Goal: Task Accomplishment & Management: Manage account settings

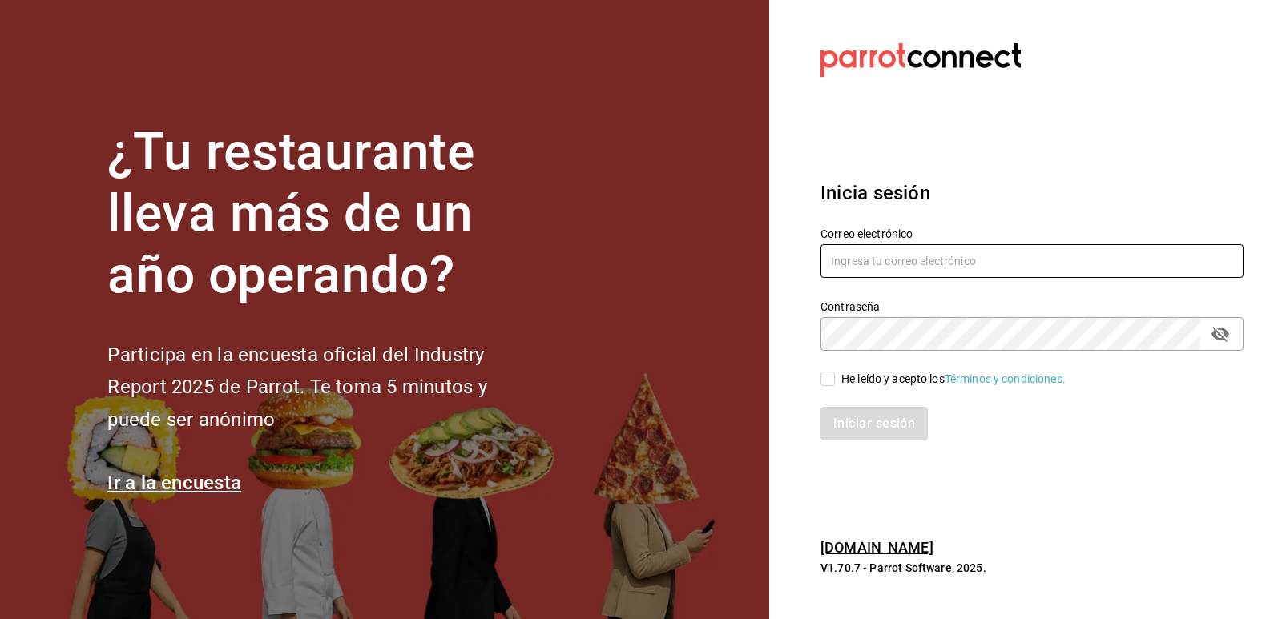
click at [883, 258] on input "text" at bounding box center [1032, 261] width 423 height 34
type input "israel.jimenez0705@gmail.com"
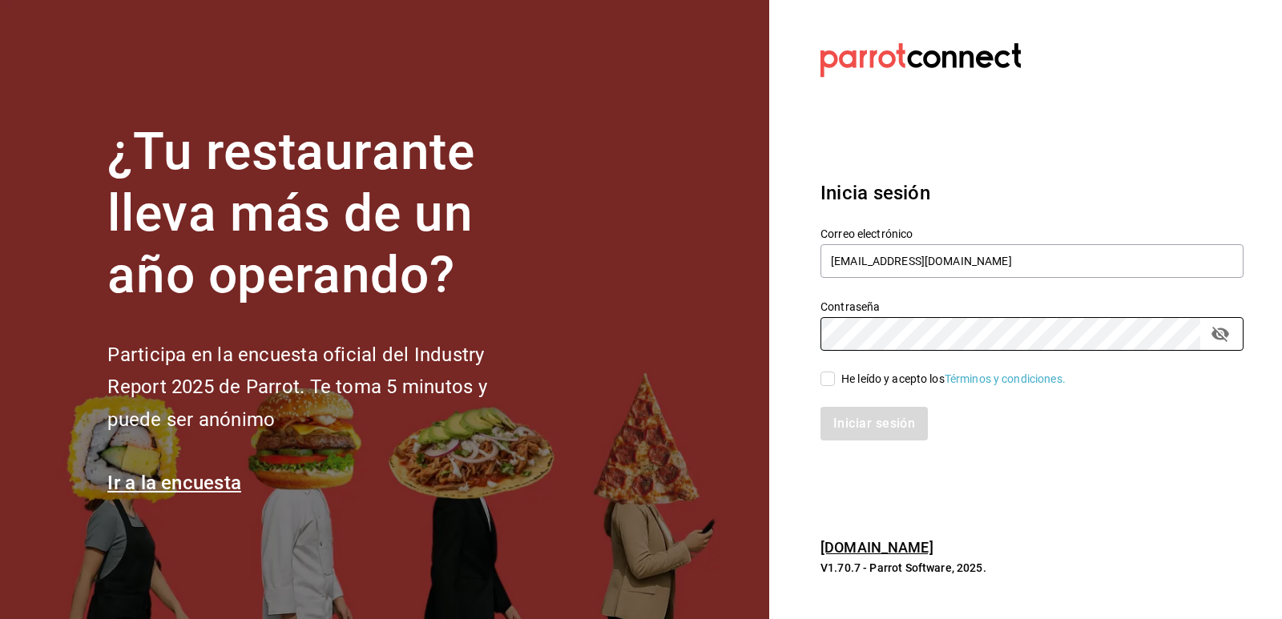
click at [825, 379] on input "He leído y acepto los Términos y condiciones." at bounding box center [828, 379] width 14 height 14
checkbox input "true"
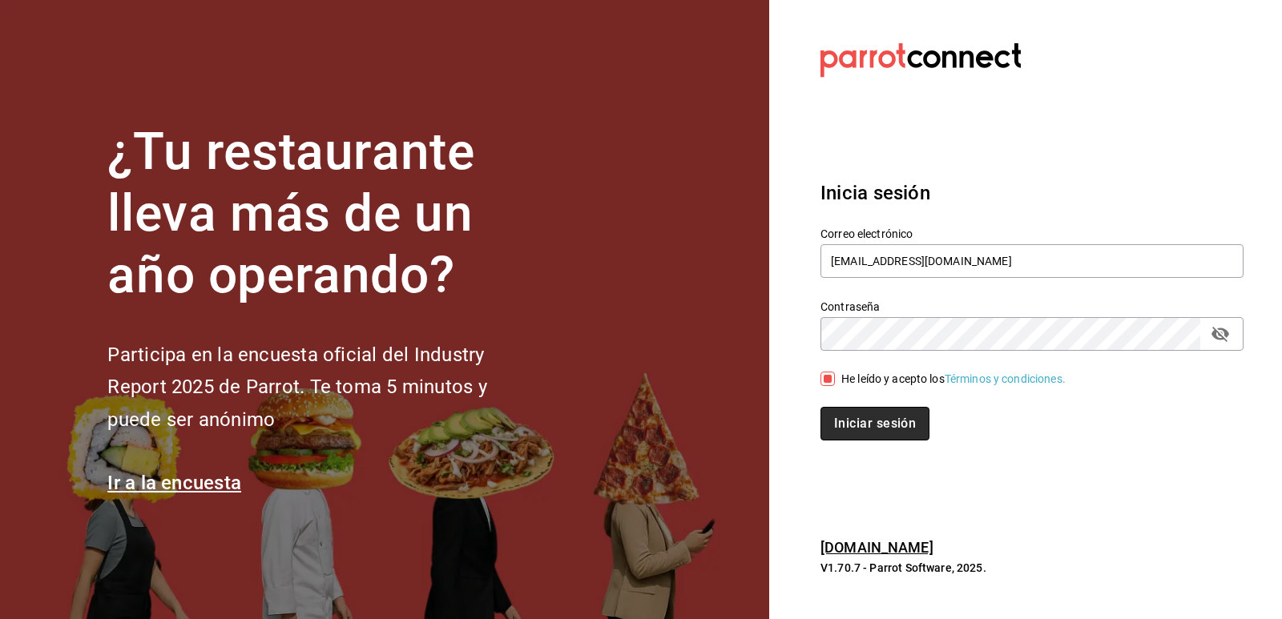
click at [862, 415] on button "Iniciar sesión" at bounding box center [875, 424] width 109 height 34
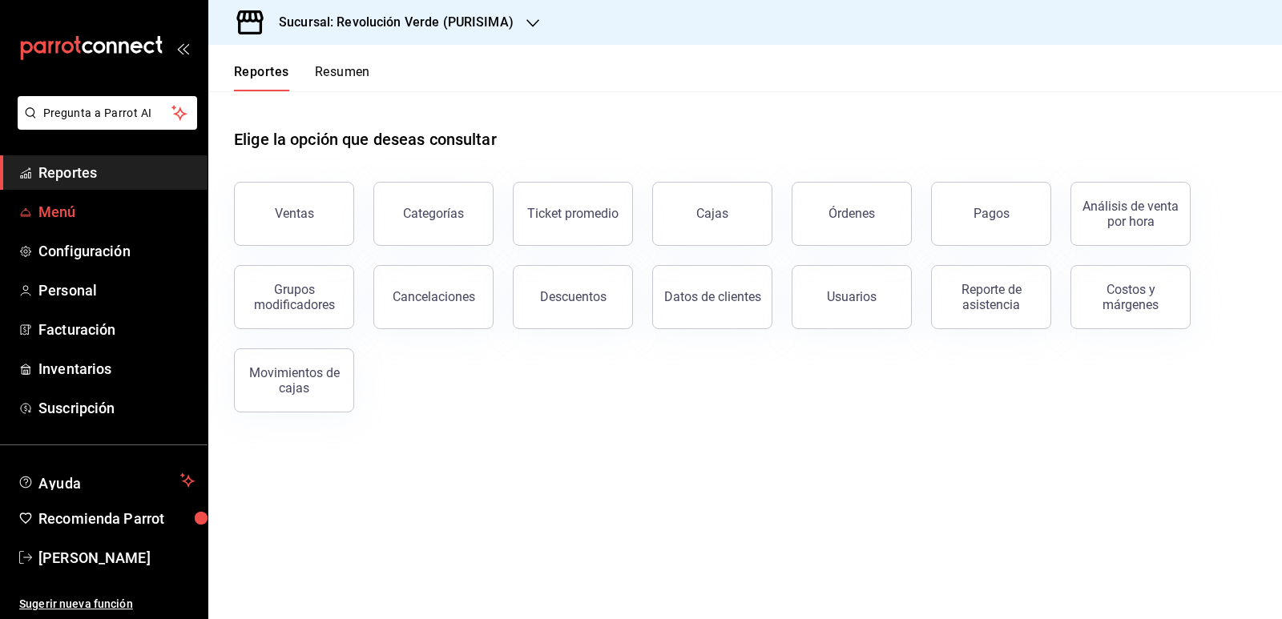
click at [79, 211] on span "Menú" at bounding box center [116, 212] width 156 height 22
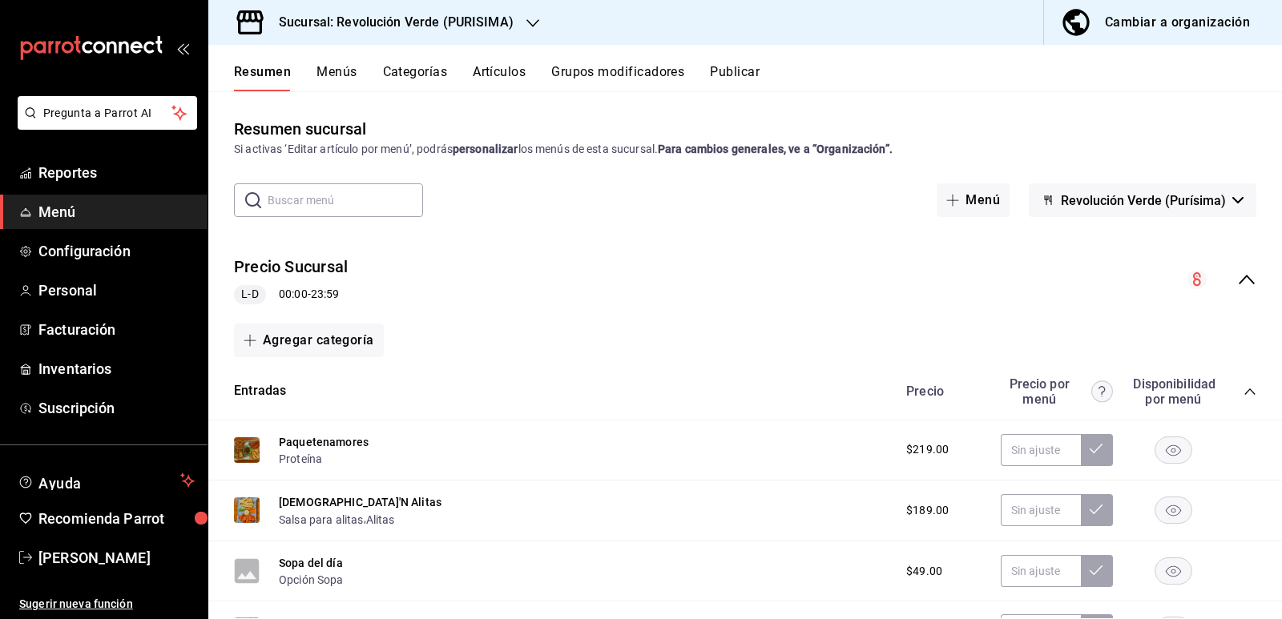
click at [504, 69] on button "Artículos" at bounding box center [499, 77] width 53 height 27
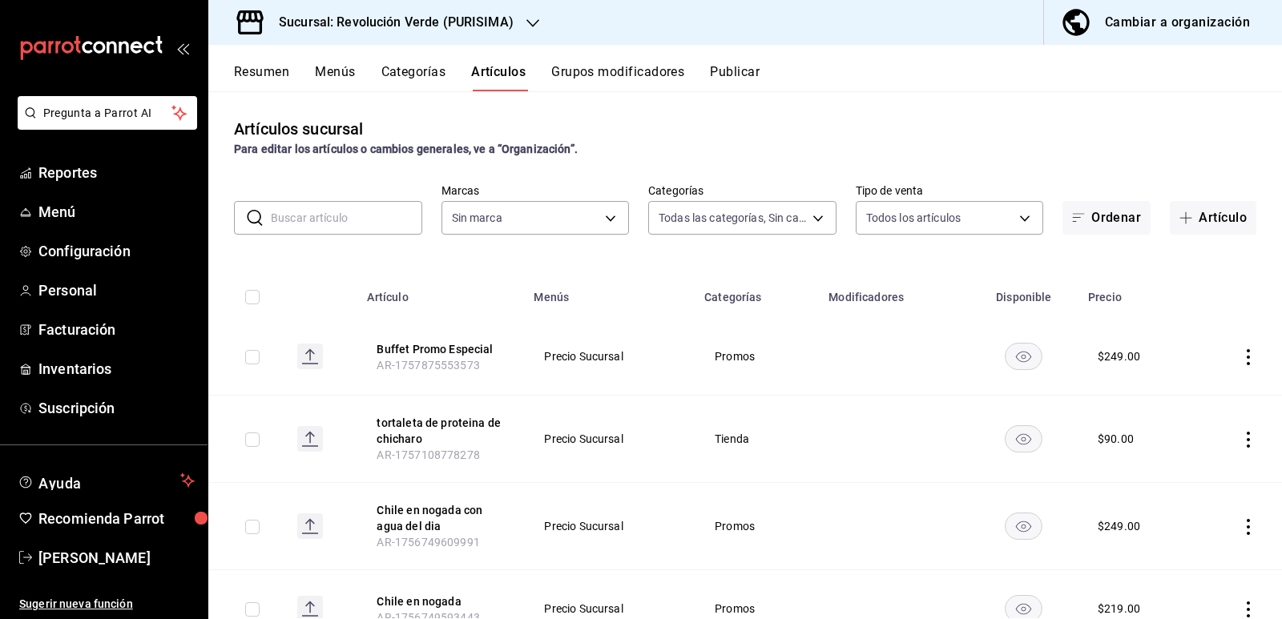
type input "6a1f6a3e-e41b-45c2-9d5f-bdc896324d52,31f51a15-c340-46c5-a88d-7aee7281ef41,2cd88…"
type input "a61668f5-d302-4d06-a5e0-522b1781fe5b"
click at [1204, 225] on button "Artículo" at bounding box center [1213, 218] width 87 height 34
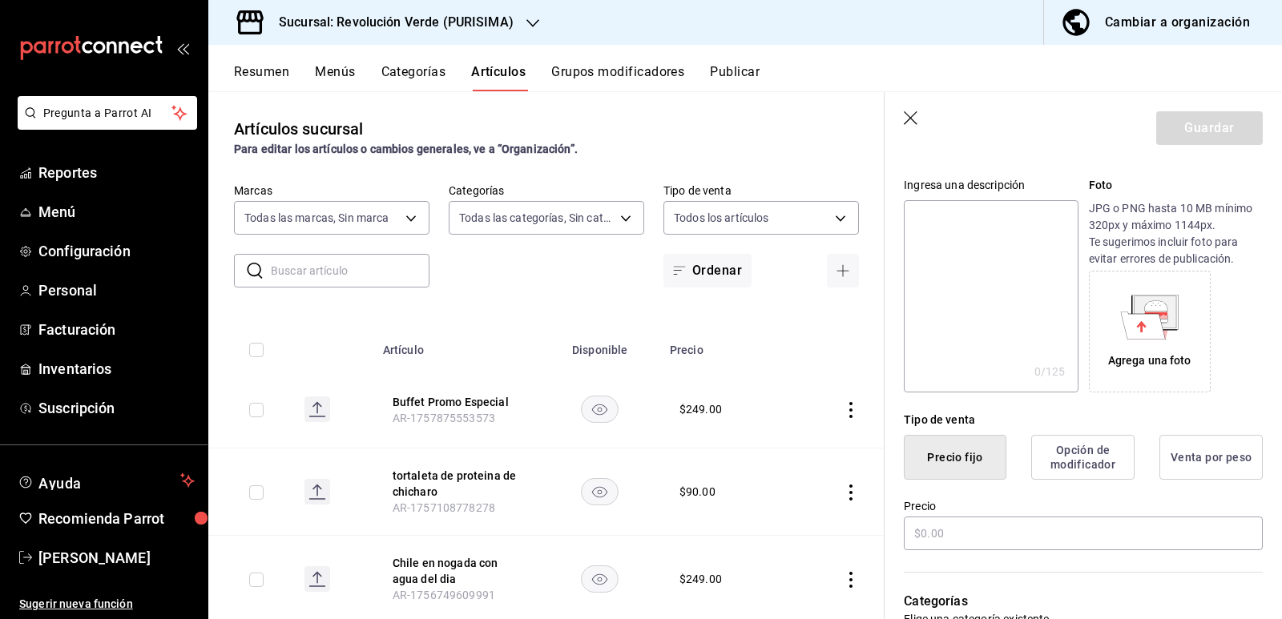
scroll to position [240, 0]
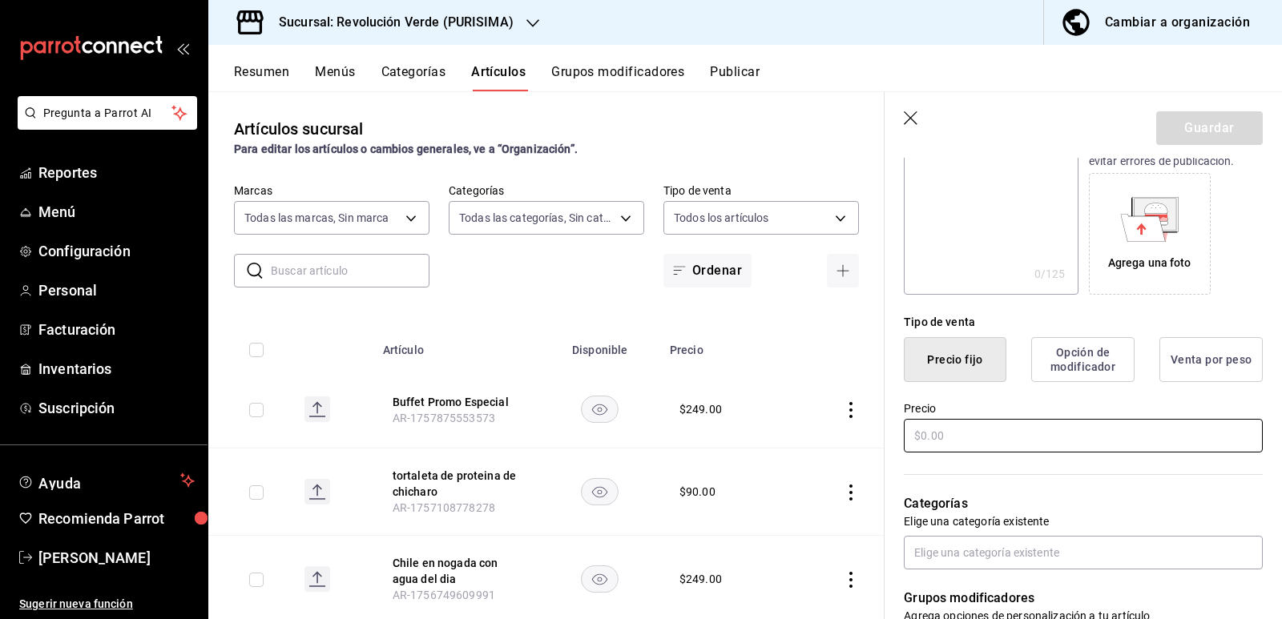
type input "All you can eat Alitas"
click at [1009, 432] on input "text" at bounding box center [1083, 436] width 359 height 34
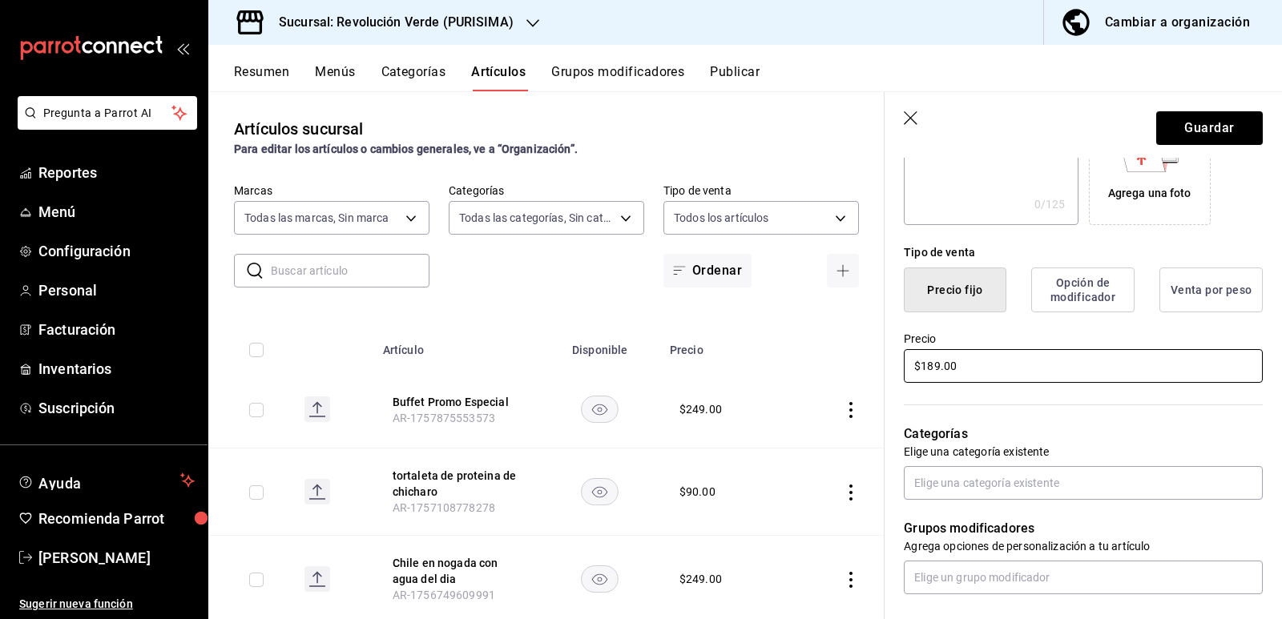
scroll to position [401, 0]
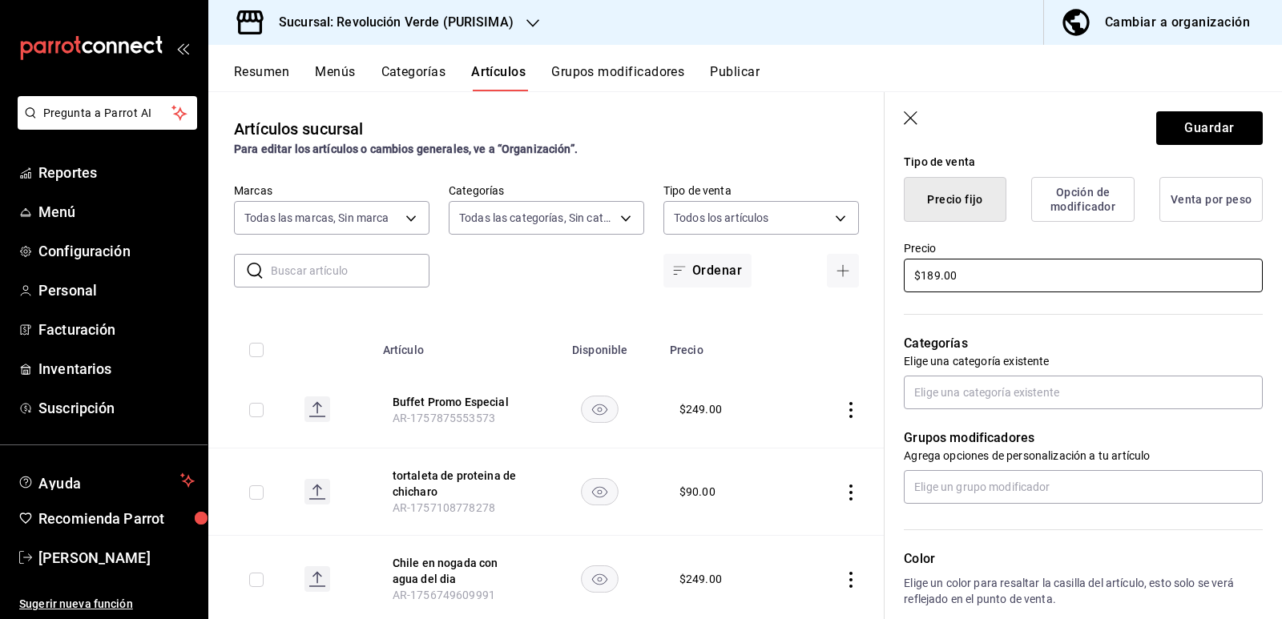
type input "$189.00"
click at [973, 412] on div "Grupos modificadores Agrega opciones de personalización a tu artículo" at bounding box center [1074, 457] width 378 height 95
click at [958, 384] on input "text" at bounding box center [1083, 393] width 359 height 34
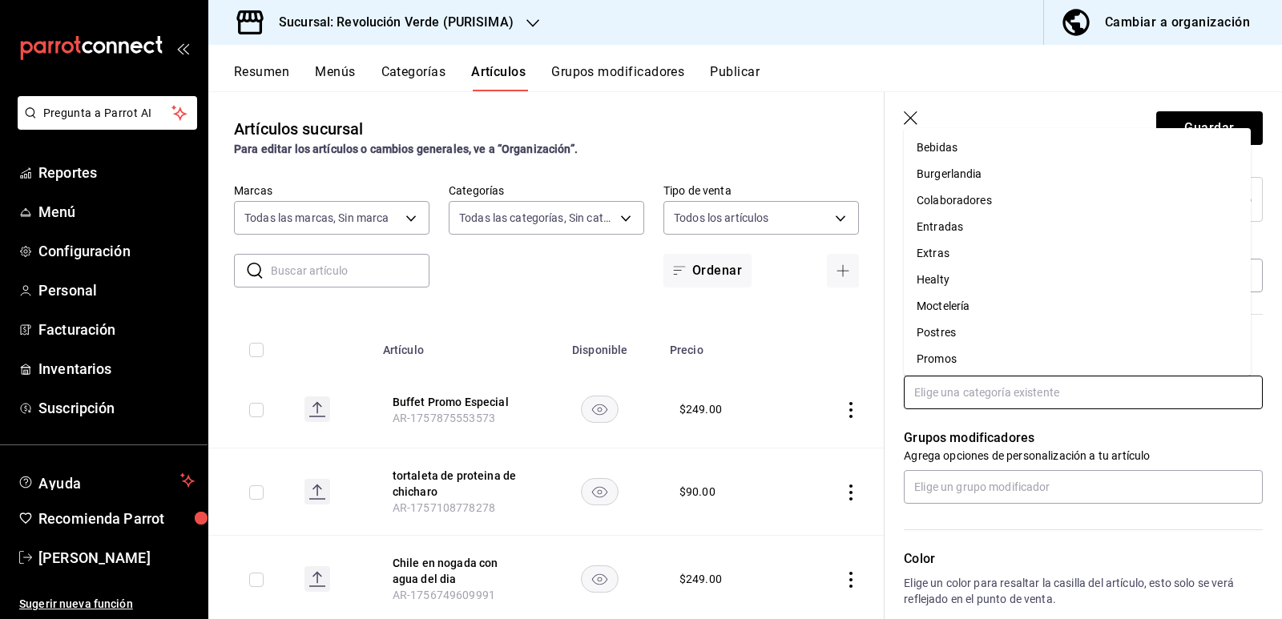
click at [965, 357] on li "Promos" at bounding box center [1077, 359] width 347 height 26
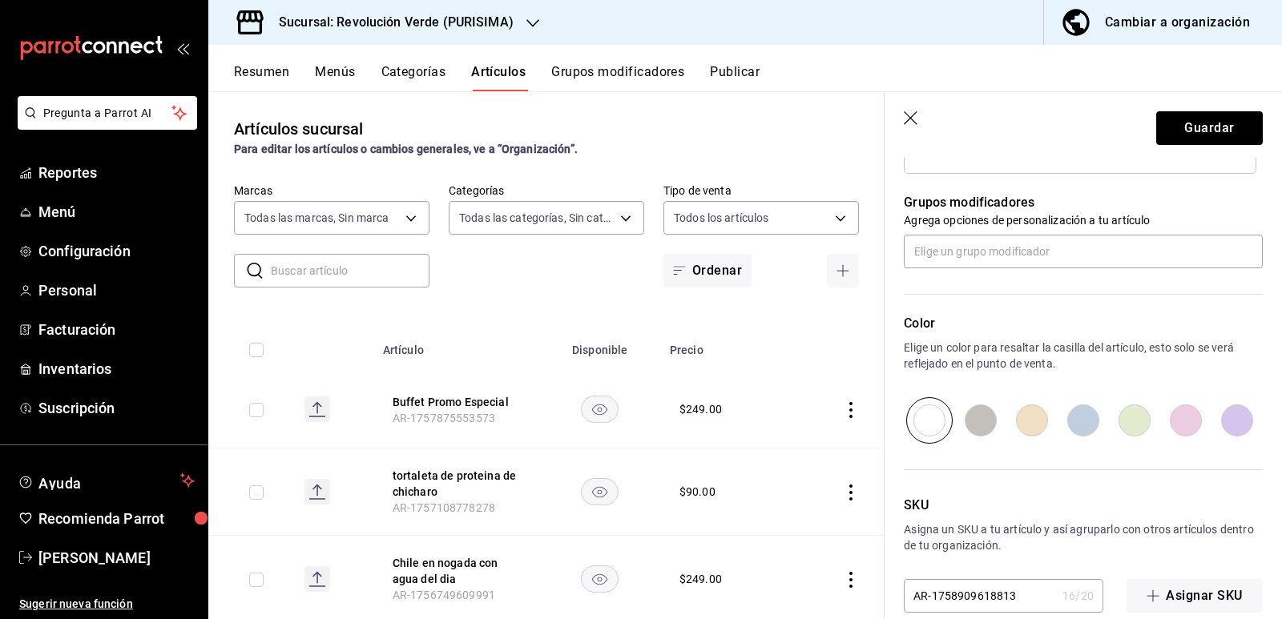
scroll to position [715, 0]
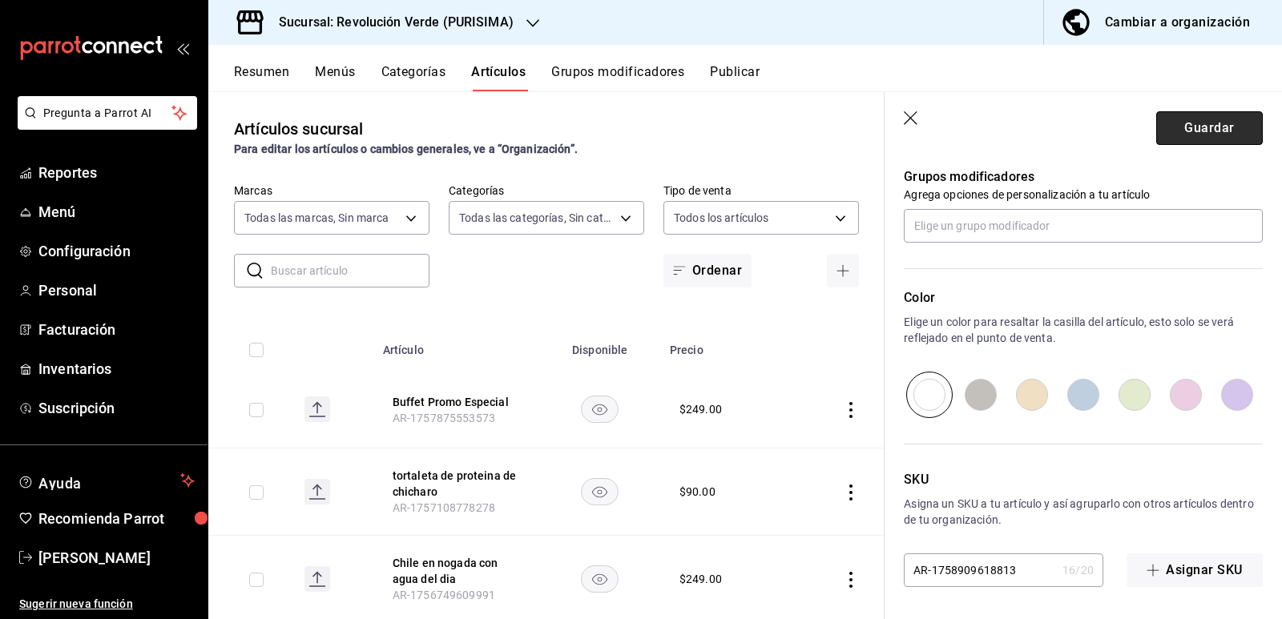
click at [1196, 138] on button "Guardar" at bounding box center [1209, 128] width 107 height 34
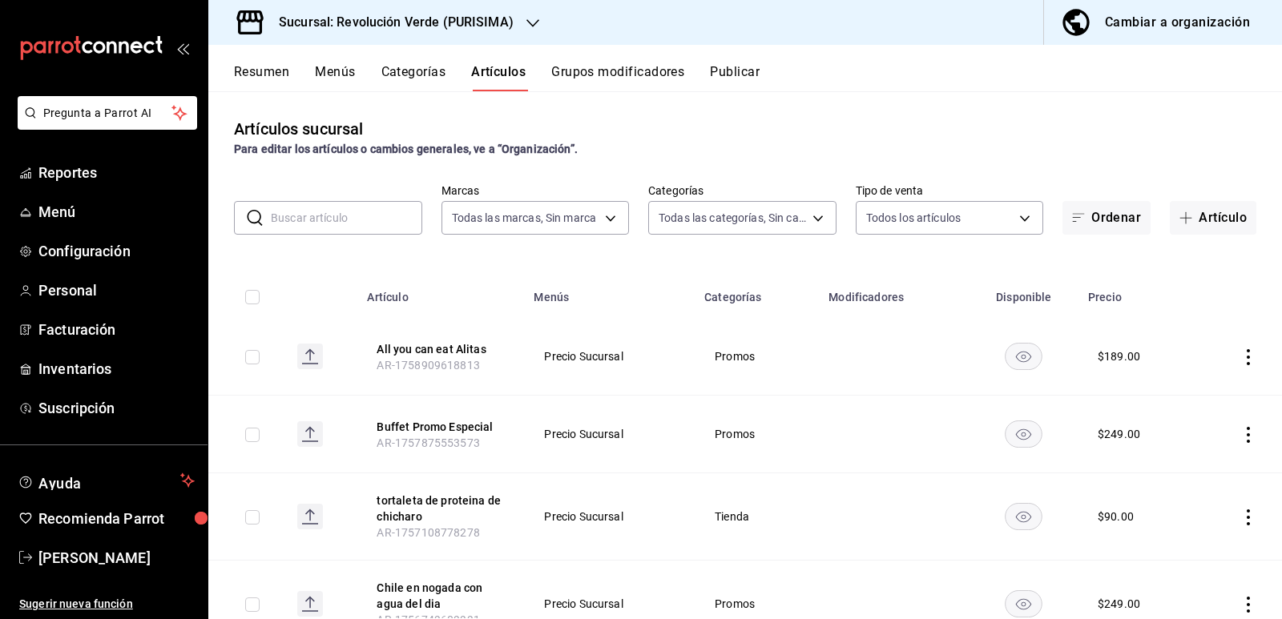
click at [666, 73] on button "Grupos modificadores" at bounding box center [617, 77] width 133 height 27
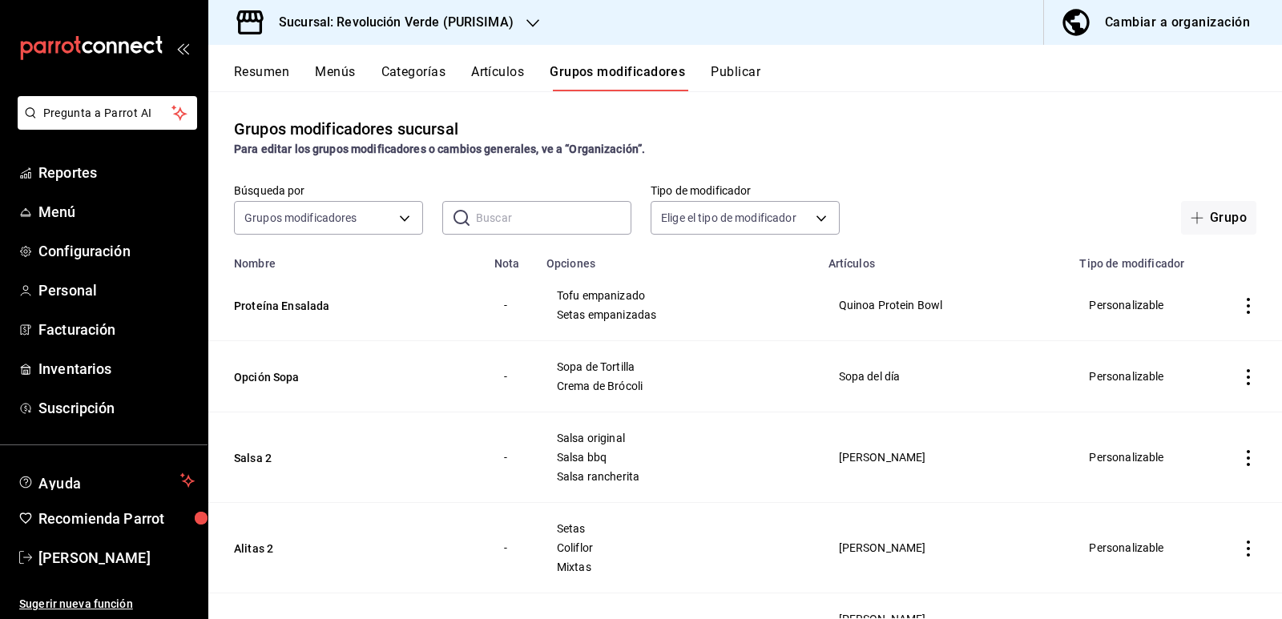
scroll to position [80, 0]
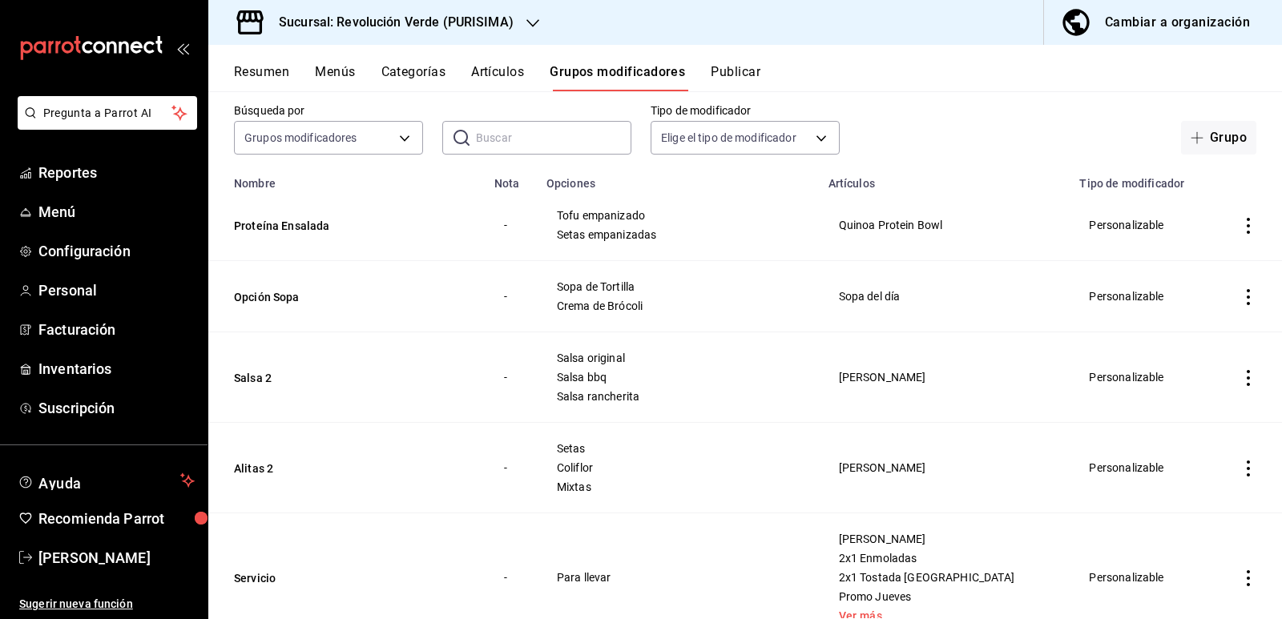
click at [487, 72] on button "Artículos" at bounding box center [497, 77] width 53 height 27
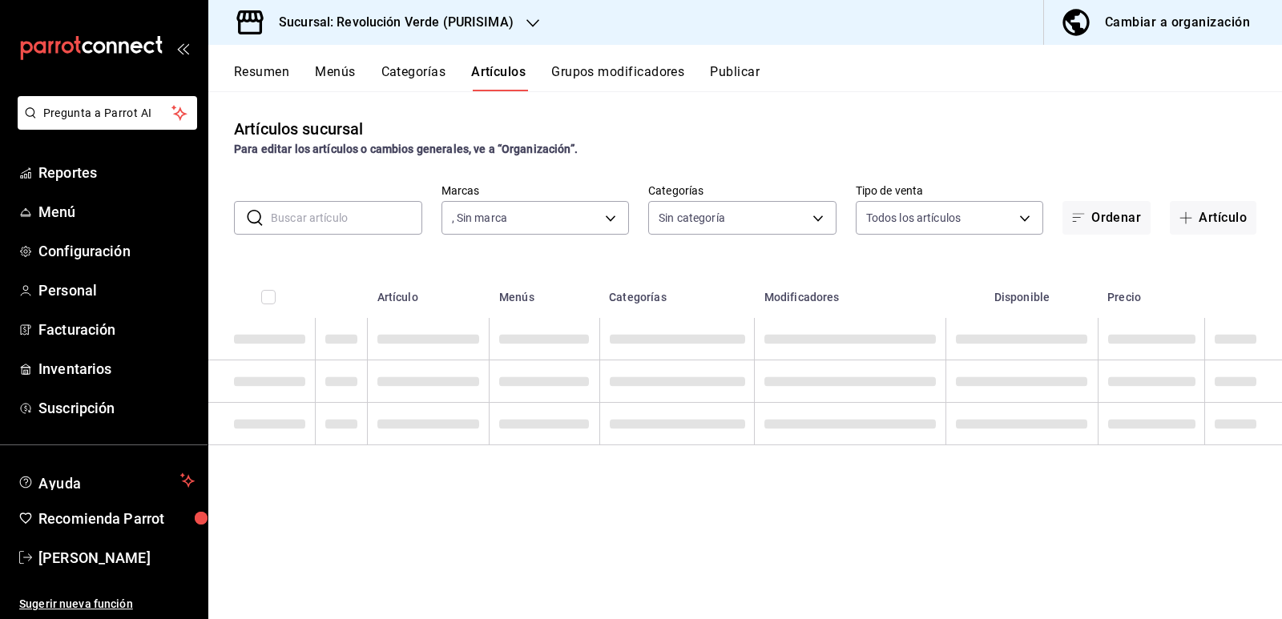
type input "a61668f5-d302-4d06-a5e0-522b1781fe5b"
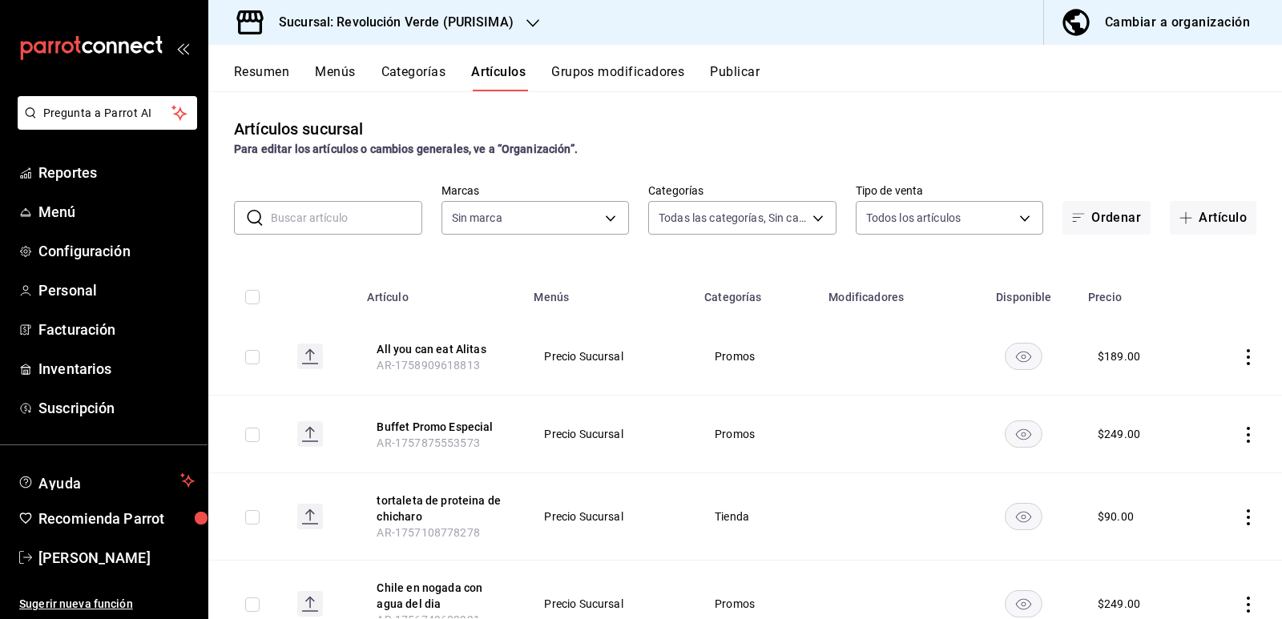
type input "6a1f6a3e-e41b-45c2-9d5f-bdc896324d52,31f51a15-c340-46c5-a88d-7aee7281ef41,2cd88…"
type input "a61668f5-d302-4d06-a5e0-522b1781fe5b"
click at [1241, 355] on icon "actions" at bounding box center [1249, 357] width 16 height 16
click at [1185, 398] on span "Editar" at bounding box center [1189, 393] width 42 height 17
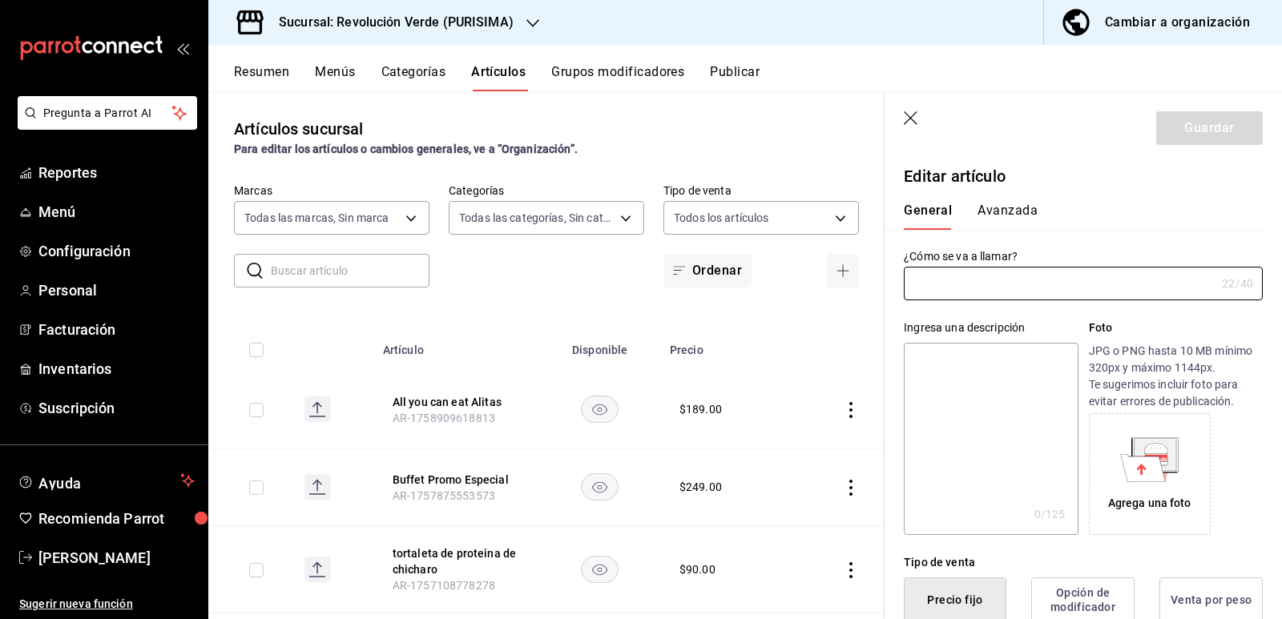
type input "All you can eat Alitas"
type input "AR-1758909618813"
type input "$189.00"
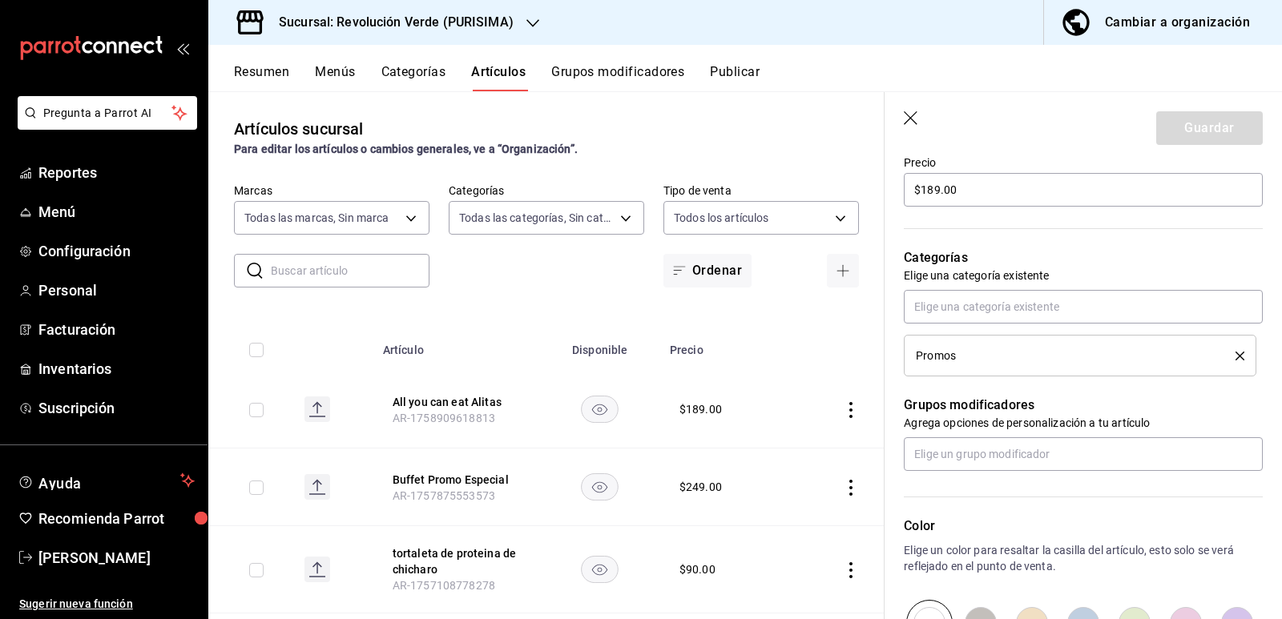
scroll to position [474, 0]
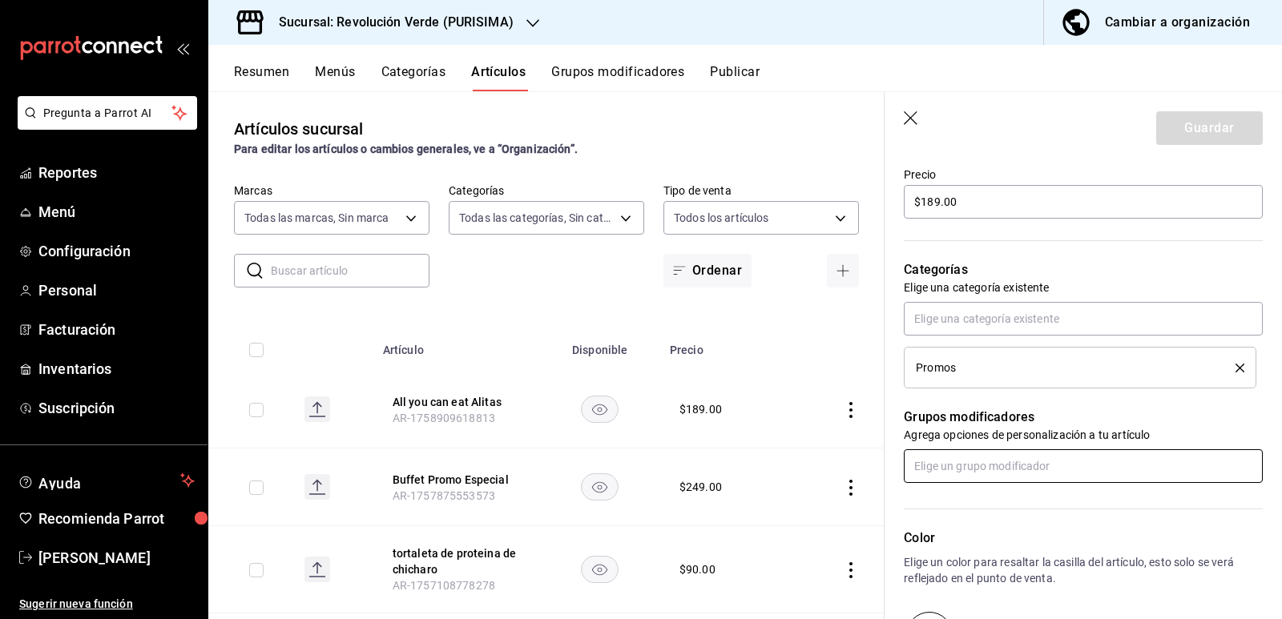
click at [1076, 473] on input "text" at bounding box center [1083, 467] width 359 height 34
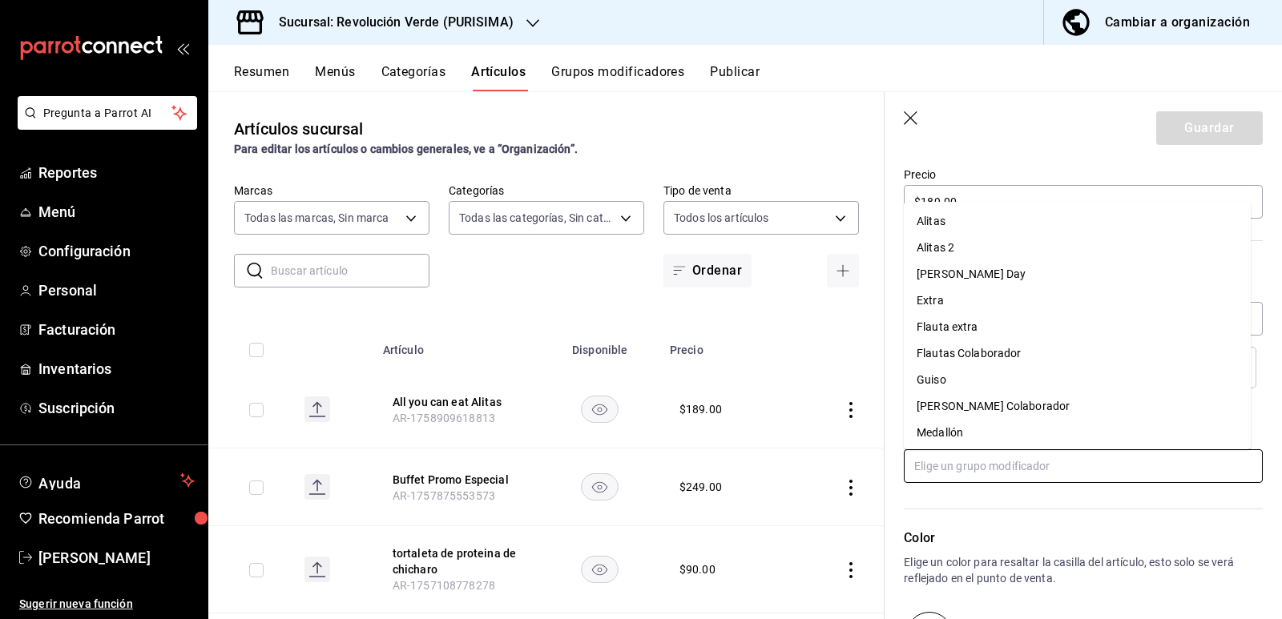
click at [954, 220] on li "Alitas" at bounding box center [1077, 221] width 347 height 26
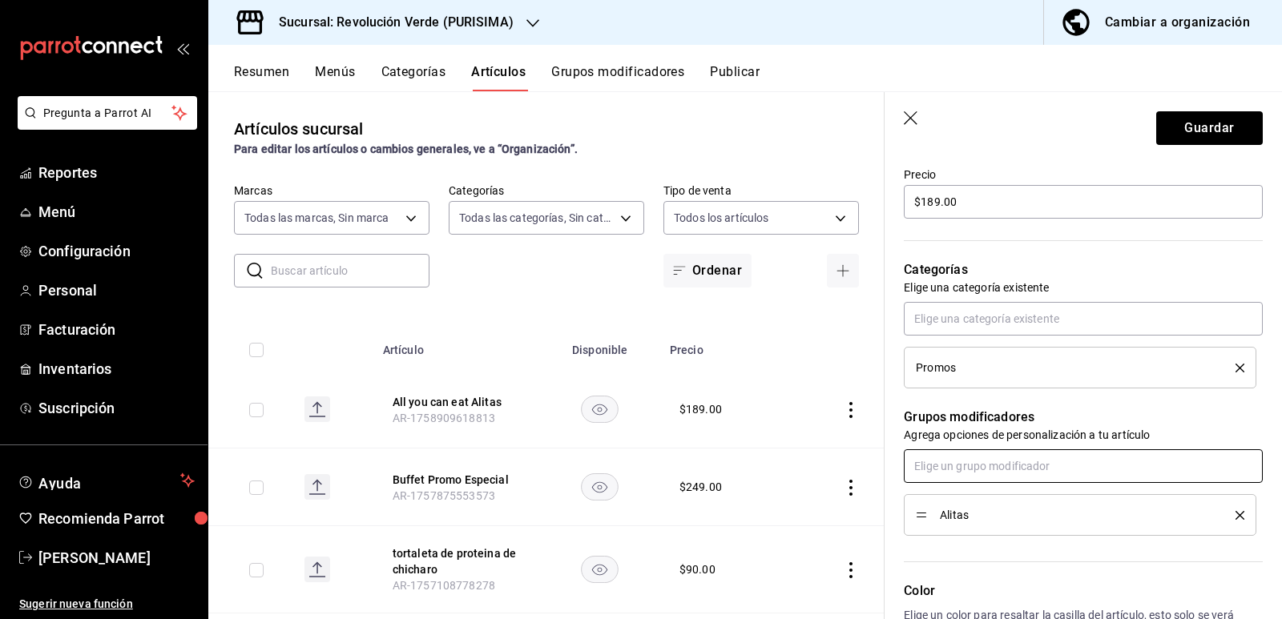
scroll to position [635, 0]
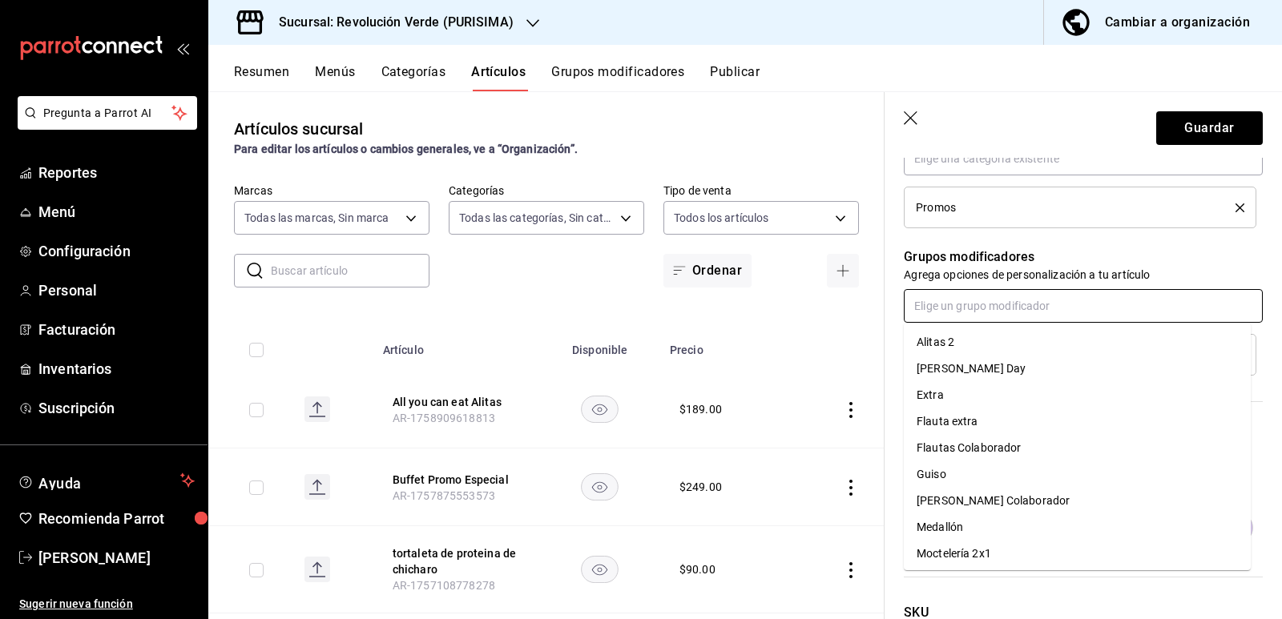
click at [955, 308] on input "text" at bounding box center [1083, 306] width 359 height 34
type input "sa"
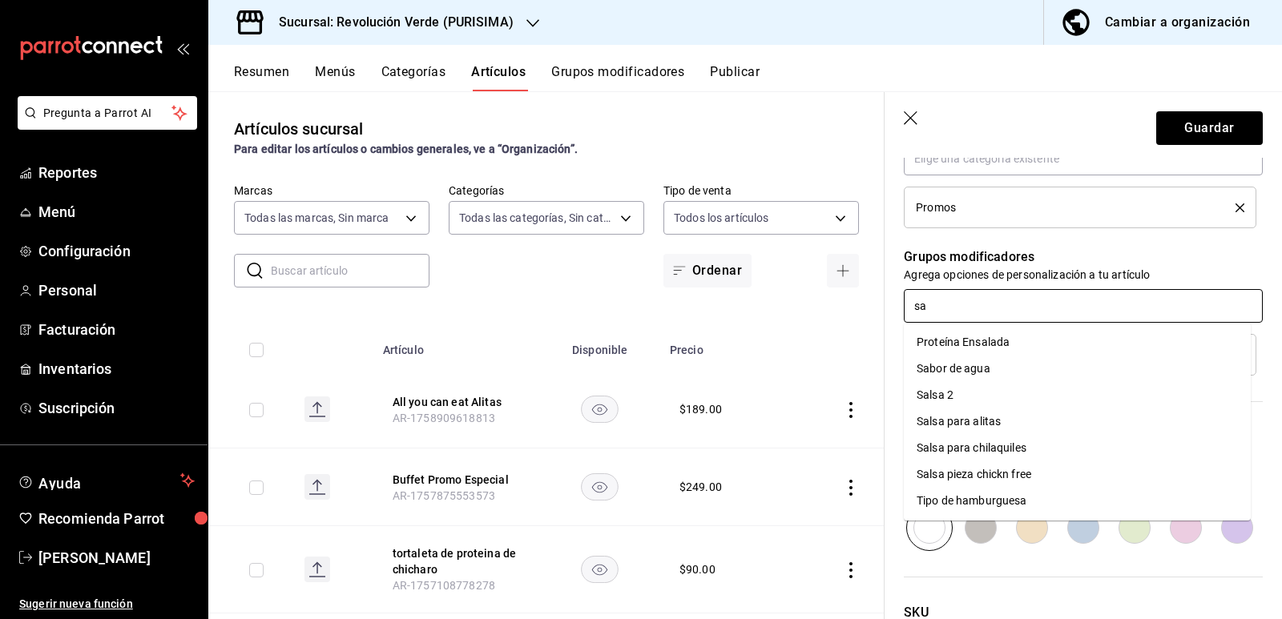
click at [982, 421] on div "Salsa para alitas" at bounding box center [959, 422] width 84 height 17
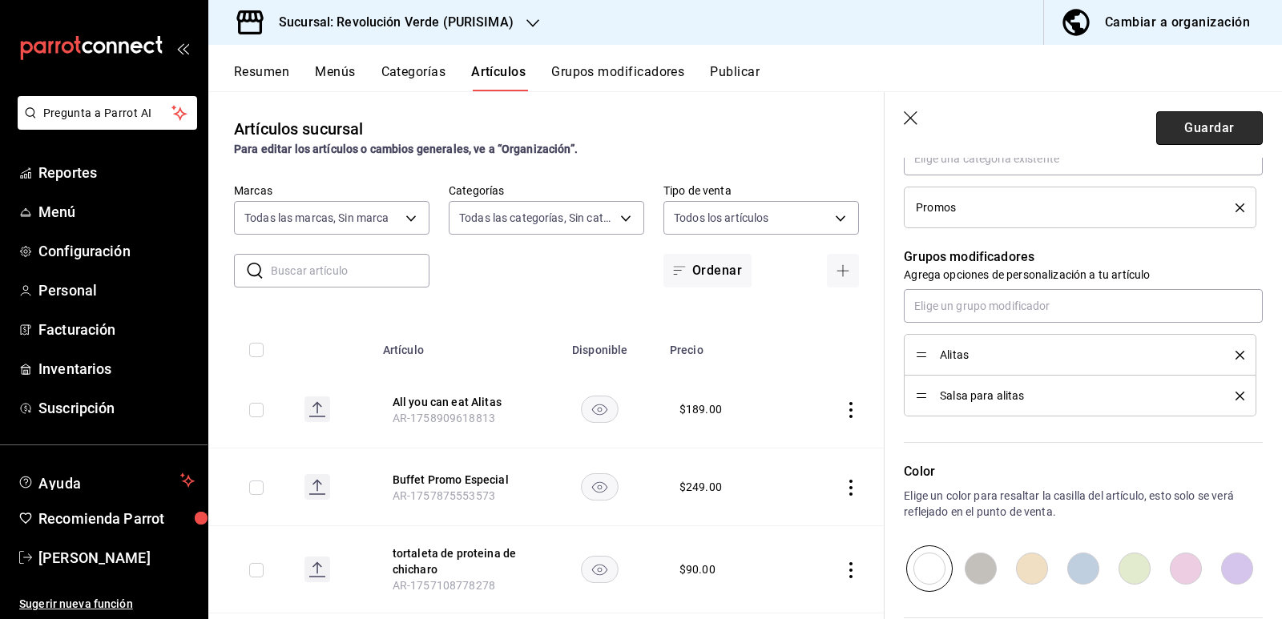
click at [1194, 131] on button "Guardar" at bounding box center [1209, 128] width 107 height 34
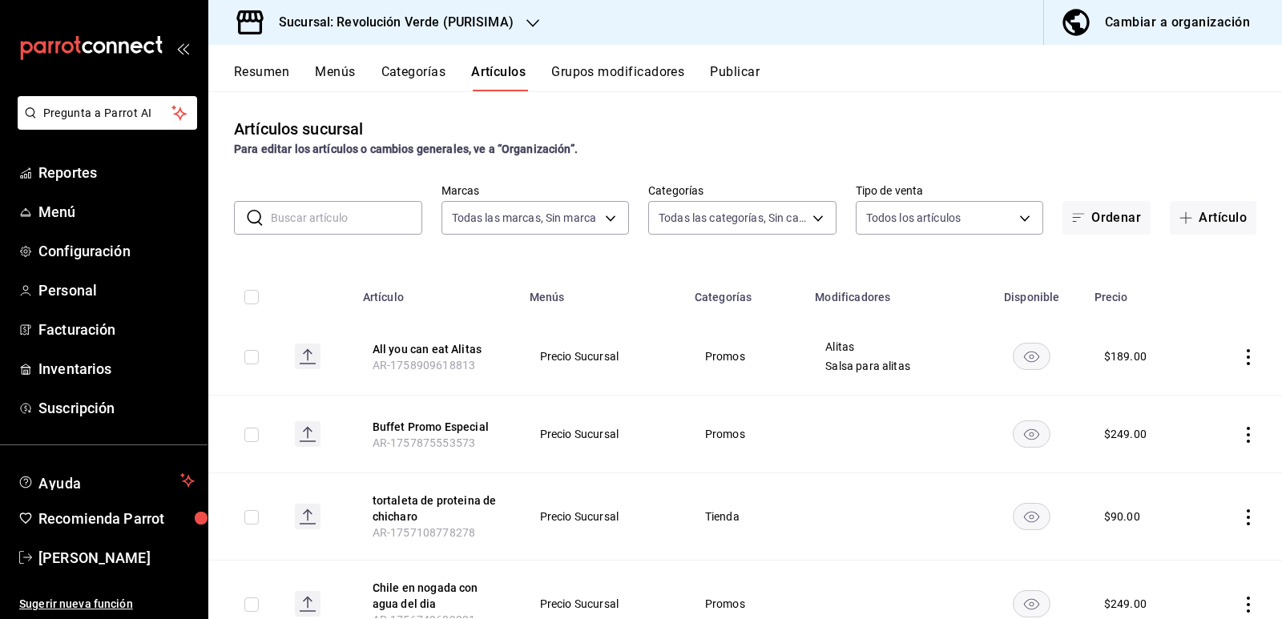
click at [335, 79] on button "Menús" at bounding box center [335, 77] width 40 height 27
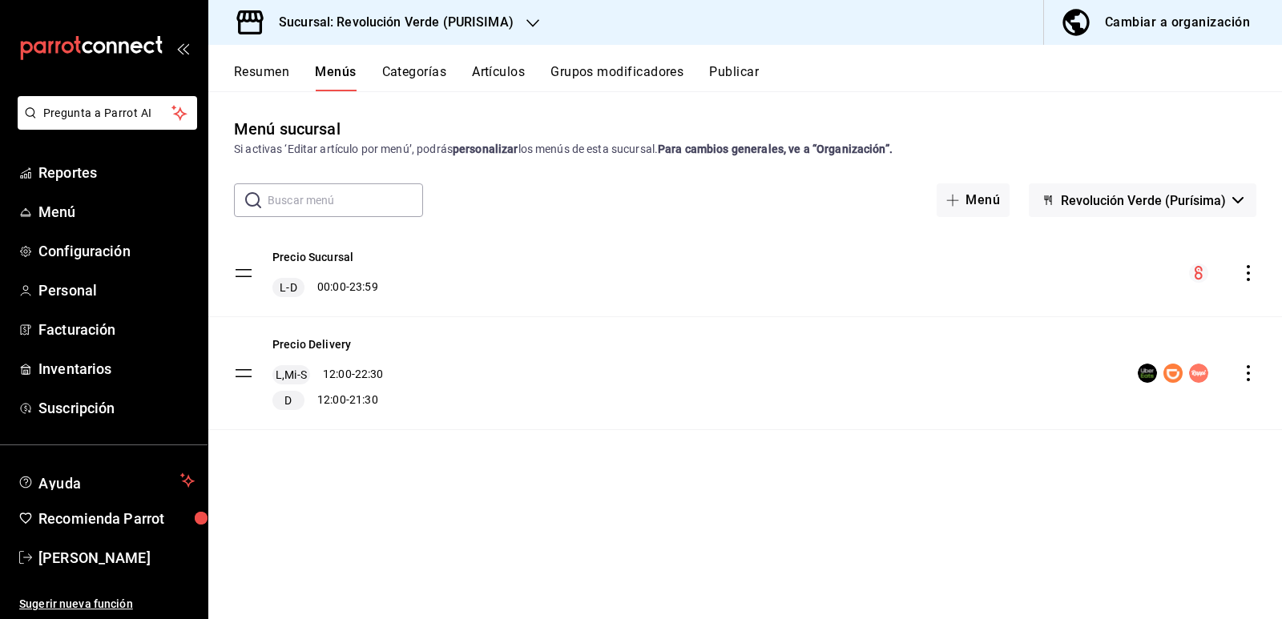
click at [1248, 279] on icon "actions" at bounding box center [1248, 273] width 3 height 16
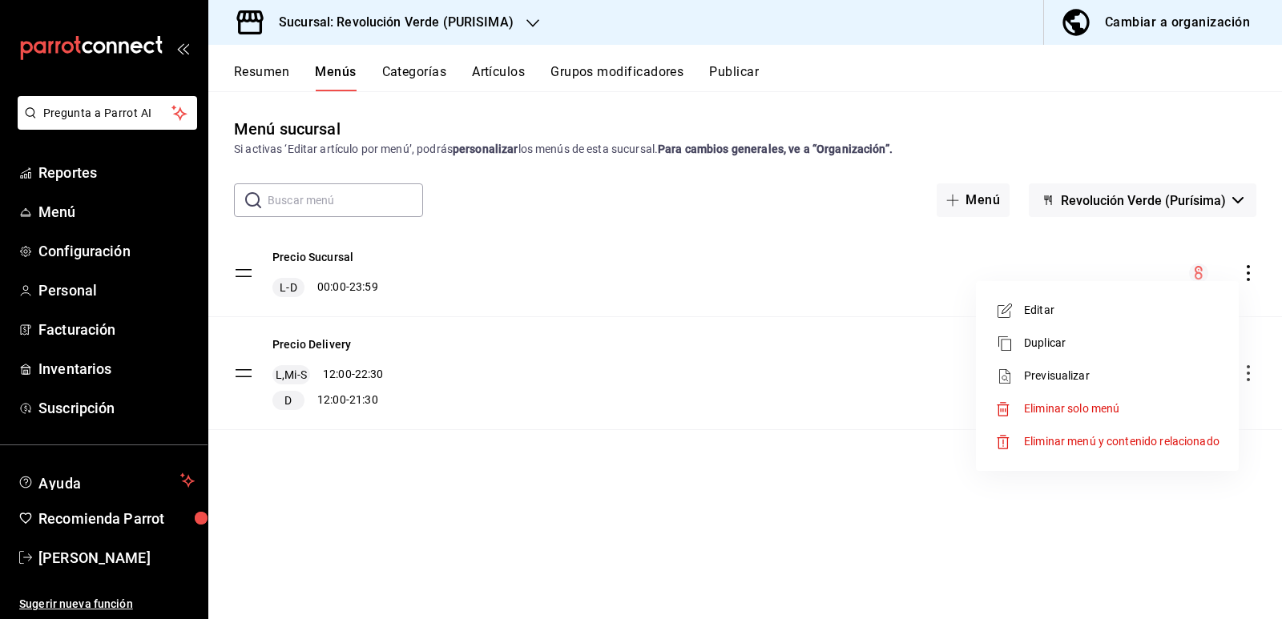
click at [1103, 377] on span "Previsualizar" at bounding box center [1122, 376] width 196 height 17
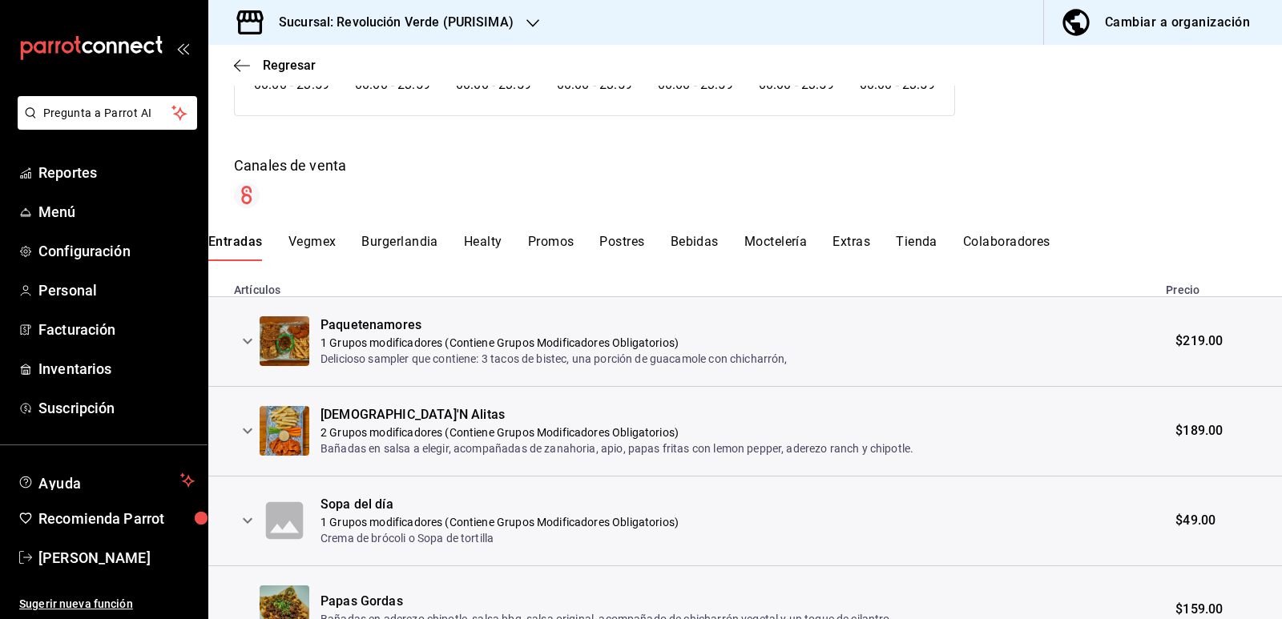
scroll to position [80, 0]
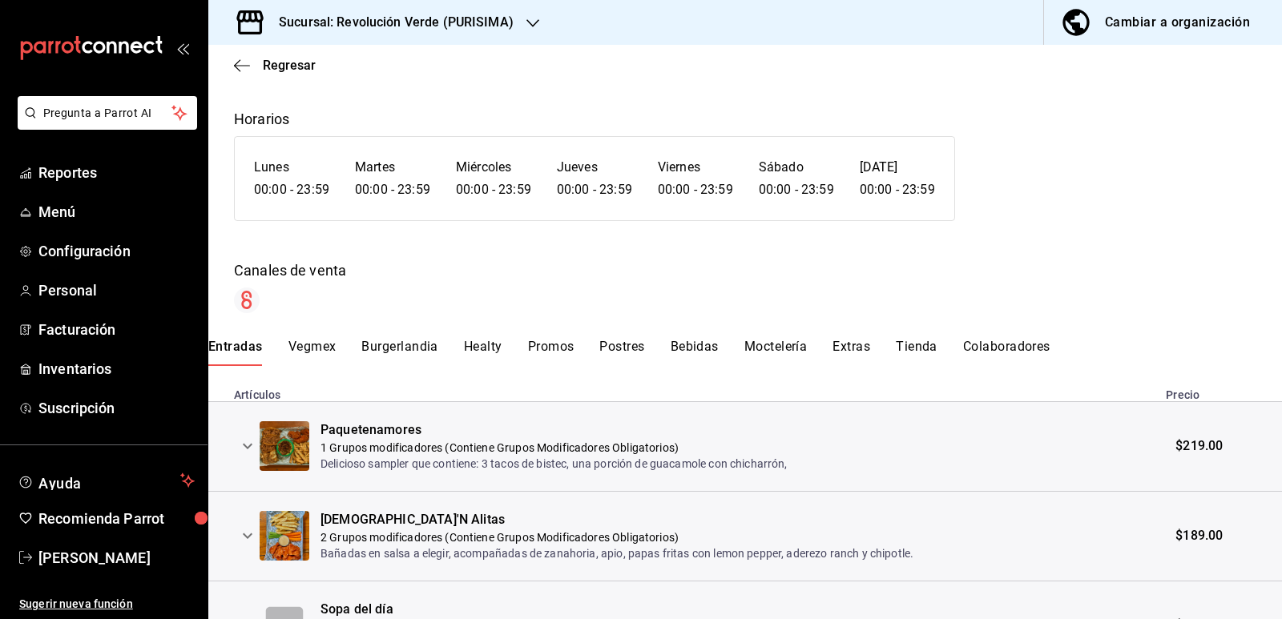
click at [544, 347] on button "Promos" at bounding box center [551, 352] width 46 height 27
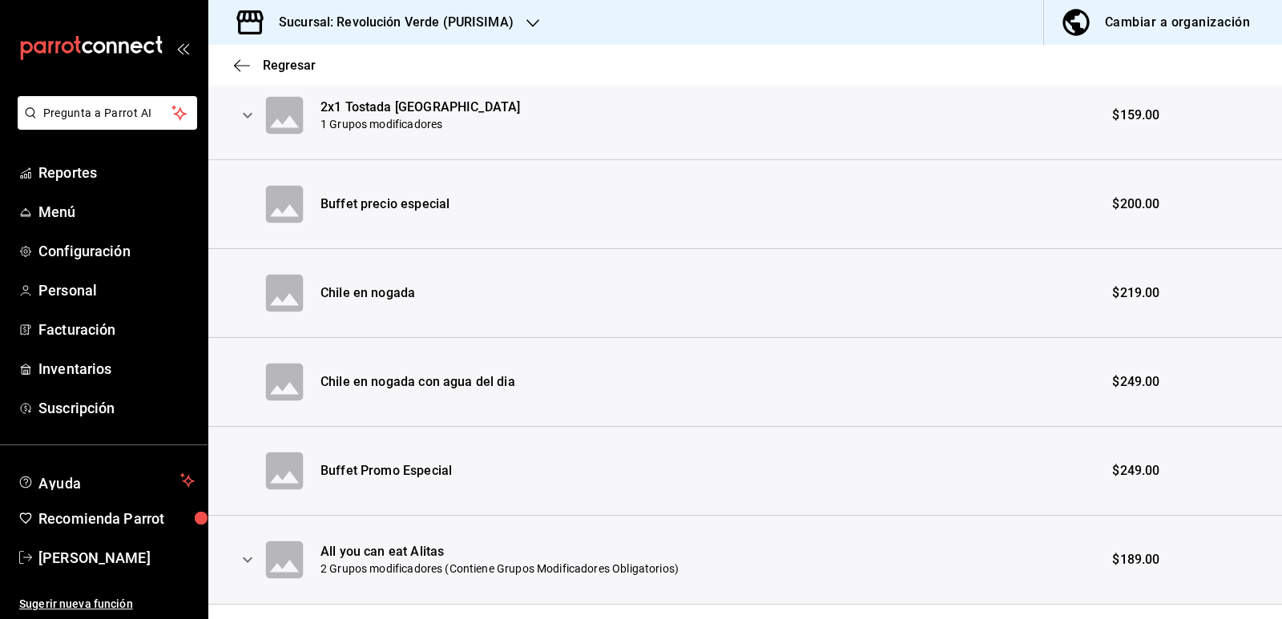
scroll to position [1160, 0]
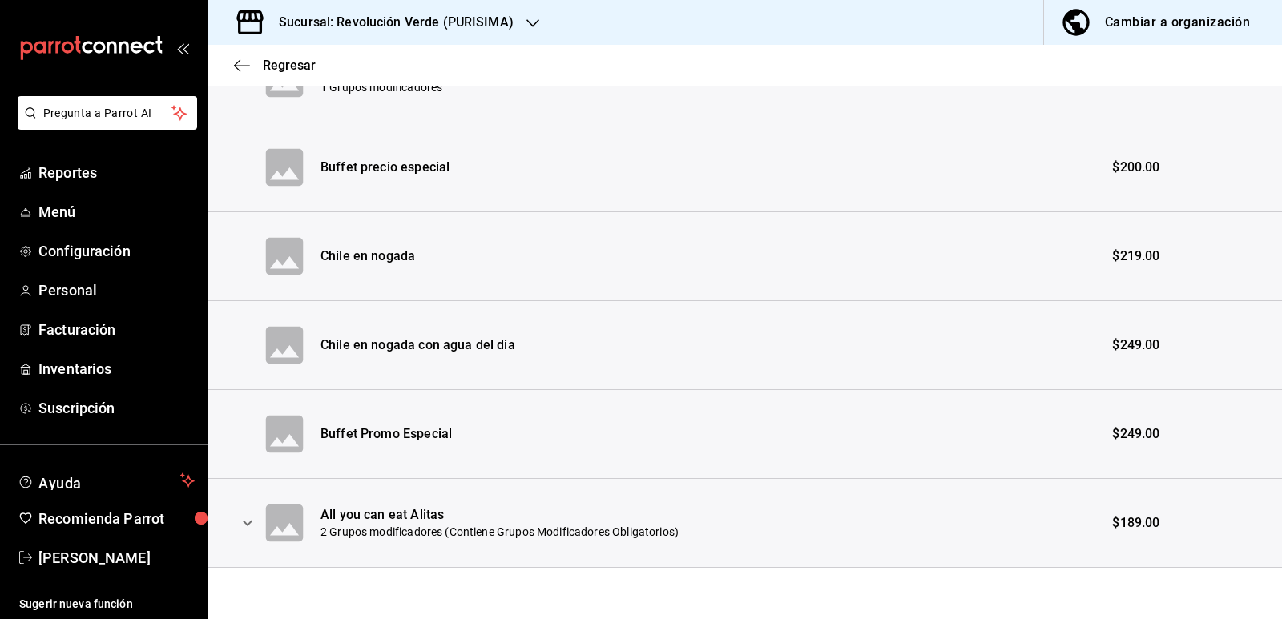
click at [253, 523] on icon "expand row" at bounding box center [247, 523] width 19 height 19
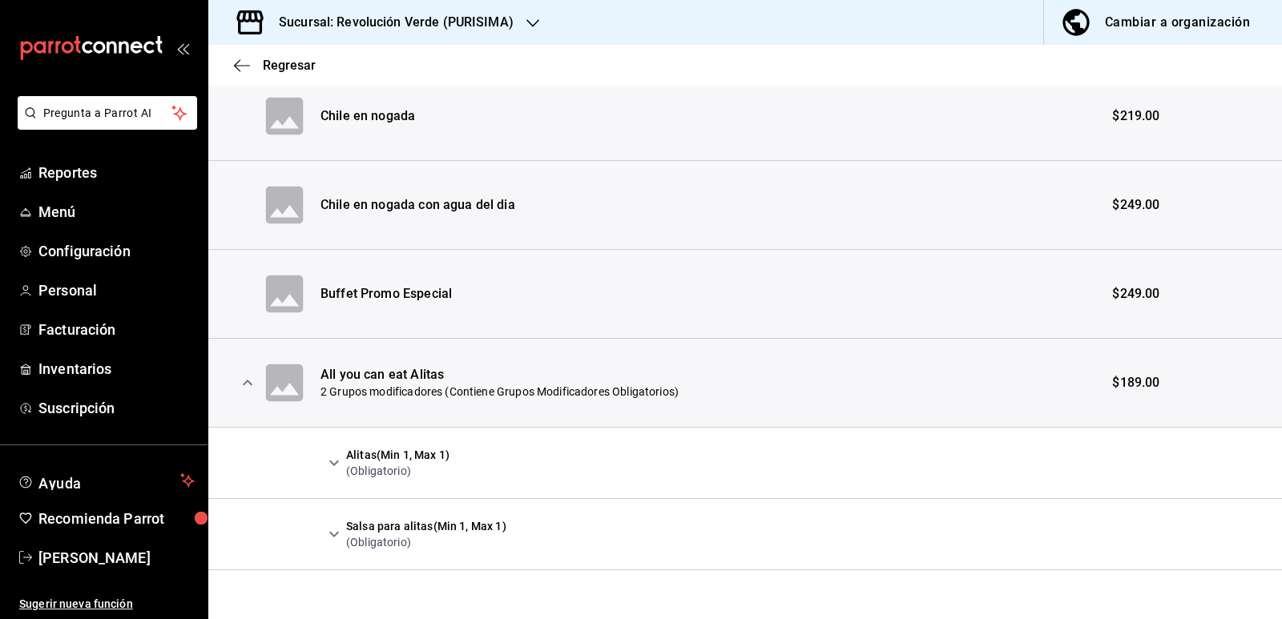
scroll to position [1303, 0]
click at [332, 531] on icon "expand row" at bounding box center [334, 533] width 10 height 6
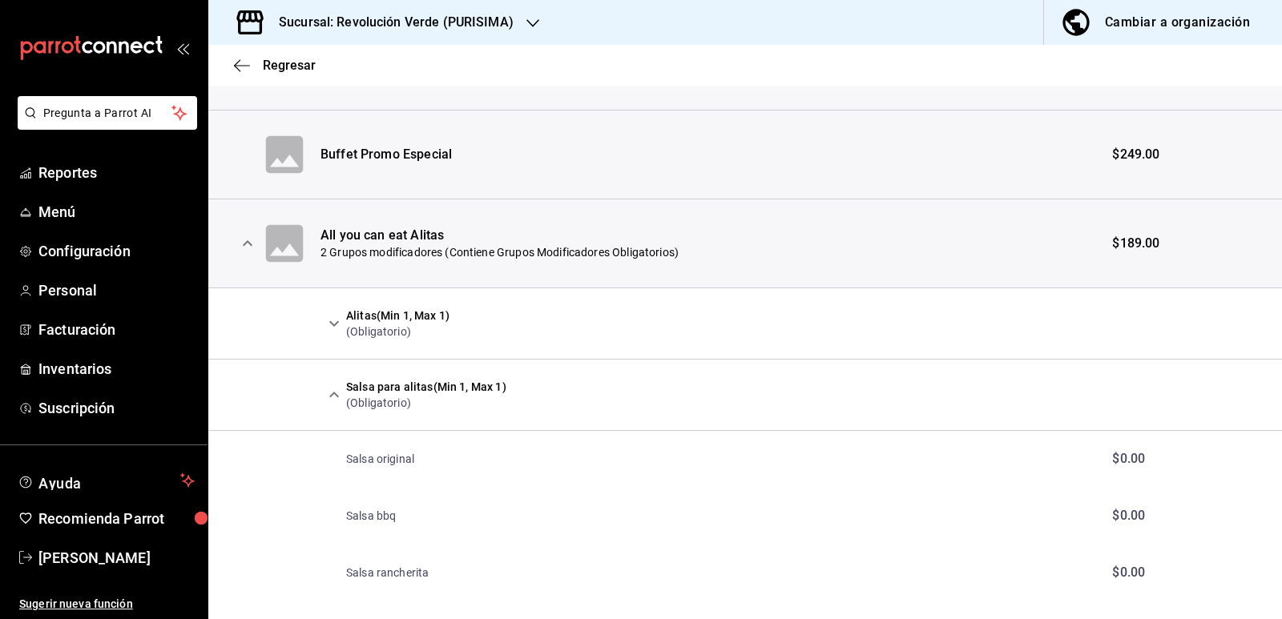
scroll to position [1463, 0]
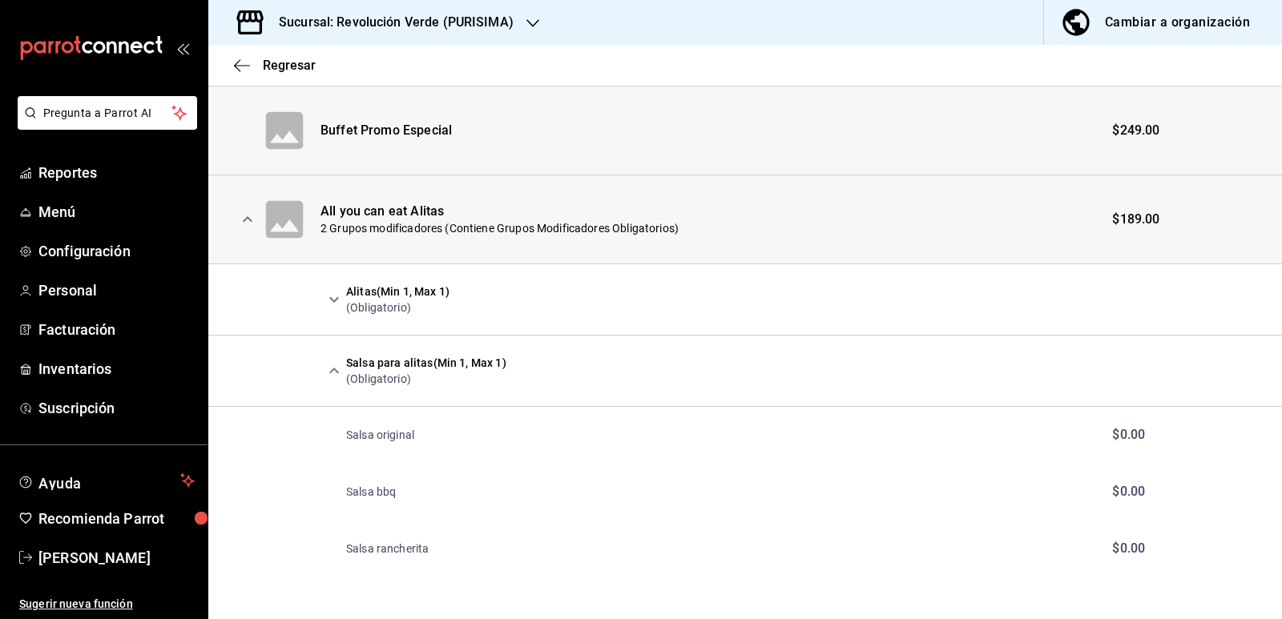
click at [335, 305] on icon "expand row" at bounding box center [334, 299] width 19 height 19
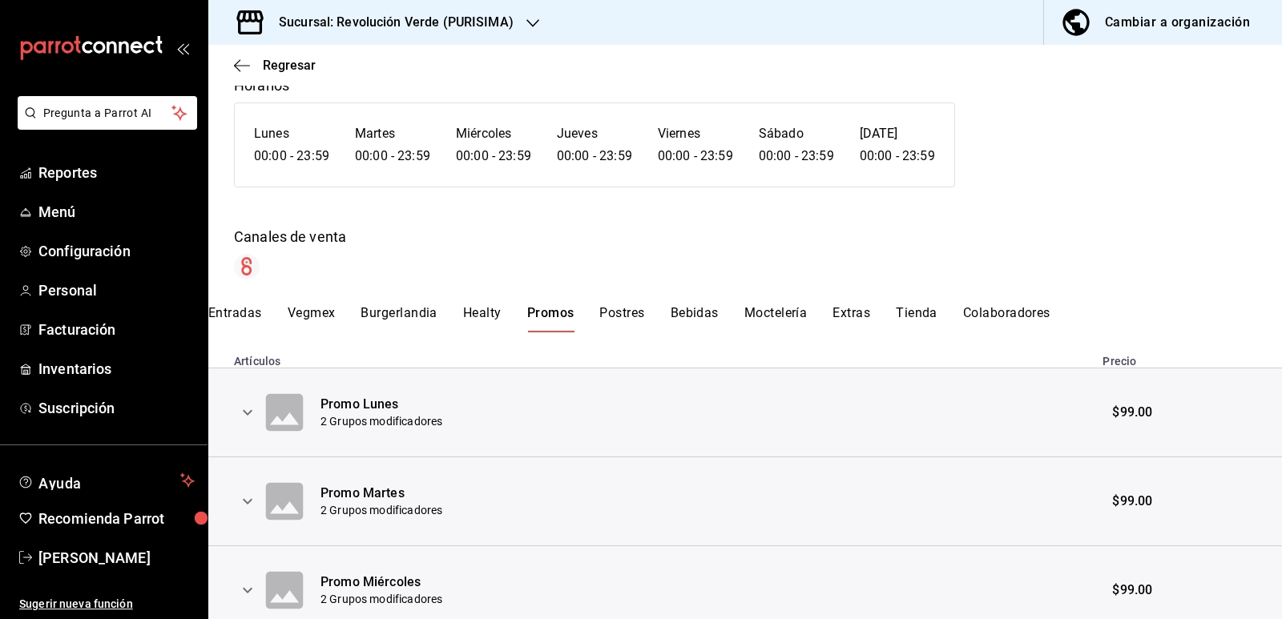
scroll to position [0, 0]
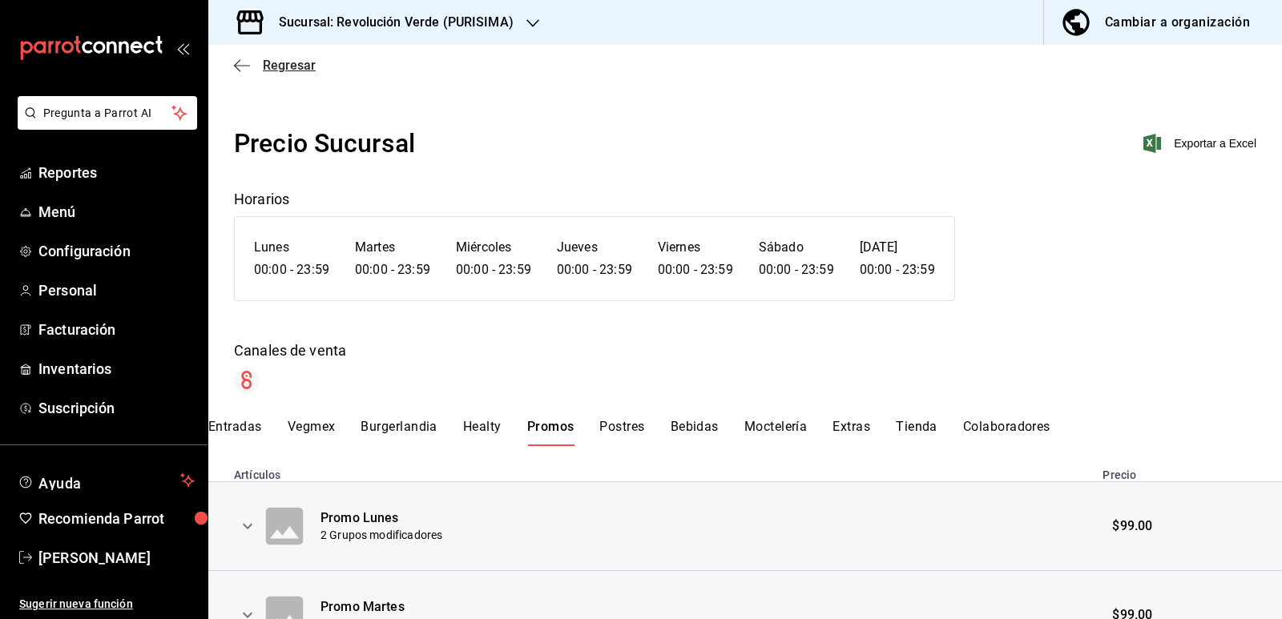
click at [247, 63] on icon "button" at bounding box center [242, 66] width 16 height 14
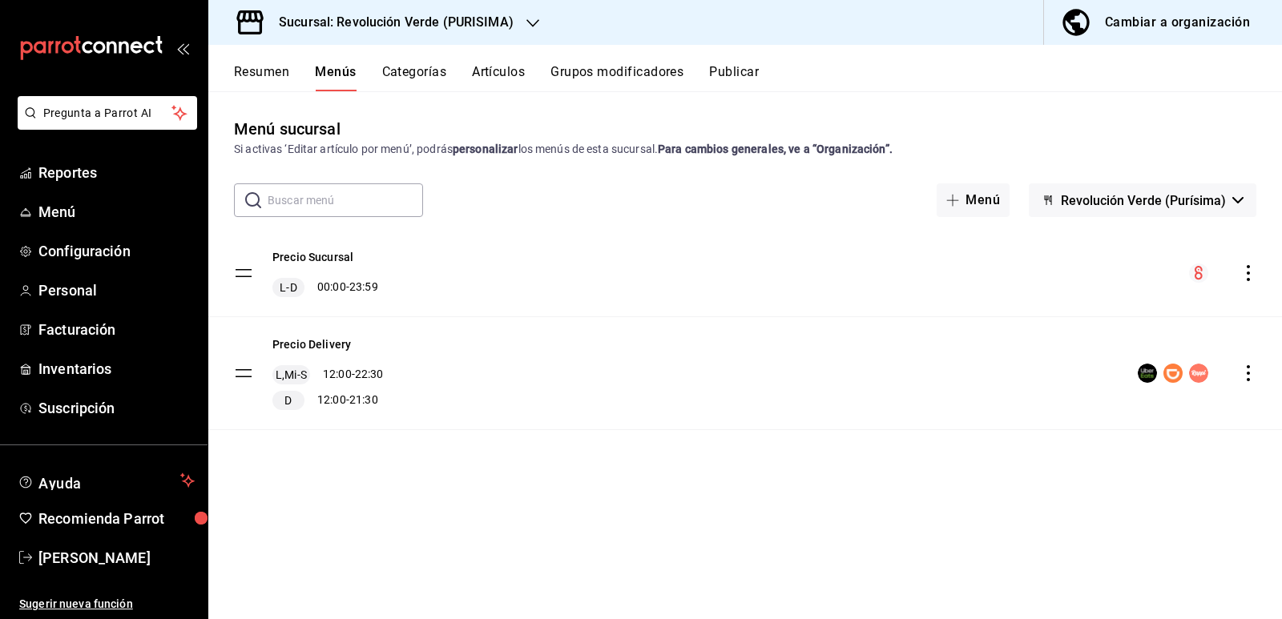
click at [498, 75] on button "Artículos" at bounding box center [498, 77] width 53 height 27
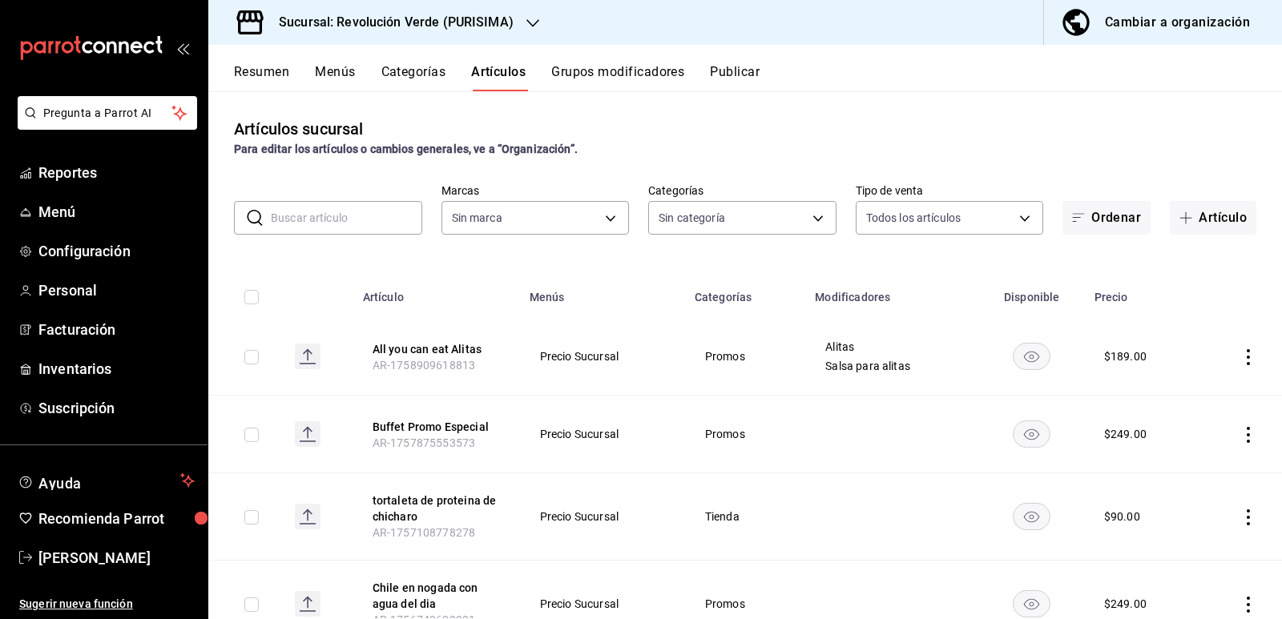
type input "a61668f5-d302-4d06-a5e0-522b1781fe5b"
type input "6a1f6a3e-e41b-45c2-9d5f-bdc896324d52,31f51a15-c340-46c5-a88d-7aee7281ef41,2cd88…"
click at [1194, 225] on button "Artículo" at bounding box center [1213, 218] width 87 height 34
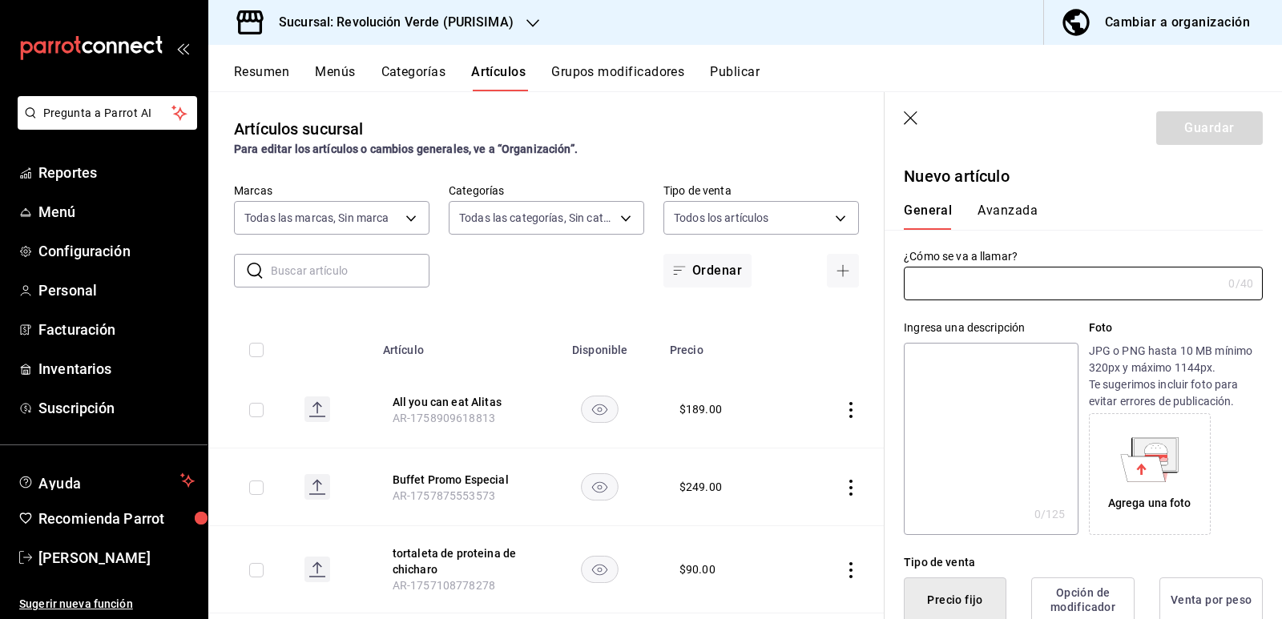
type input "AR-1758910153754"
type input "O"
type input "A"
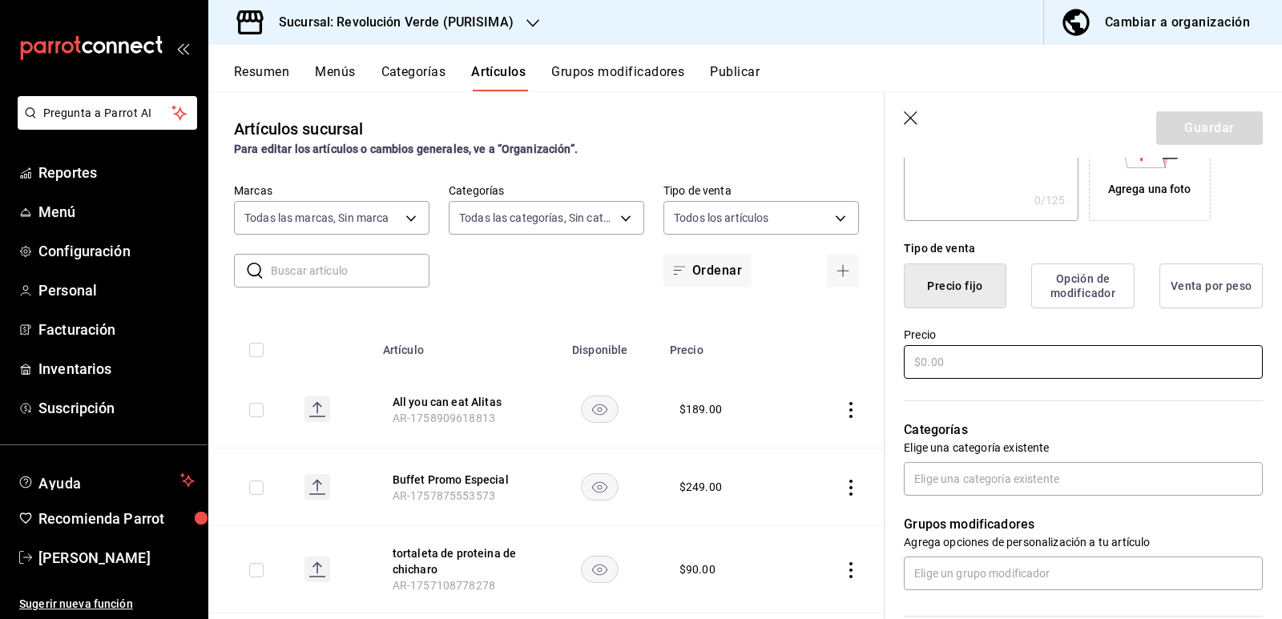
scroll to position [321, 0]
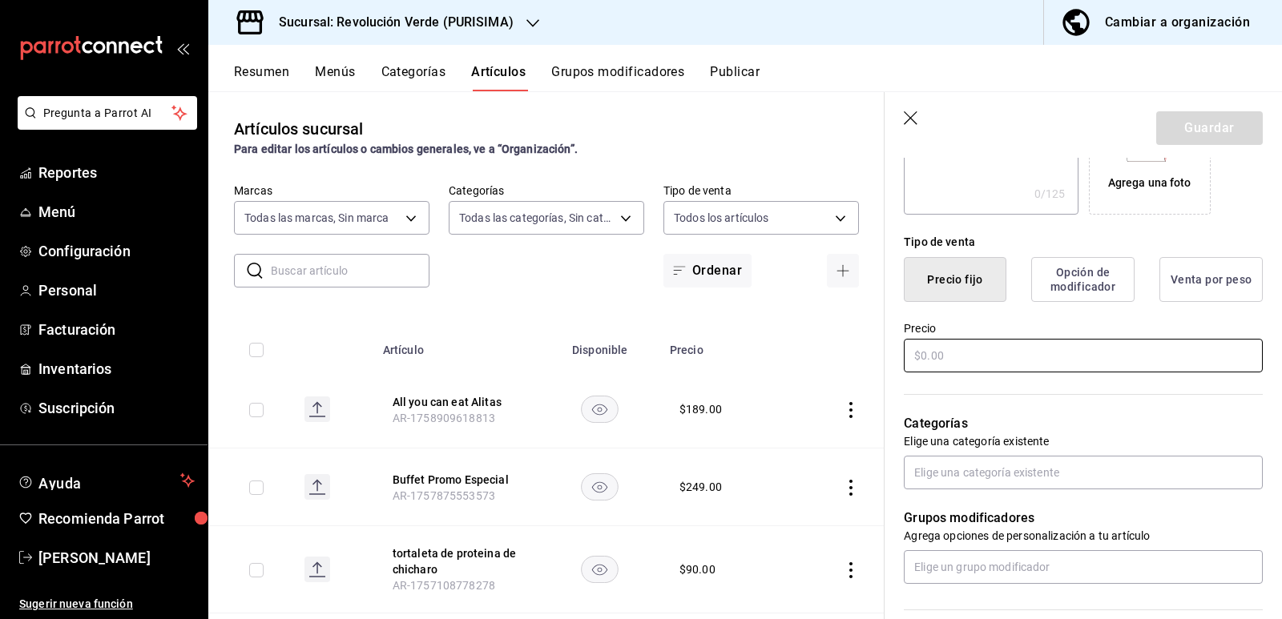
type input "Orden de alitas"
click at [988, 363] on input "text" at bounding box center [1083, 356] width 359 height 34
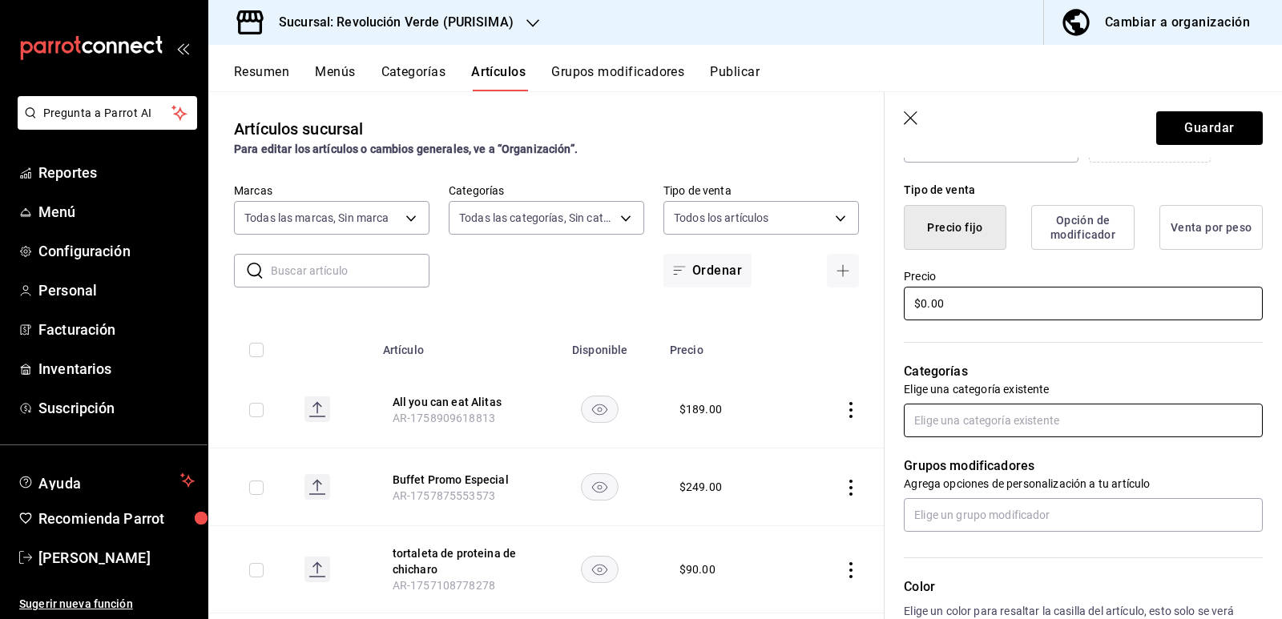
scroll to position [401, 0]
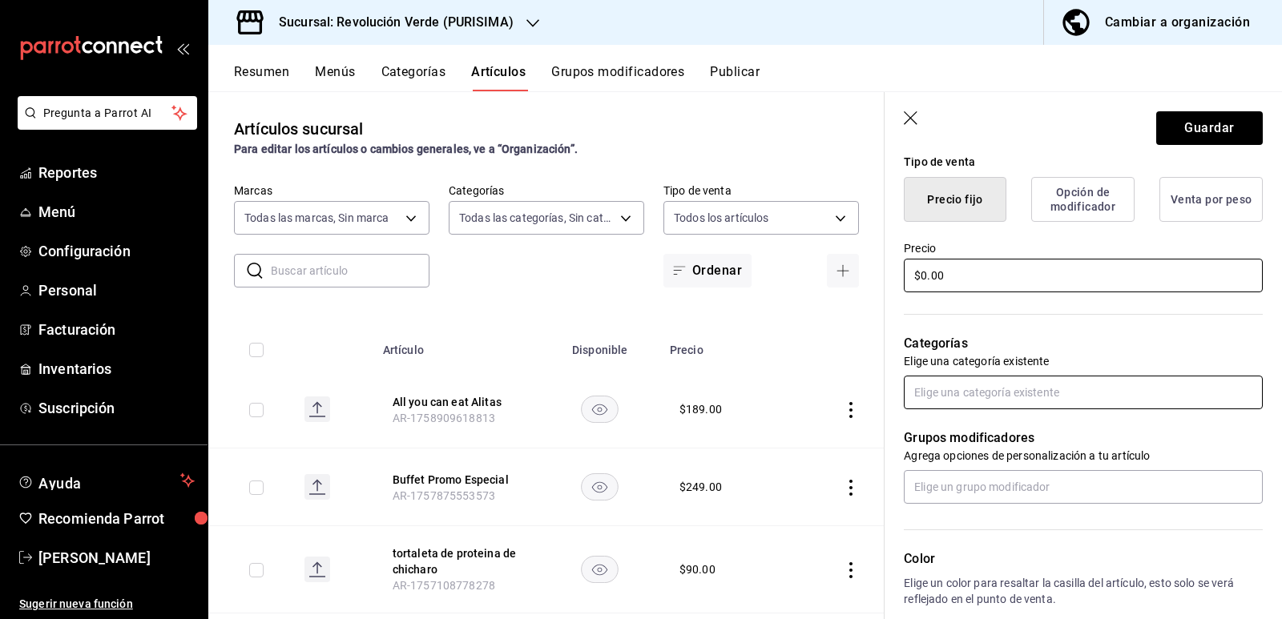
type input "$0.00"
click at [970, 401] on input "text" at bounding box center [1083, 393] width 359 height 34
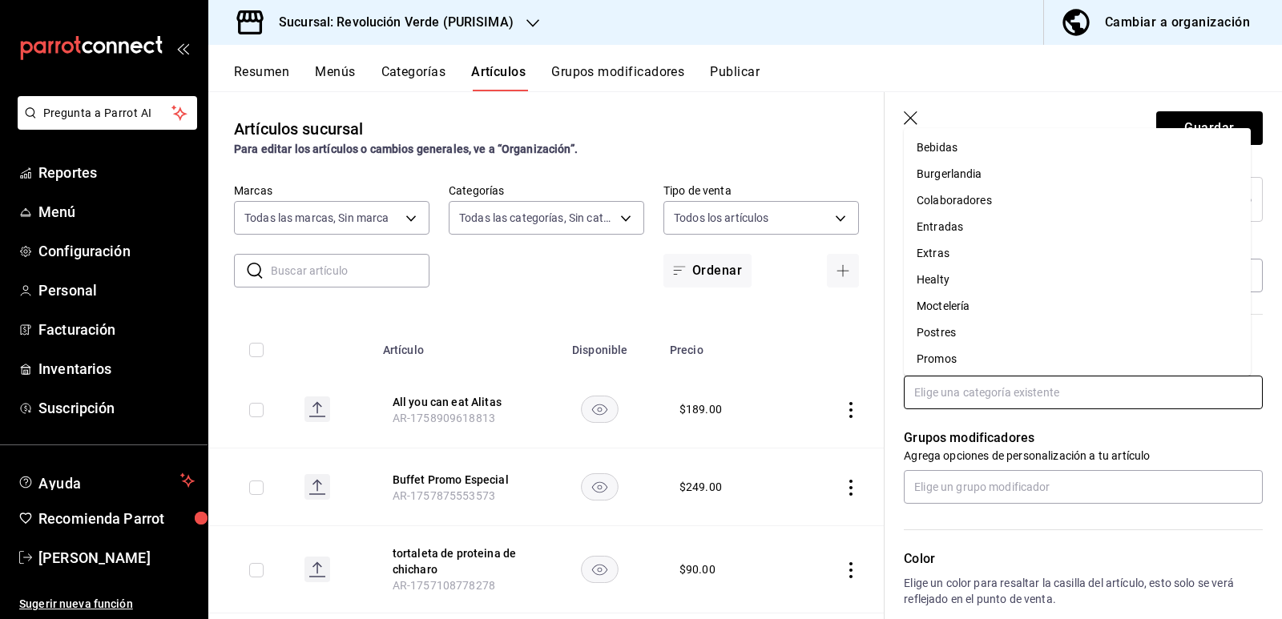
click at [963, 353] on li "Promos" at bounding box center [1077, 359] width 347 height 26
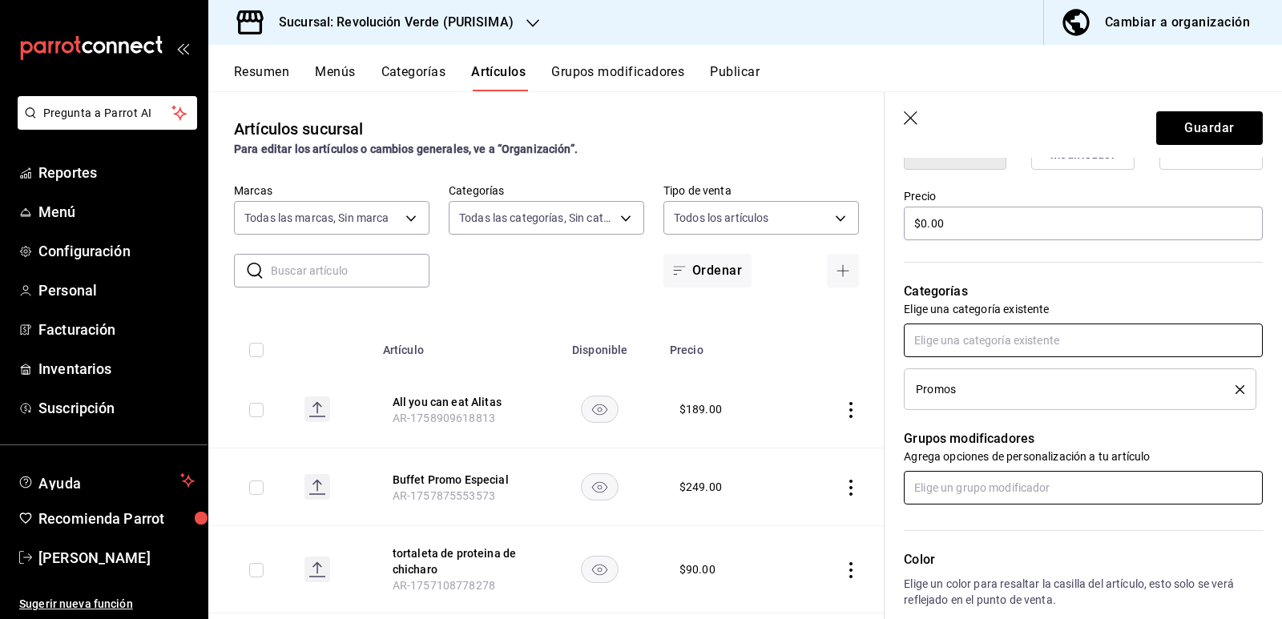
scroll to position [481, 0]
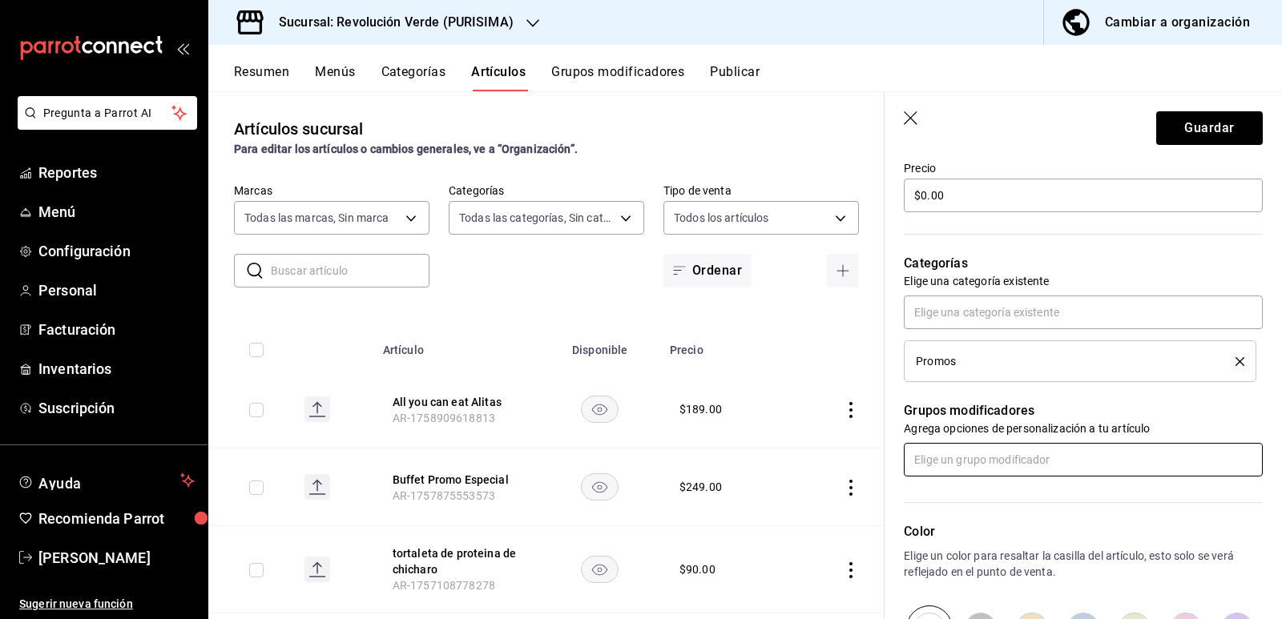
click at [991, 473] on input "text" at bounding box center [1083, 460] width 359 height 34
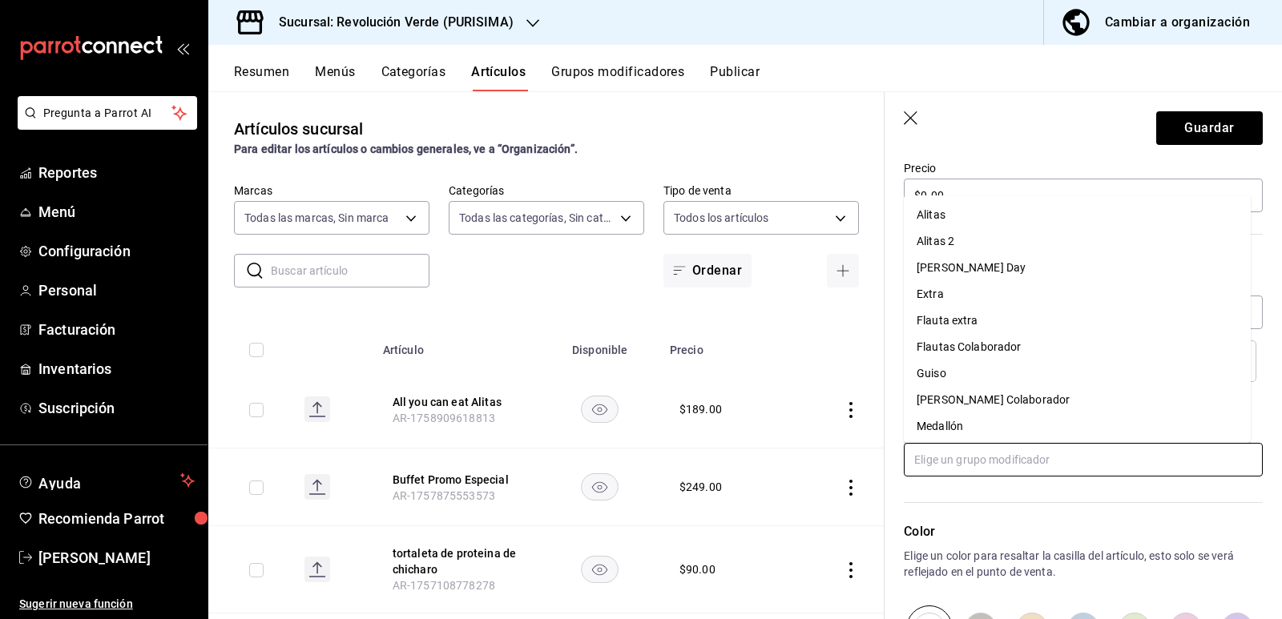
click at [971, 212] on li "Alitas" at bounding box center [1077, 215] width 347 height 26
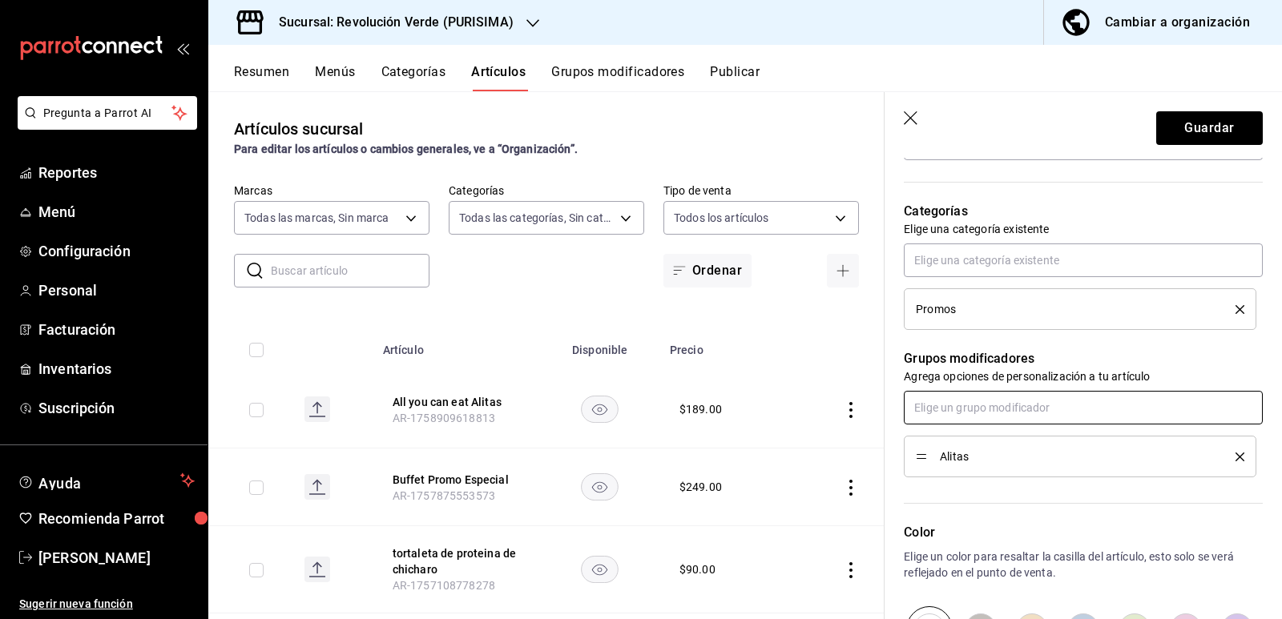
scroll to position [561, 0]
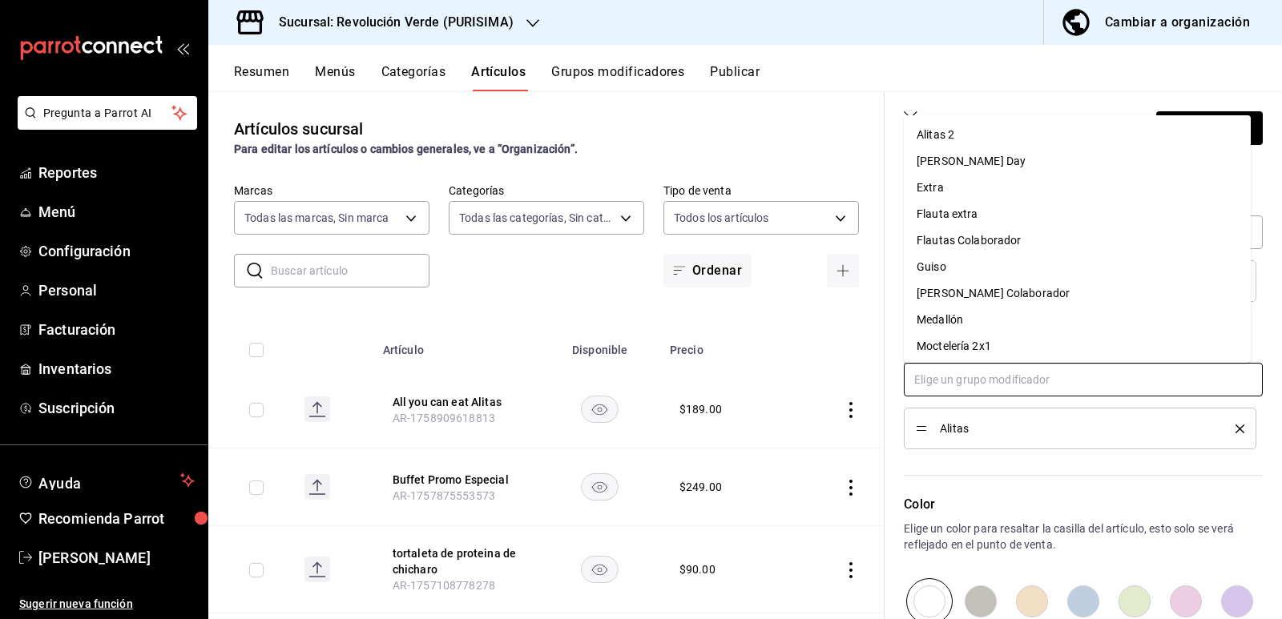
click at [968, 381] on input "text" at bounding box center [1083, 380] width 359 height 34
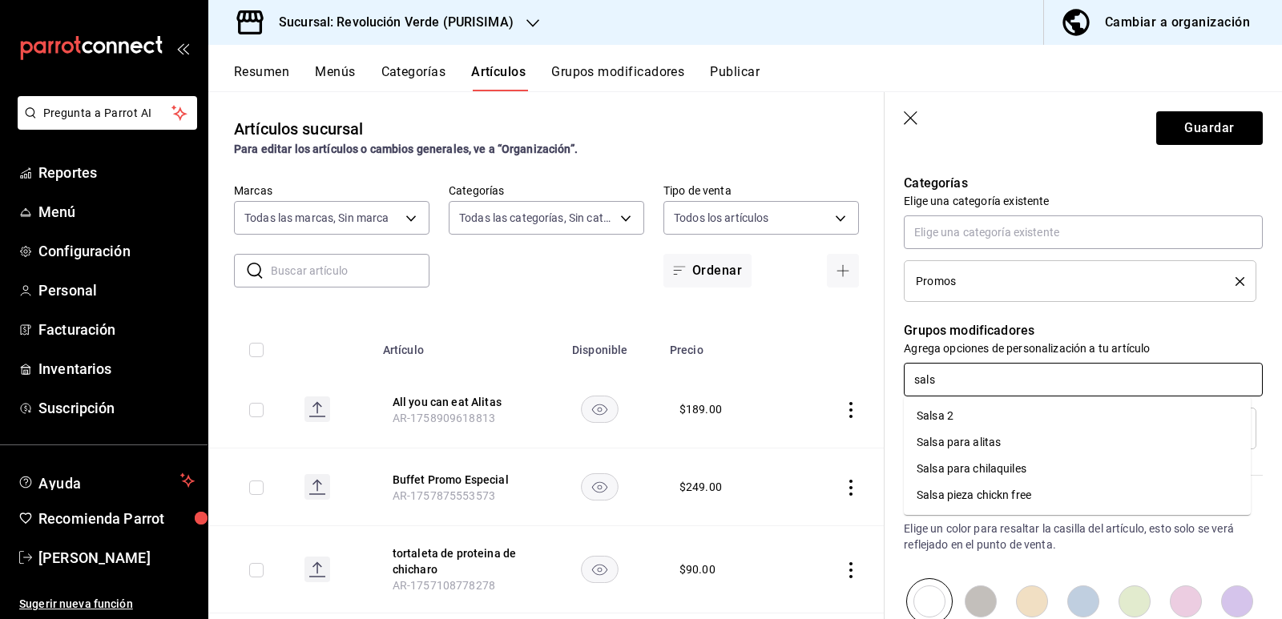
type input "salsa"
click at [972, 439] on div "Salsa para alitas" at bounding box center [959, 442] width 84 height 17
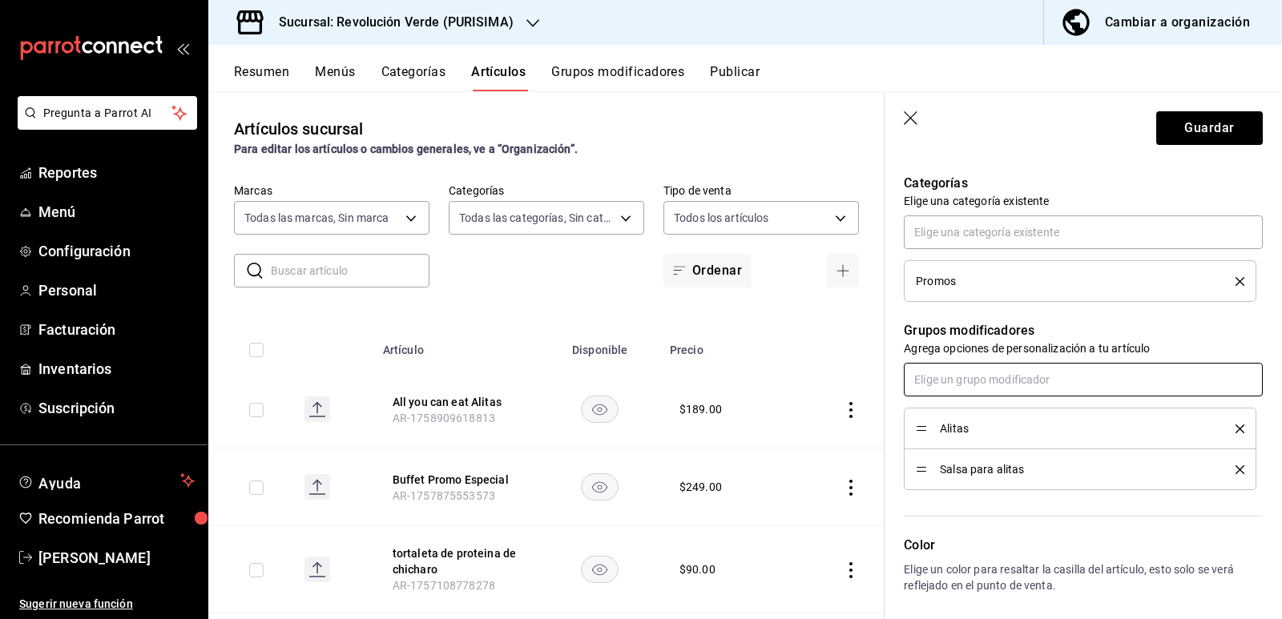
scroll to position [641, 0]
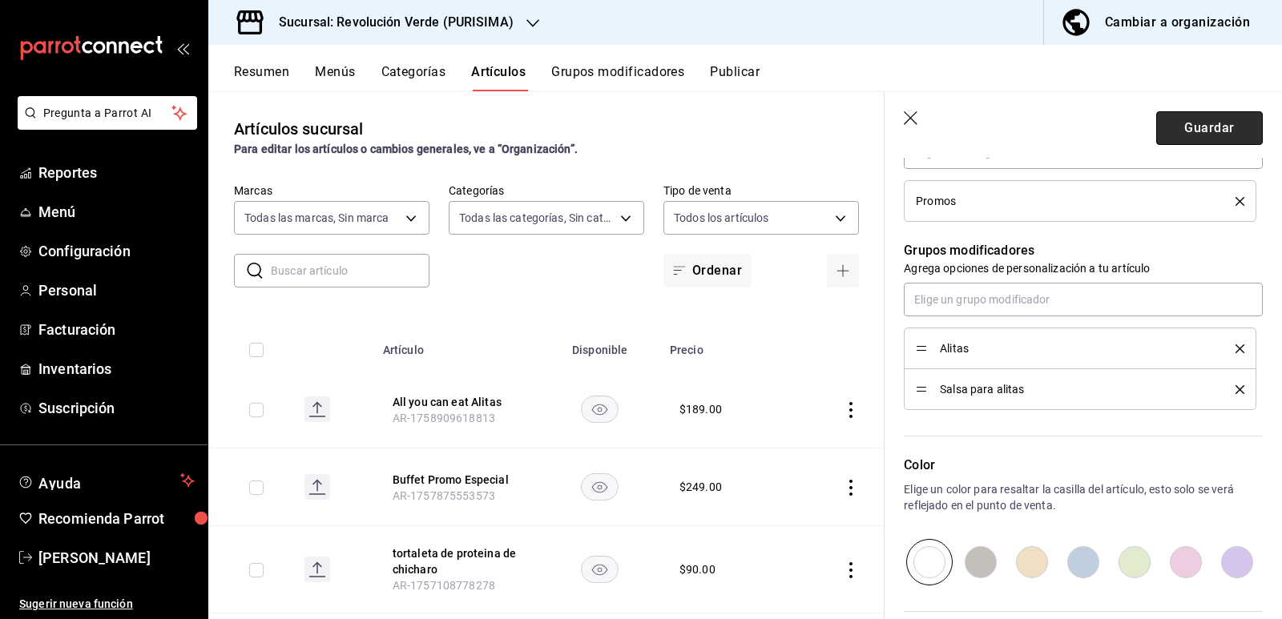
click at [1171, 125] on button "Guardar" at bounding box center [1209, 128] width 107 height 34
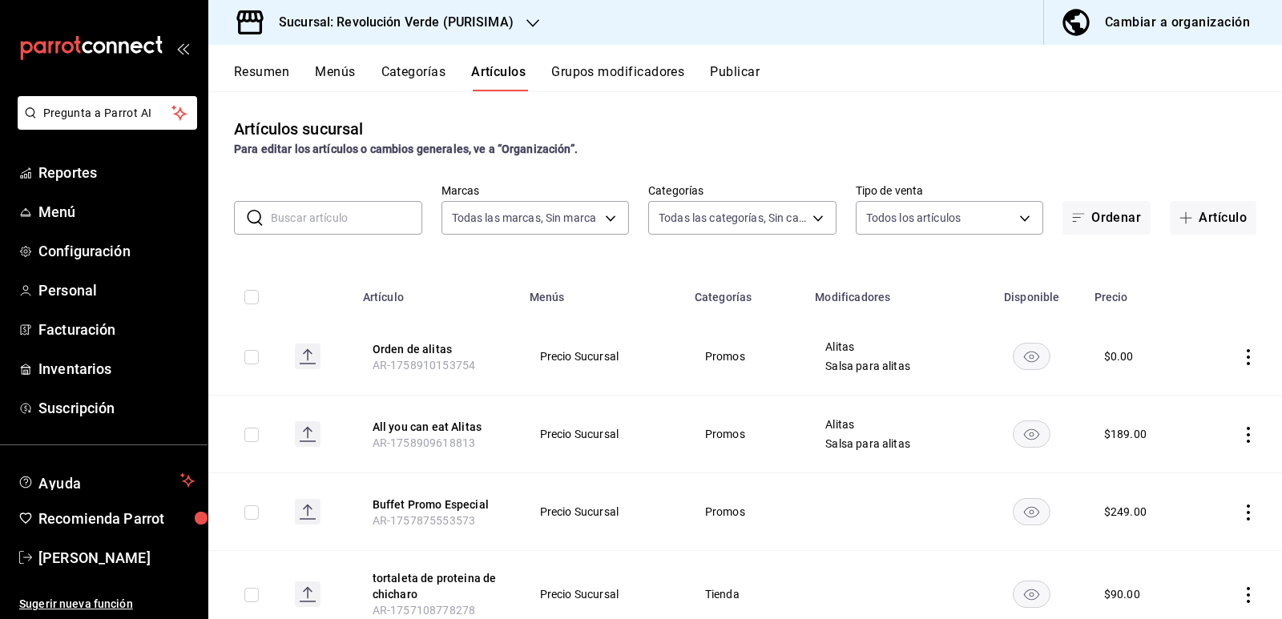
click at [657, 75] on button "Grupos modificadores" at bounding box center [617, 77] width 133 height 27
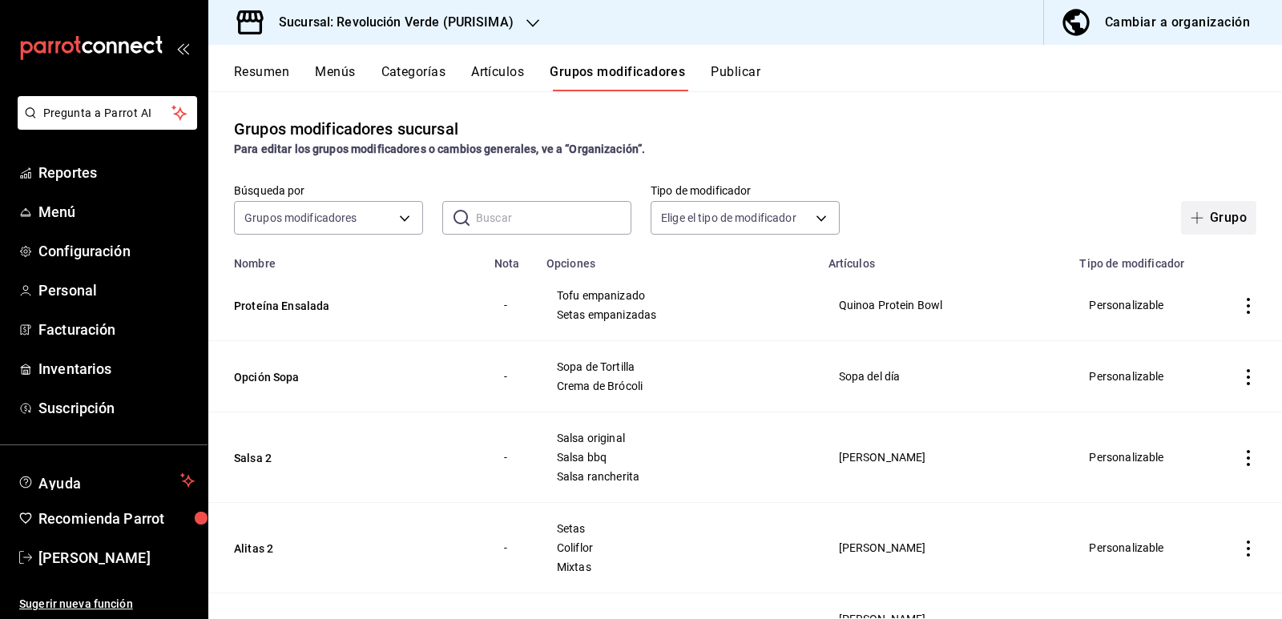
click at [1209, 212] on button "Grupo" at bounding box center [1218, 218] width 75 height 34
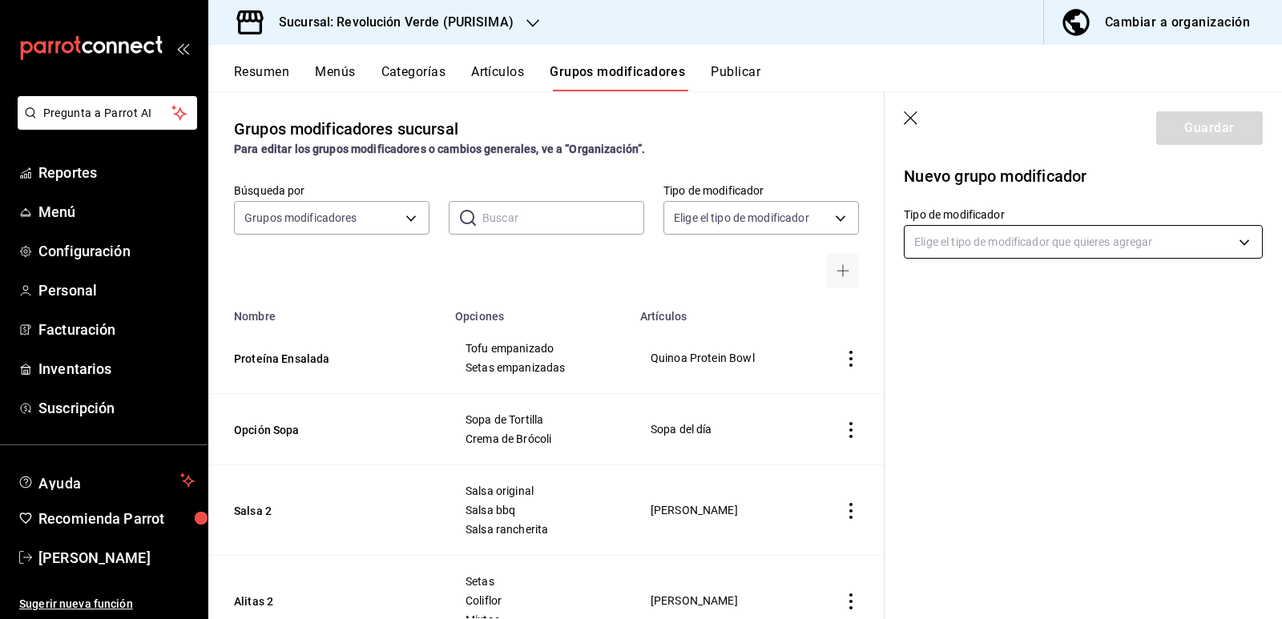
click at [1217, 244] on body "Pregunta a Parrot AI Reportes Menú Configuración Personal Facturación Inventari…" at bounding box center [641, 309] width 1282 height 619
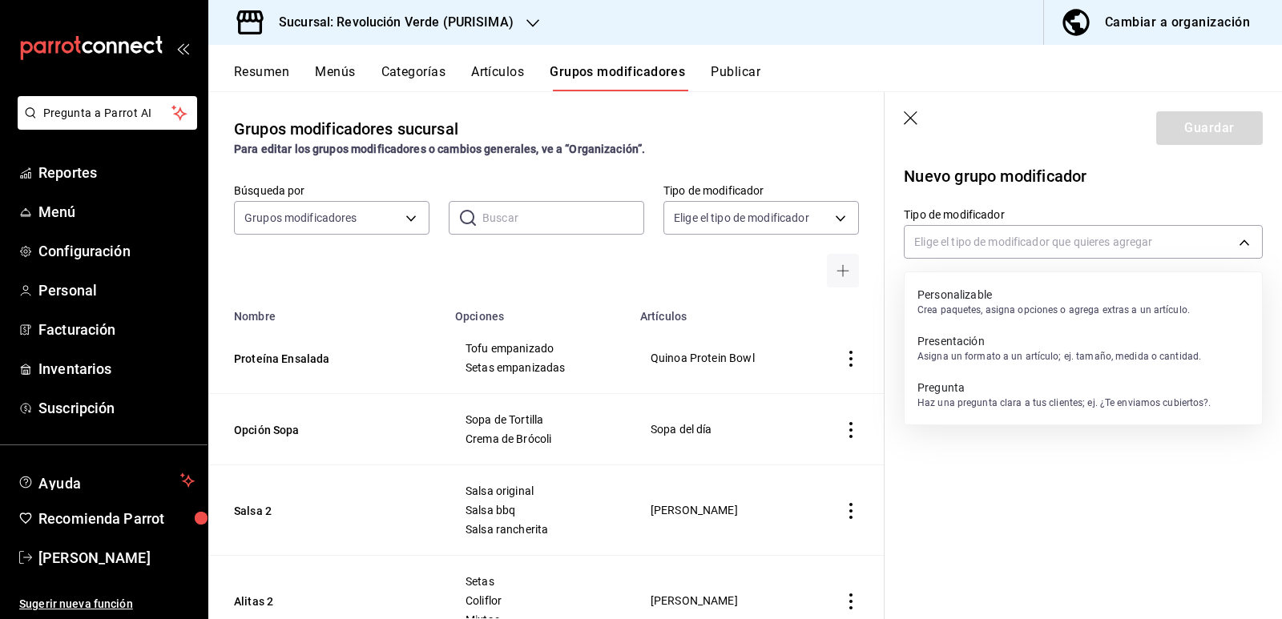
click at [1031, 297] on p "Personalizable" at bounding box center [1054, 295] width 272 height 16
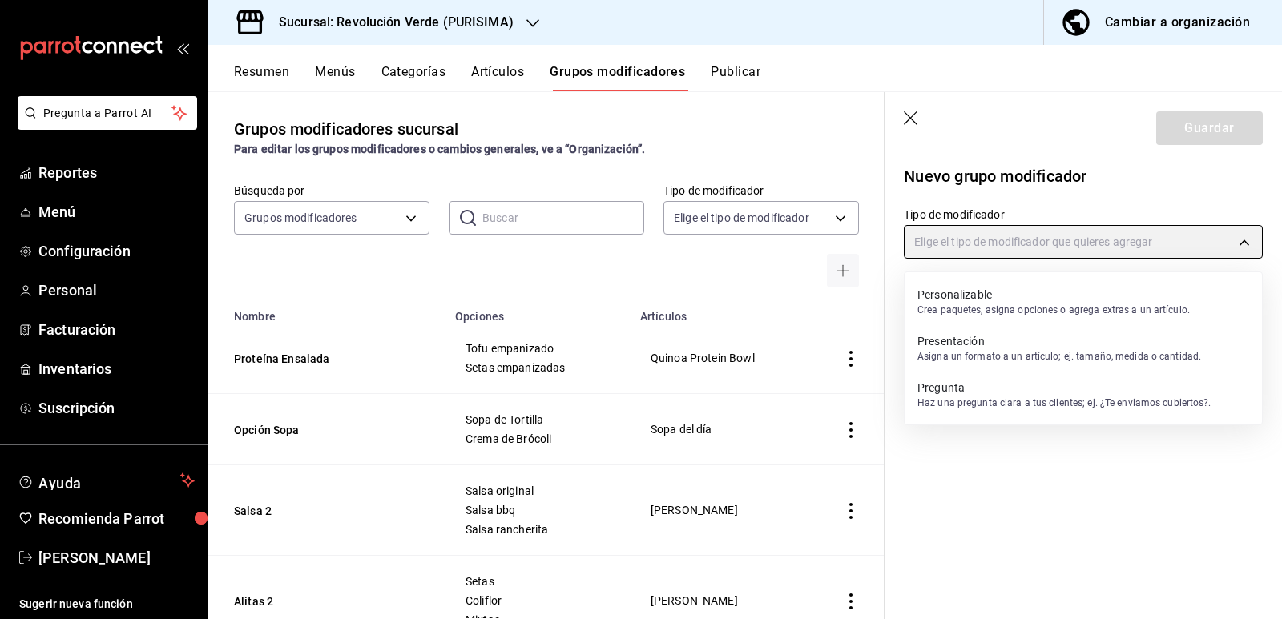
type input "CUSTOMIZABLE"
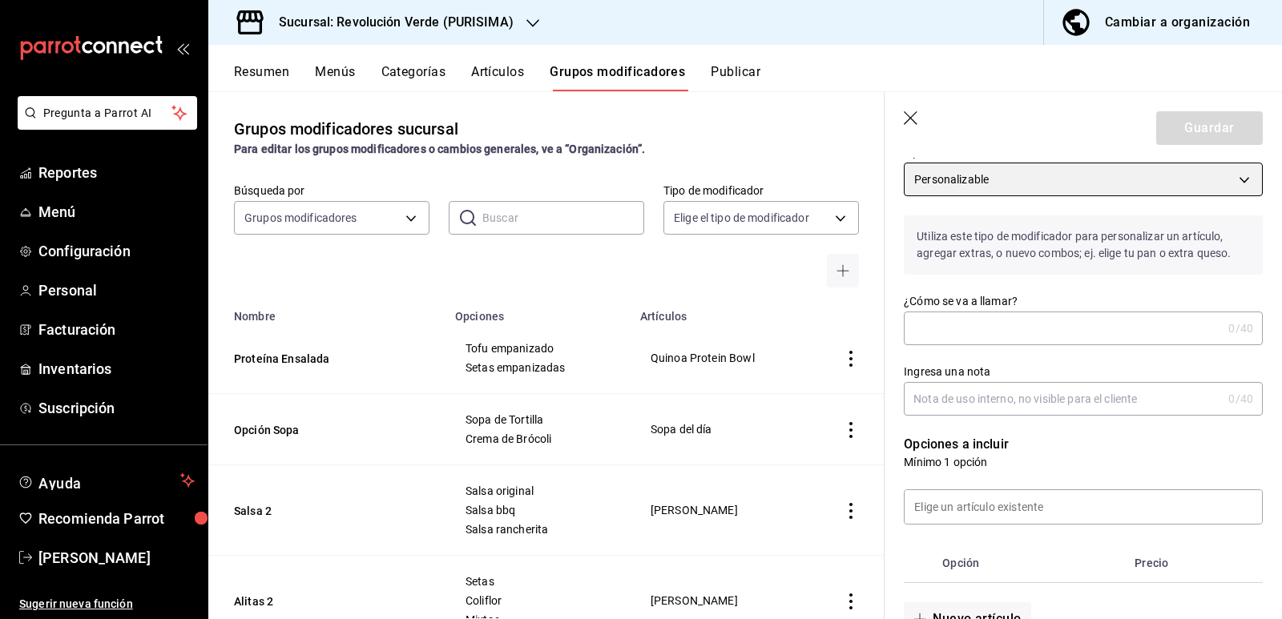
scroll to position [80, 0]
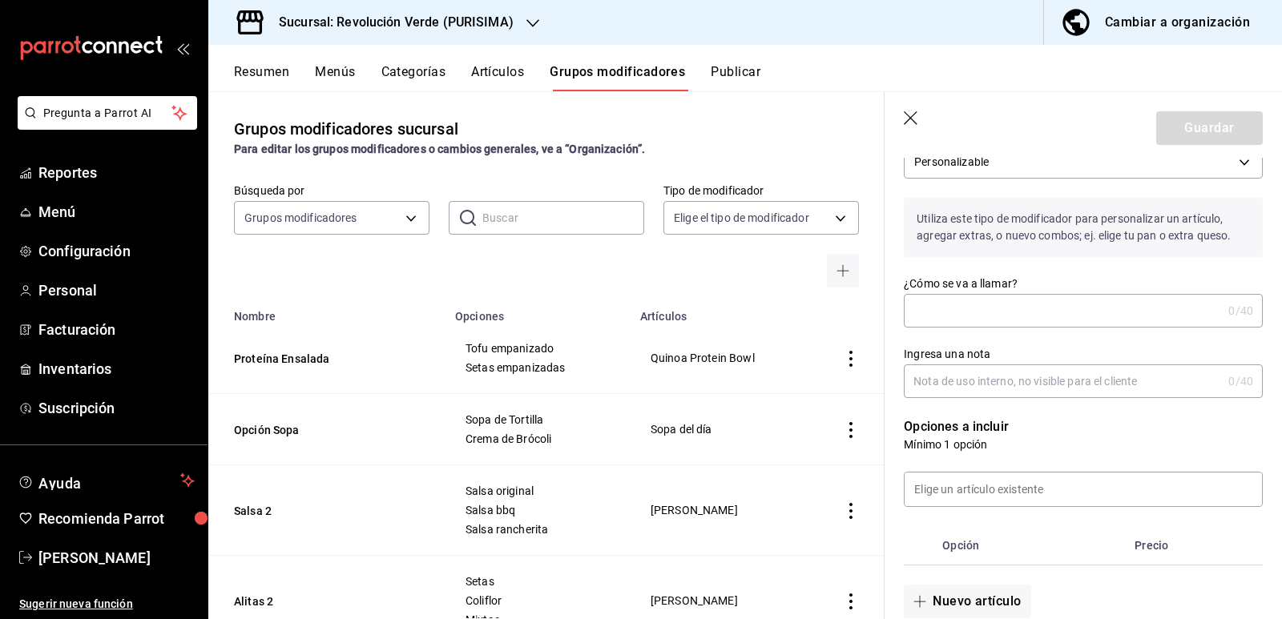
click at [950, 299] on input "¿Cómo se va a llamar?" at bounding box center [1063, 311] width 318 height 32
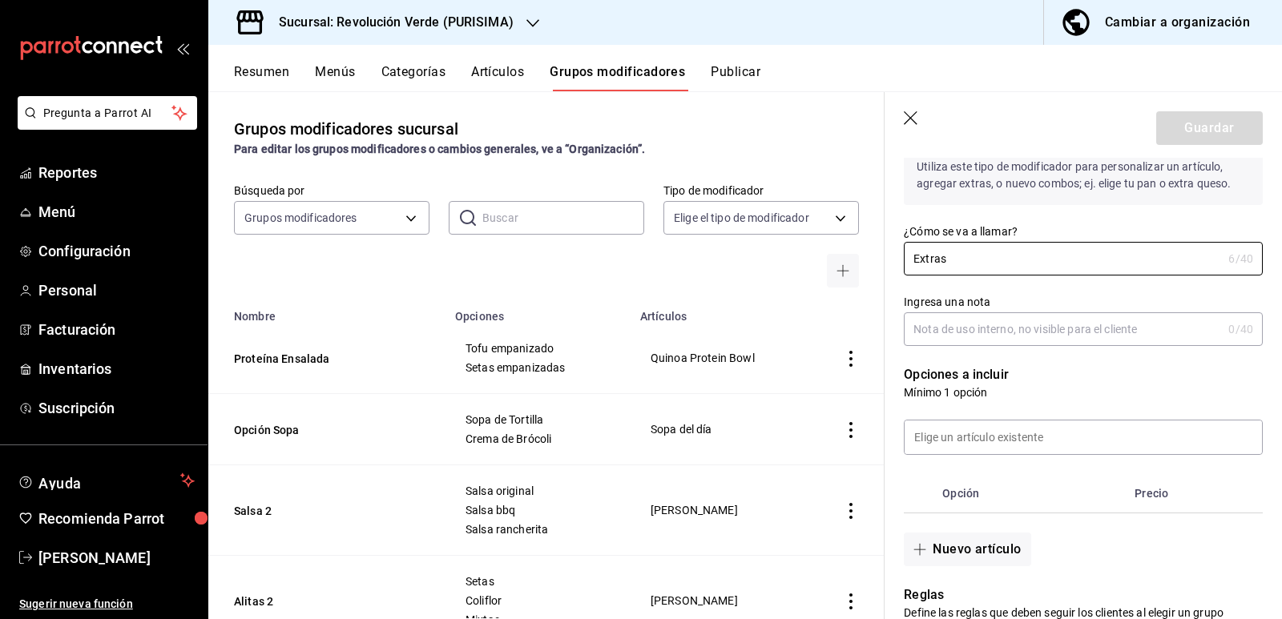
scroll to position [160, 0]
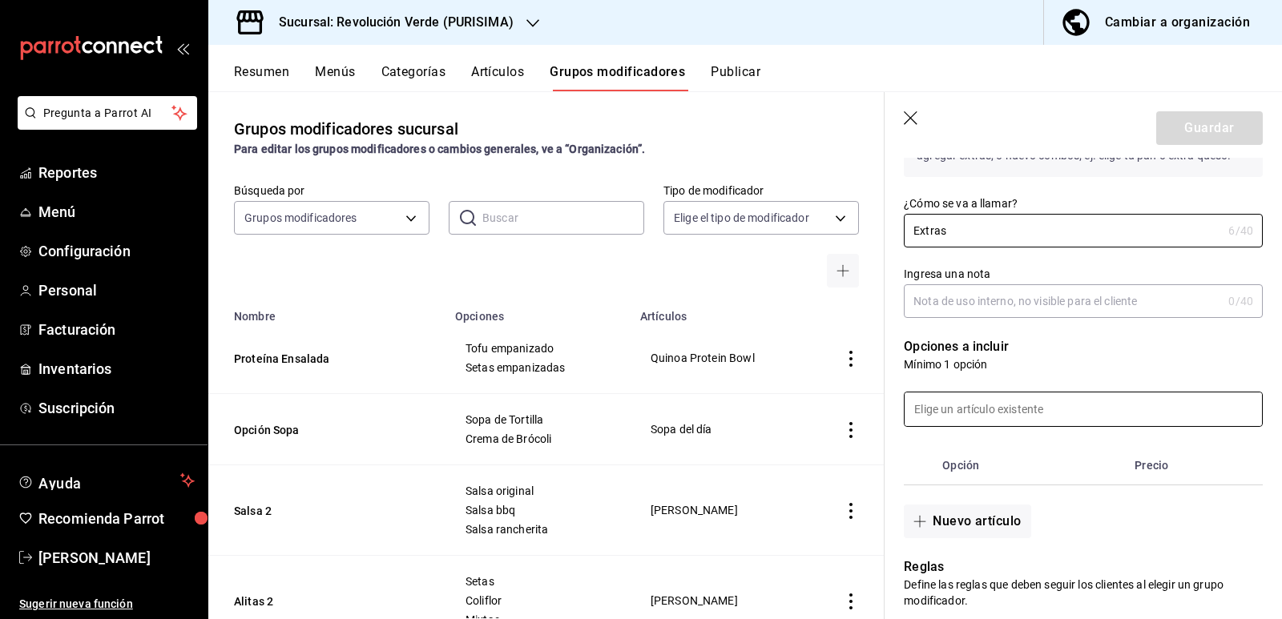
type input "Extras"
click at [991, 402] on input at bounding box center [1083, 410] width 357 height 34
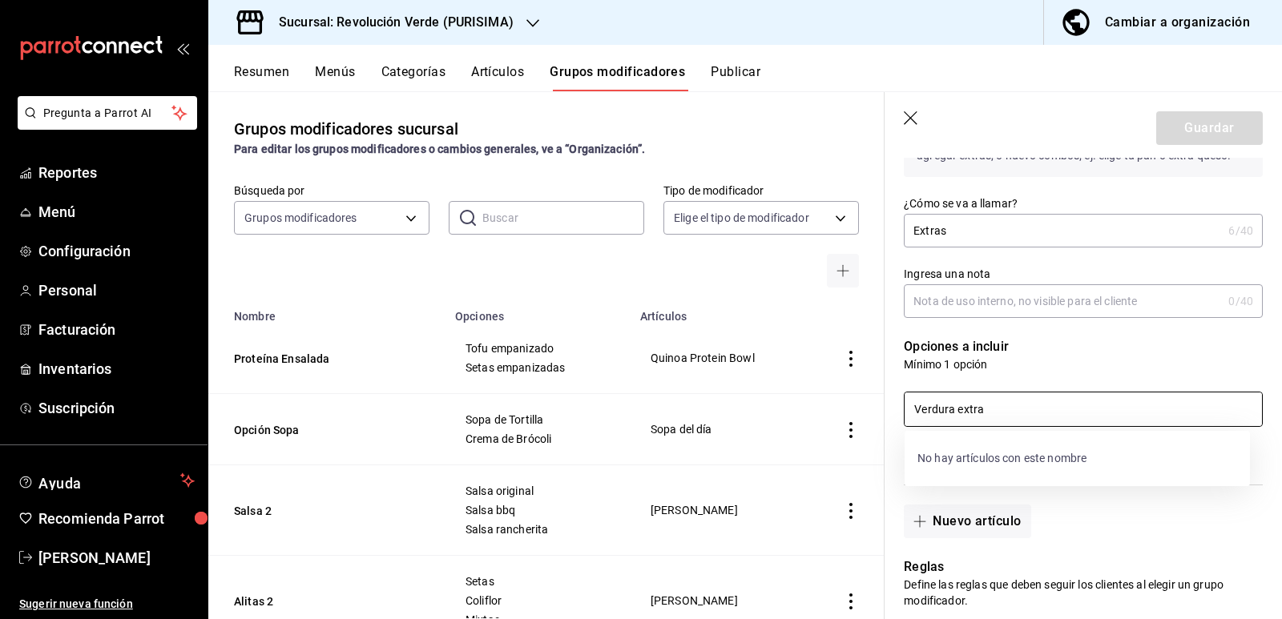
type input "Verdura extra"
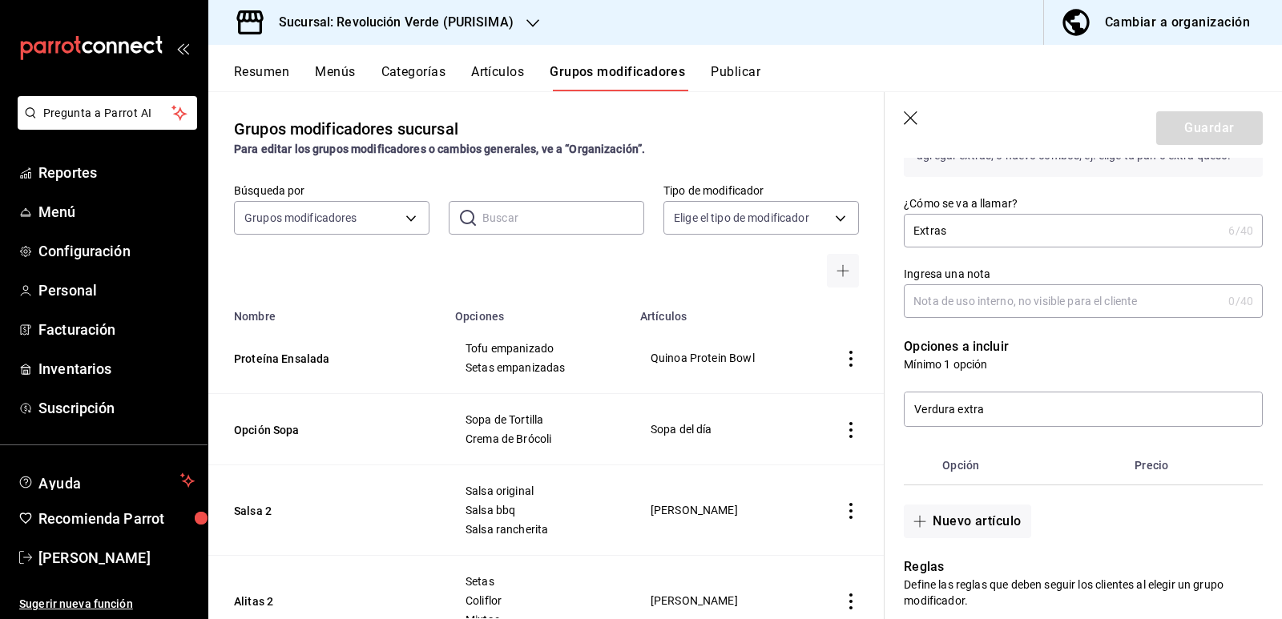
click at [1102, 520] on div "Nuevo artículo" at bounding box center [1074, 512] width 378 height 53
drag, startPoint x: 1024, startPoint y: 417, endPoint x: 764, endPoint y: 414, distance: 260.5
click at [764, 414] on main "Grupos modificadores sucursal Para editar los grupos modificadores o cambios ge…" at bounding box center [745, 355] width 1074 height 528
click at [970, 517] on button "Nuevo artículo" at bounding box center [967, 522] width 127 height 34
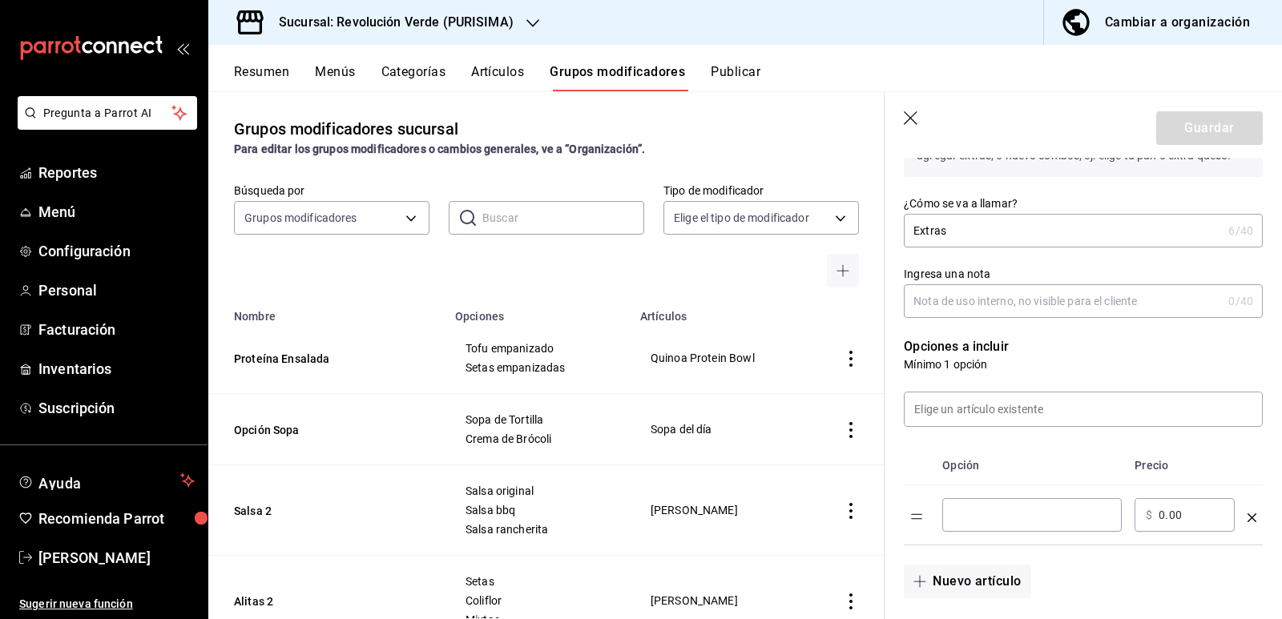
click at [990, 516] on input "optionsTable" at bounding box center [1032, 515] width 157 height 16
type input "e"
type input "B"
type input "Verdura extra"
click at [1159, 510] on input "0.00" at bounding box center [1191, 515] width 65 height 16
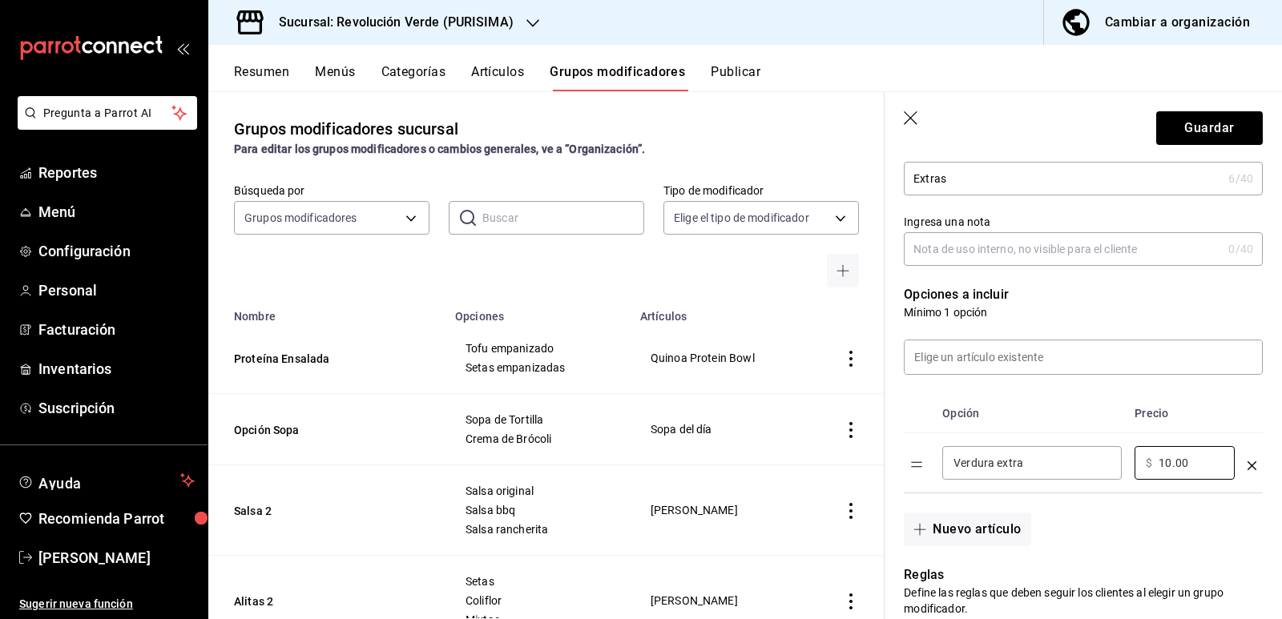
scroll to position [240, 0]
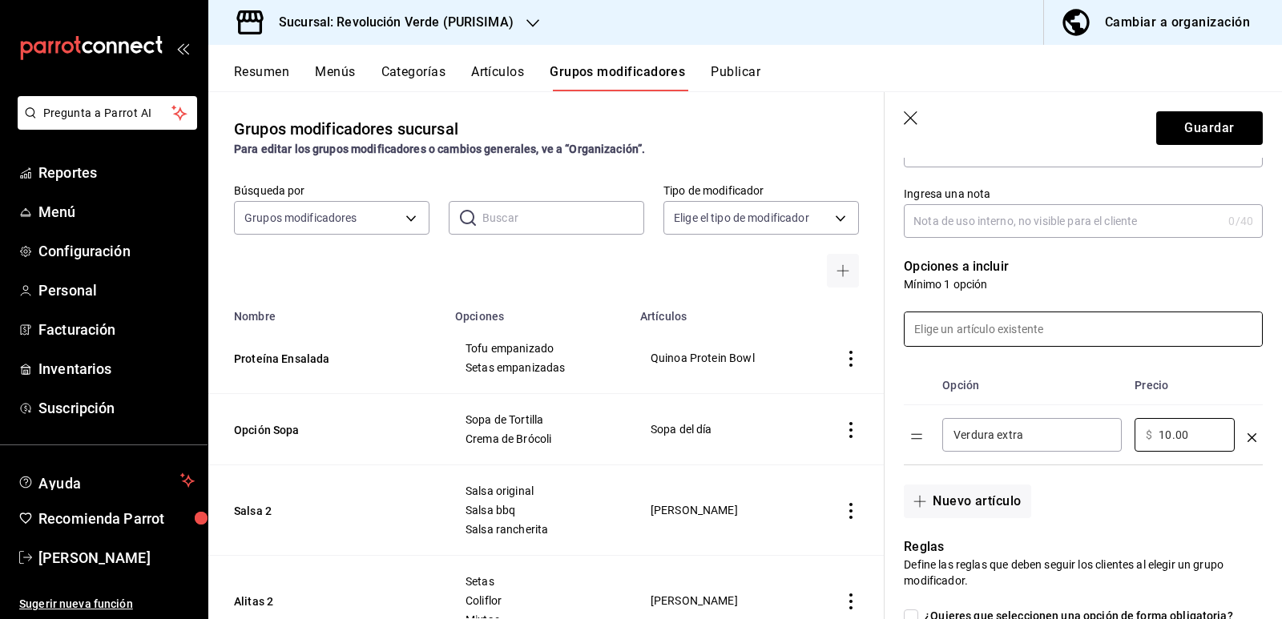
type input "10.00"
click at [978, 327] on input at bounding box center [1083, 330] width 357 height 34
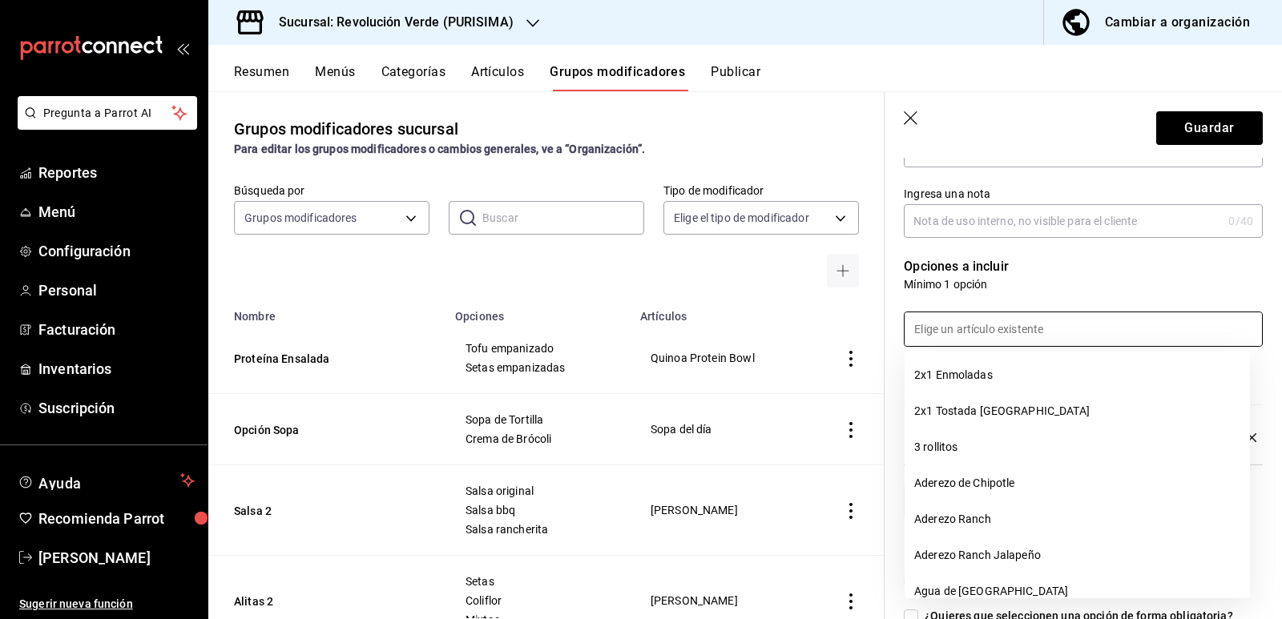
click at [1087, 320] on input at bounding box center [1083, 330] width 357 height 34
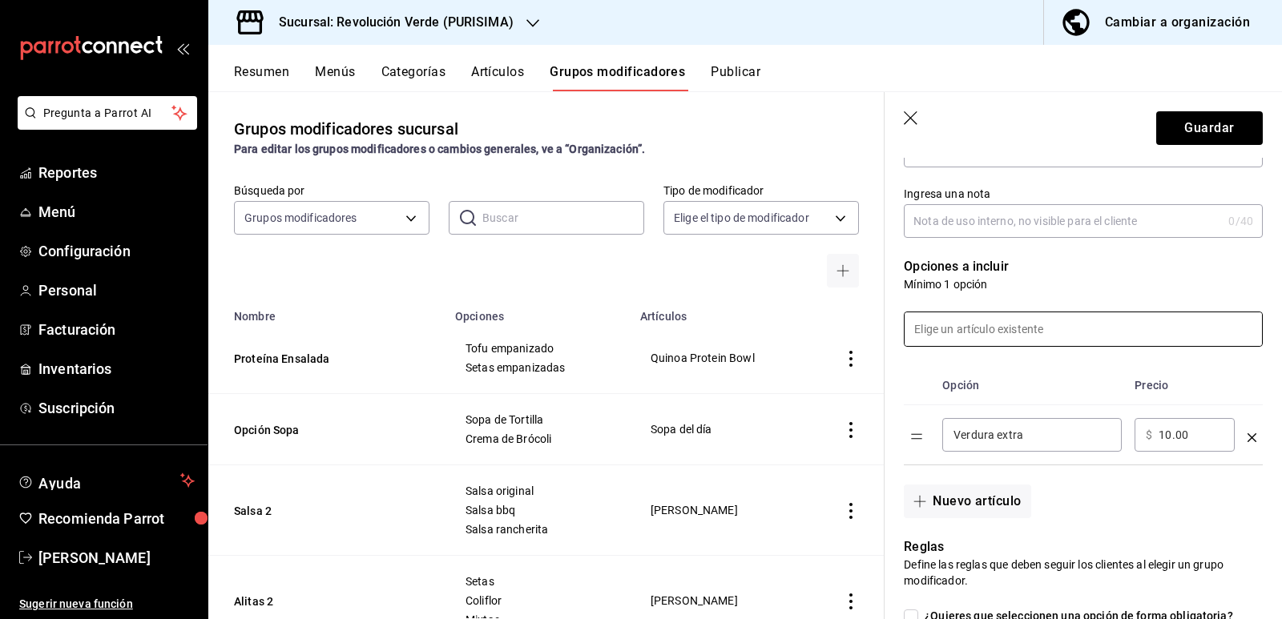
click at [1096, 268] on p "Opciones a incluir" at bounding box center [1083, 266] width 359 height 19
click at [980, 505] on button "Nuevo artículo" at bounding box center [967, 502] width 127 height 34
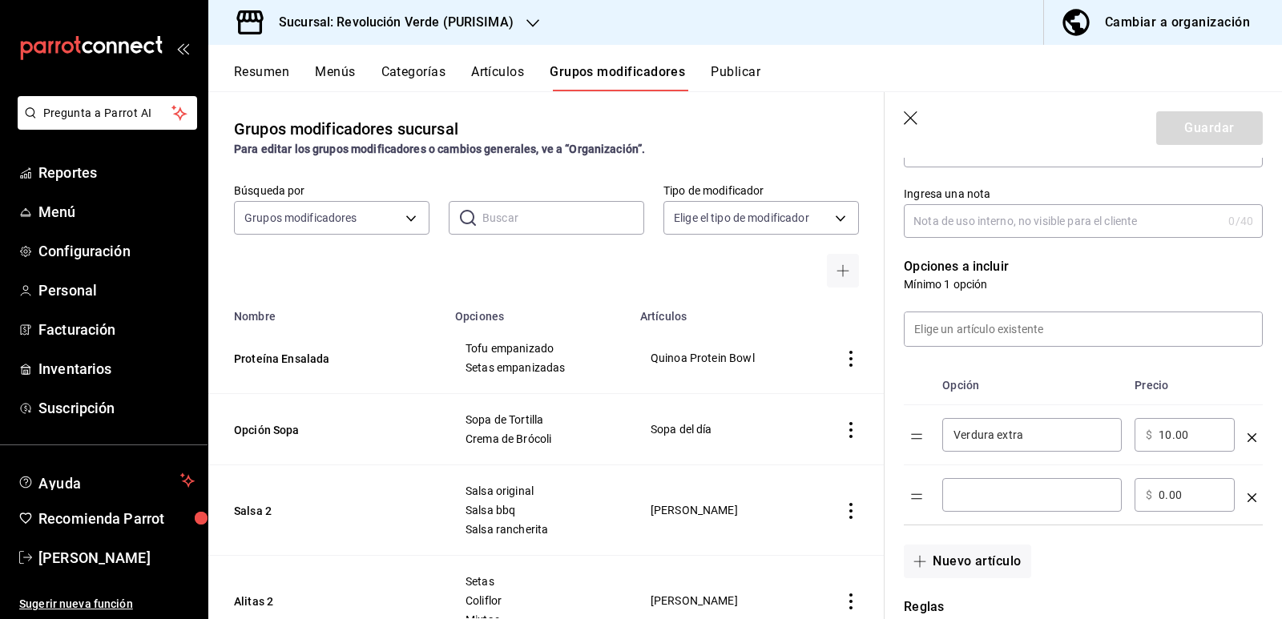
click at [1011, 490] on input "optionsTable" at bounding box center [1032, 495] width 157 height 16
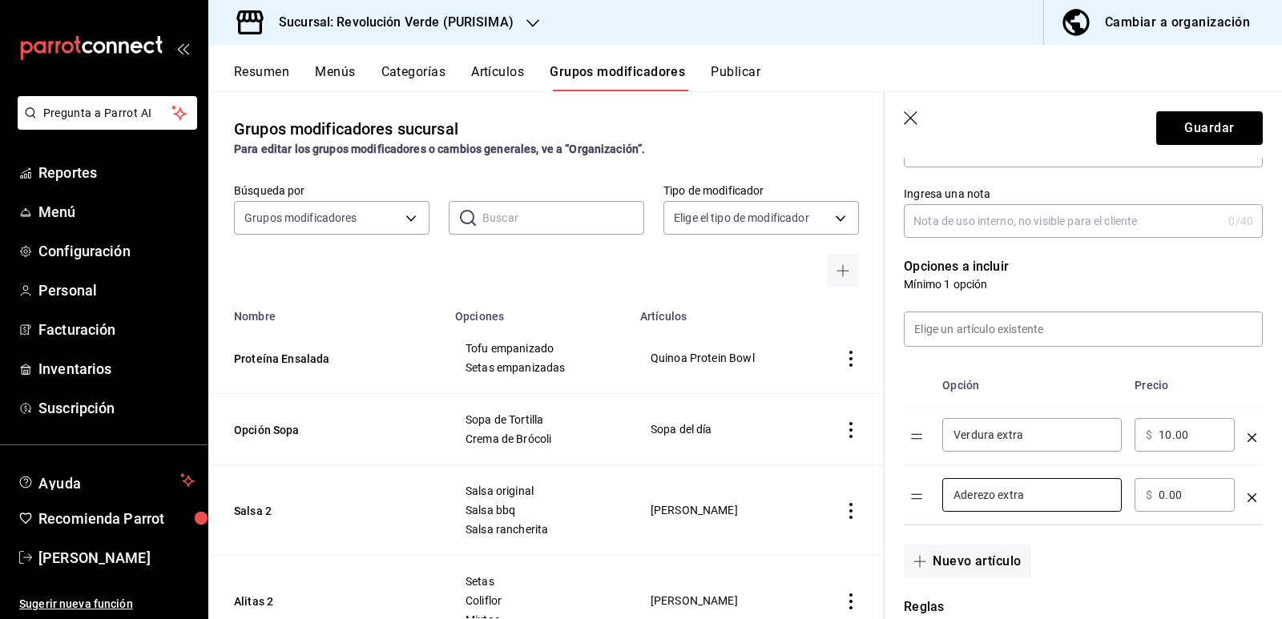
type input "Aderezo extra"
click at [1184, 502] on input "0.00" at bounding box center [1191, 495] width 65 height 16
type input "20.00"
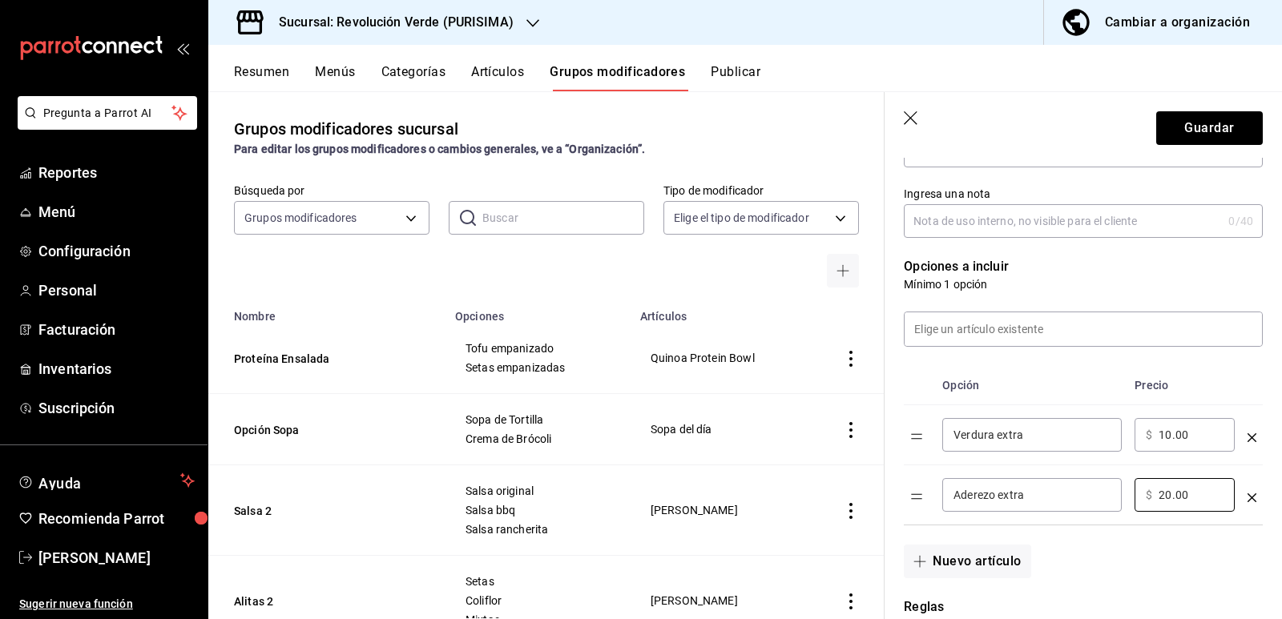
click at [1225, 369] on th "Precio" at bounding box center [1184, 385] width 113 height 39
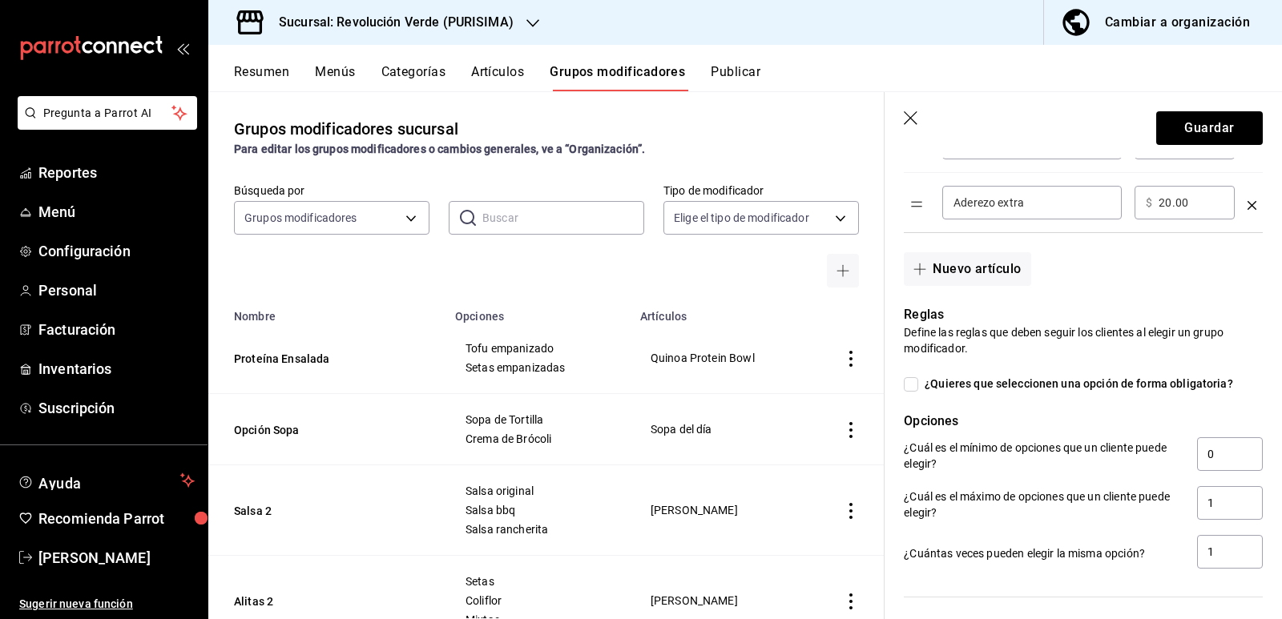
scroll to position [561, 0]
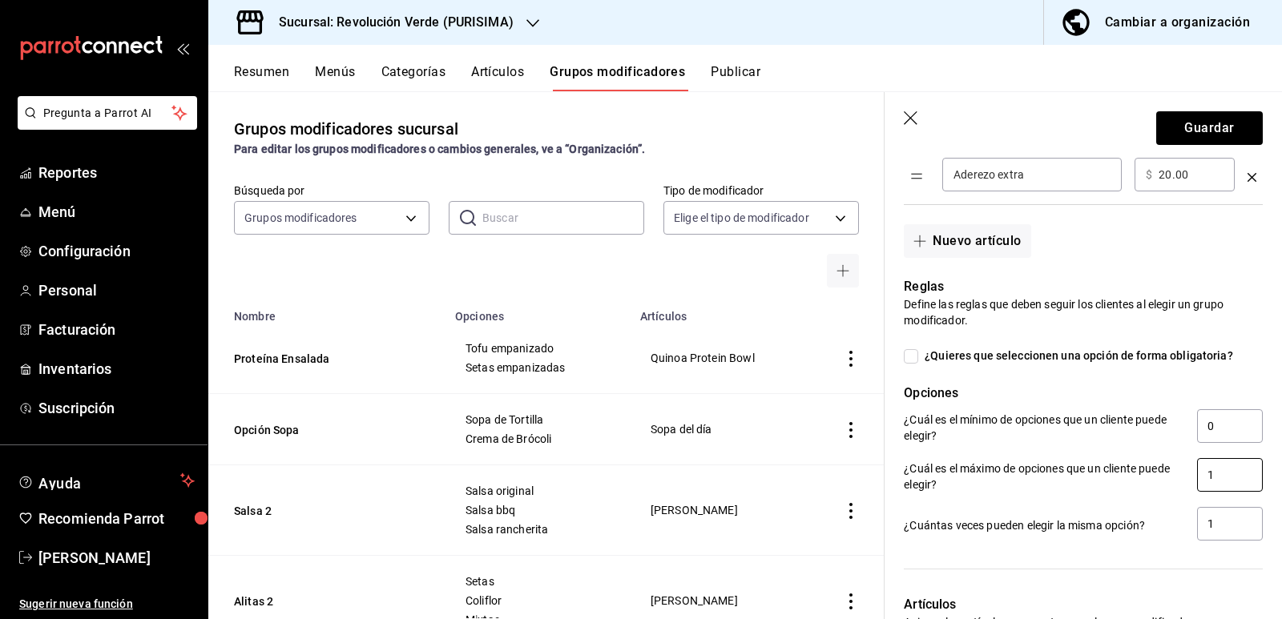
drag, startPoint x: 1223, startPoint y: 478, endPoint x: 1157, endPoint y: 478, distance: 65.7
click at [1157, 478] on div "¿Cuál es el máximo de opciones que un cliente puede elegir? 1" at bounding box center [1083, 476] width 359 height 36
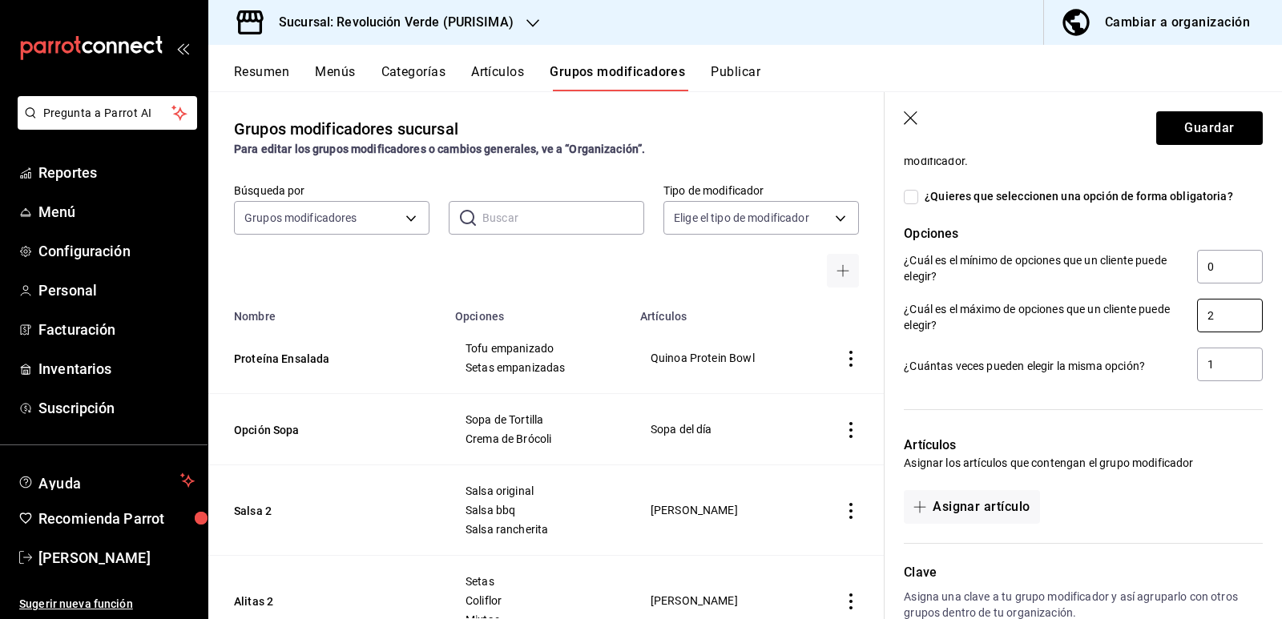
scroll to position [816, 0]
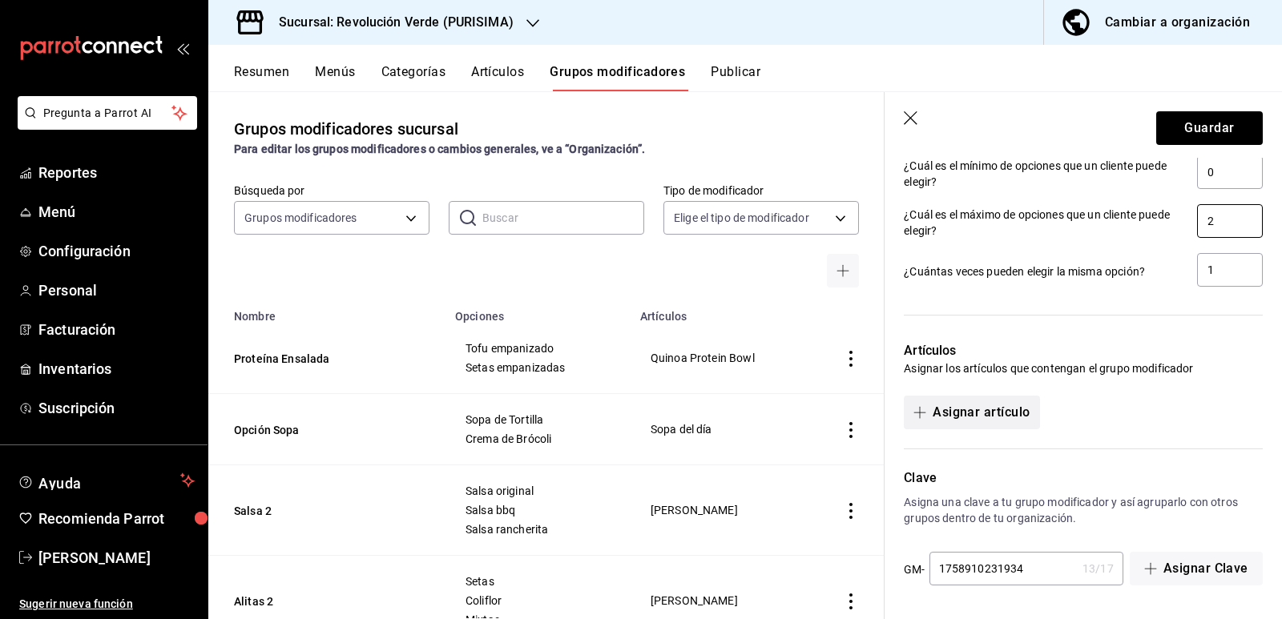
type input "2"
click at [983, 420] on button "Asignar artículo" at bounding box center [971, 413] width 135 height 34
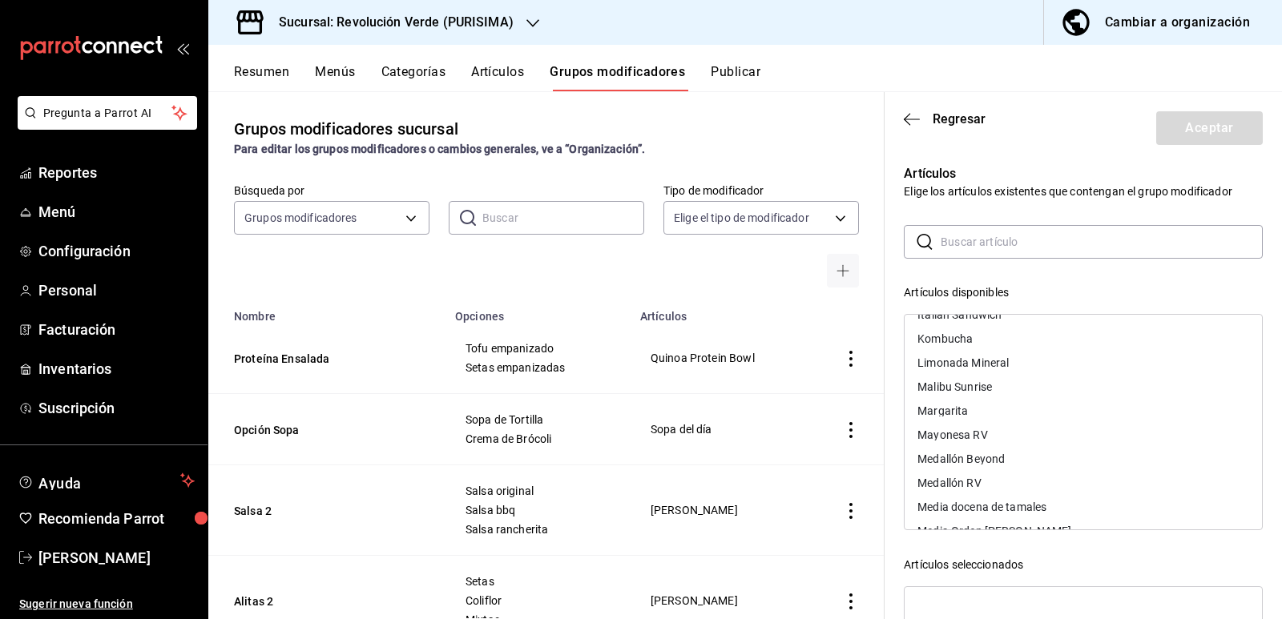
scroll to position [2209, 0]
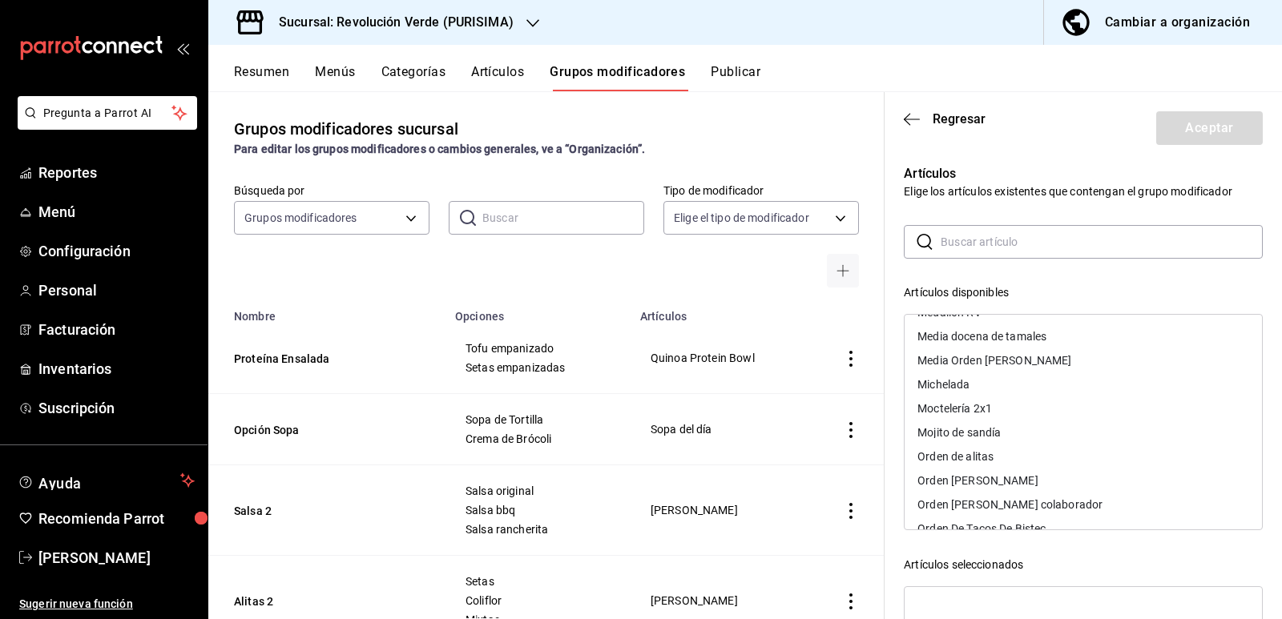
click at [999, 454] on div "Orden de alitas" at bounding box center [1083, 457] width 357 height 24
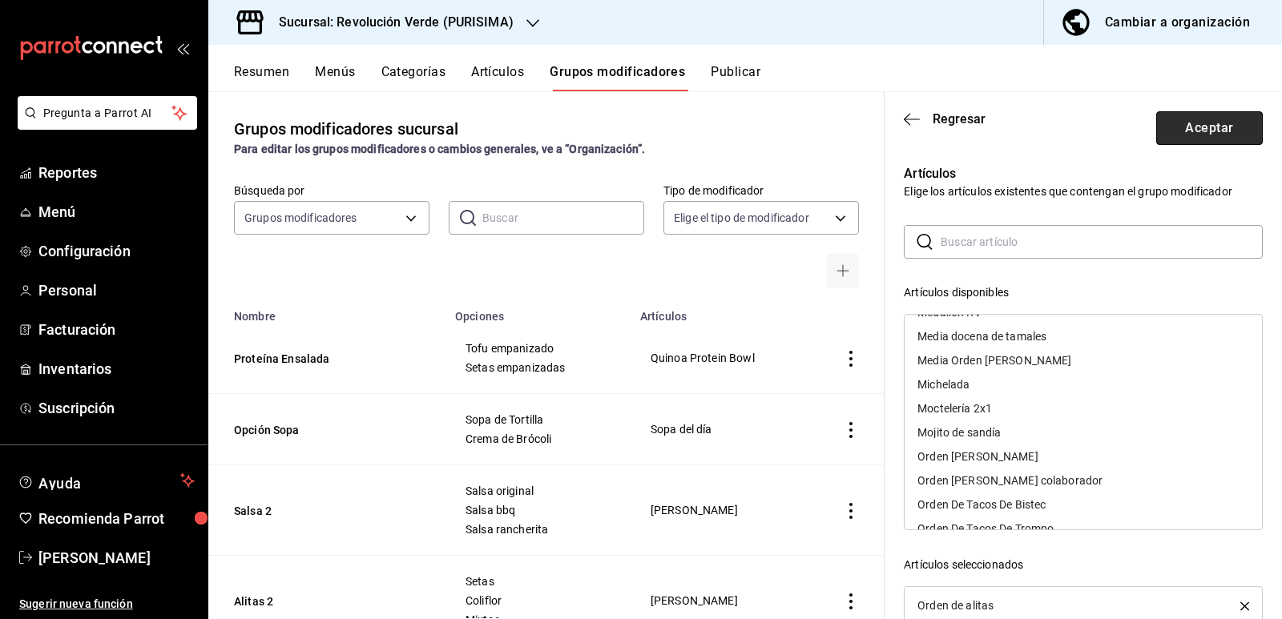
click at [1206, 124] on button "Aceptar" at bounding box center [1209, 128] width 107 height 34
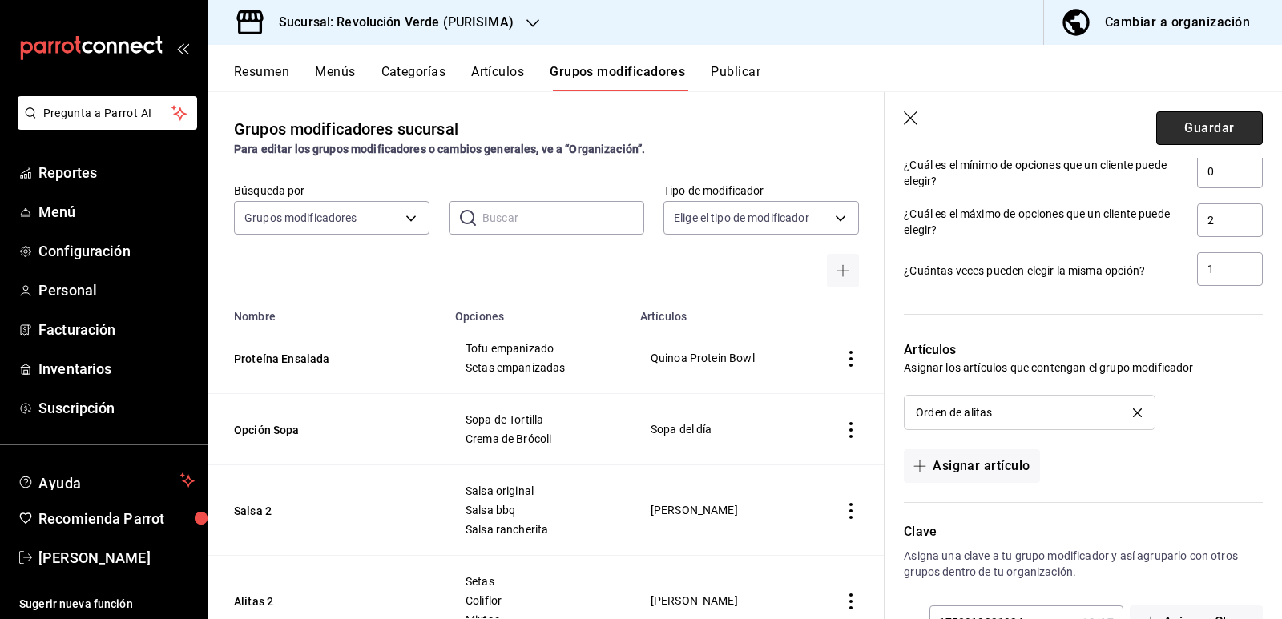
click at [1188, 127] on button "Guardar" at bounding box center [1209, 128] width 107 height 34
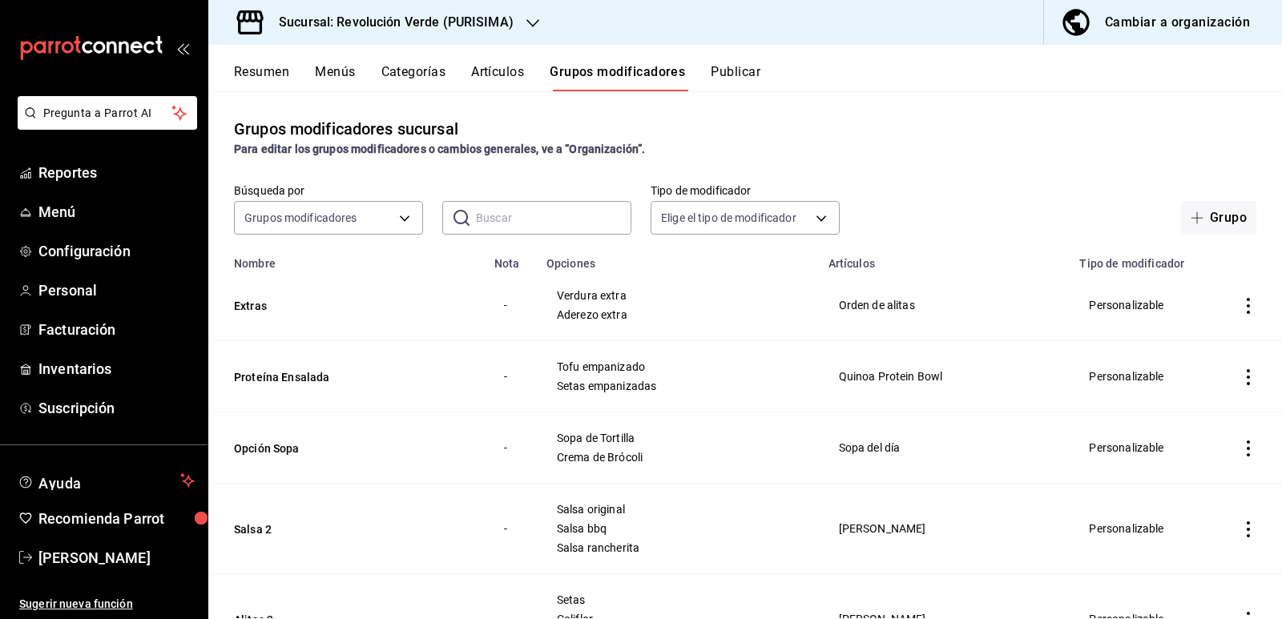
click at [502, 76] on button "Artículos" at bounding box center [497, 77] width 53 height 27
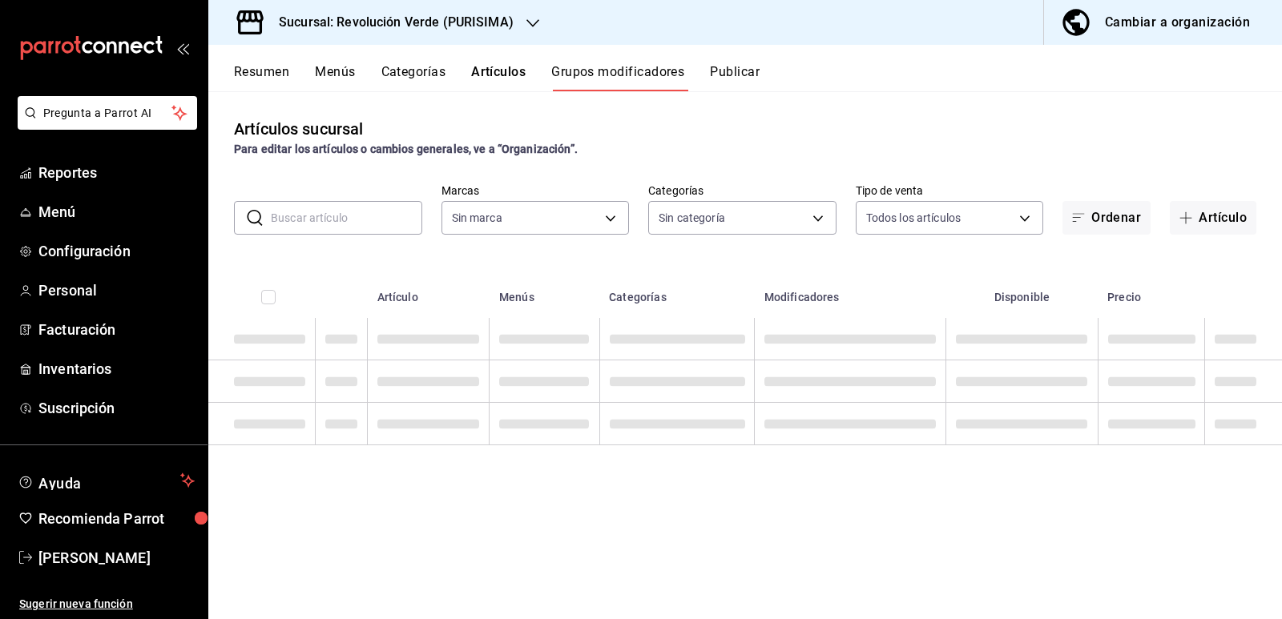
type input "a61668f5-d302-4d06-a5e0-522b1781fe5b"
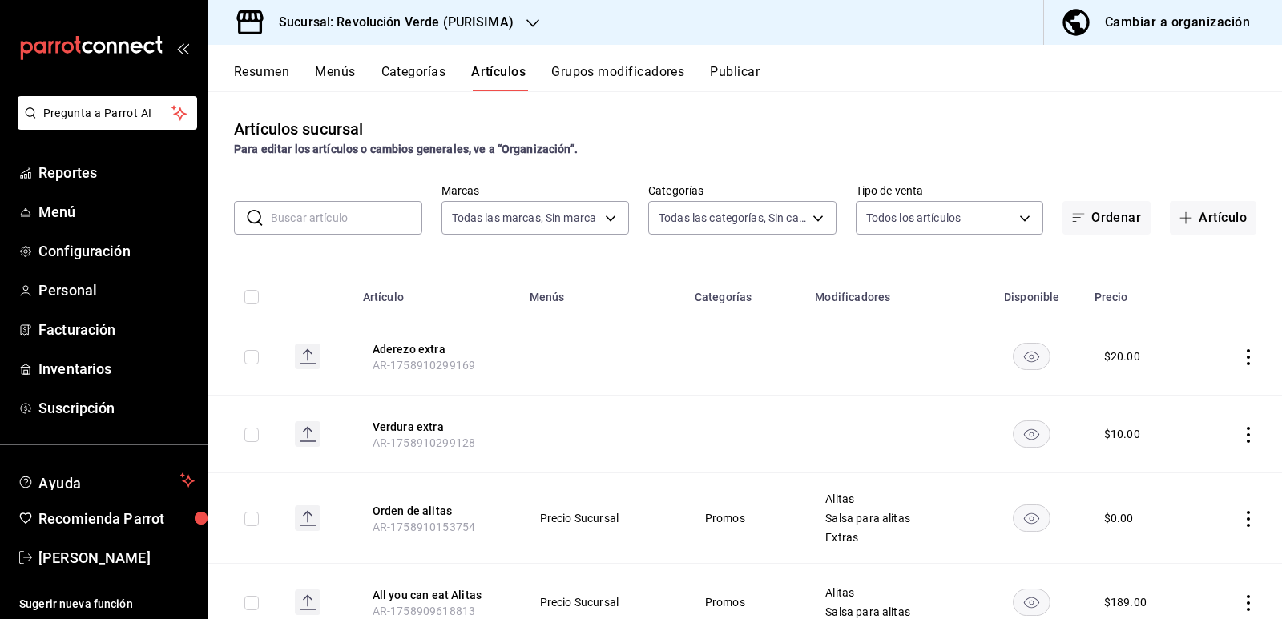
type input "6a1f6a3e-e41b-45c2-9d5f-bdc896324d52,31f51a15-c340-46c5-a88d-7aee7281ef41,2cd88…"
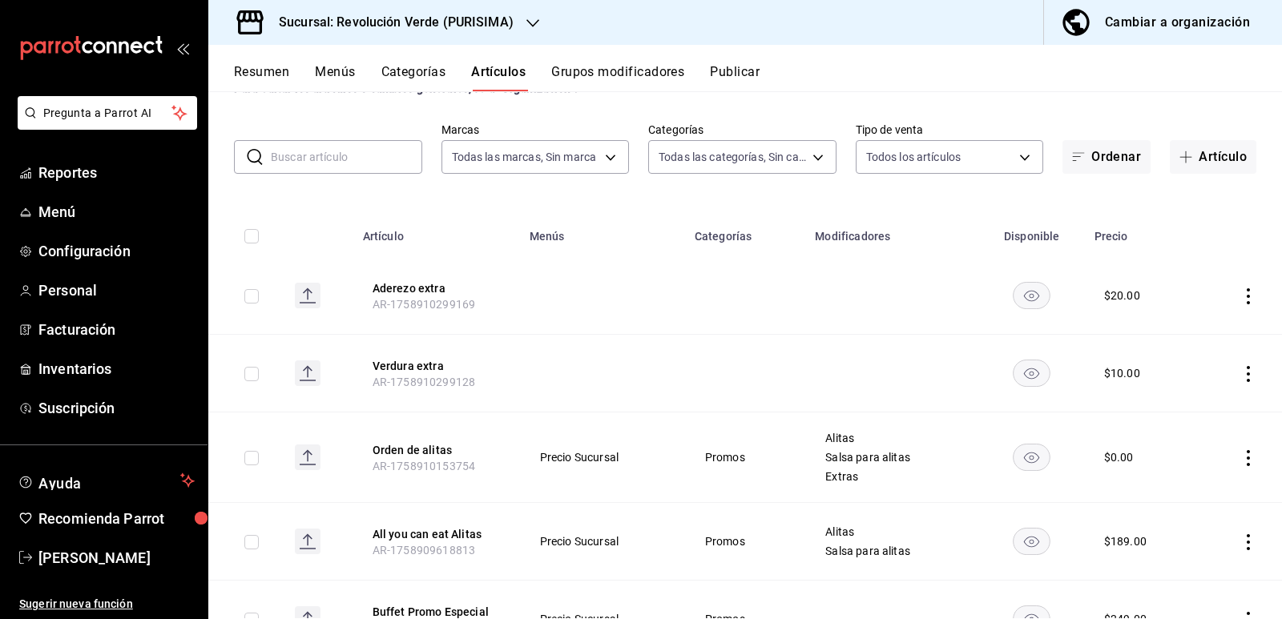
scroll to position [160, 0]
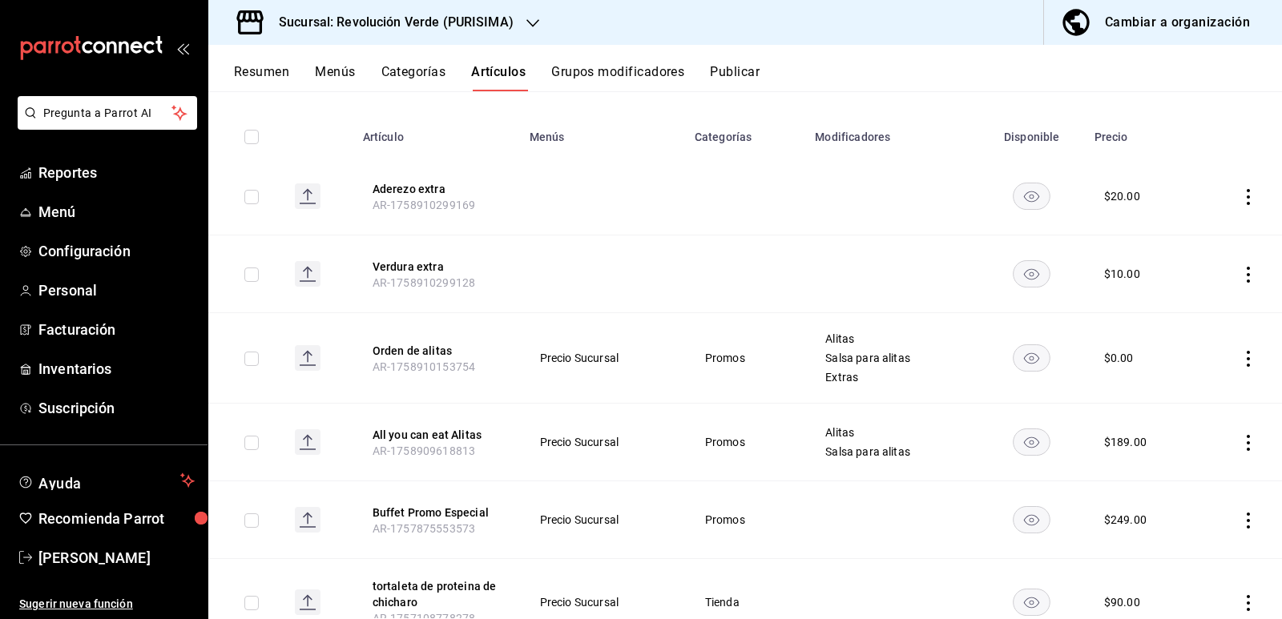
click at [1241, 361] on icon "actions" at bounding box center [1249, 359] width 16 height 16
click at [1165, 393] on div at bounding box center [1153, 395] width 29 height 19
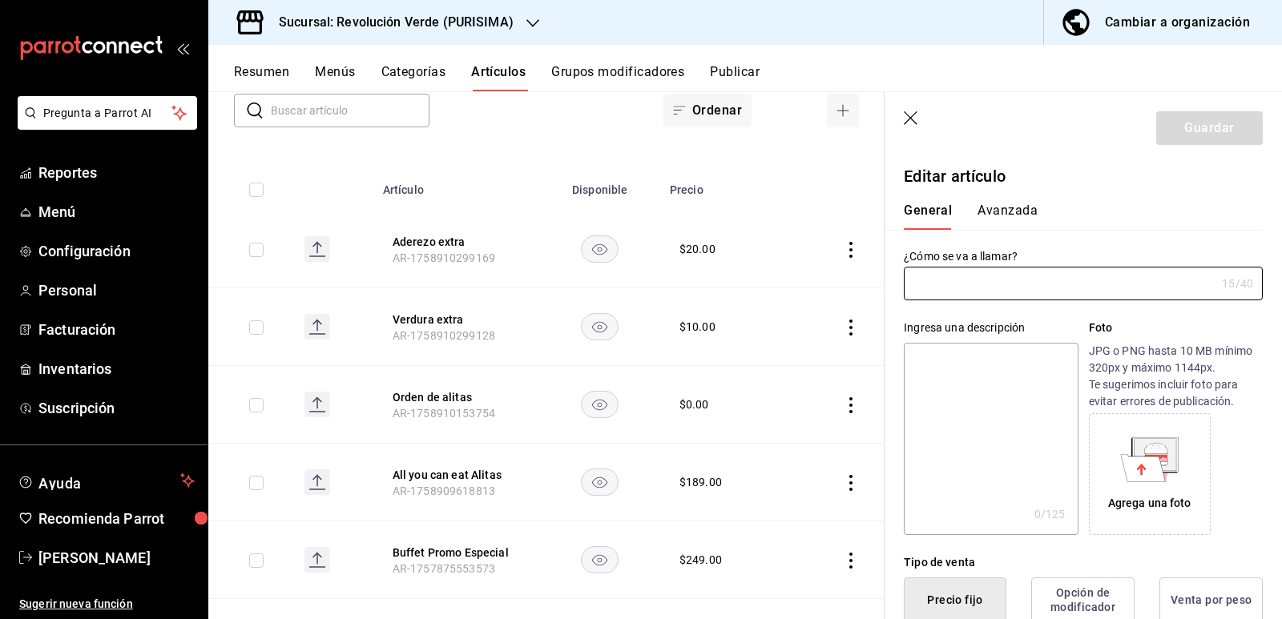
type input "Orden de alitas"
type input "AR-1758910153754"
type input "$0.00"
click at [1011, 285] on input "Orden de alitas" at bounding box center [1060, 284] width 312 height 32
type input "Orden de alitas extra"
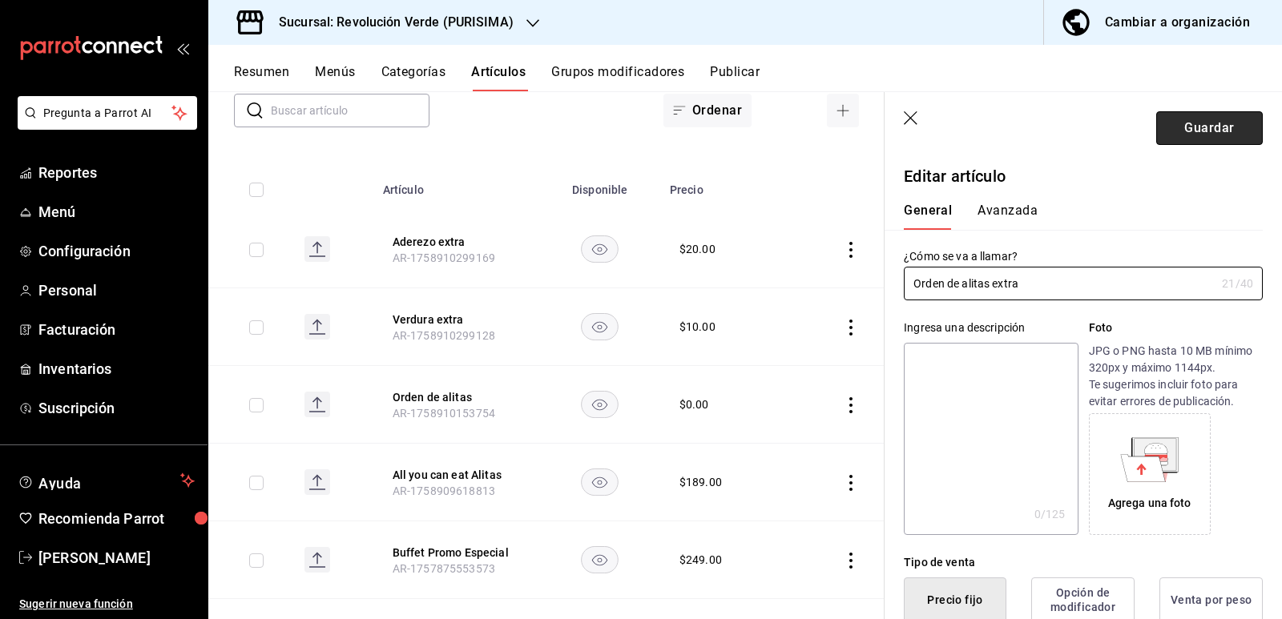
click at [1180, 119] on button "Guardar" at bounding box center [1209, 128] width 107 height 34
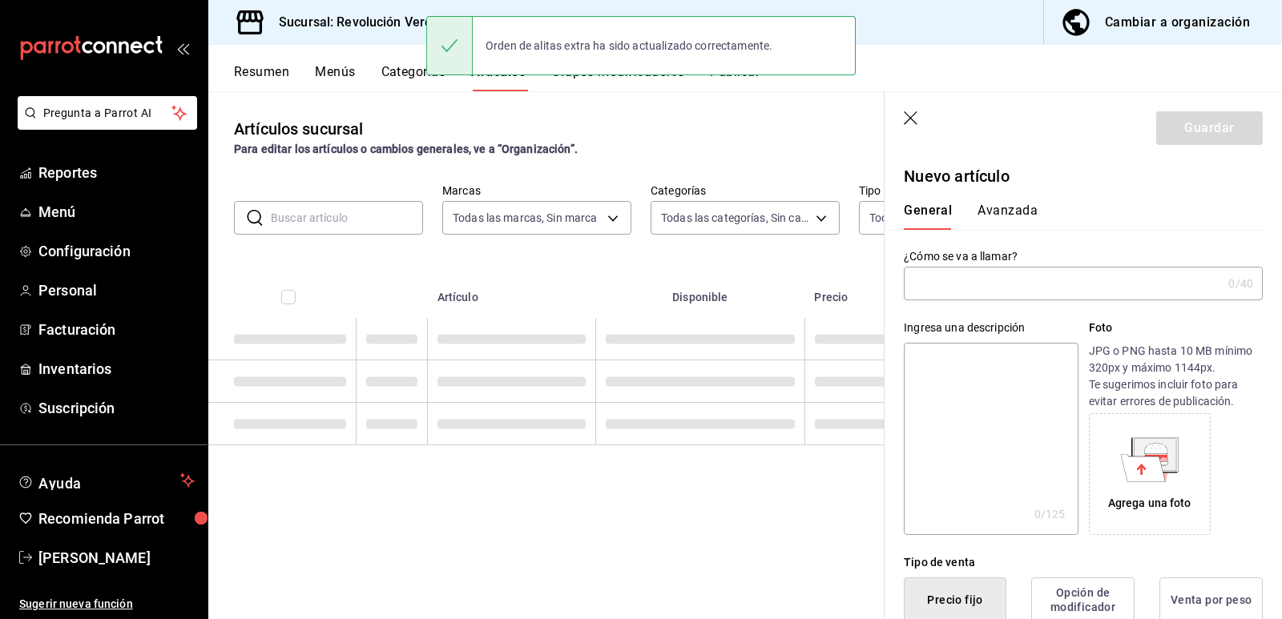
click at [282, 68] on button "Resumen" at bounding box center [261, 77] width 55 height 27
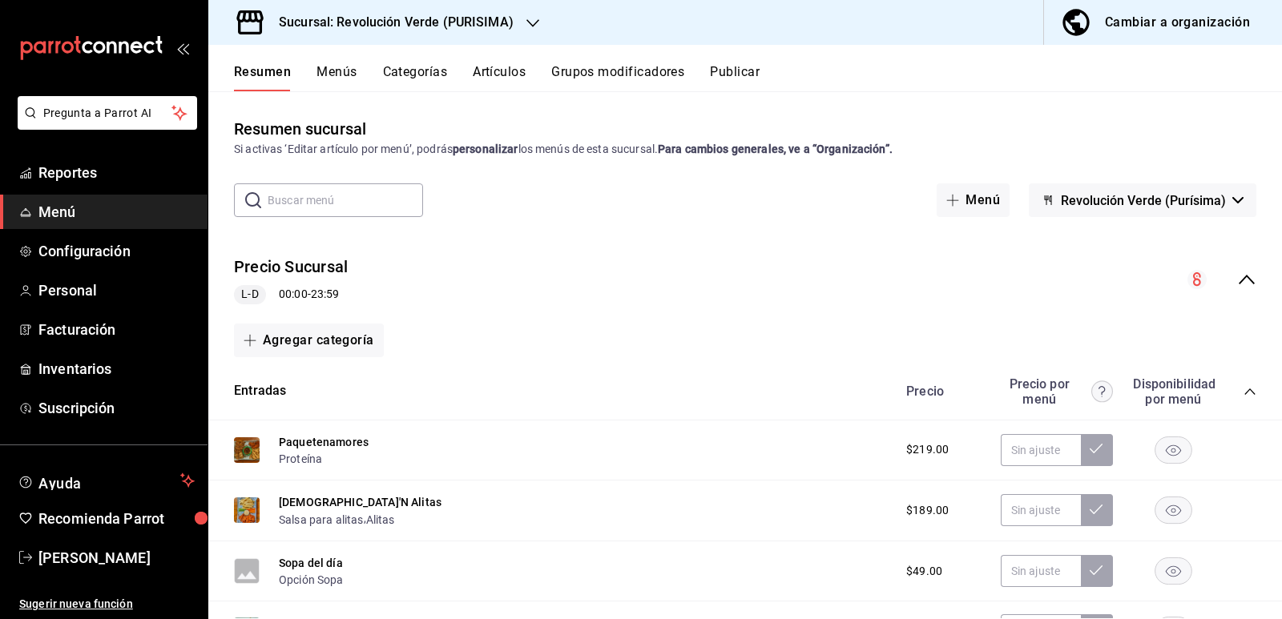
scroll to position [80, 0]
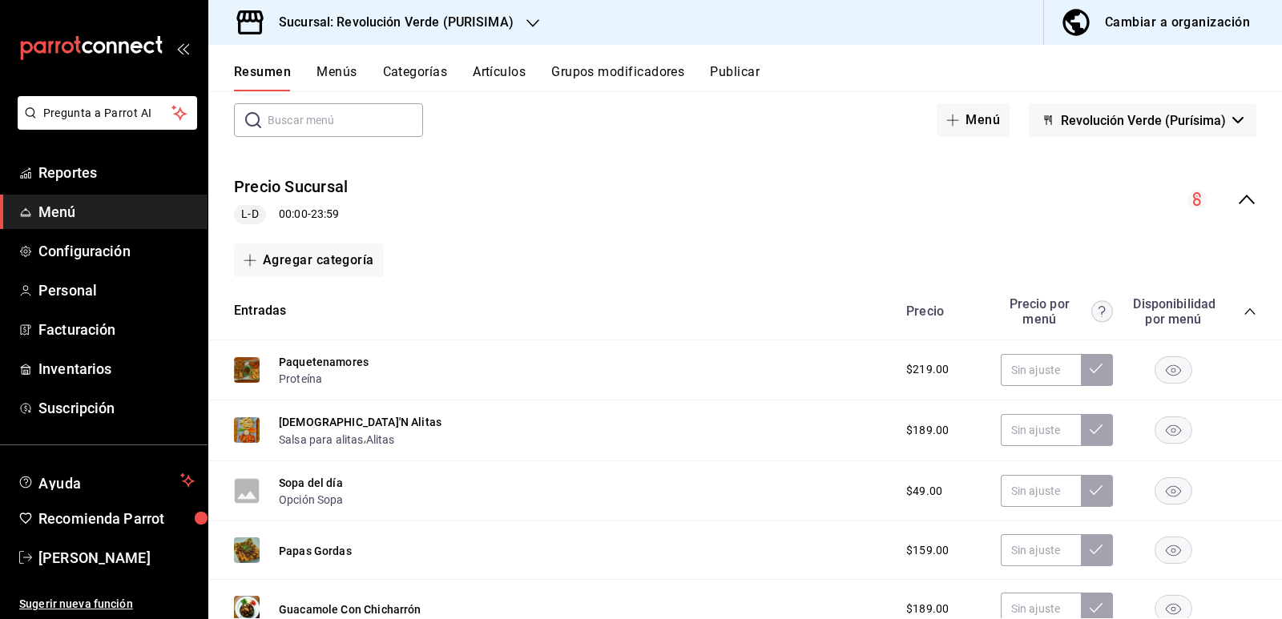
click at [1244, 312] on icon "collapse-category-row" at bounding box center [1250, 311] width 13 height 13
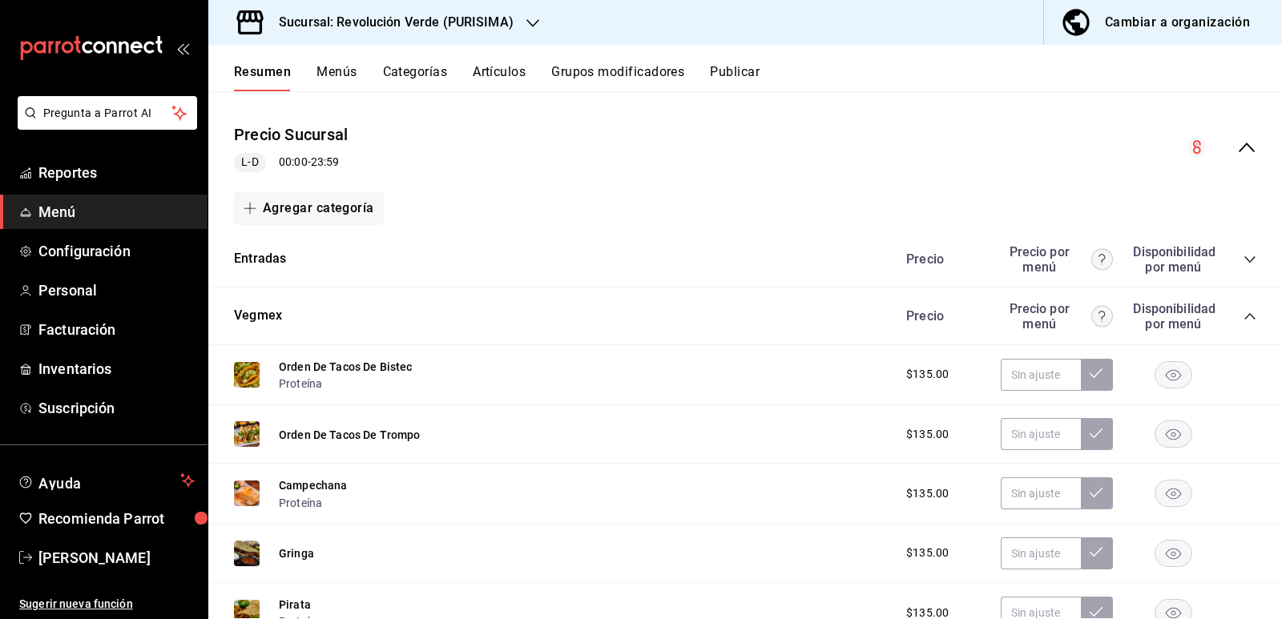
scroll to position [160, 0]
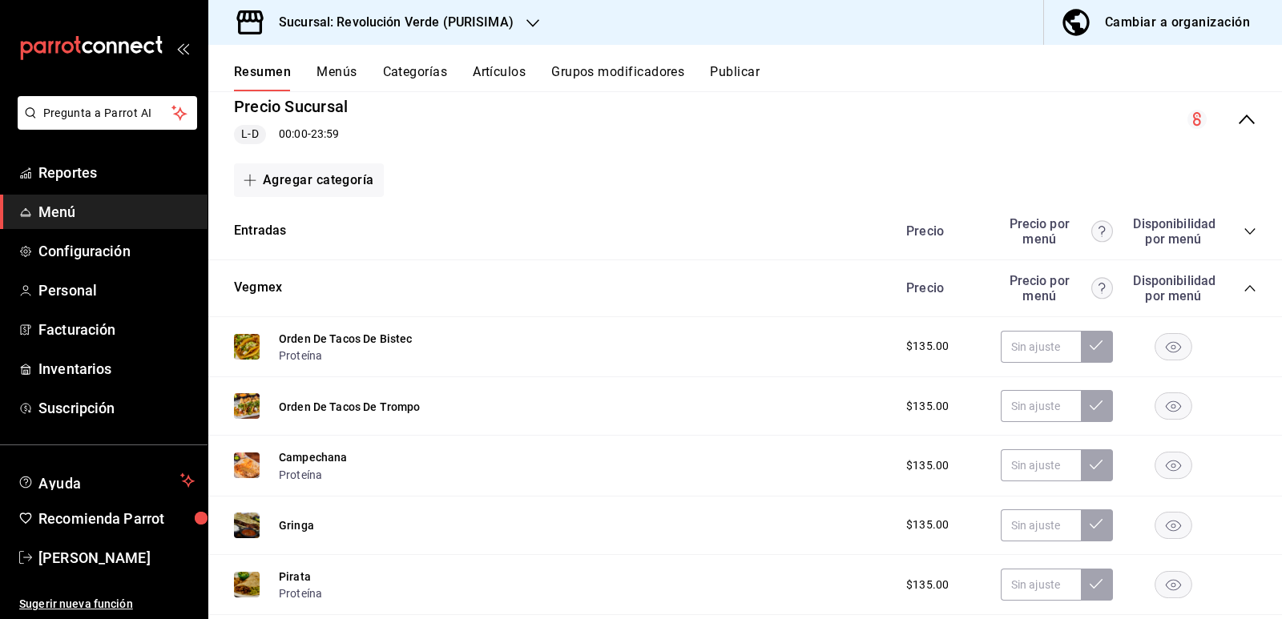
click at [1244, 282] on icon "collapse-category-row" at bounding box center [1250, 288] width 13 height 13
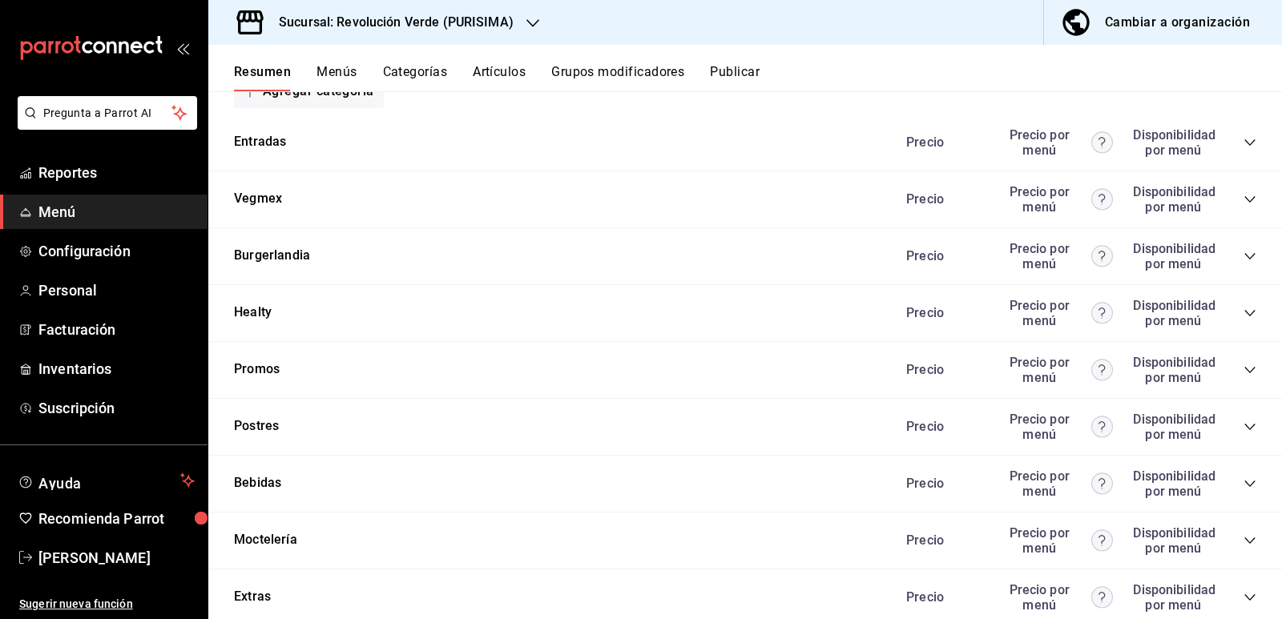
scroll to position [321, 0]
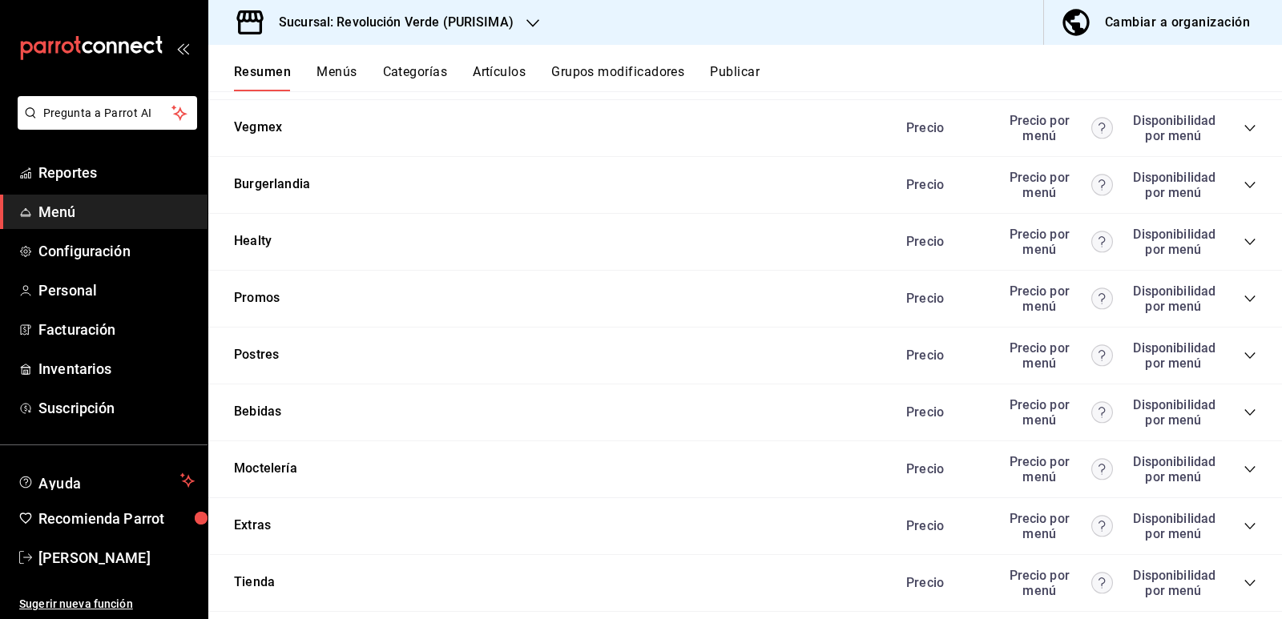
click at [1247, 290] on div "Promos Precio Precio por menú Disponibilidad por menú" at bounding box center [745, 299] width 1074 height 57
click at [1244, 298] on icon "collapse-category-row" at bounding box center [1250, 299] width 13 height 13
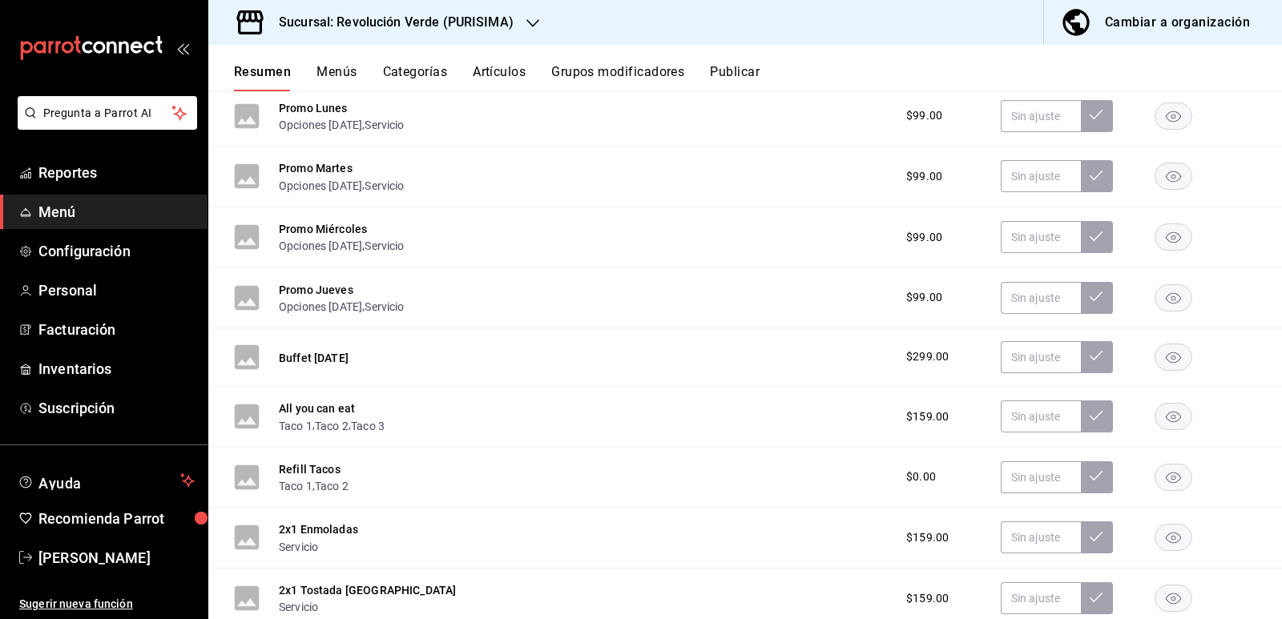
scroll to position [641, 0]
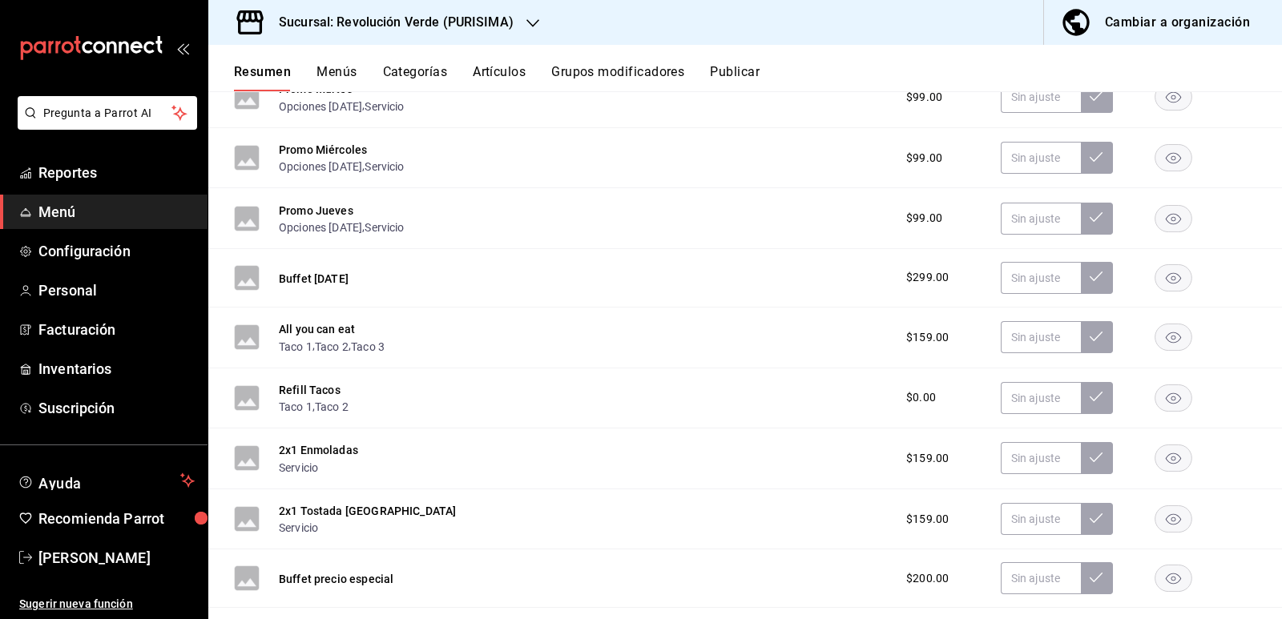
click at [1156, 339] on rect "button" at bounding box center [1174, 338] width 37 height 26
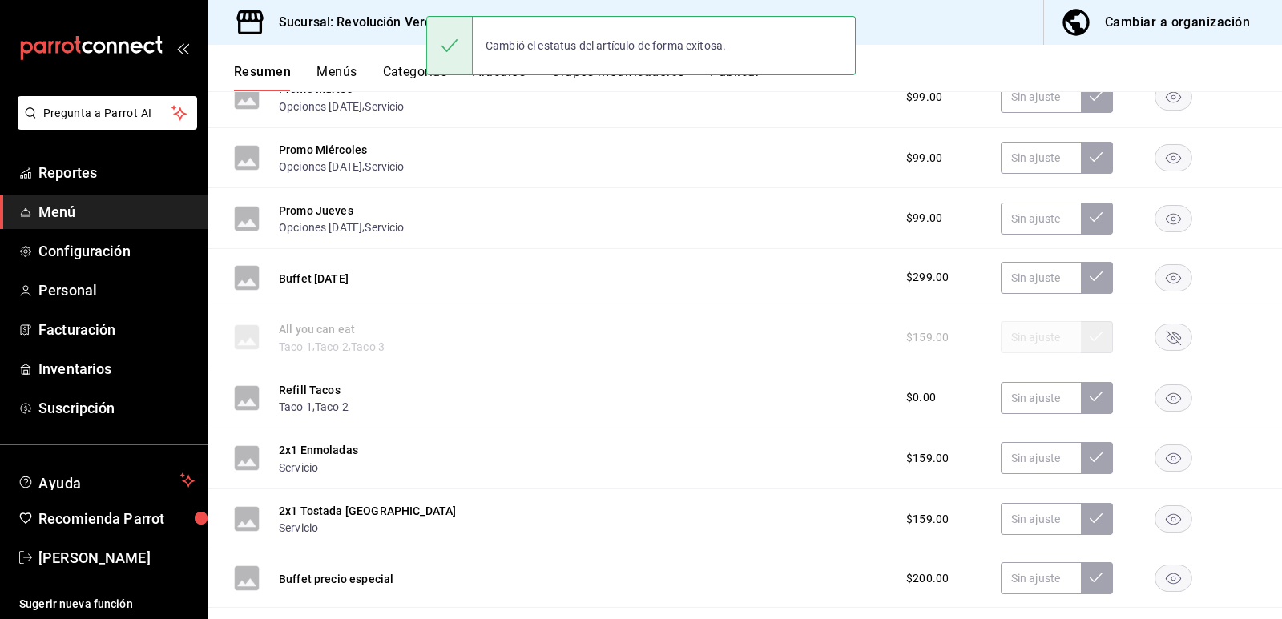
click at [1166, 398] on icon "button" at bounding box center [1173, 398] width 15 height 11
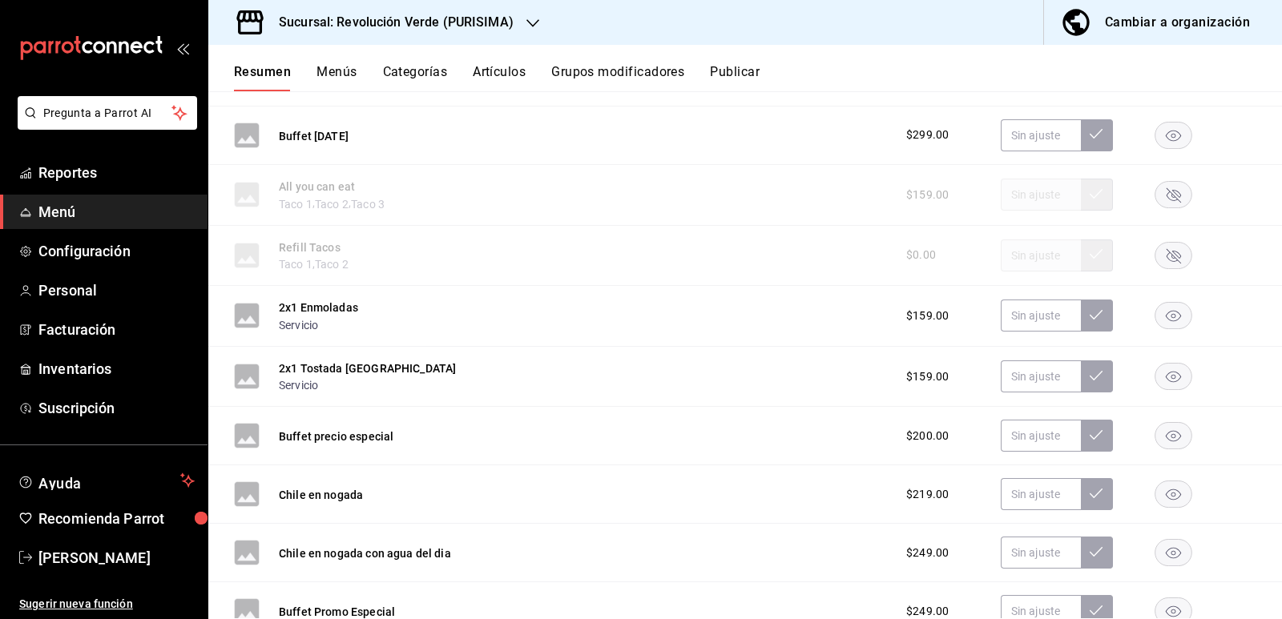
scroll to position [801, 0]
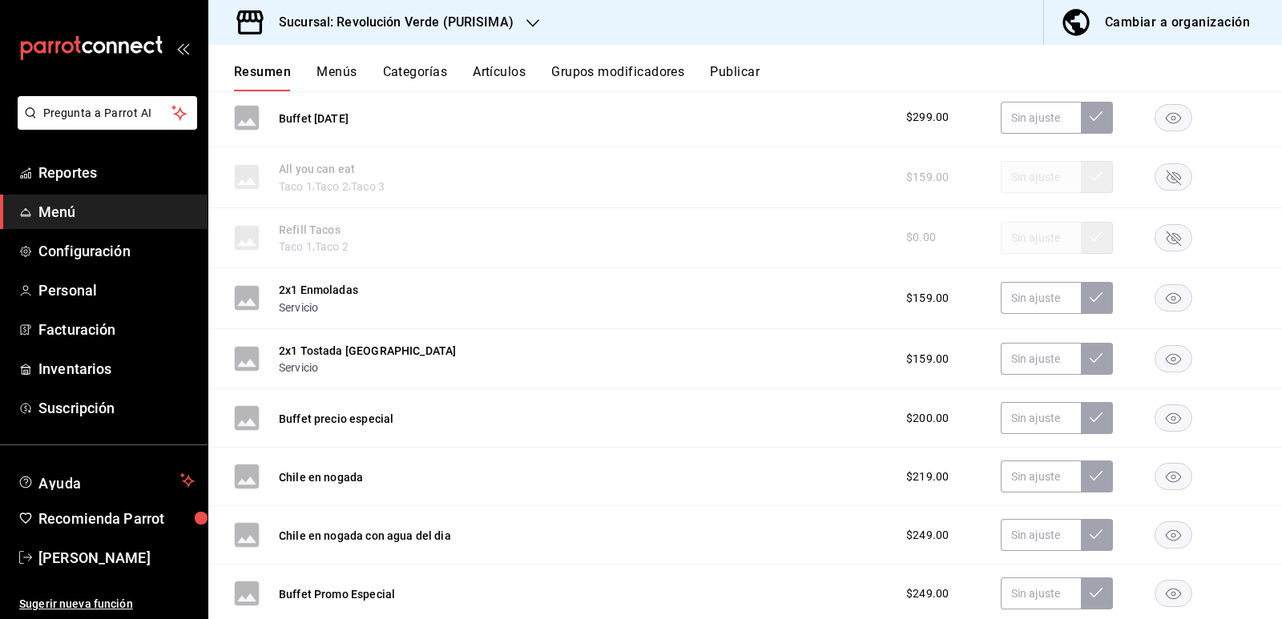
click at [1156, 295] on rect "button" at bounding box center [1174, 298] width 37 height 26
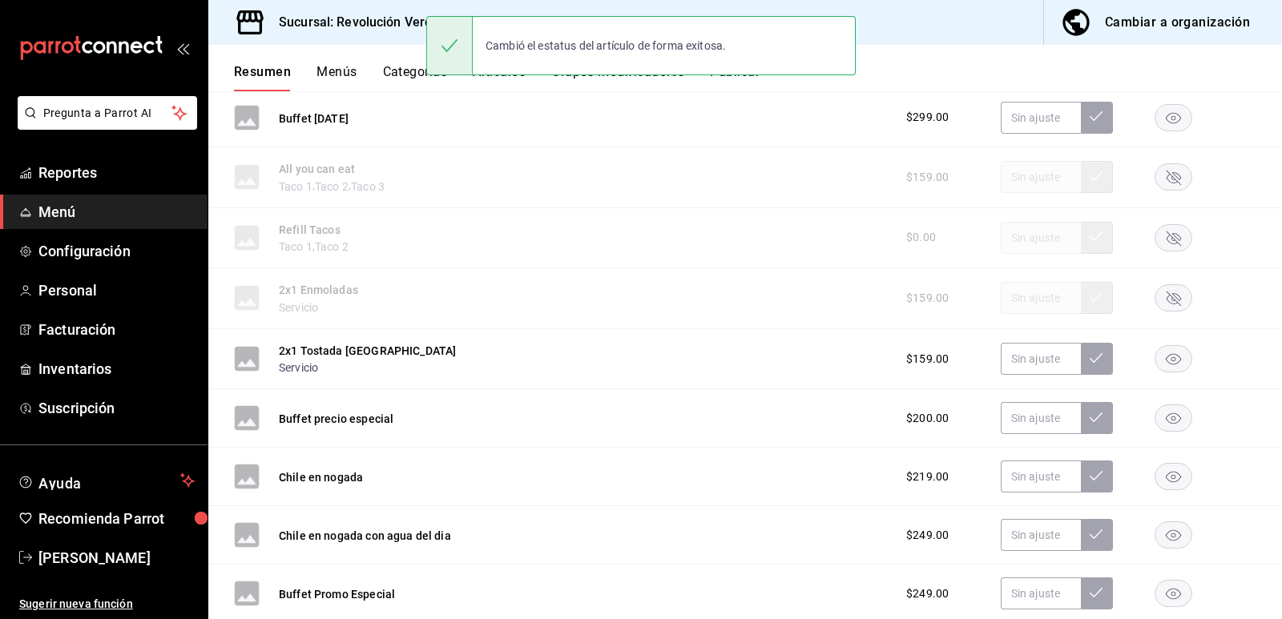
click at [1162, 359] on rect "button" at bounding box center [1174, 359] width 37 height 26
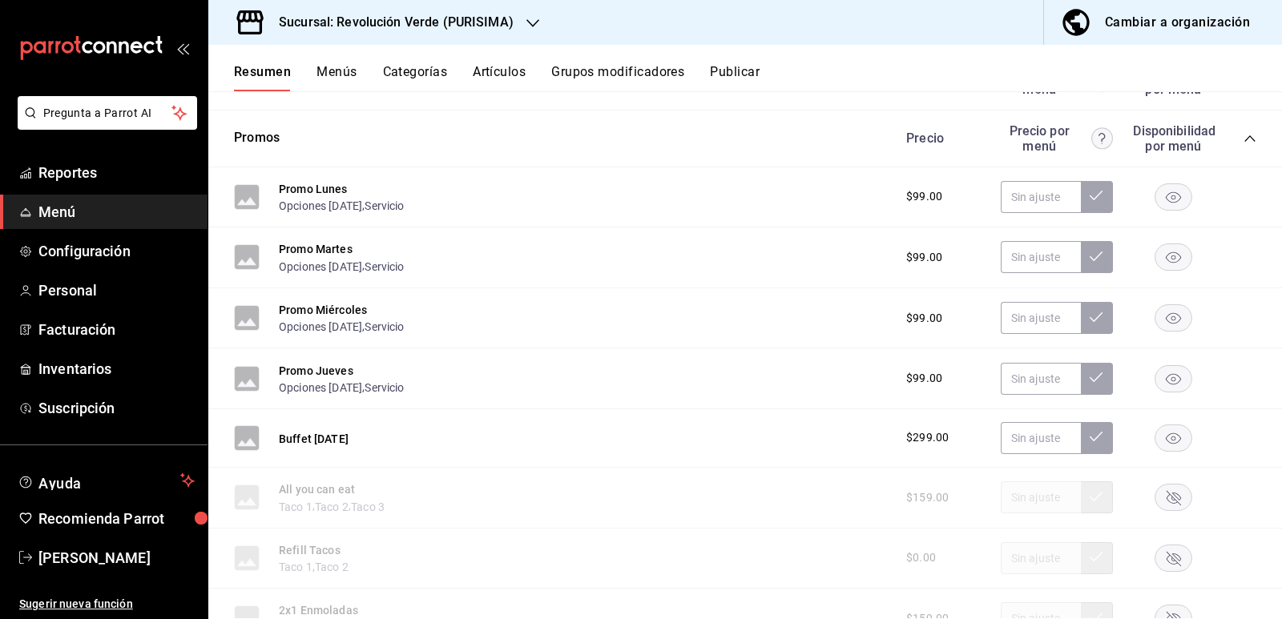
scroll to position [0, 0]
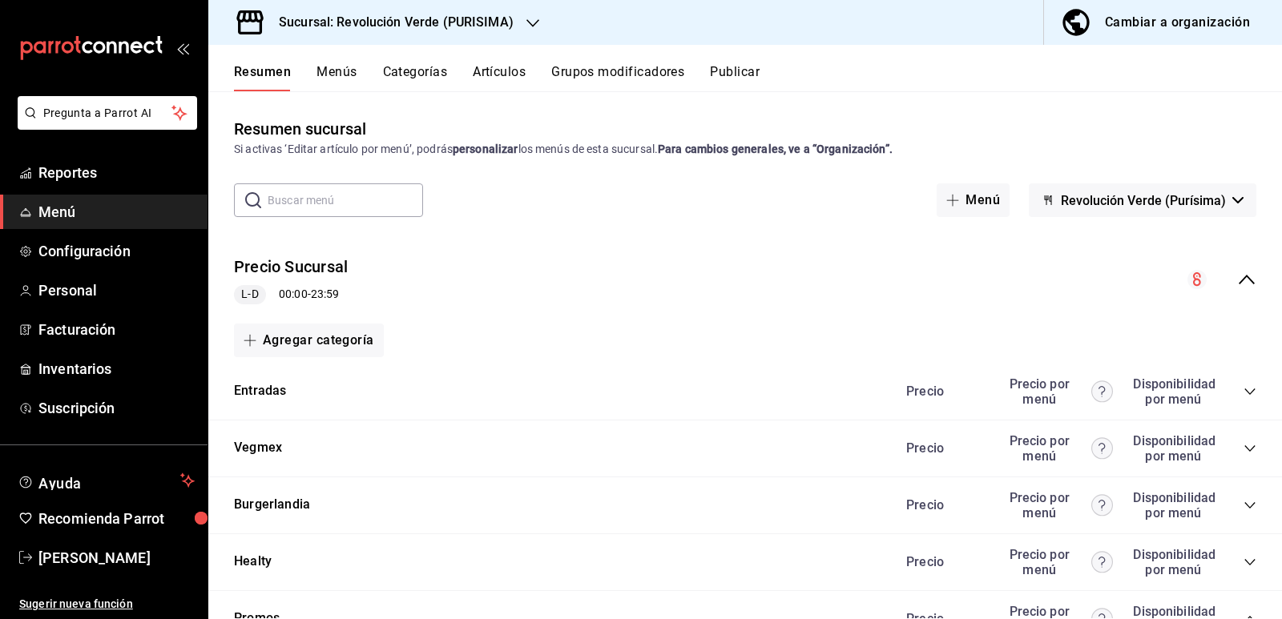
click at [486, 81] on button "Artículos" at bounding box center [499, 77] width 53 height 27
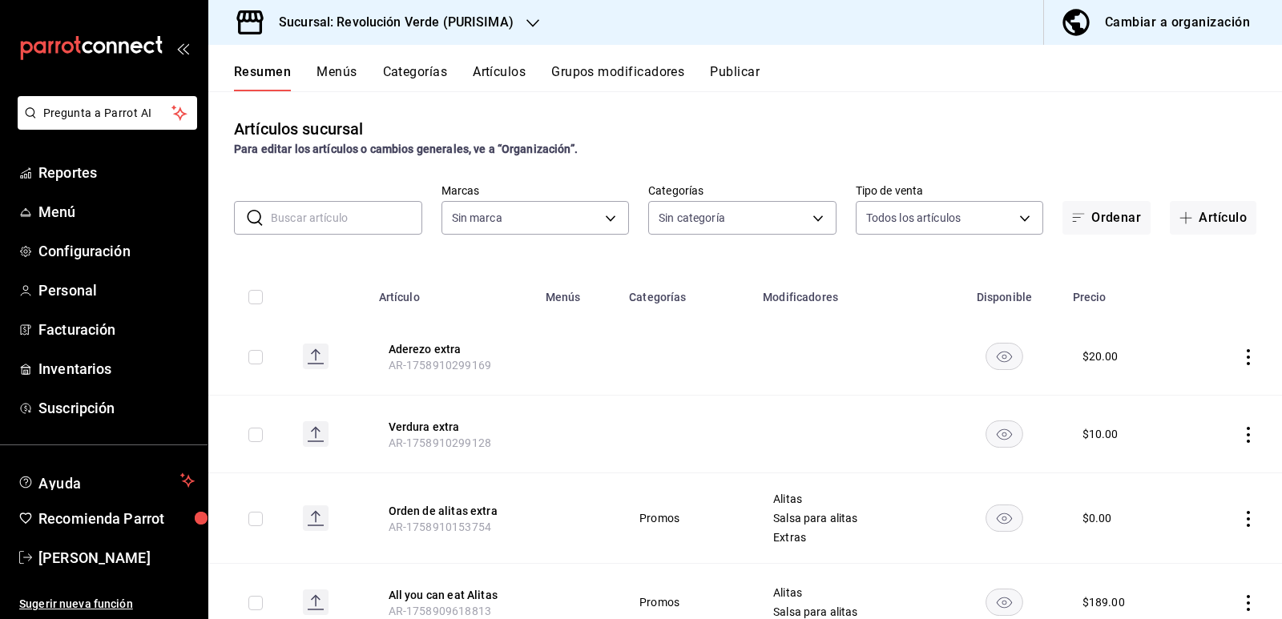
click at [1243, 518] on icon "actions" at bounding box center [1249, 519] width 16 height 16
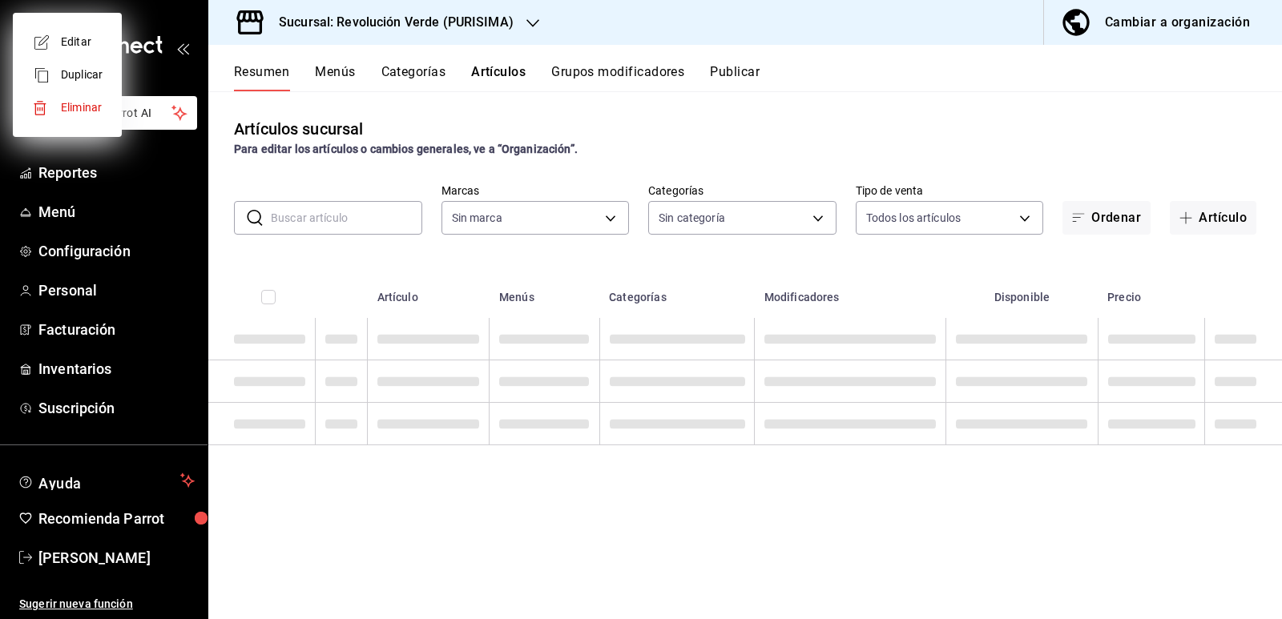
click at [1236, 518] on div at bounding box center [641, 309] width 1282 height 619
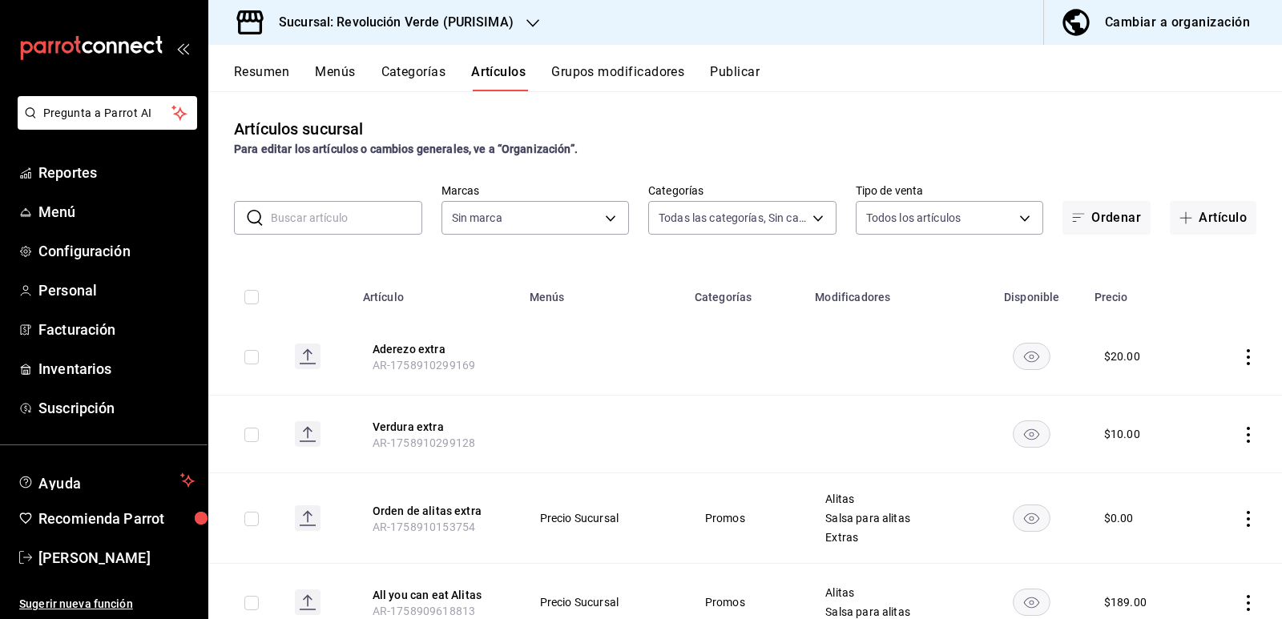
type input "6a1f6a3e-e41b-45c2-9d5f-bdc896324d52,31f51a15-c340-46c5-a88d-7aee7281ef41,2cd88…"
type input "a61668f5-d302-4d06-a5e0-522b1781fe5b"
click at [1241, 516] on icon "actions" at bounding box center [1249, 519] width 16 height 16
click at [1184, 517] on span "Editar" at bounding box center [1189, 511] width 42 height 17
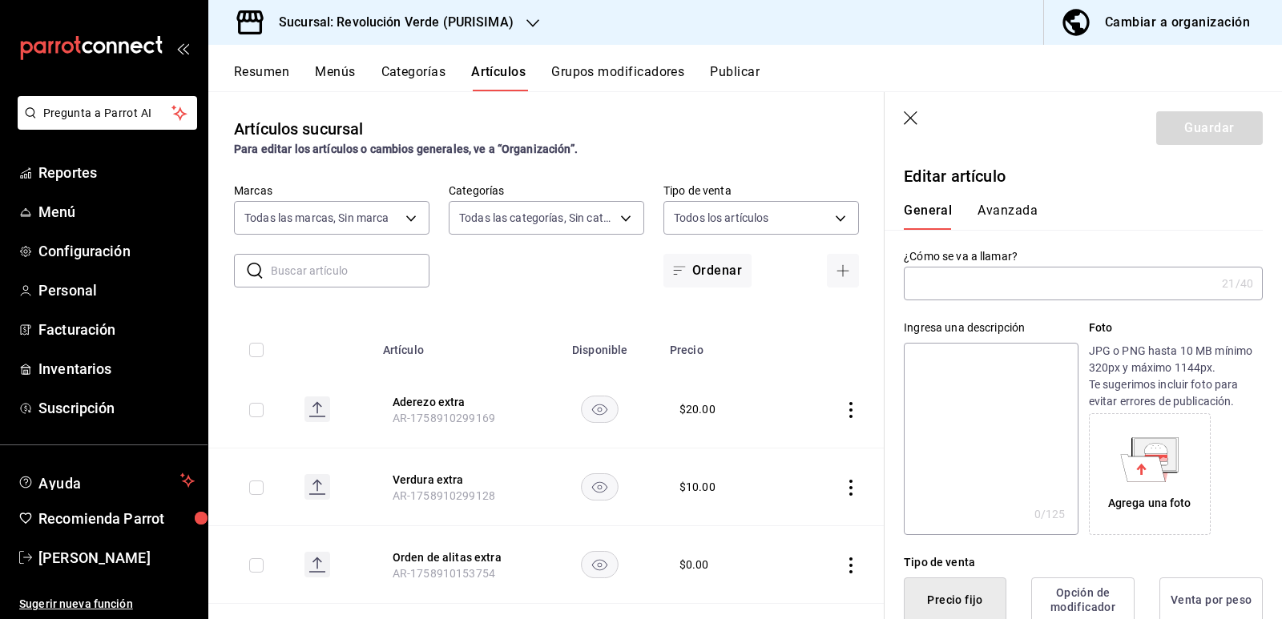
type input "Orden de alitas extra"
type input "AR-1758910153754"
type input "$0.00"
drag, startPoint x: 1012, startPoint y: 285, endPoint x: 892, endPoint y: 286, distance: 120.2
click at [892, 286] on div "¿Cómo se va a llamar? Orden de alitas extra 21 /40 ¿Cómo se va a llamar?" at bounding box center [1074, 265] width 378 height 71
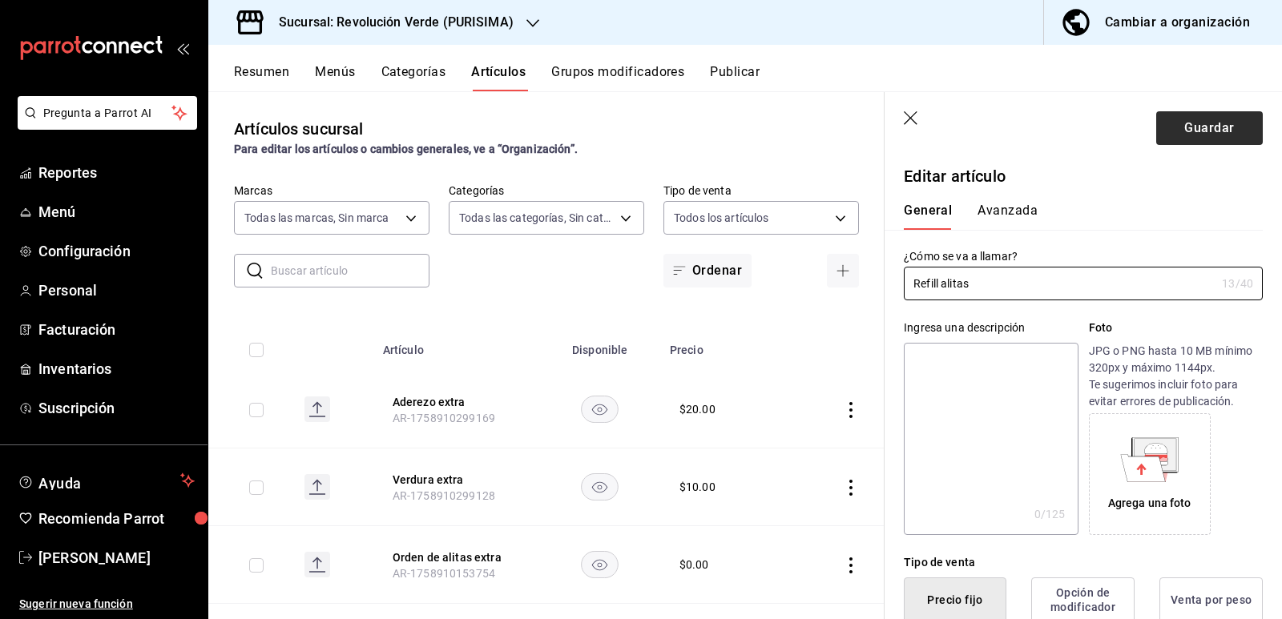
type input "Refill alitas"
click at [1188, 121] on button "Guardar" at bounding box center [1209, 128] width 107 height 34
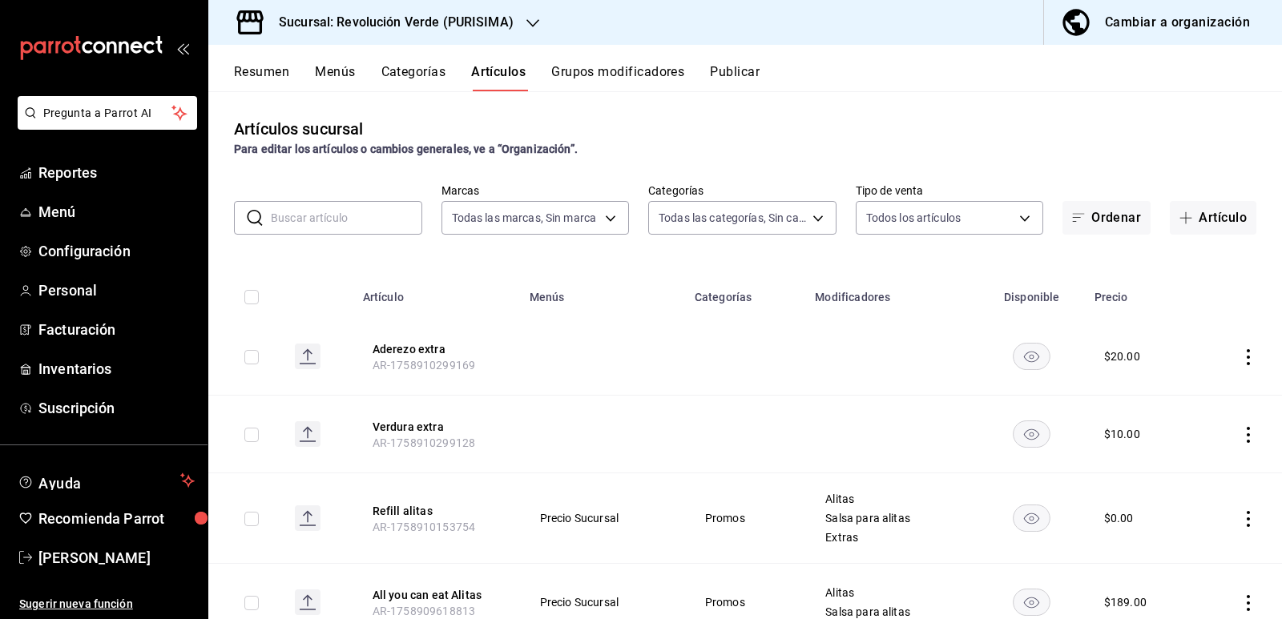
click at [335, 66] on button "Menús" at bounding box center [335, 77] width 40 height 27
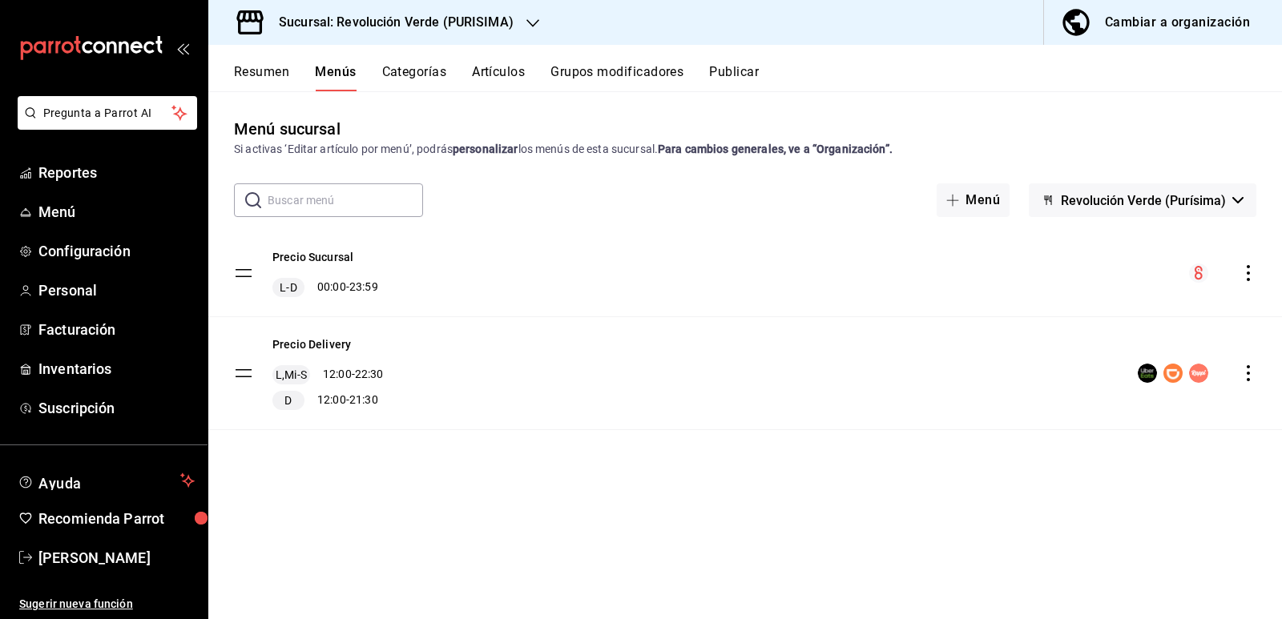
click at [1251, 273] on icon "actions" at bounding box center [1249, 273] width 16 height 16
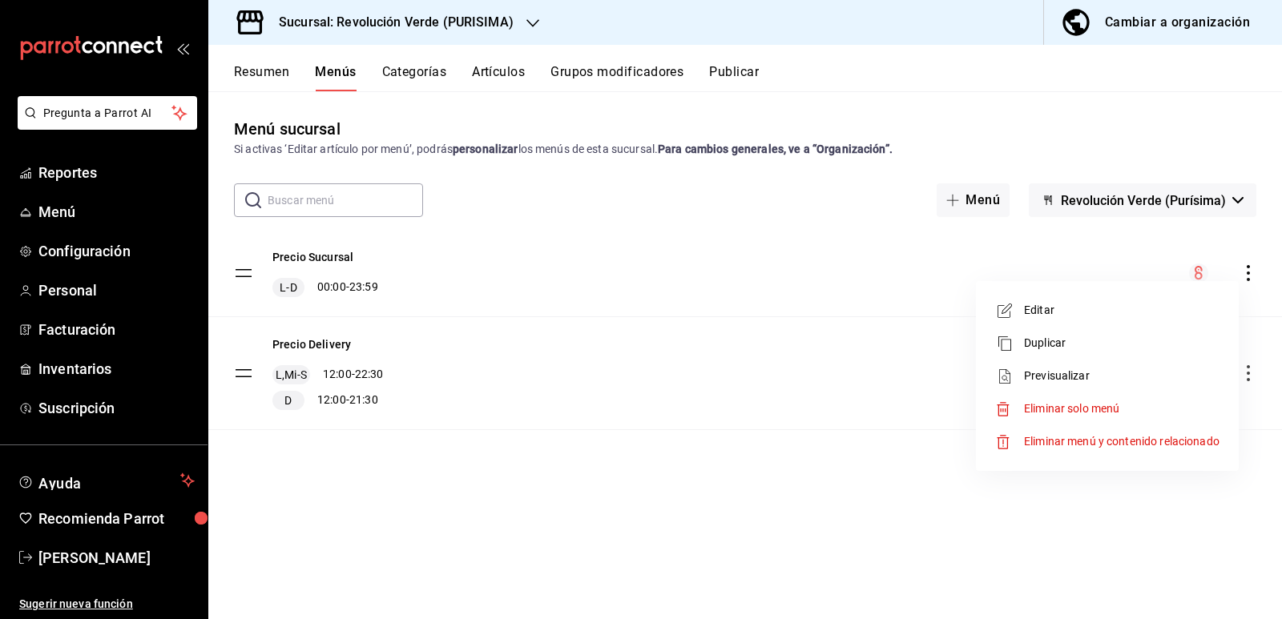
click at [1104, 373] on span "Previsualizar" at bounding box center [1122, 376] width 196 height 17
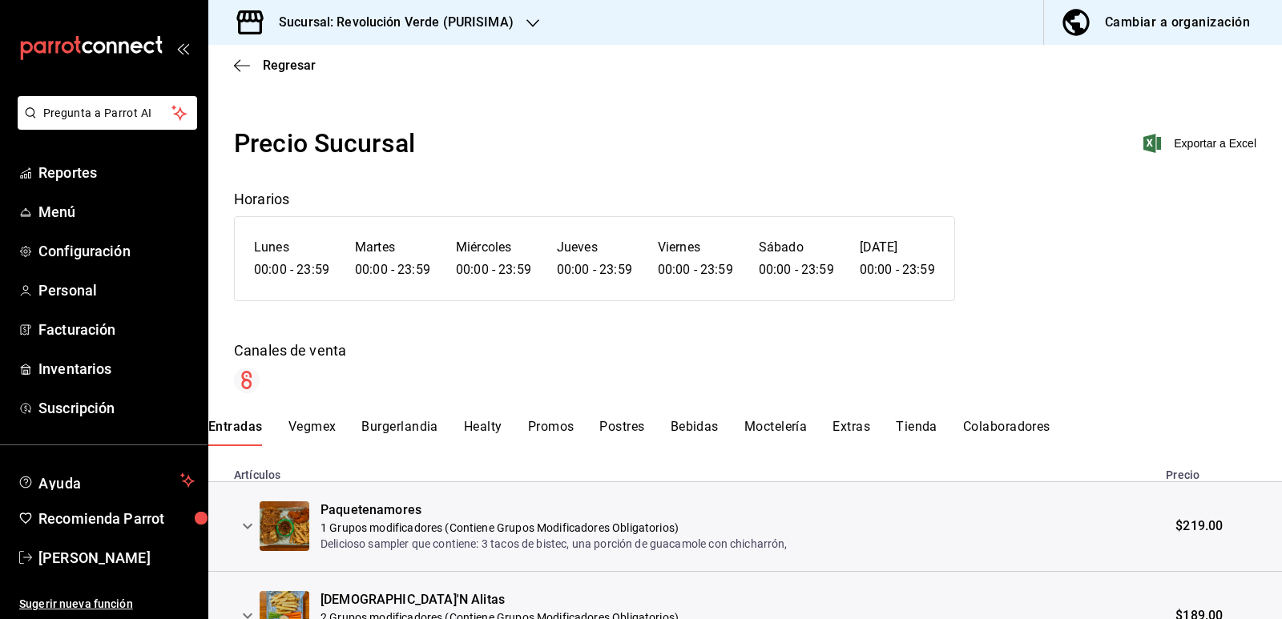
scroll to position [160, 0]
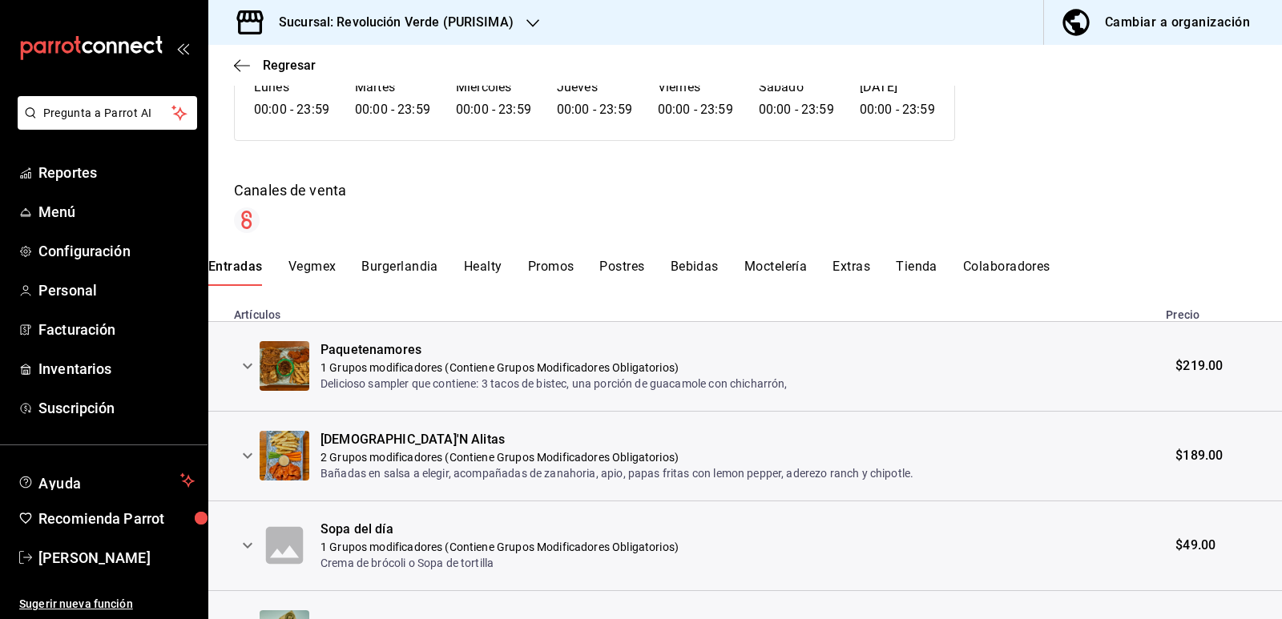
click at [552, 268] on button "Promos" at bounding box center [551, 272] width 46 height 27
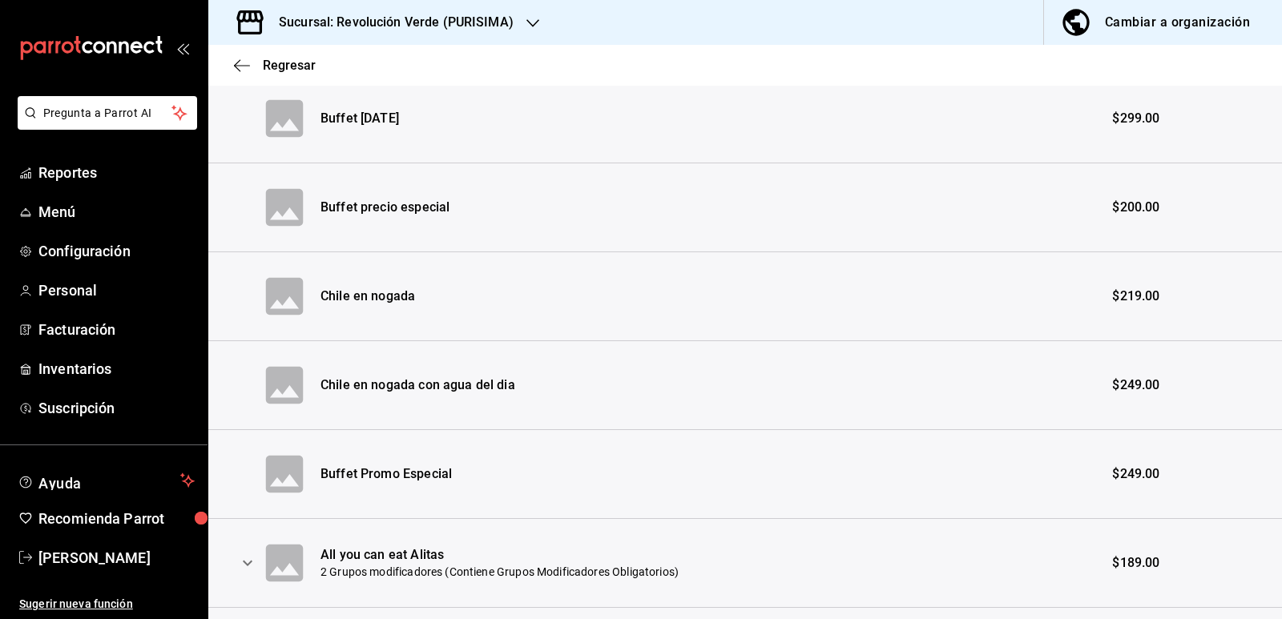
scroll to position [894, 0]
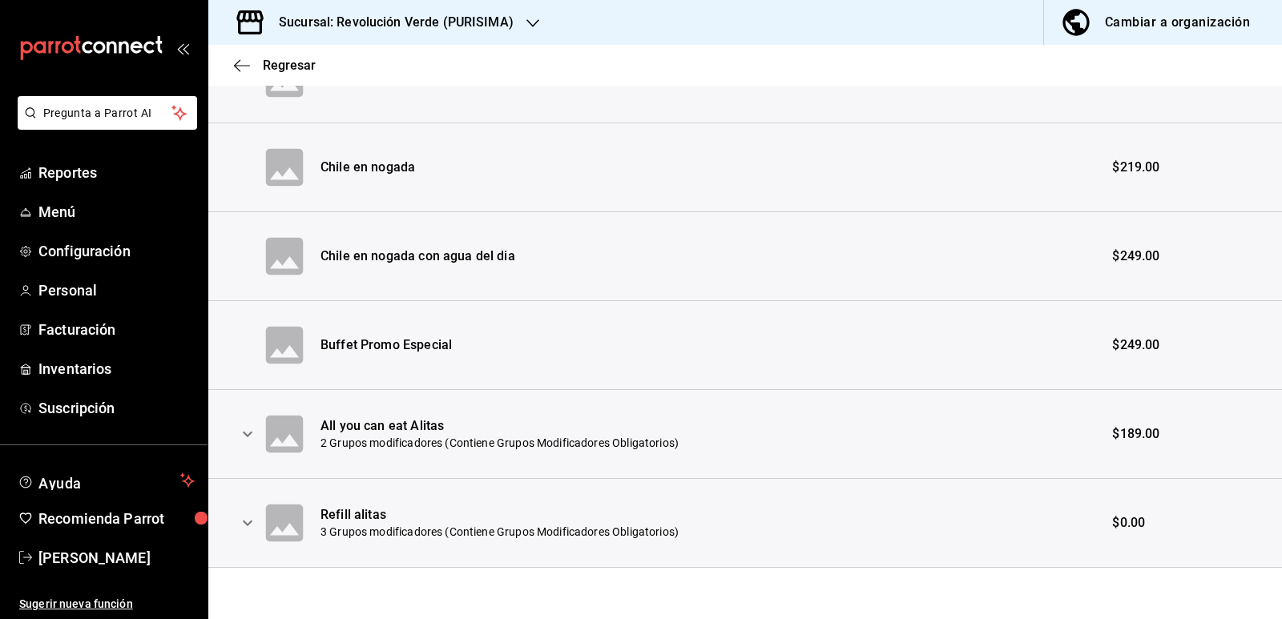
click at [241, 428] on icon "expand row" at bounding box center [247, 434] width 19 height 19
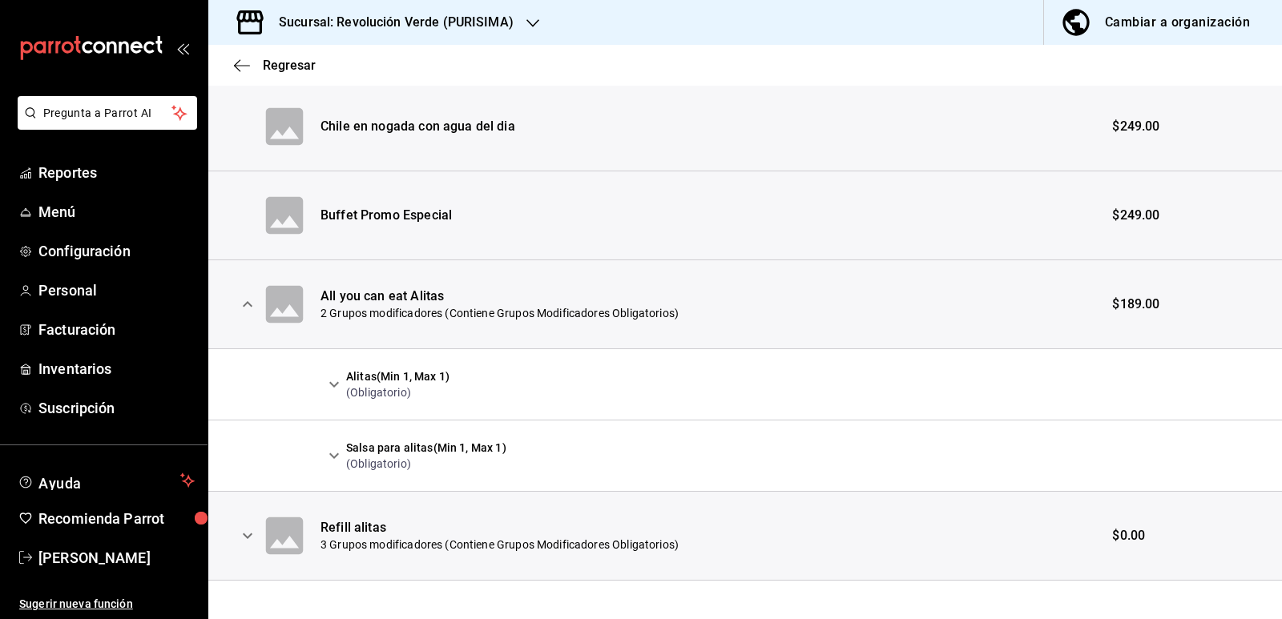
scroll to position [1036, 0]
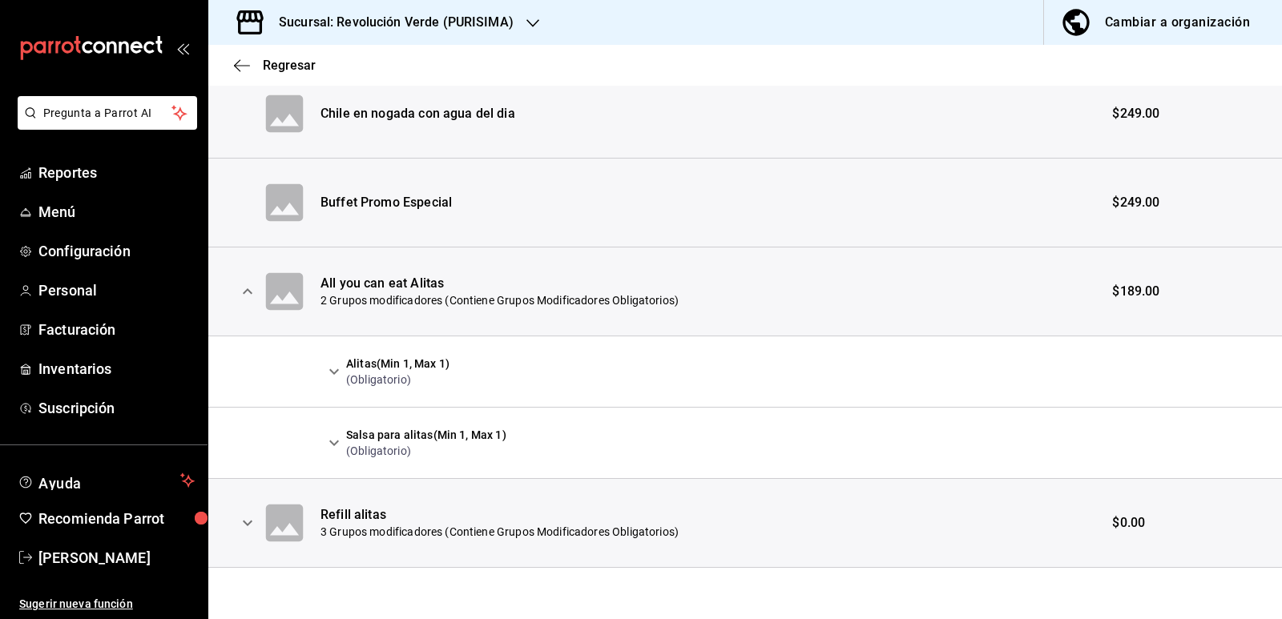
click at [245, 516] on icon "expand row" at bounding box center [247, 523] width 19 height 19
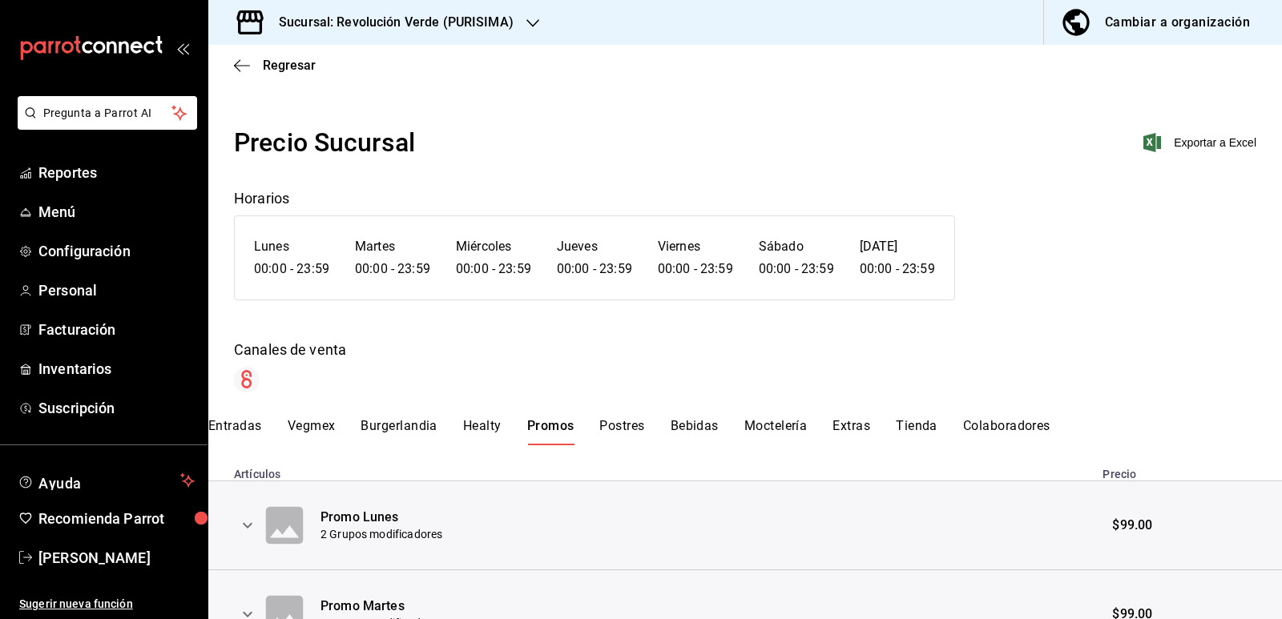
scroll to position [0, 0]
click at [247, 64] on icon "button" at bounding box center [242, 66] width 16 height 14
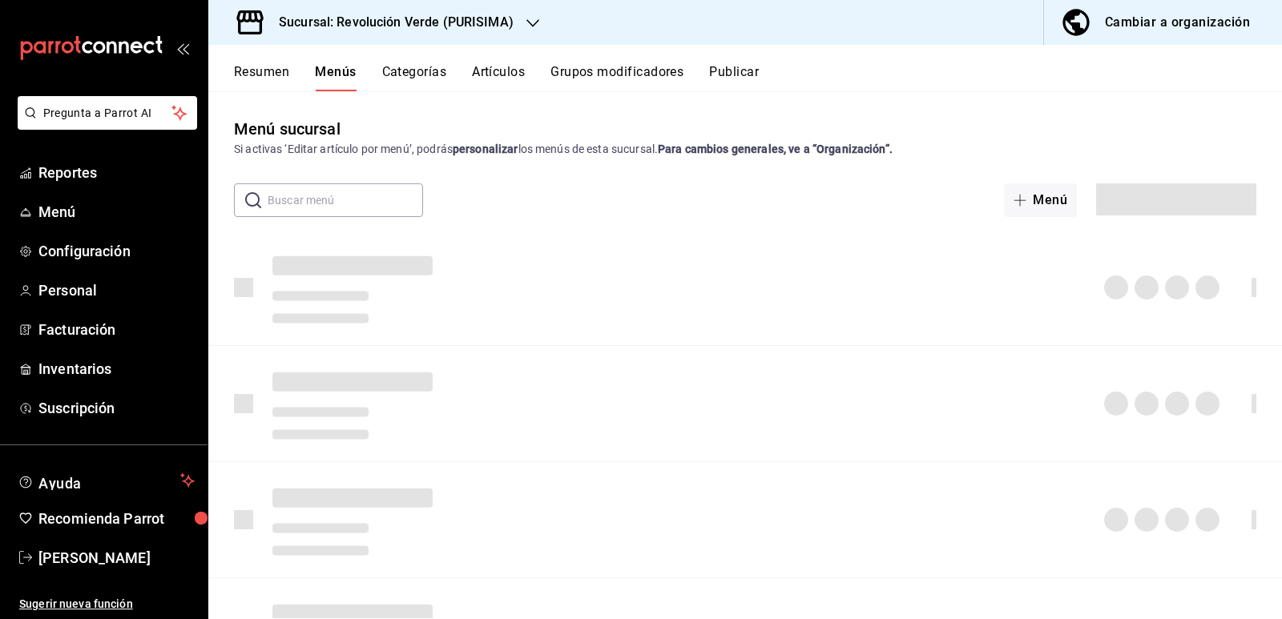
click at [498, 68] on button "Artículos" at bounding box center [498, 77] width 53 height 27
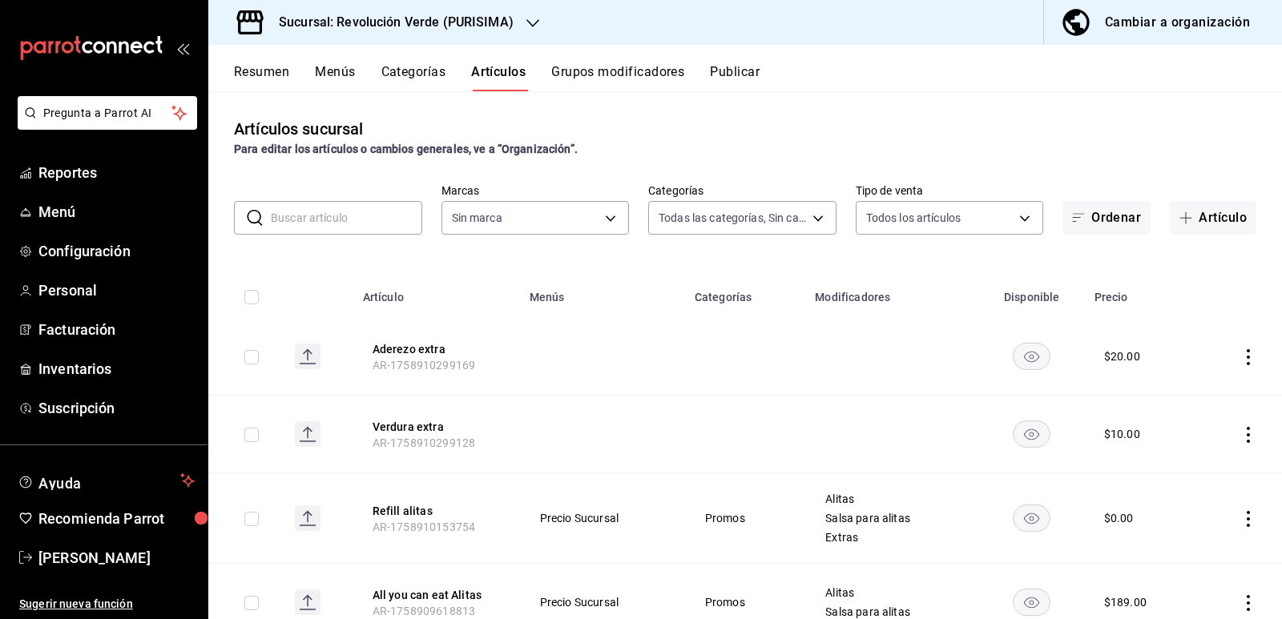
type input "6a1f6a3e-e41b-45c2-9d5f-bdc896324d52,31f51a15-c340-46c5-a88d-7aee7281ef41,2cd88…"
type input "a61668f5-d302-4d06-a5e0-522b1781fe5b"
click at [1241, 357] on icon "actions" at bounding box center [1249, 357] width 16 height 16
click at [1178, 460] on span "Eliminar" at bounding box center [1188, 459] width 41 height 13
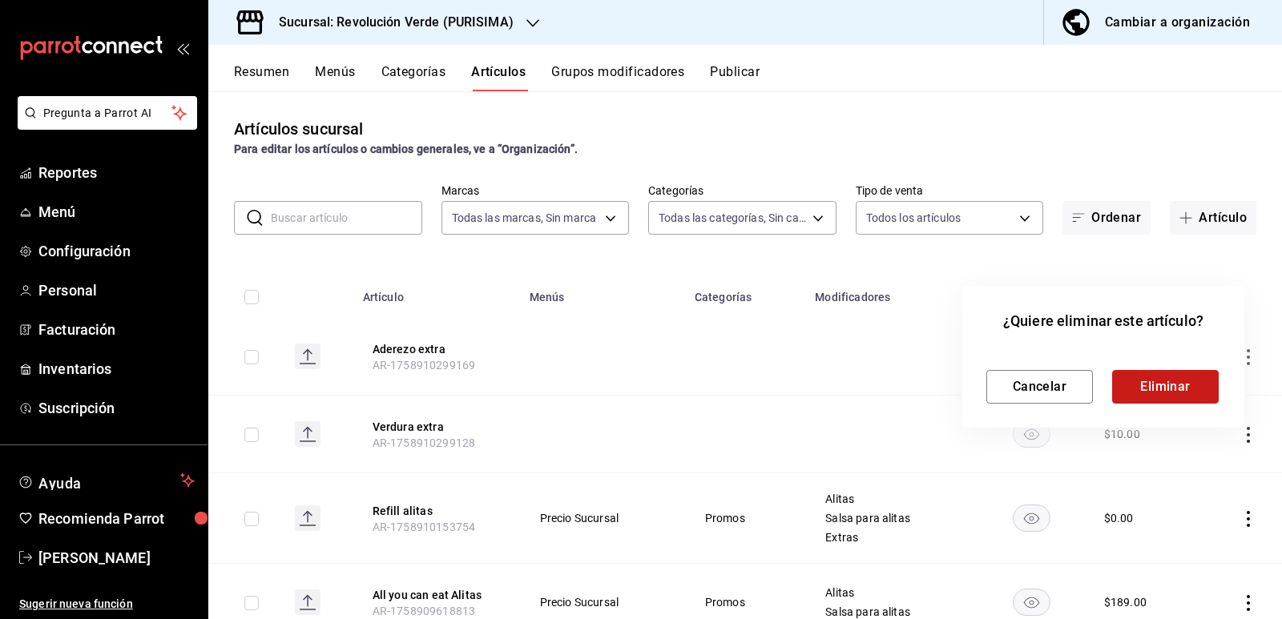
click at [1170, 395] on button "Eliminar" at bounding box center [1165, 387] width 107 height 34
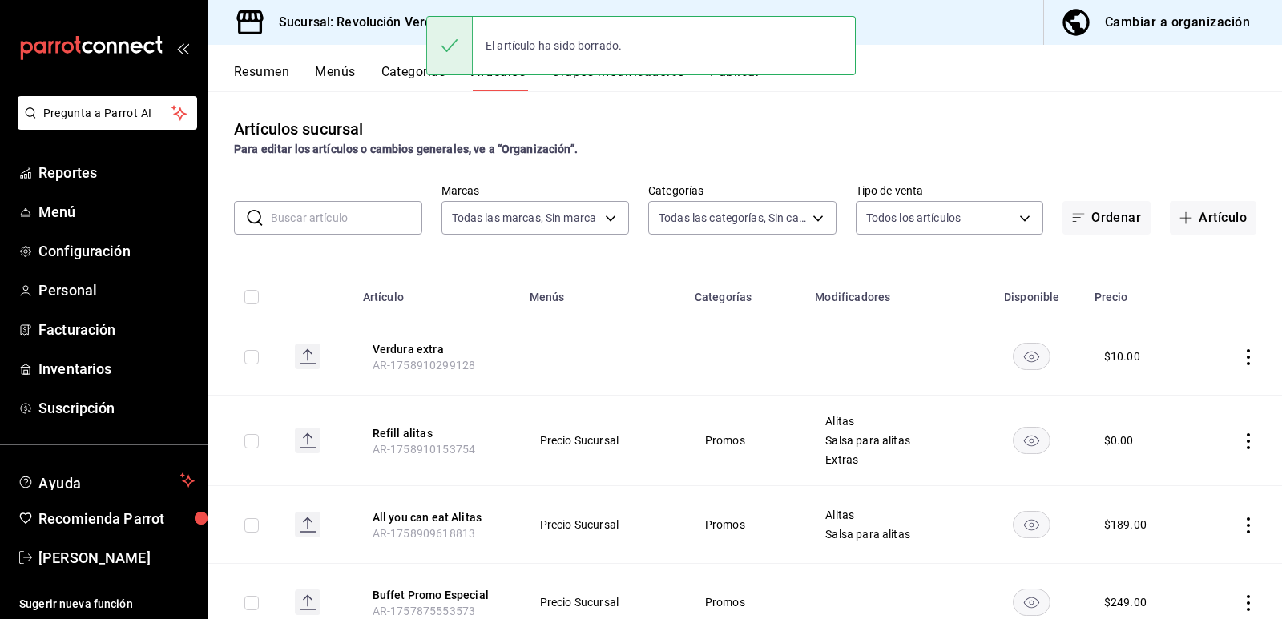
click at [1241, 359] on icon "actions" at bounding box center [1249, 357] width 16 height 16
click at [1197, 455] on span "Eliminar" at bounding box center [1188, 459] width 41 height 13
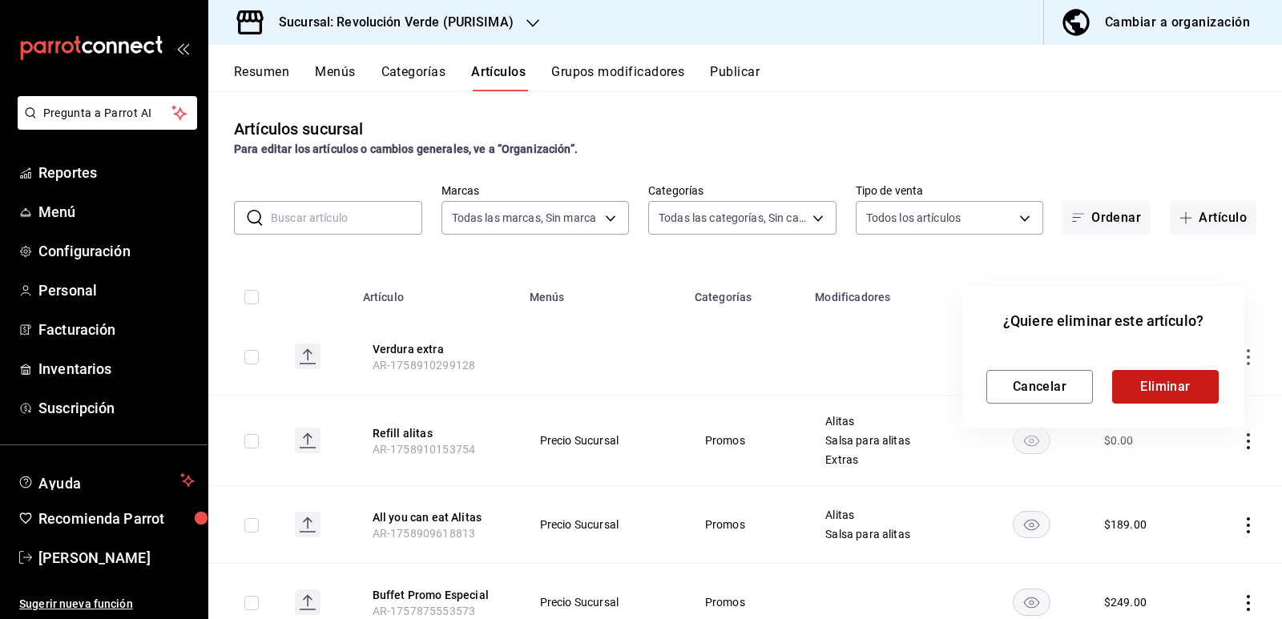
click at [1192, 387] on button "Eliminar" at bounding box center [1165, 387] width 107 height 34
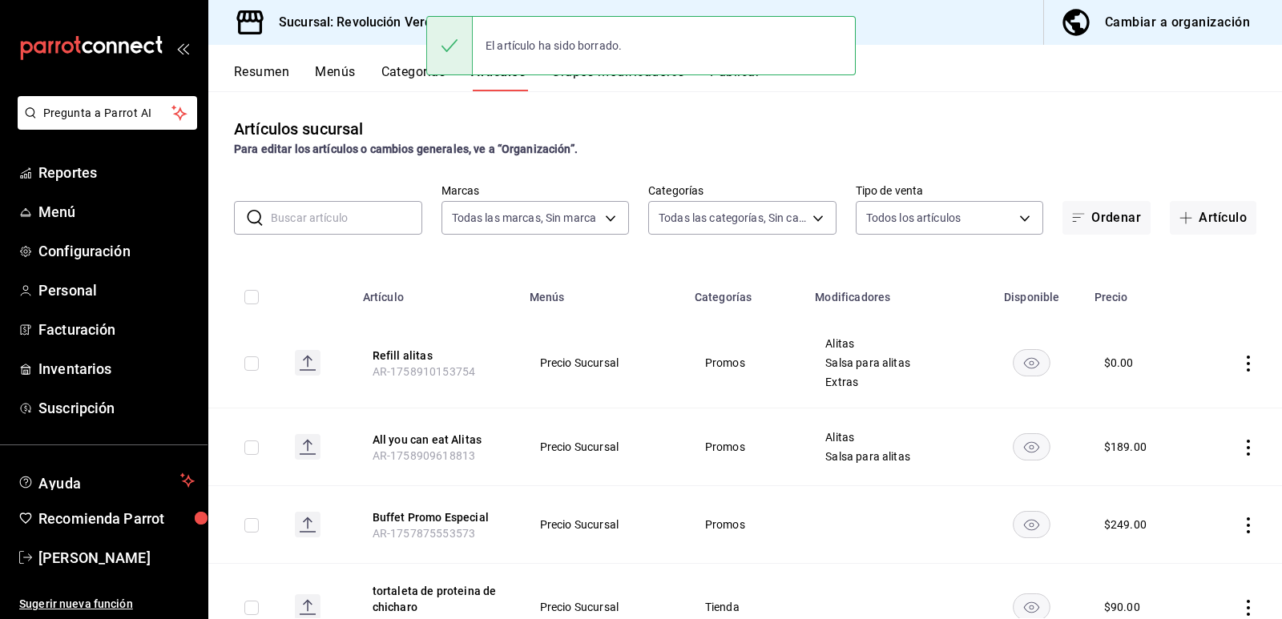
click at [1241, 360] on icon "actions" at bounding box center [1249, 364] width 16 height 16
click at [1173, 458] on span "Eliminar" at bounding box center [1189, 466] width 42 height 17
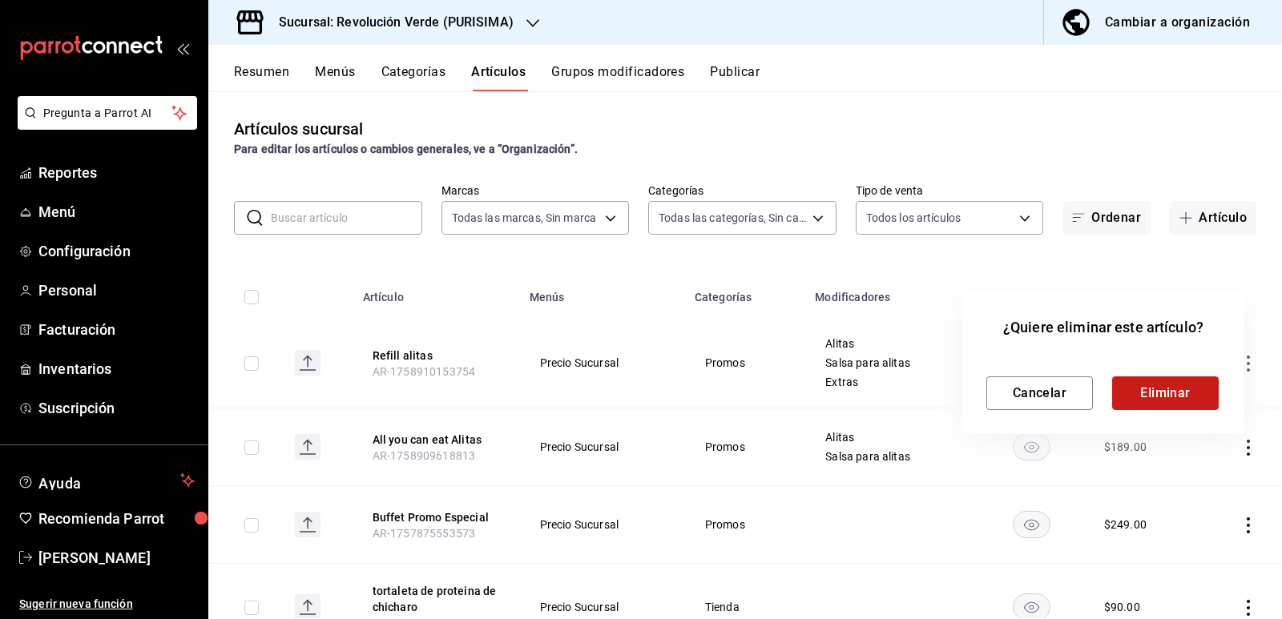
click at [1171, 396] on button "Eliminar" at bounding box center [1165, 394] width 107 height 34
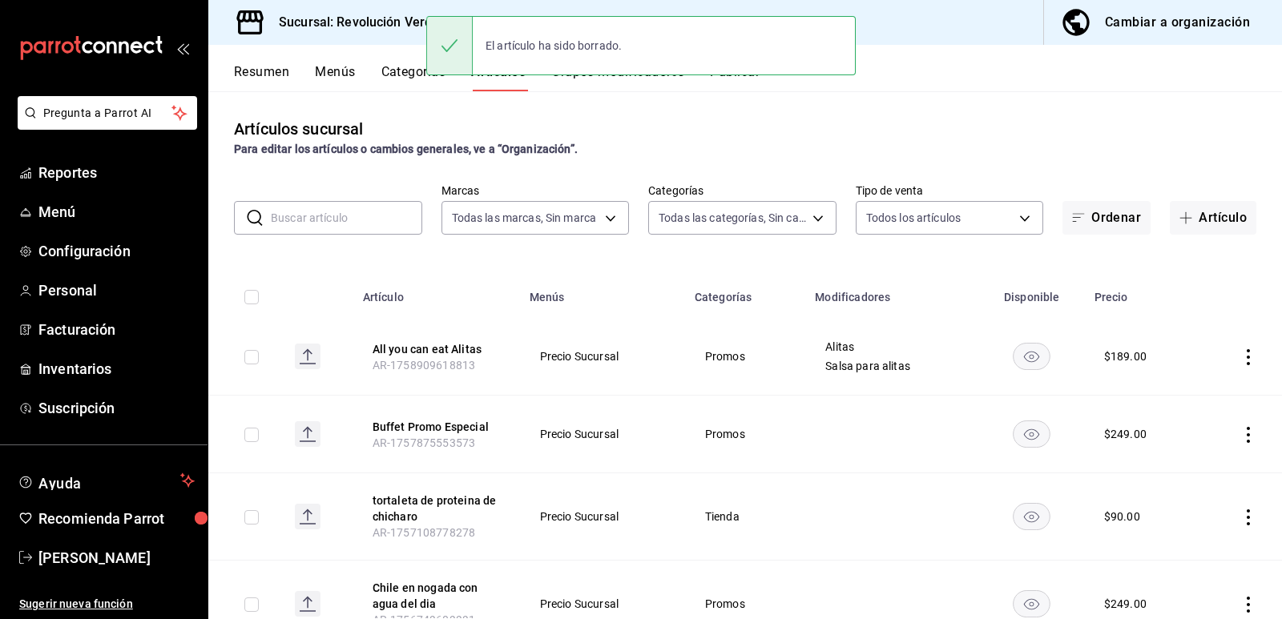
click at [1241, 358] on icon "actions" at bounding box center [1249, 357] width 16 height 16
click at [1197, 462] on span "Eliminar" at bounding box center [1188, 459] width 41 height 13
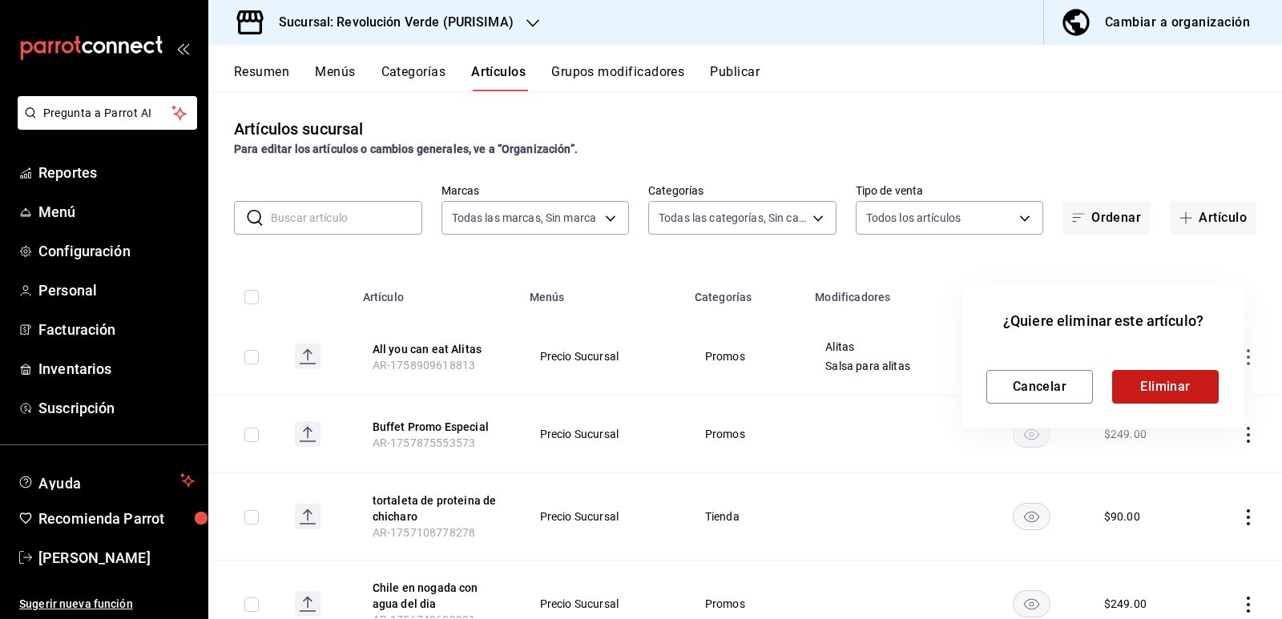
click at [1144, 377] on button "Eliminar" at bounding box center [1165, 387] width 107 height 34
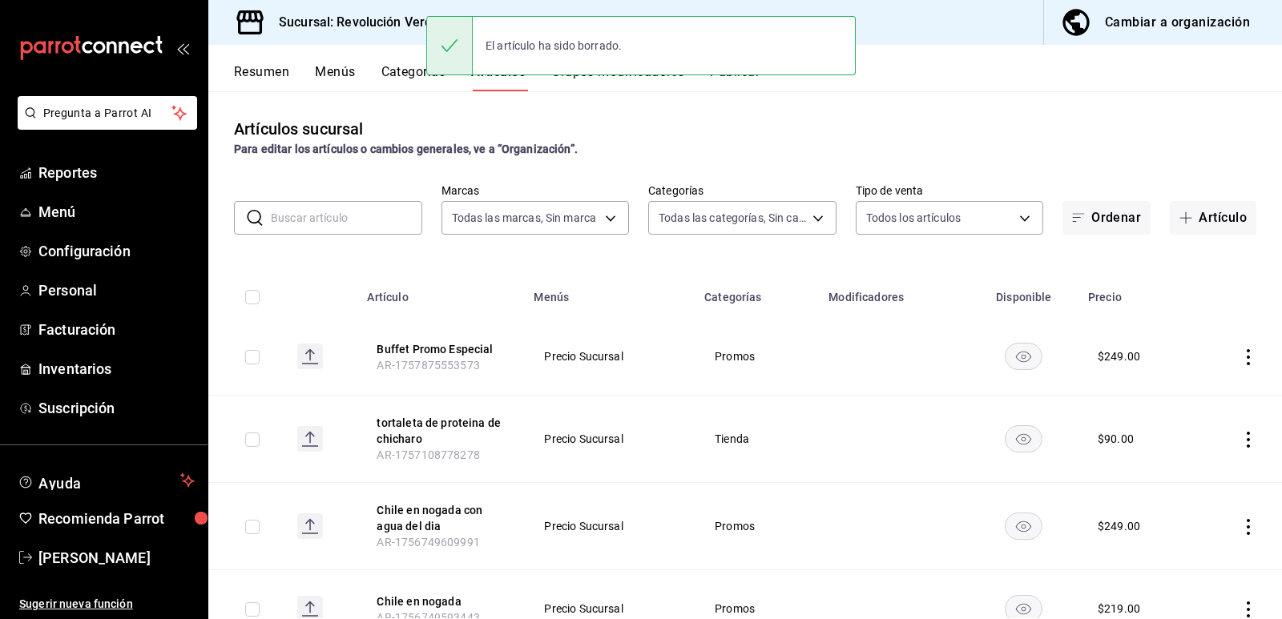
click at [1134, 24] on div "Cambiar a organización" at bounding box center [1177, 22] width 145 height 22
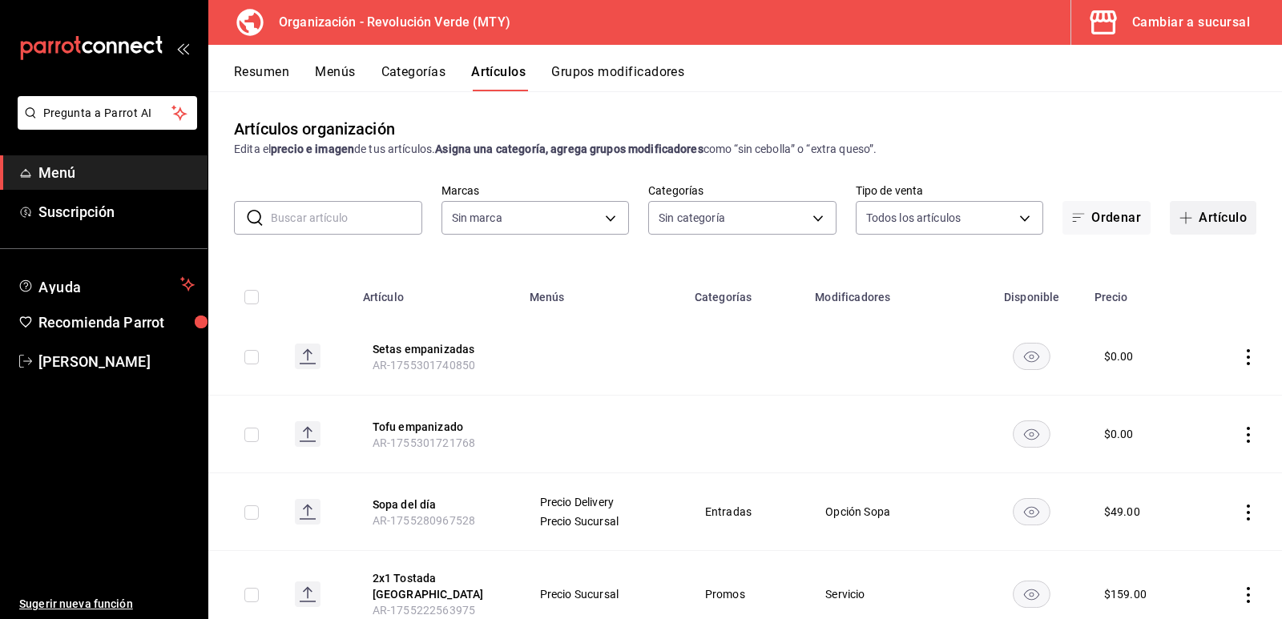
click at [1211, 222] on button "Artículo" at bounding box center [1213, 218] width 87 height 34
type input "5889ce7a-6a7f-41a2-a2d7-02a2db6b68ef,0bbbf004-e4f1-4981-8a35-b3c942b861af,e4655…"
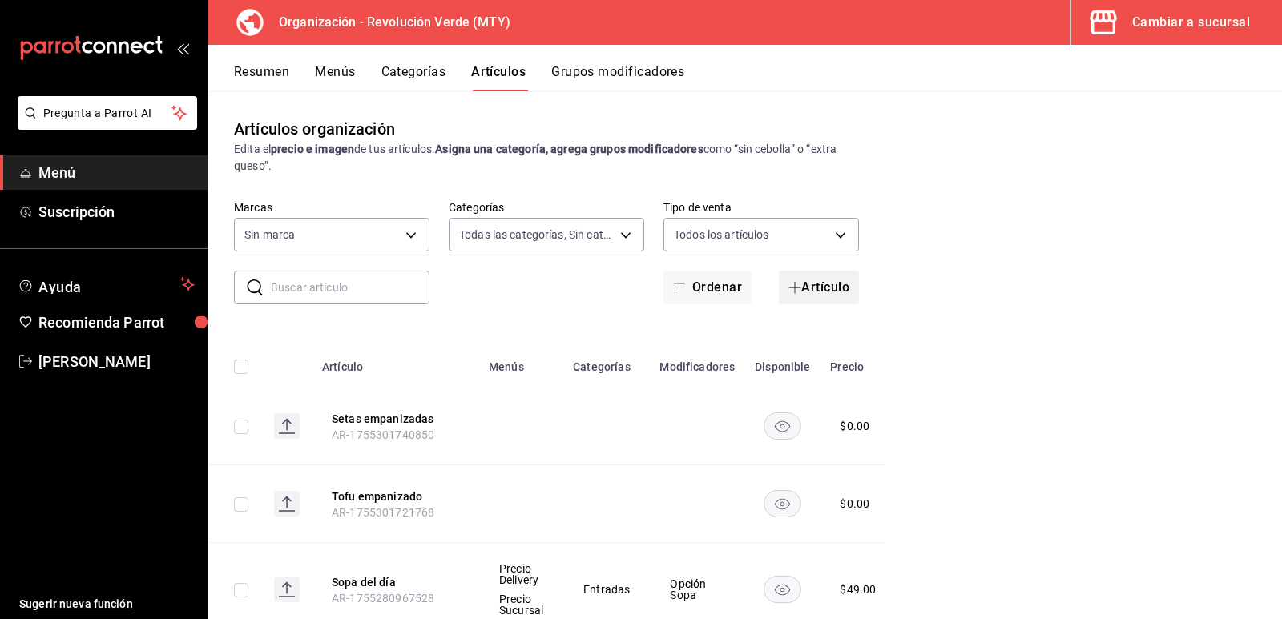
type input "55fc2a3e-704a-48da-8e41-26b66889f3c7"
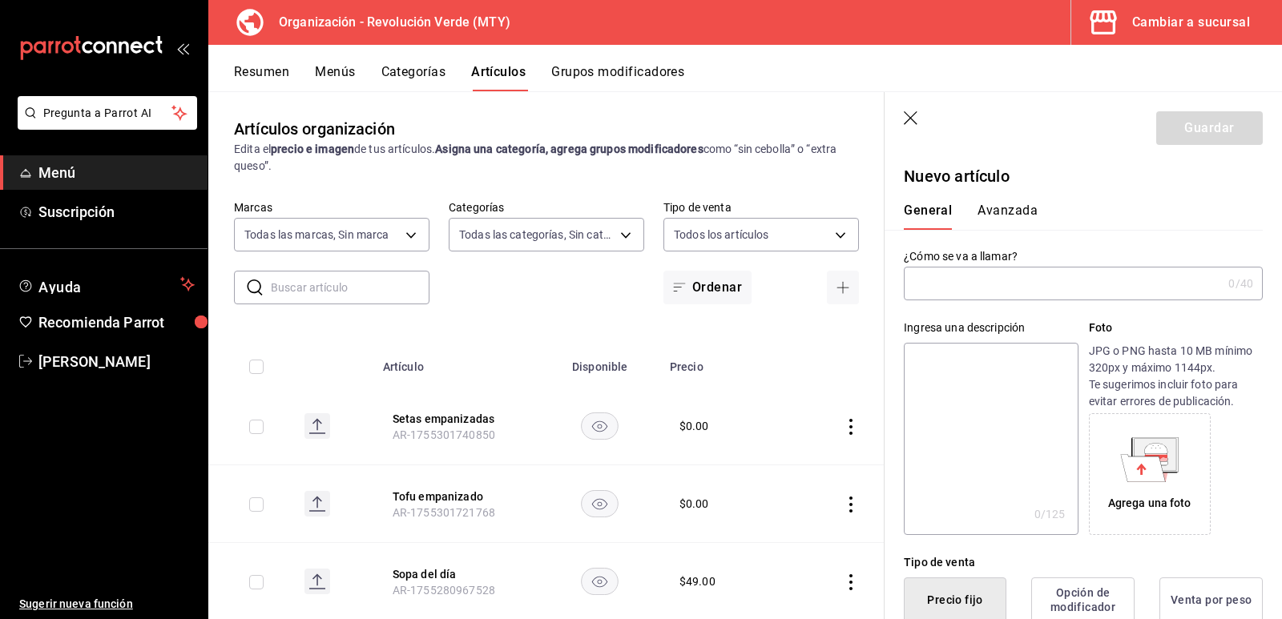
type input "AR-1758910552263"
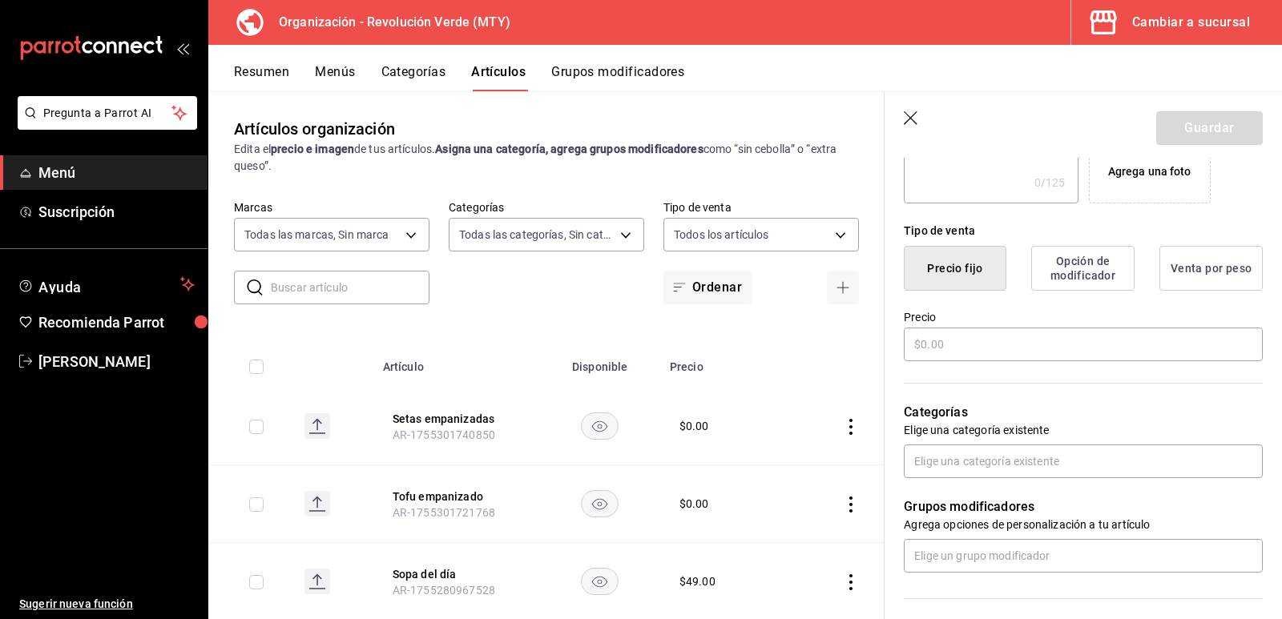
scroll to position [401, 0]
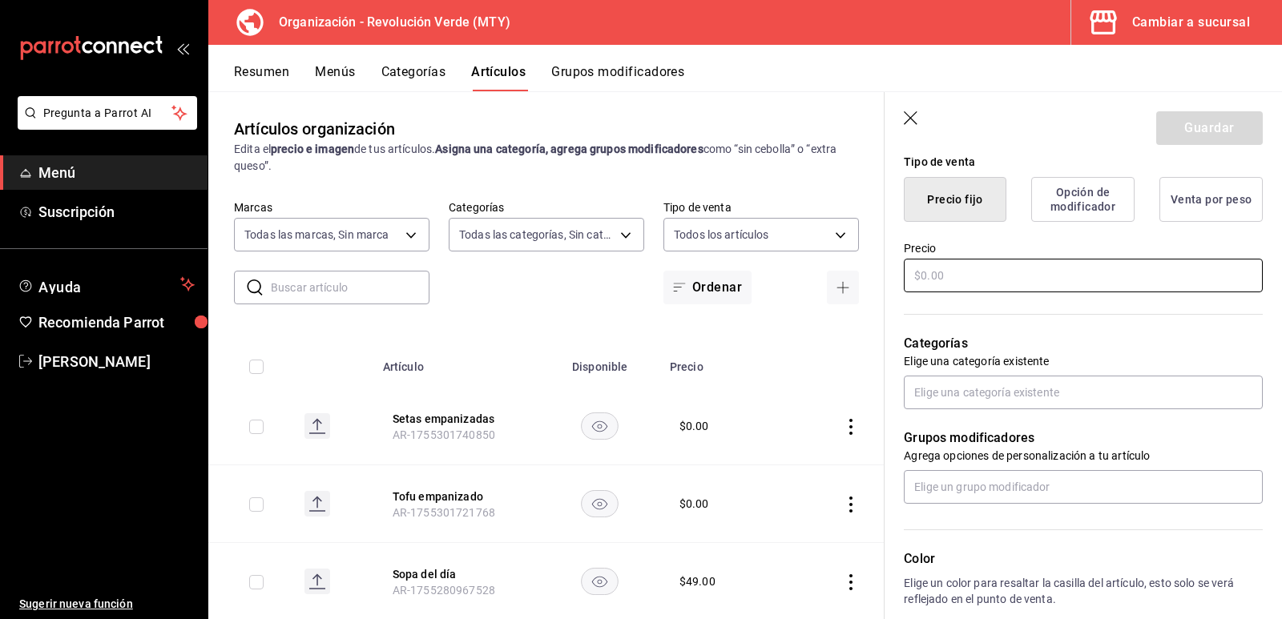
type input "All you can eat Alitas"
click at [1008, 270] on input "text" at bounding box center [1083, 276] width 359 height 34
type input "$189.00"
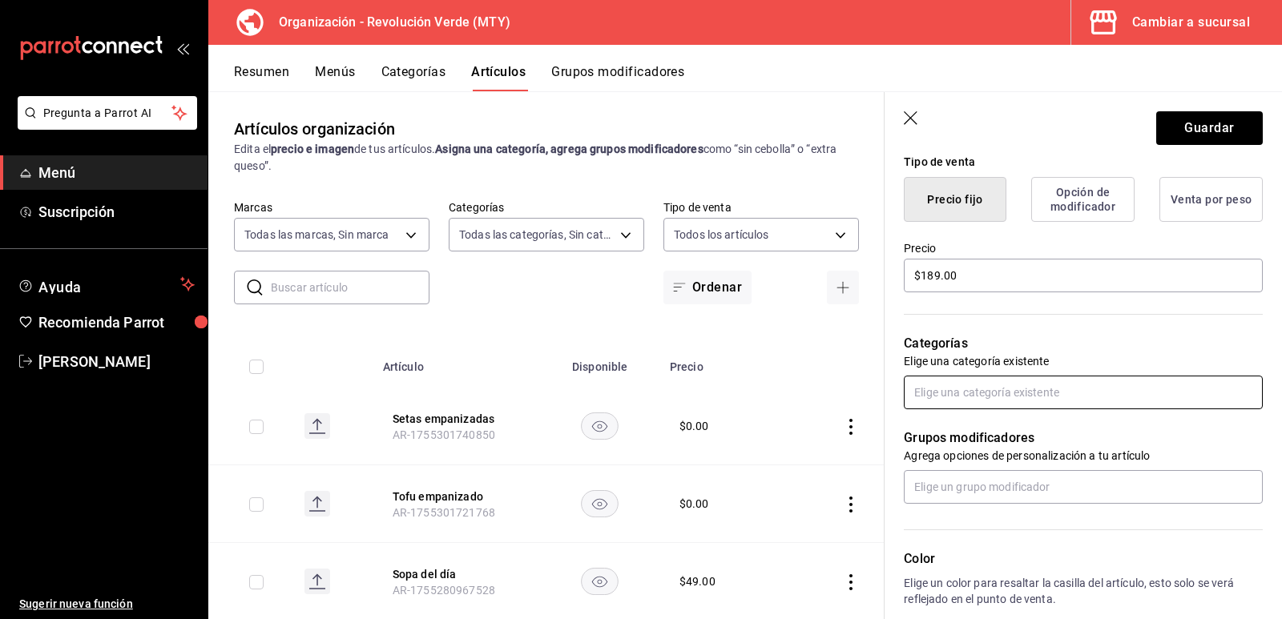
click at [993, 426] on div "Grupos modificadores Agrega opciones de personalización a tu artículo" at bounding box center [1074, 457] width 378 height 95
click at [987, 399] on input "text" at bounding box center [1083, 393] width 359 height 34
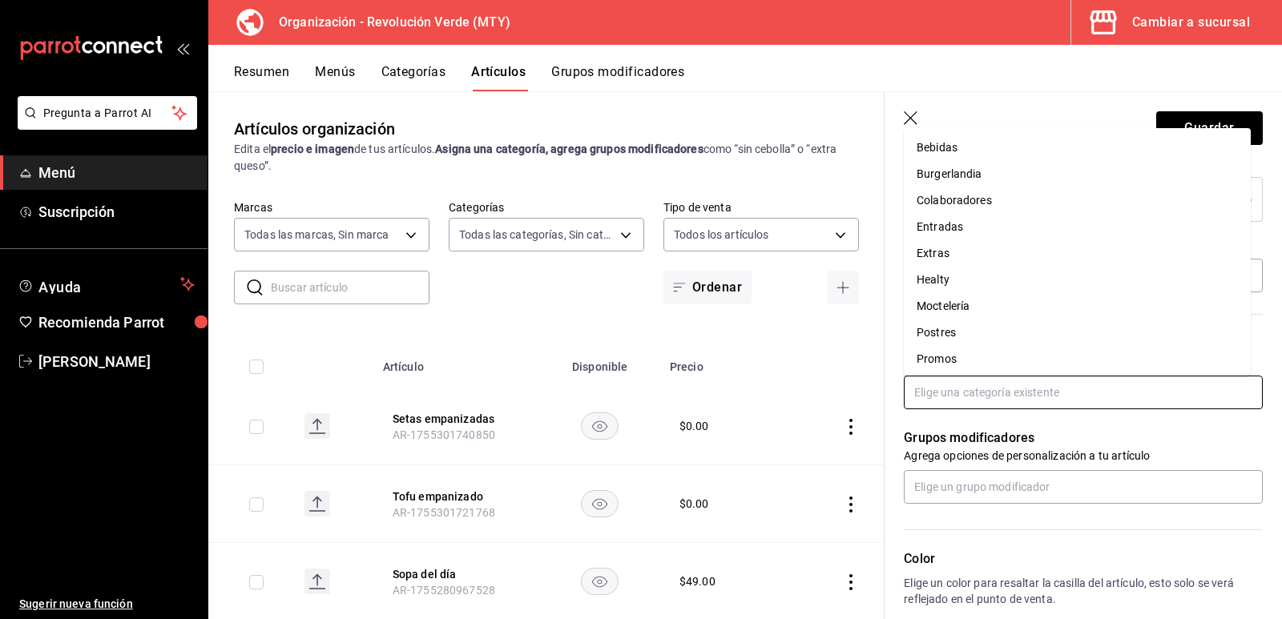
click at [950, 359] on li "Promos" at bounding box center [1077, 359] width 347 height 26
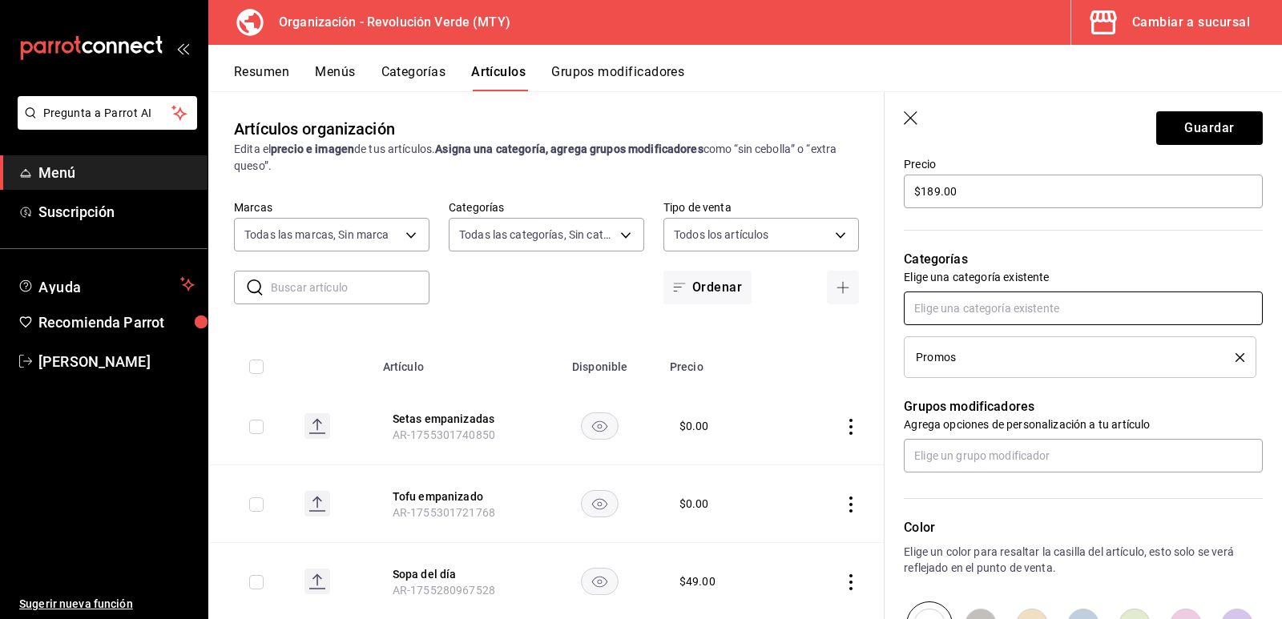
scroll to position [561, 0]
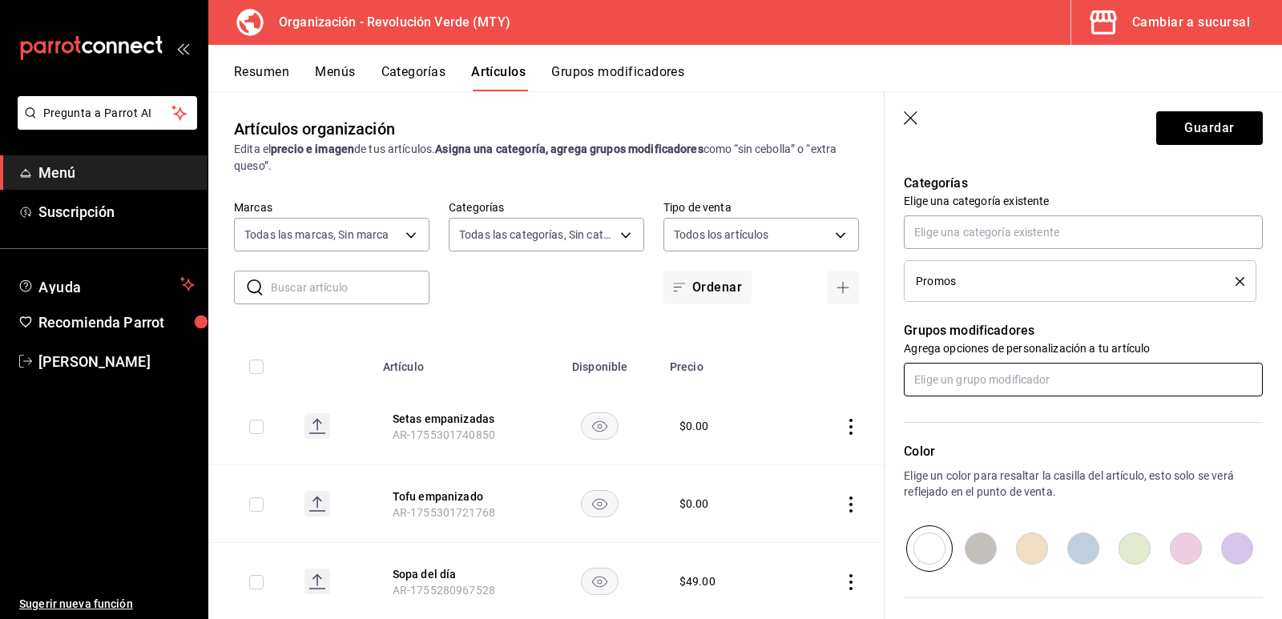
click at [987, 381] on input "text" at bounding box center [1083, 380] width 359 height 34
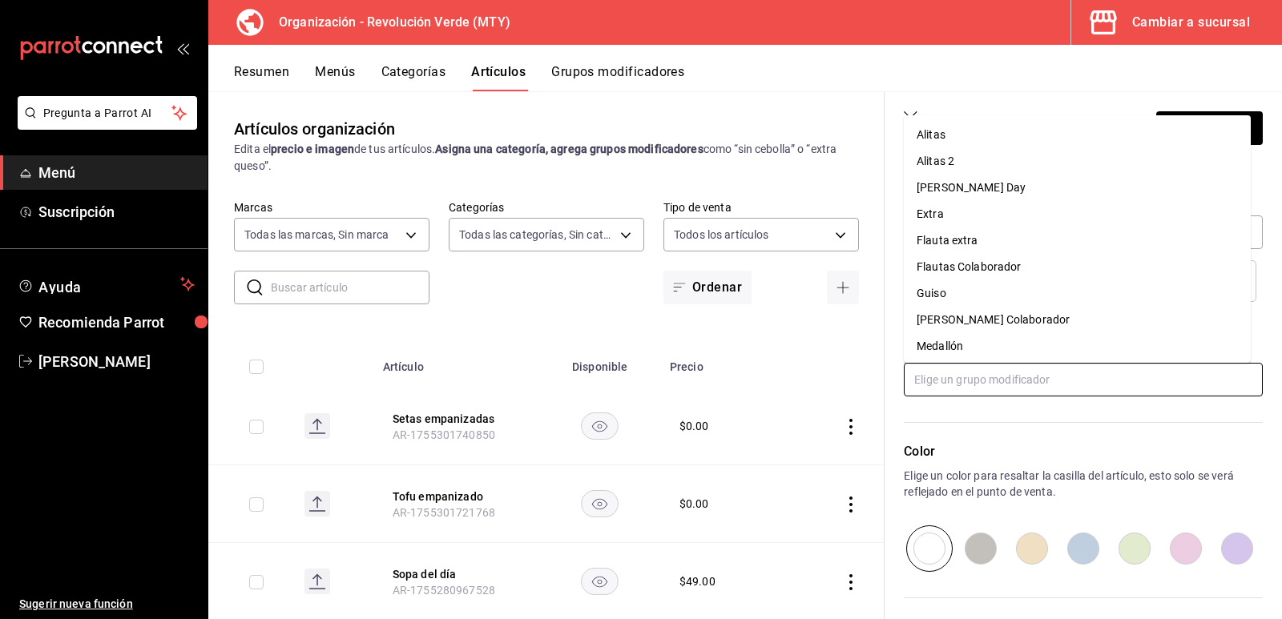
click at [943, 128] on div "Alitas" at bounding box center [931, 135] width 29 height 17
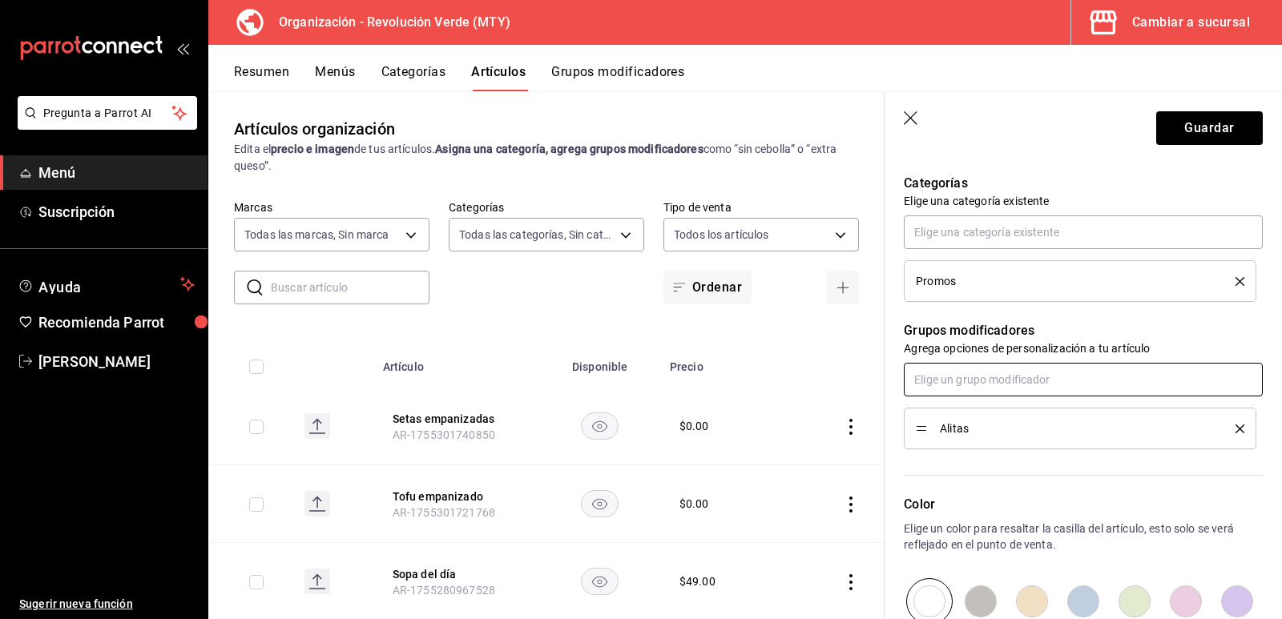
click at [975, 380] on input "text" at bounding box center [1083, 380] width 359 height 34
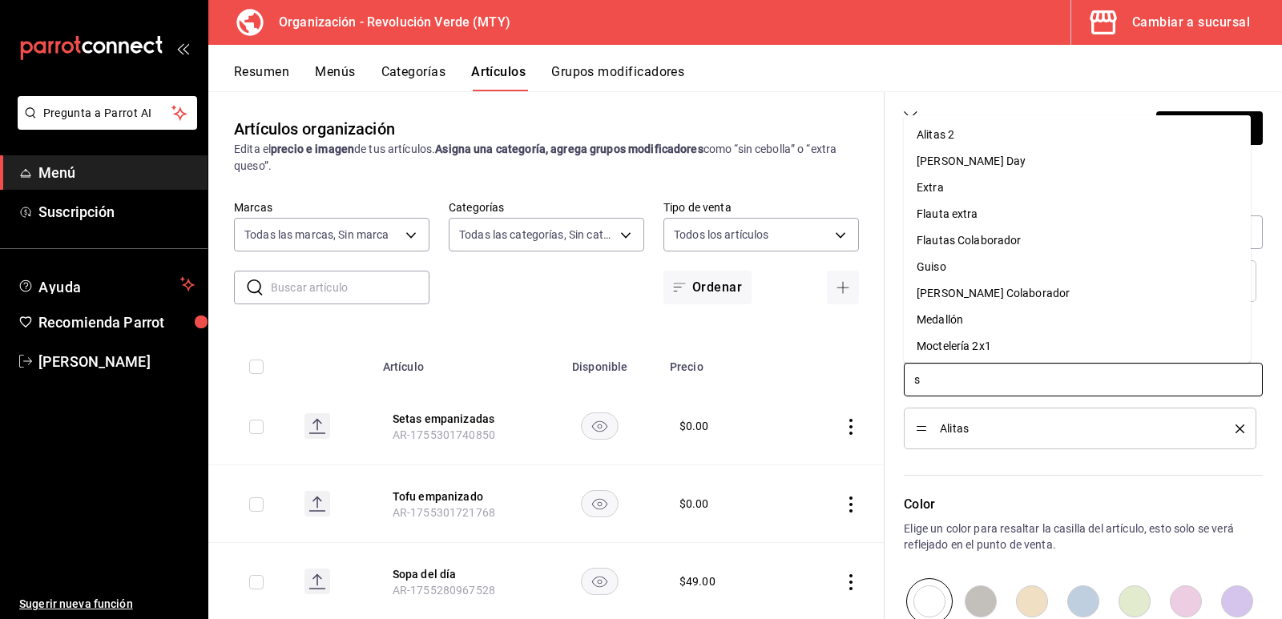
type input "sa"
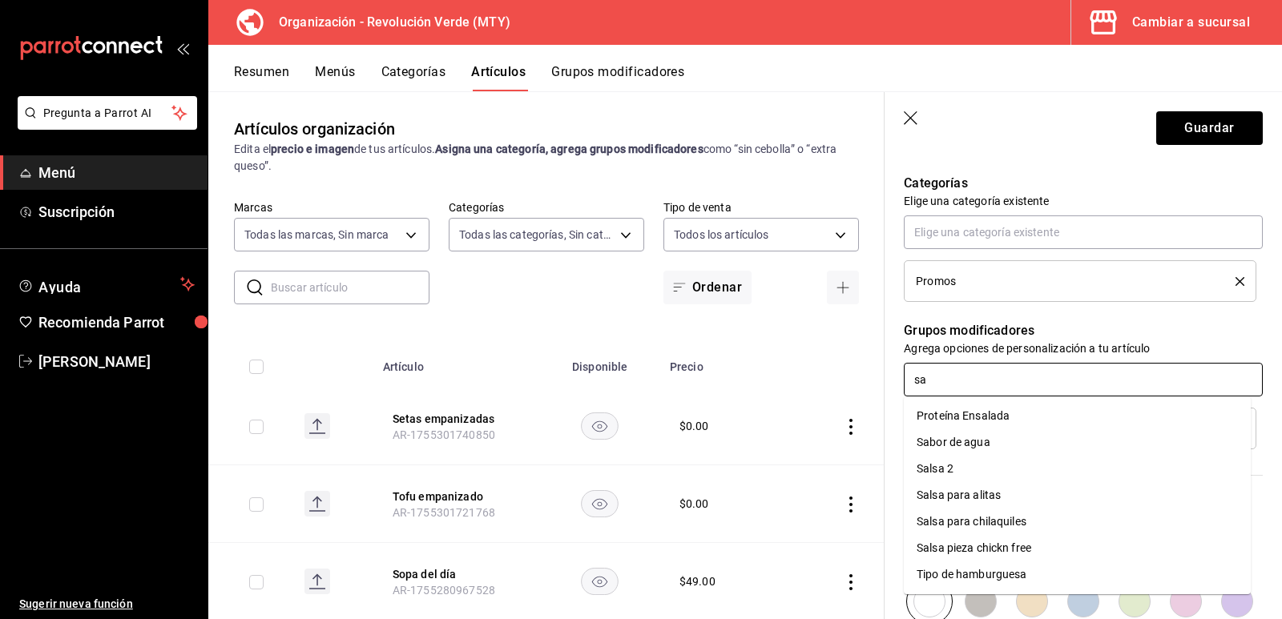
click at [982, 493] on div "Salsa para alitas" at bounding box center [959, 495] width 84 height 17
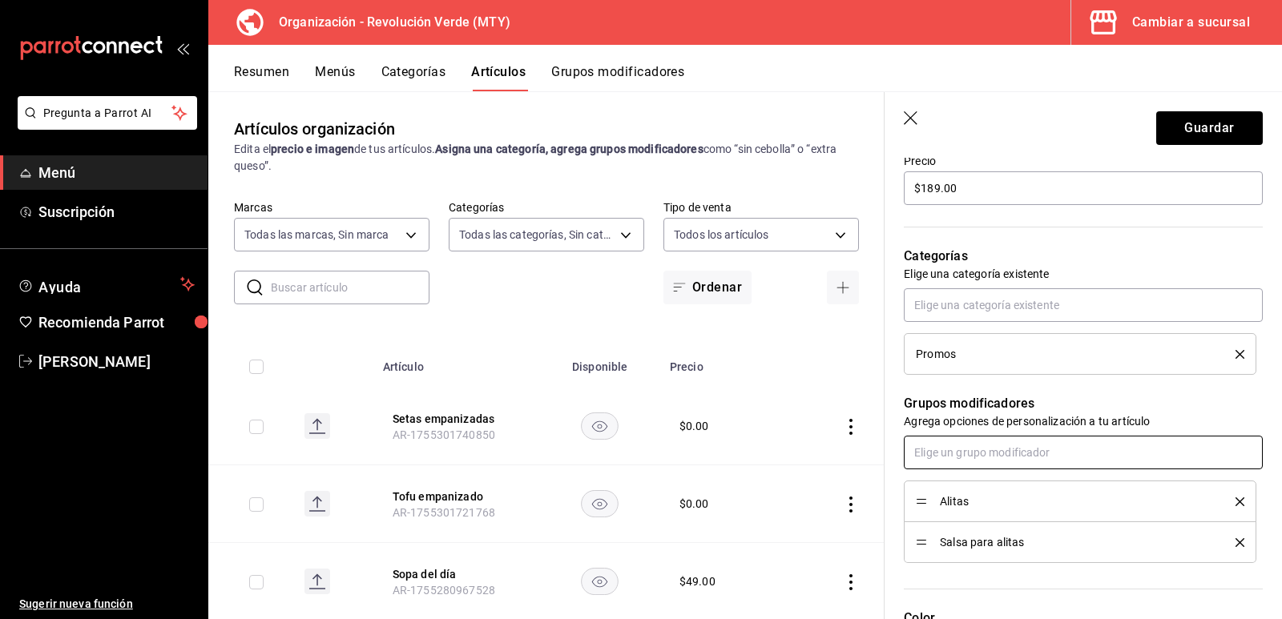
scroll to position [7, 0]
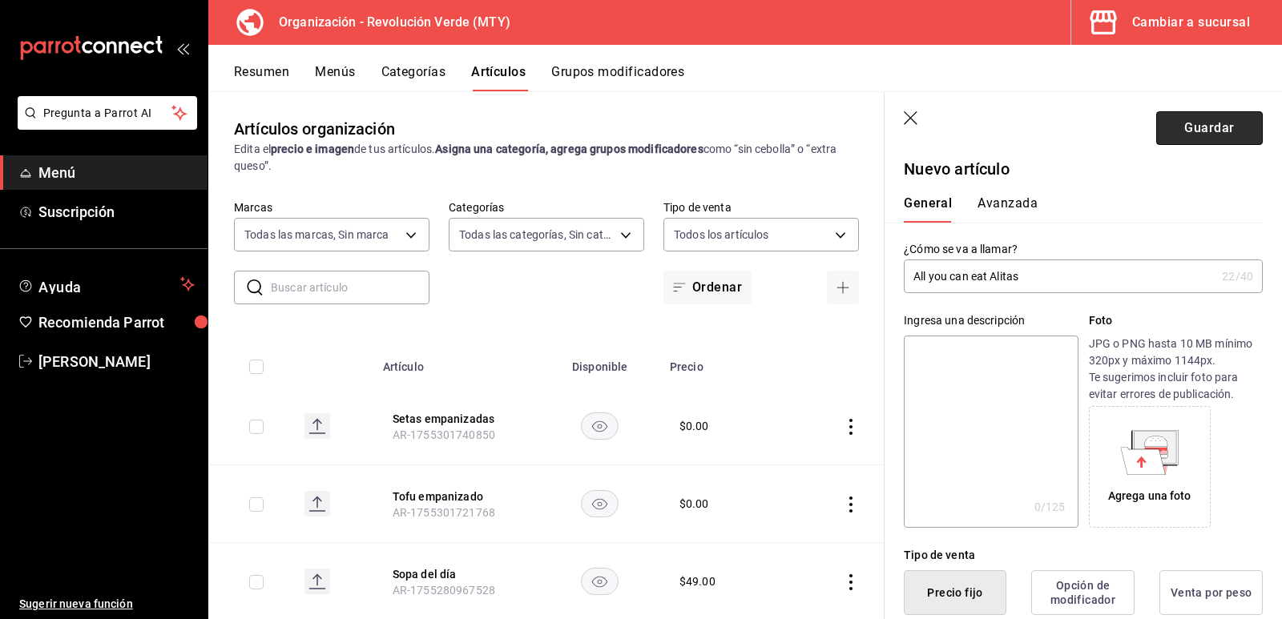
click at [1180, 123] on button "Guardar" at bounding box center [1209, 128] width 107 height 34
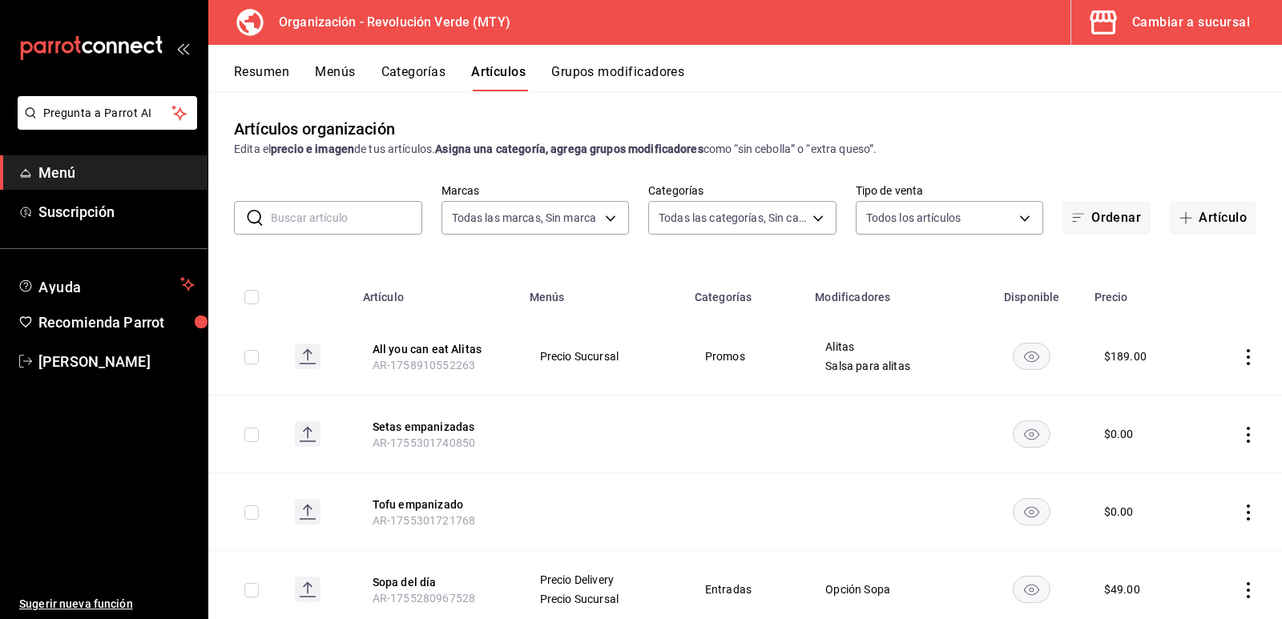
click at [623, 67] on button "Grupos modificadores" at bounding box center [617, 77] width 133 height 27
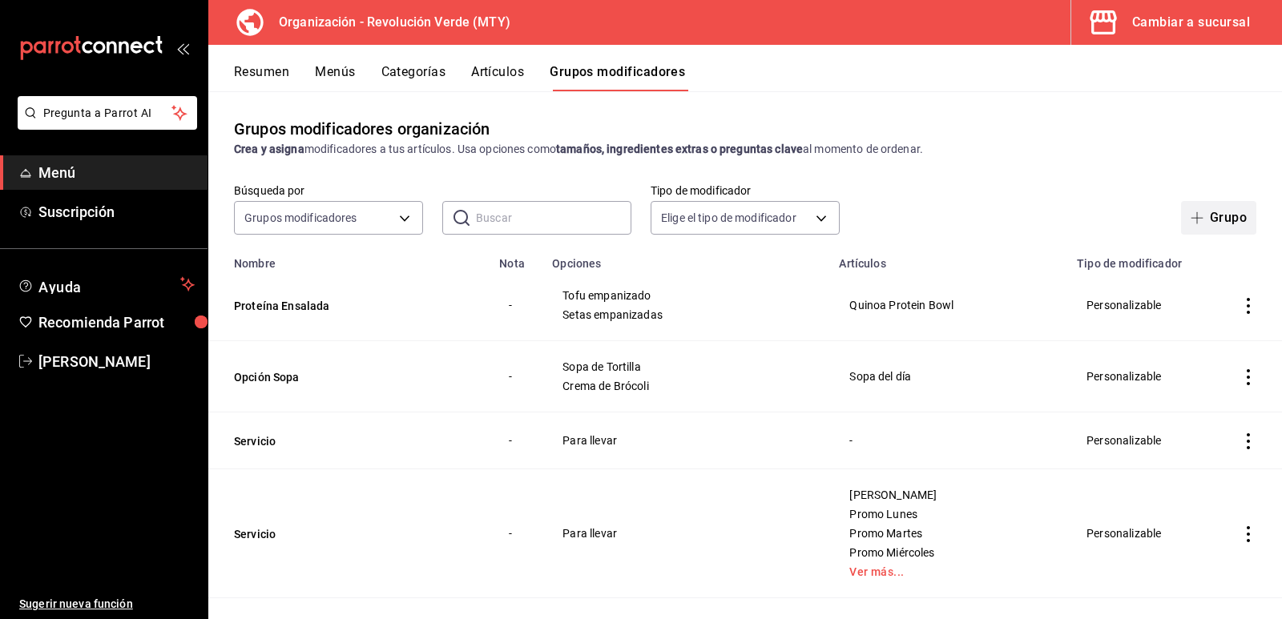
click at [1226, 209] on button "Grupo" at bounding box center [1218, 218] width 75 height 34
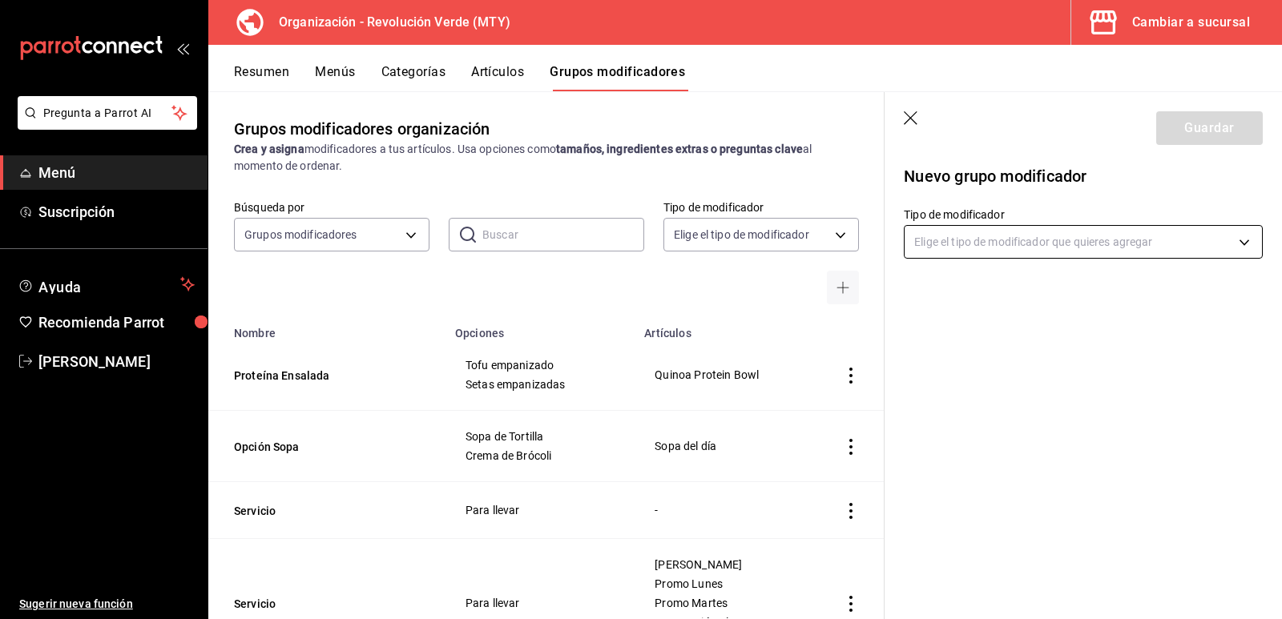
click at [983, 236] on body "Pregunta a Parrot AI Menú Suscripción Ayuda Recomienda Parrot [PERSON_NAME] Sug…" at bounding box center [641, 309] width 1282 height 619
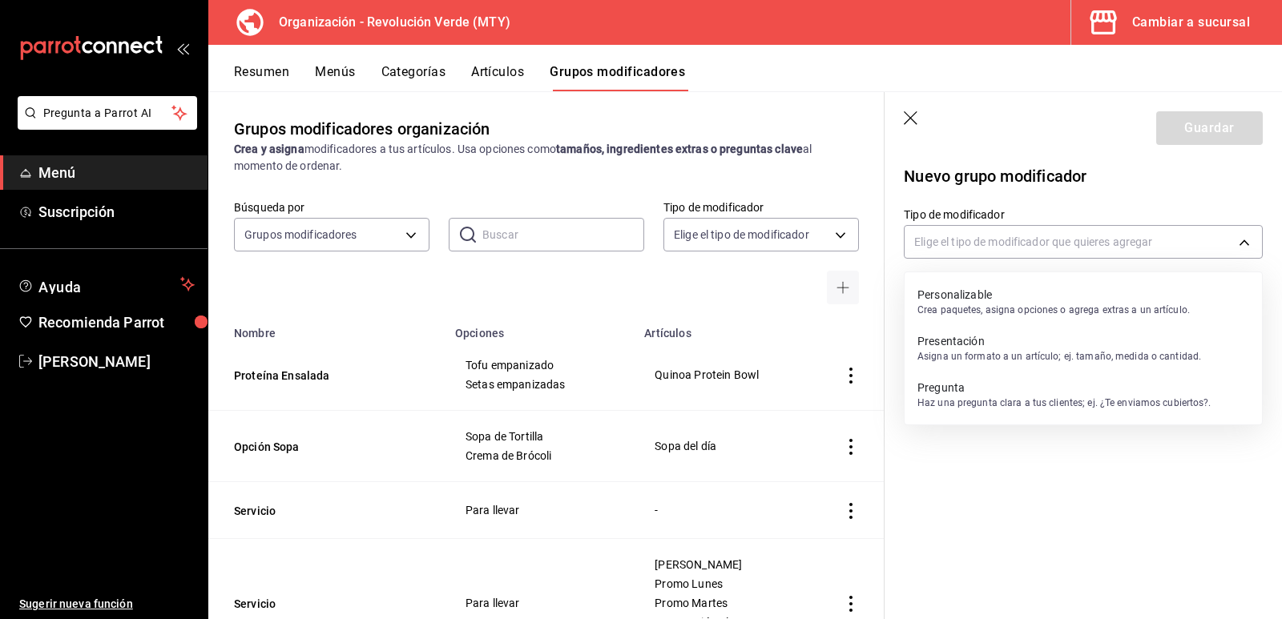
click at [987, 288] on p "Personalizable" at bounding box center [1054, 295] width 272 height 16
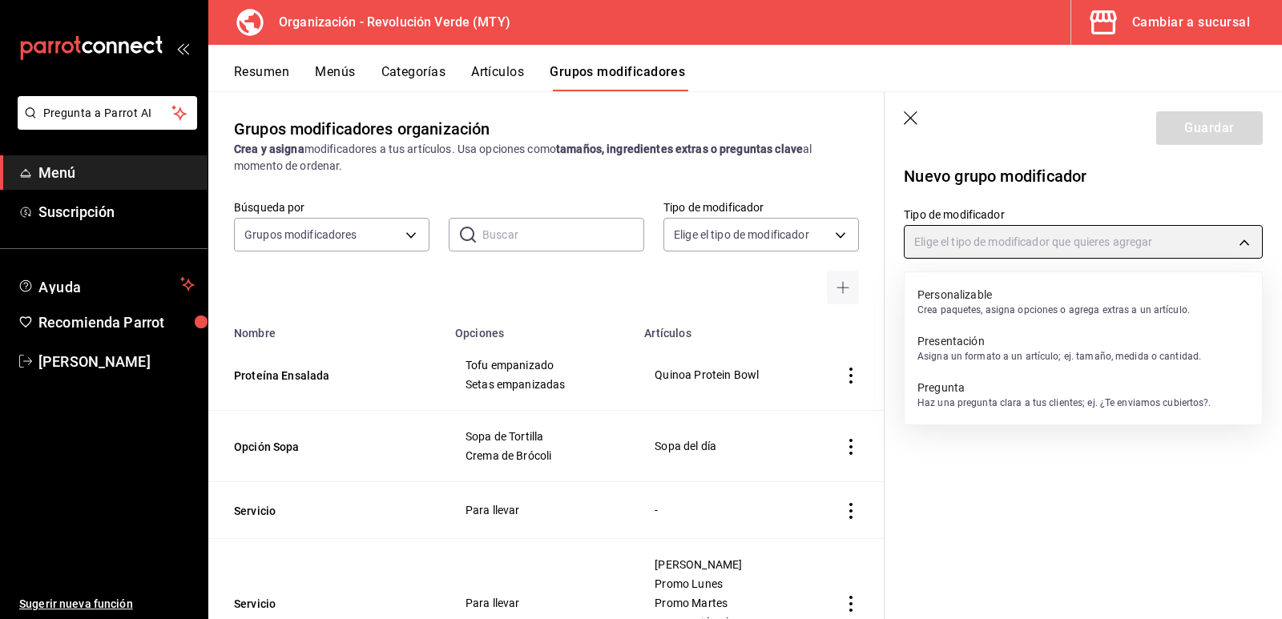
type input "CUSTOMIZABLE"
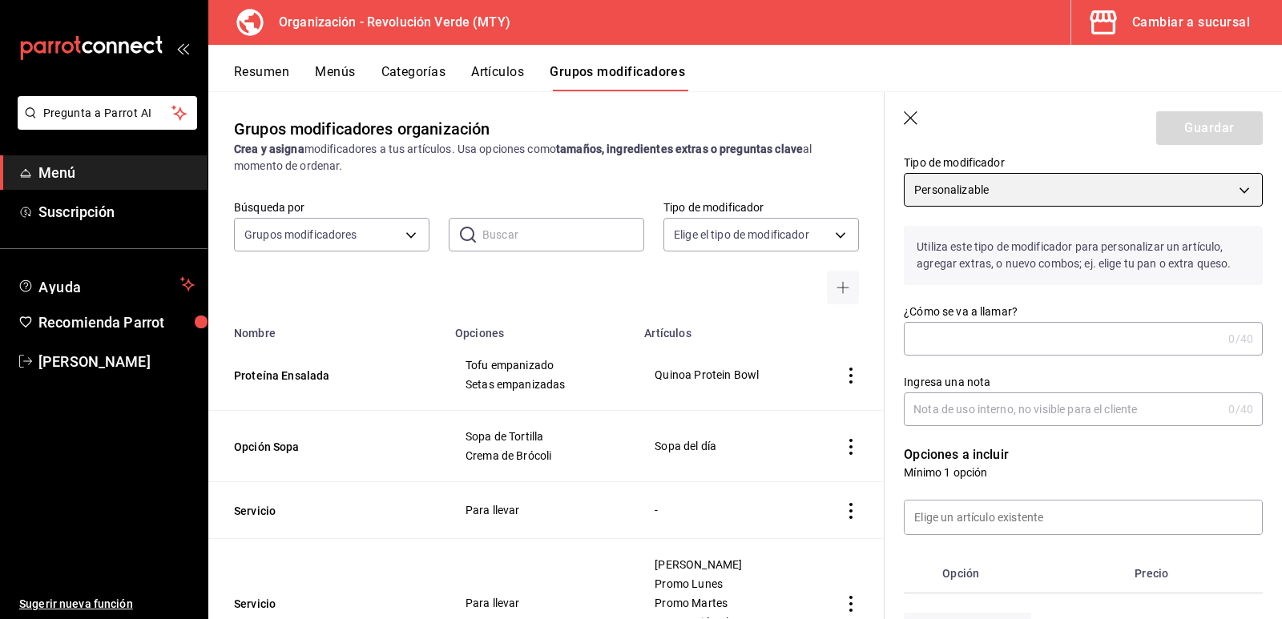
scroll to position [80, 0]
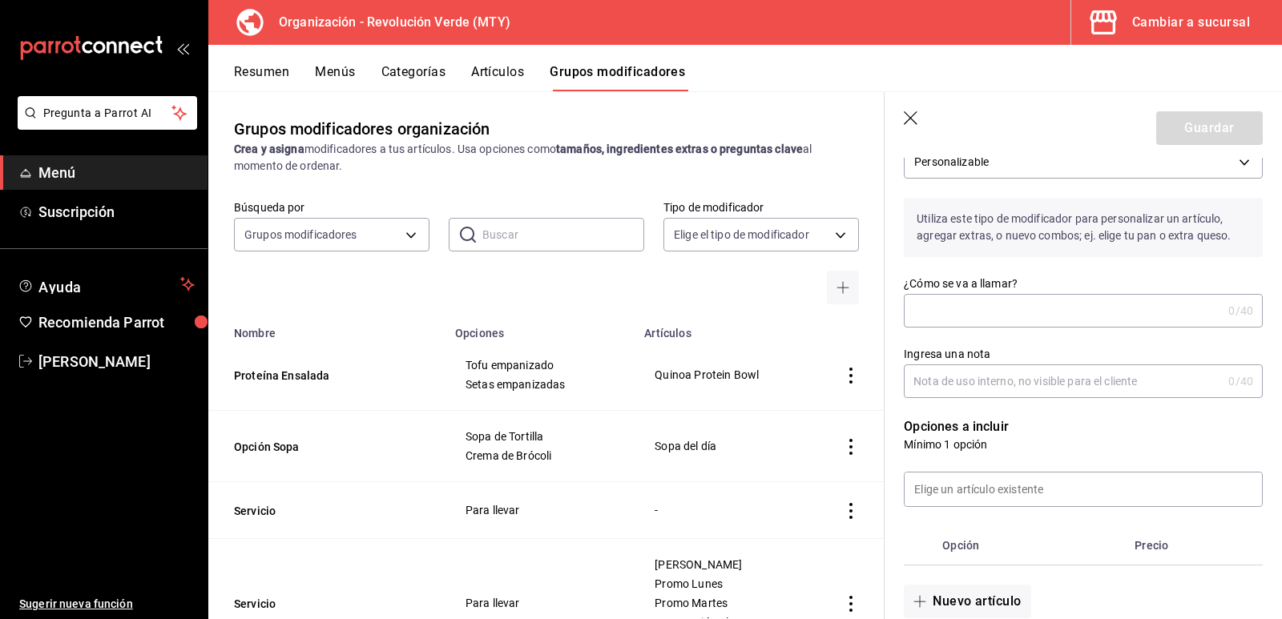
click at [1013, 307] on input "¿Cómo se va a llamar?" at bounding box center [1063, 311] width 318 height 32
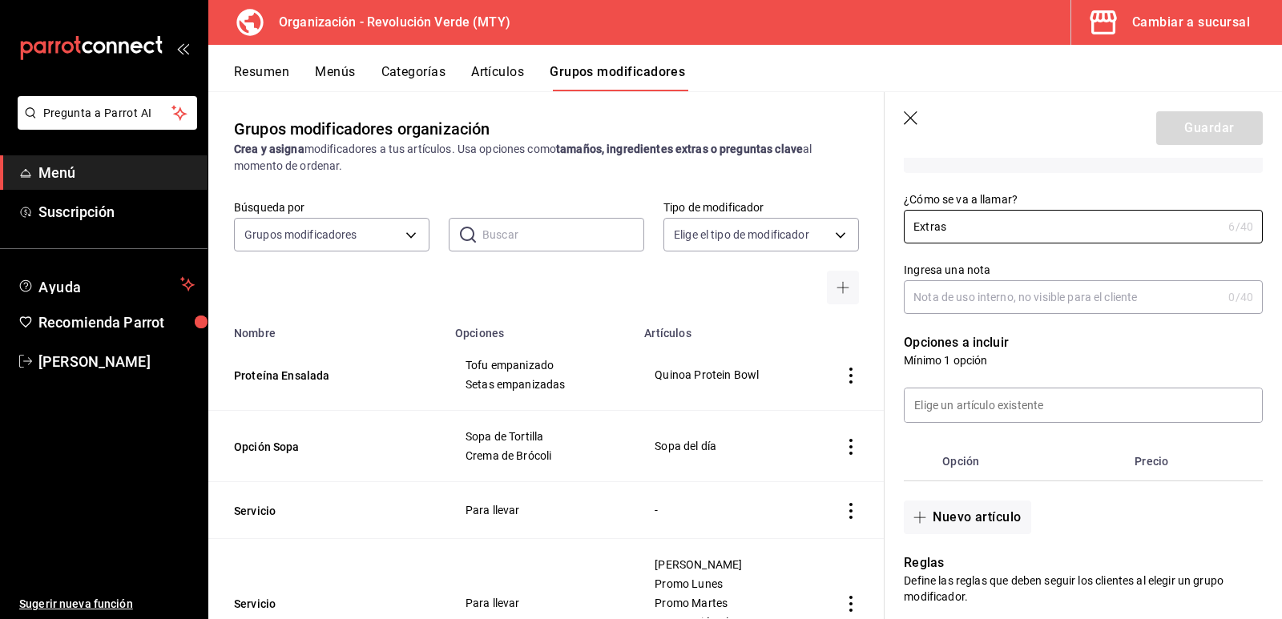
scroll to position [240, 0]
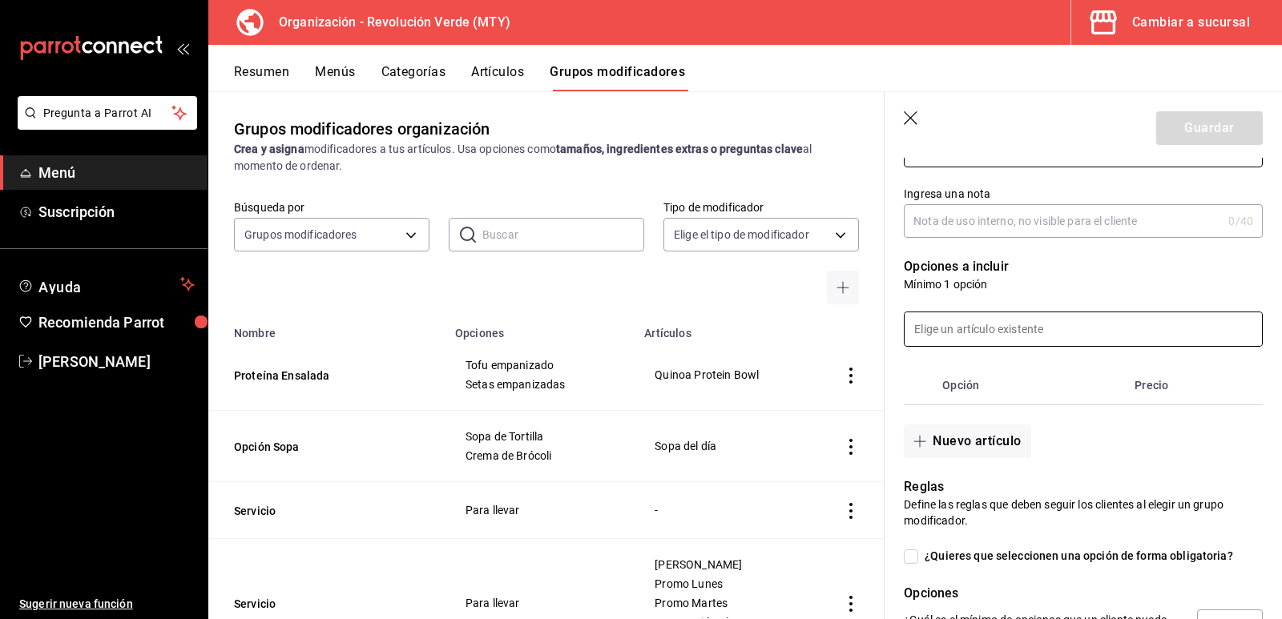
type input "Extras"
click at [993, 332] on input at bounding box center [1083, 330] width 357 height 34
click at [1136, 286] on p "Mínimo 1 opción" at bounding box center [1083, 284] width 359 height 16
click at [975, 442] on button "Nuevo artículo" at bounding box center [967, 442] width 127 height 34
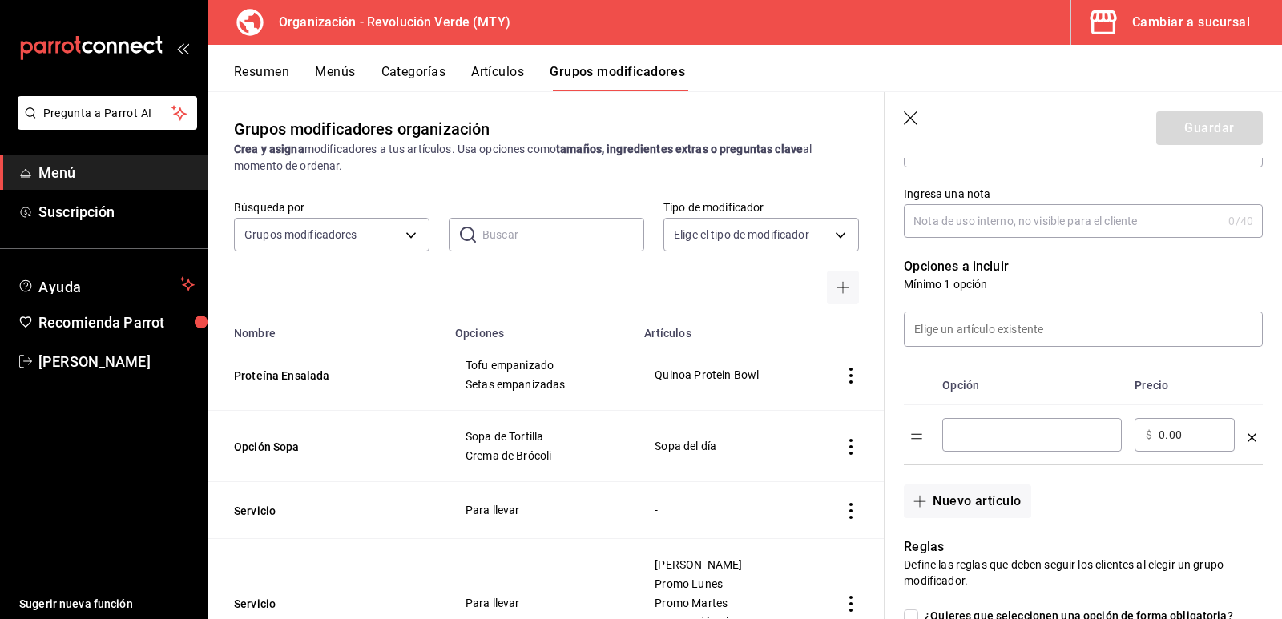
click at [977, 438] on input "optionsTable" at bounding box center [1032, 435] width 157 height 16
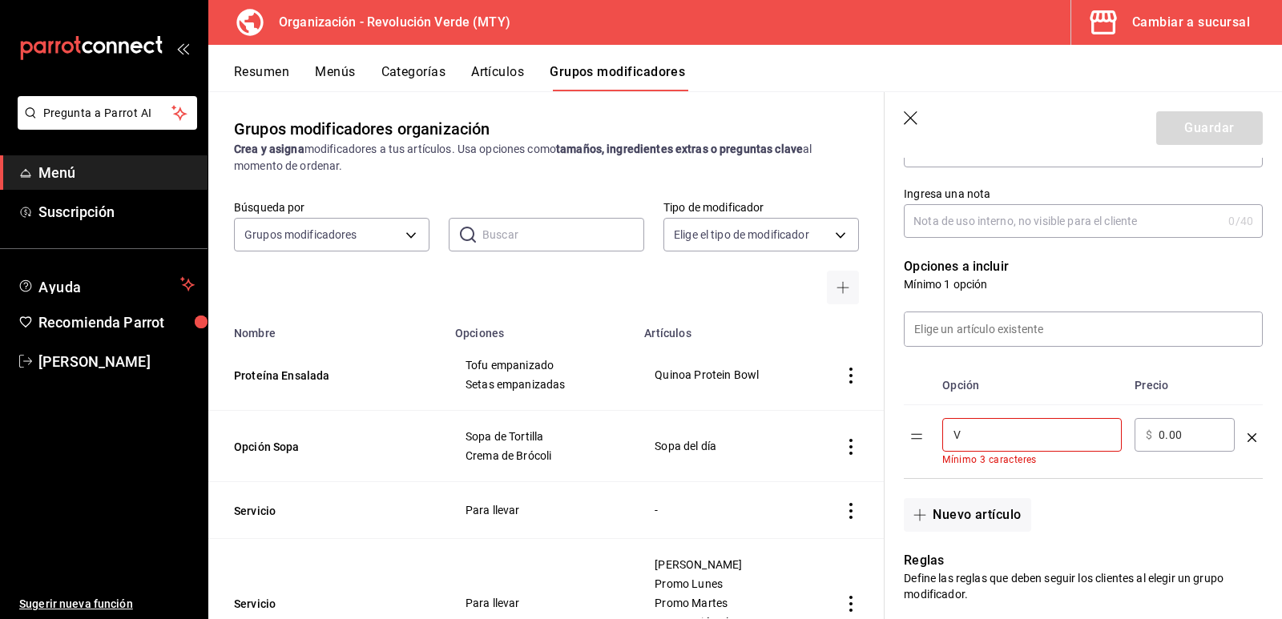
type input "Verdura extra"
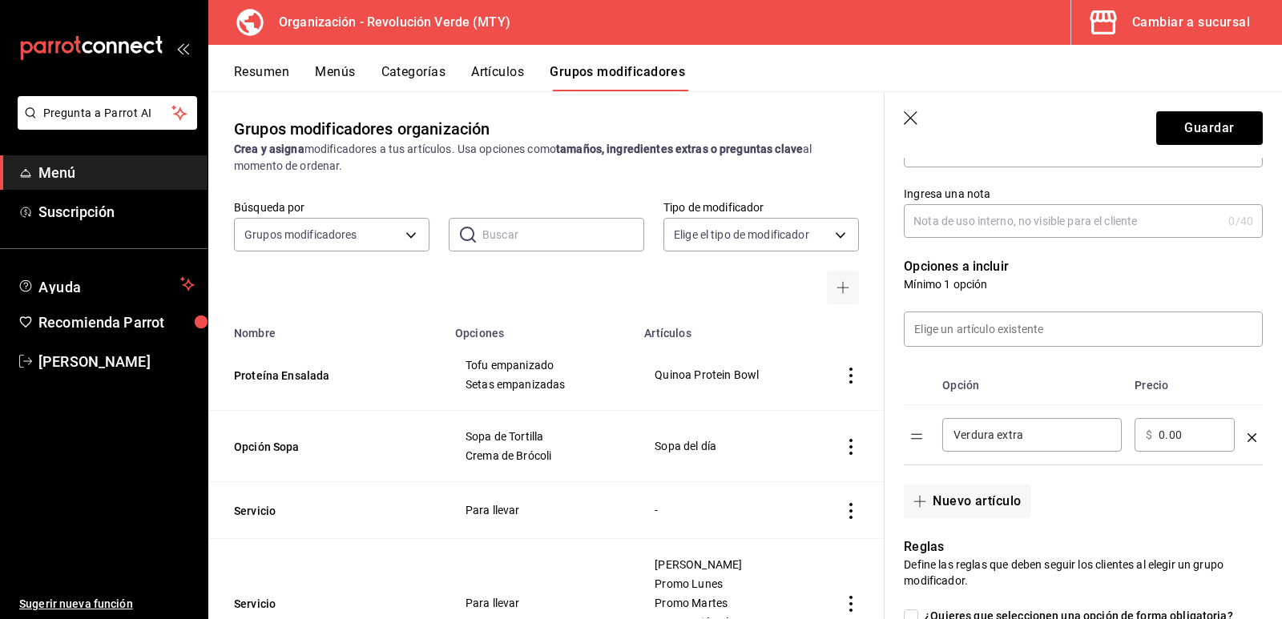
click at [1154, 438] on div "​ $ 0.00 ​" at bounding box center [1185, 435] width 100 height 34
click at [1163, 438] on input "0.00" at bounding box center [1191, 435] width 65 height 16
type input "10.00"
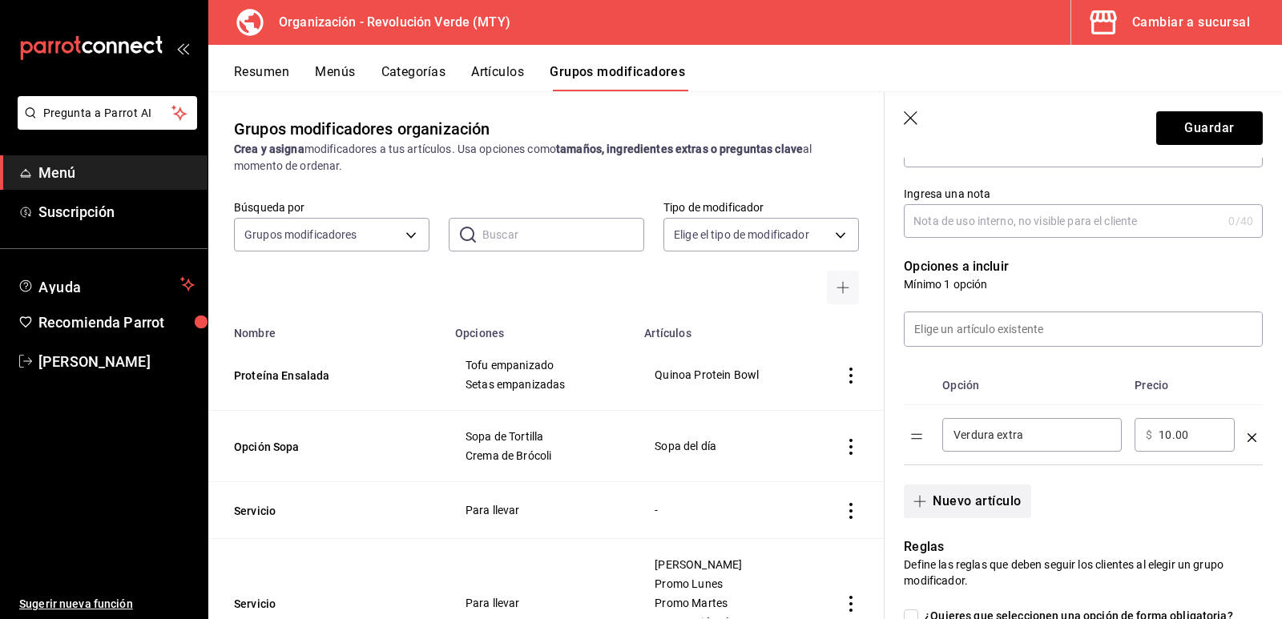
click at [982, 509] on button "Nuevo artículo" at bounding box center [967, 502] width 127 height 34
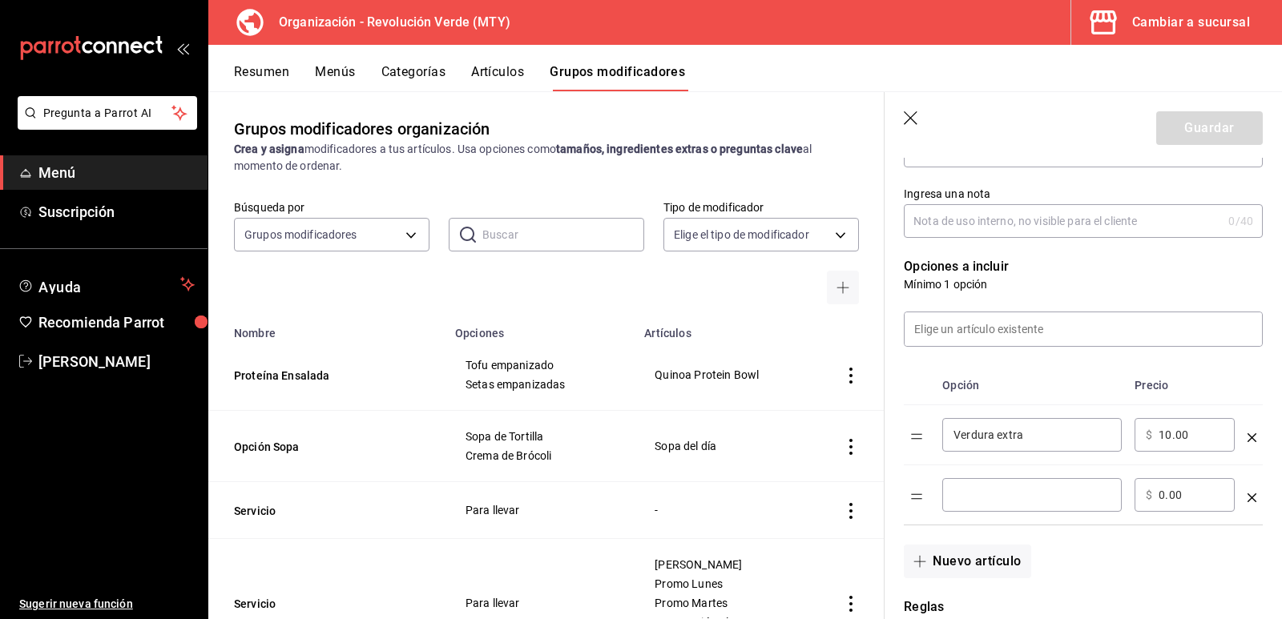
click at [1000, 484] on div "​" at bounding box center [1032, 495] width 180 height 34
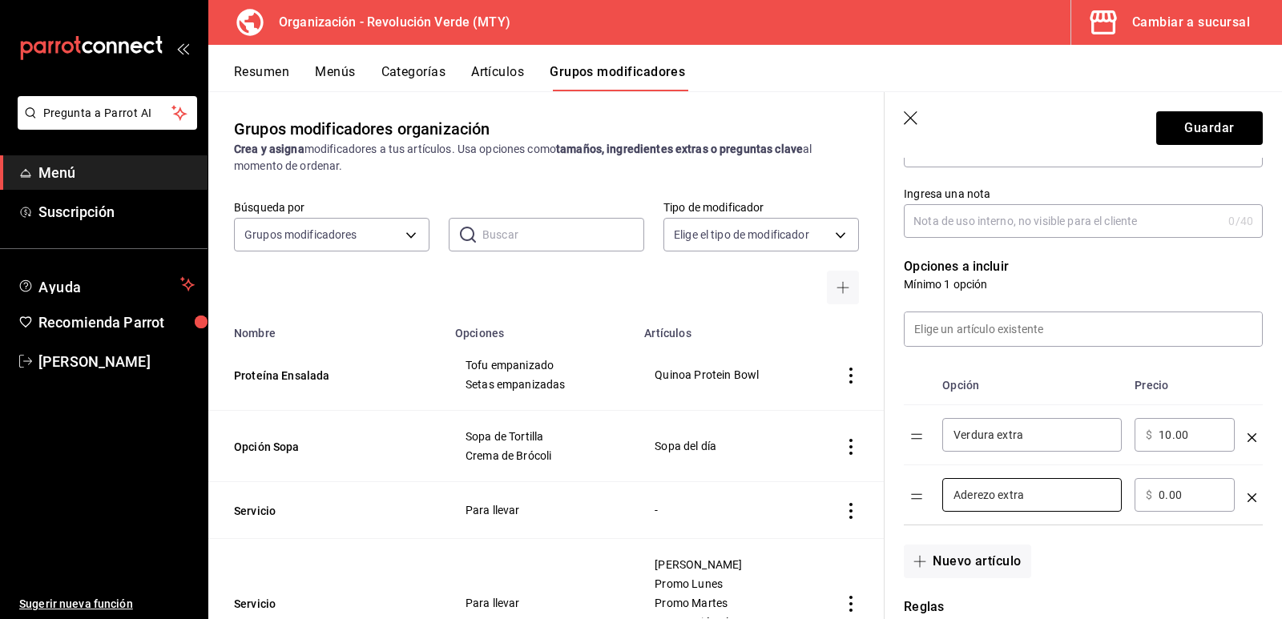
type input "Aderezo extra"
click at [1169, 502] on input "0.00" at bounding box center [1191, 495] width 65 height 16
type input "20.00"
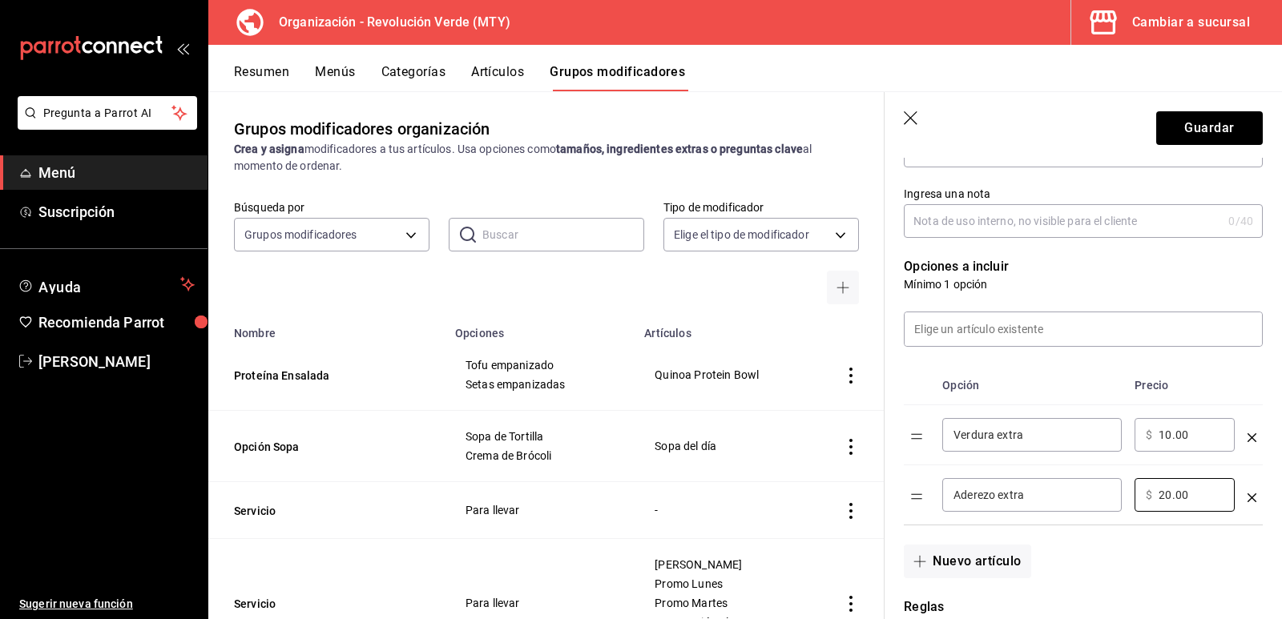
click at [1241, 389] on th "optionsTable" at bounding box center [1252, 385] width 22 height 39
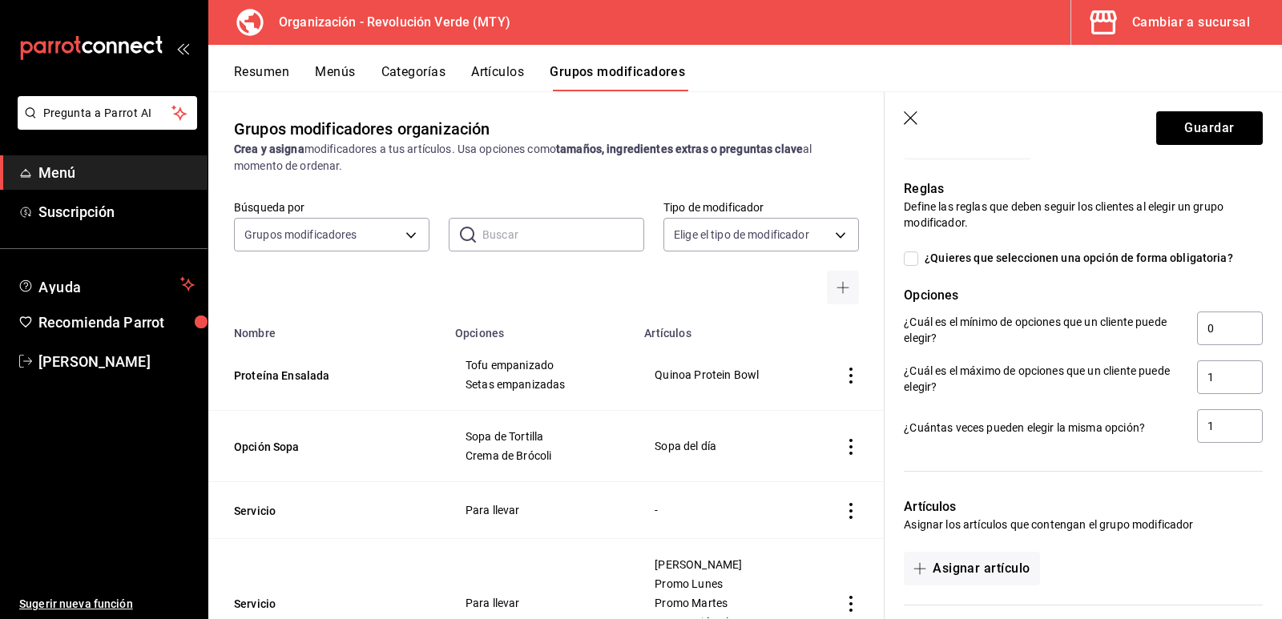
scroll to position [656, 0]
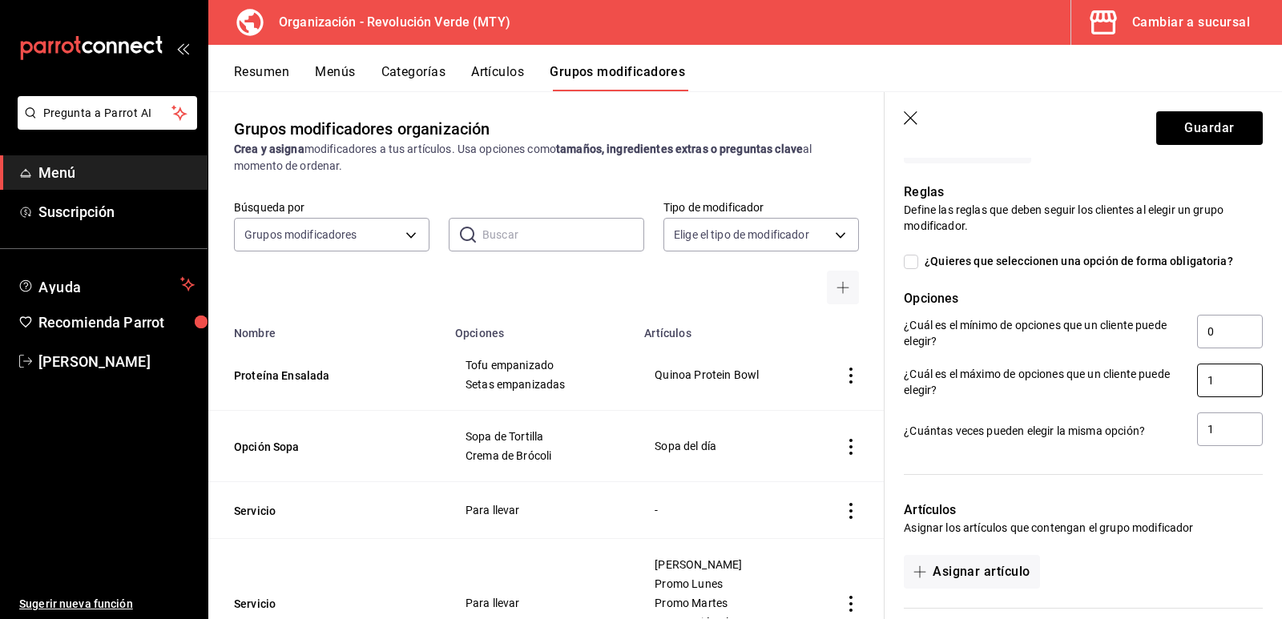
drag, startPoint x: 1204, startPoint y: 382, endPoint x: 1140, endPoint y: 390, distance: 64.6
click at [1140, 390] on div "¿Cuál es el máximo de opciones que un cliente puede elegir? 1" at bounding box center [1083, 382] width 359 height 36
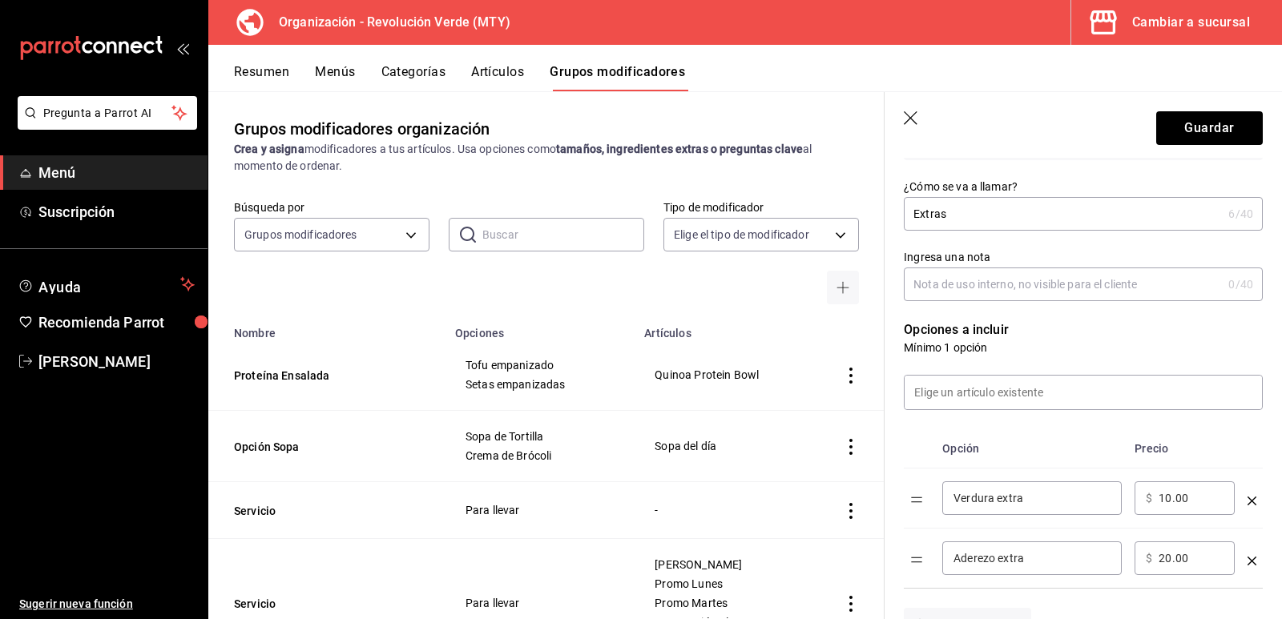
scroll to position [14, 0]
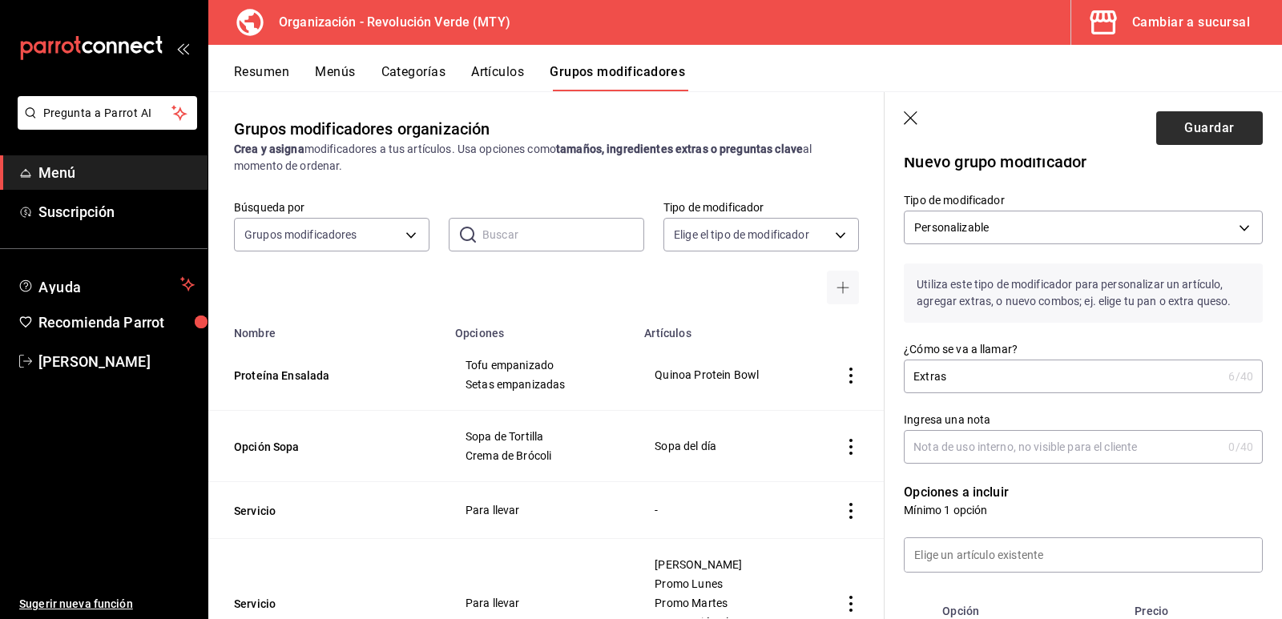
type input "2"
click at [1180, 123] on button "Guardar" at bounding box center [1209, 128] width 107 height 34
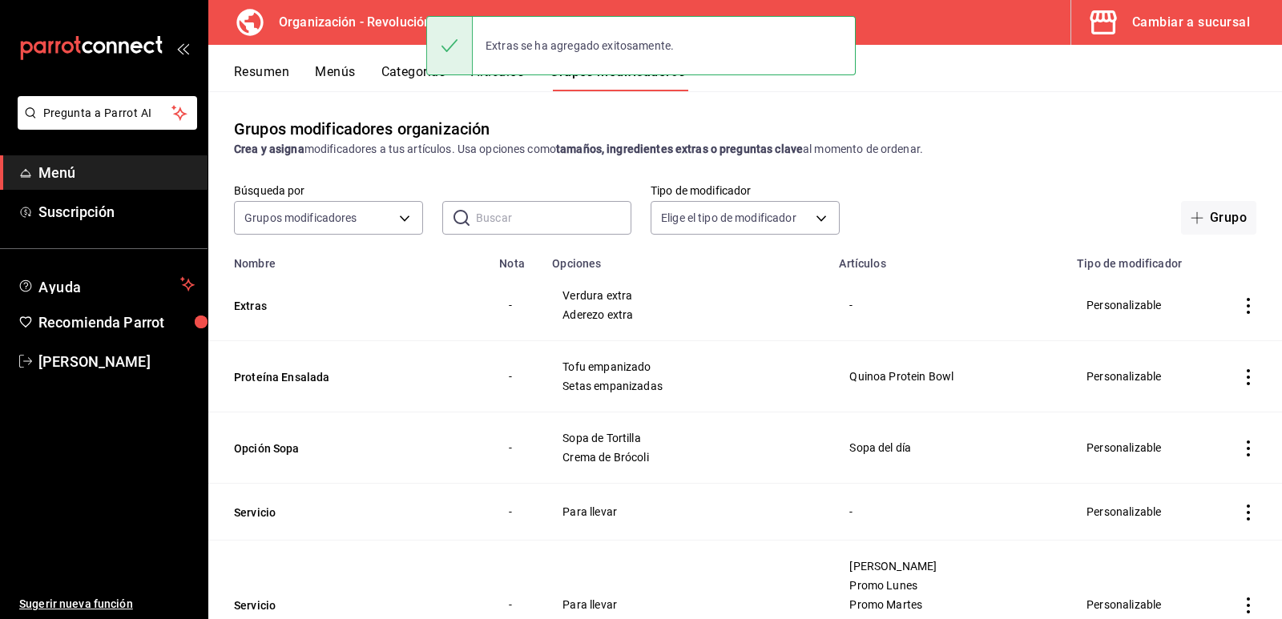
click at [506, 82] on button "Artículos" at bounding box center [497, 77] width 53 height 27
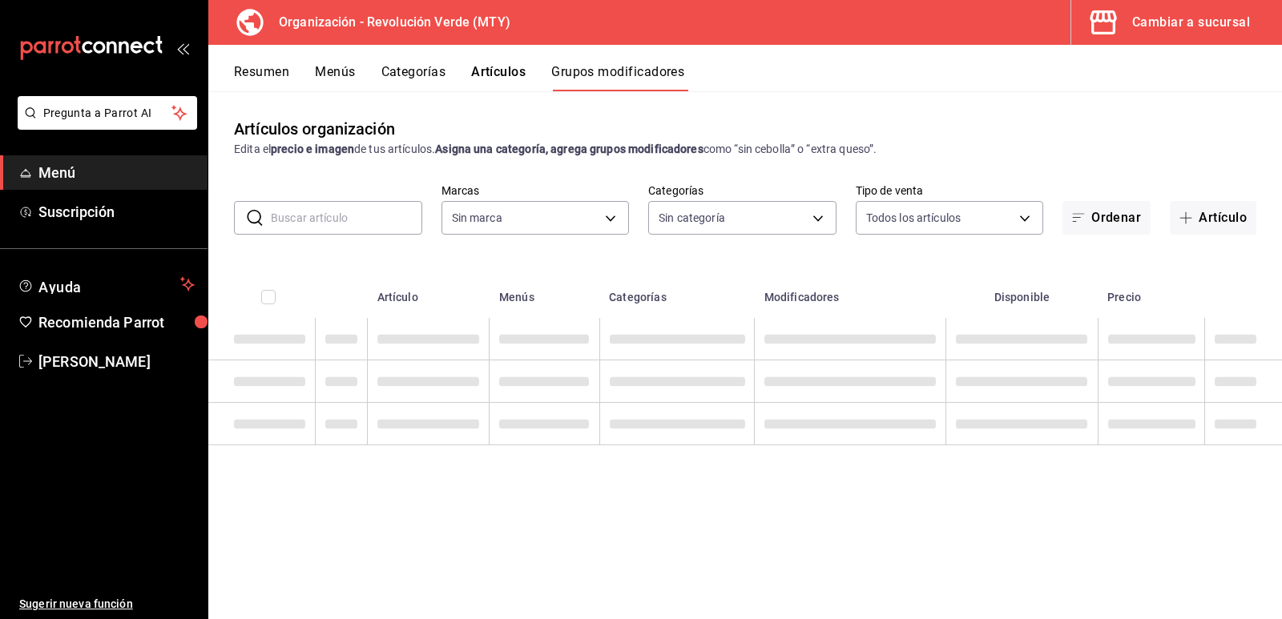
type input "55fc2a3e-704a-48da-8e41-26b66889f3c7"
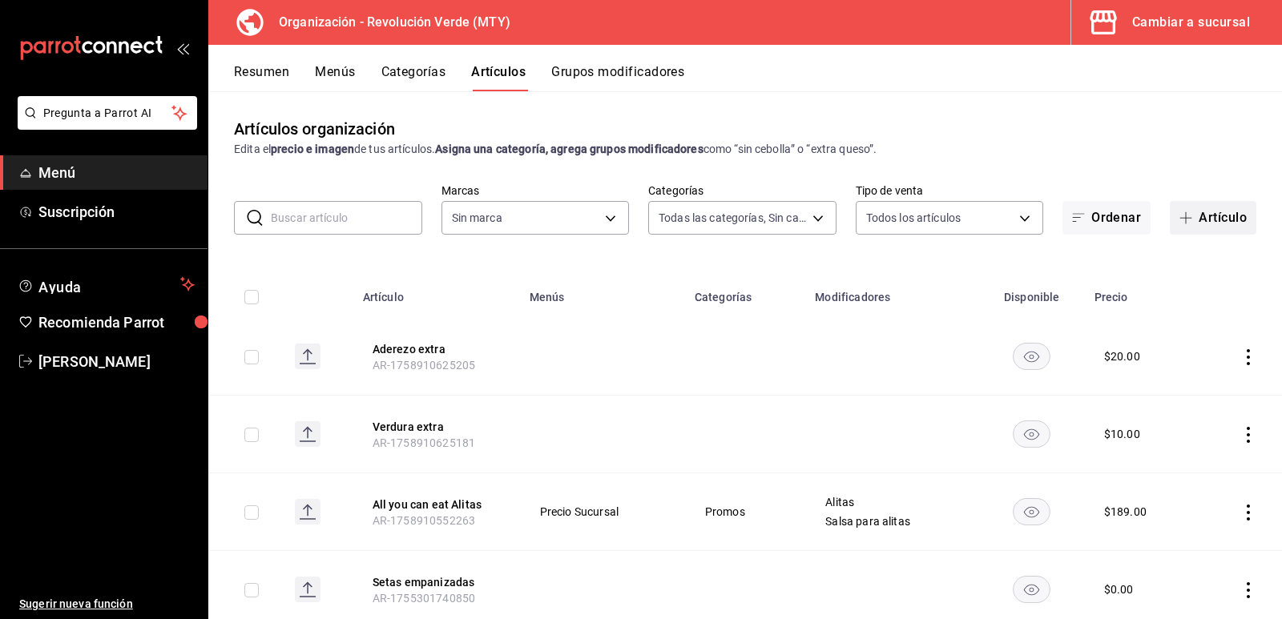
type input "5889ce7a-6a7f-41a2-a2d7-02a2db6b68ef,0bbbf004-e4f1-4981-8a35-b3c942b861af,e4655…"
type input "55fc2a3e-704a-48da-8e41-26b66889f3c7"
click at [1213, 220] on button "Artículo" at bounding box center [1213, 218] width 87 height 34
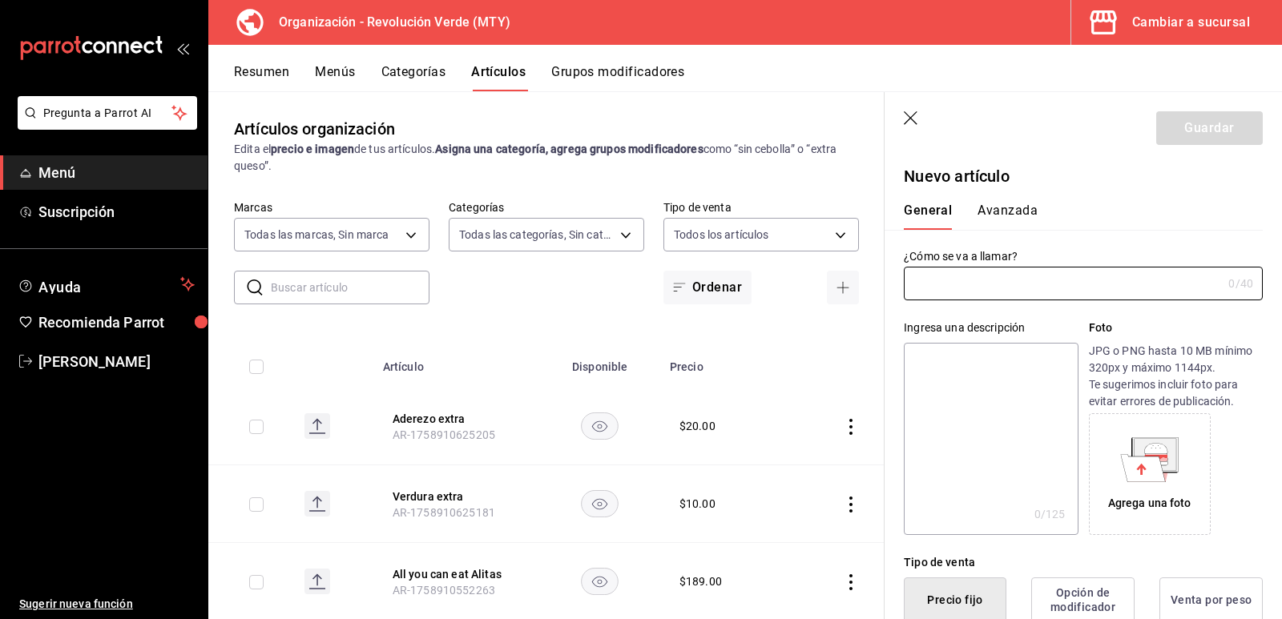
type input "AR-1758910640467"
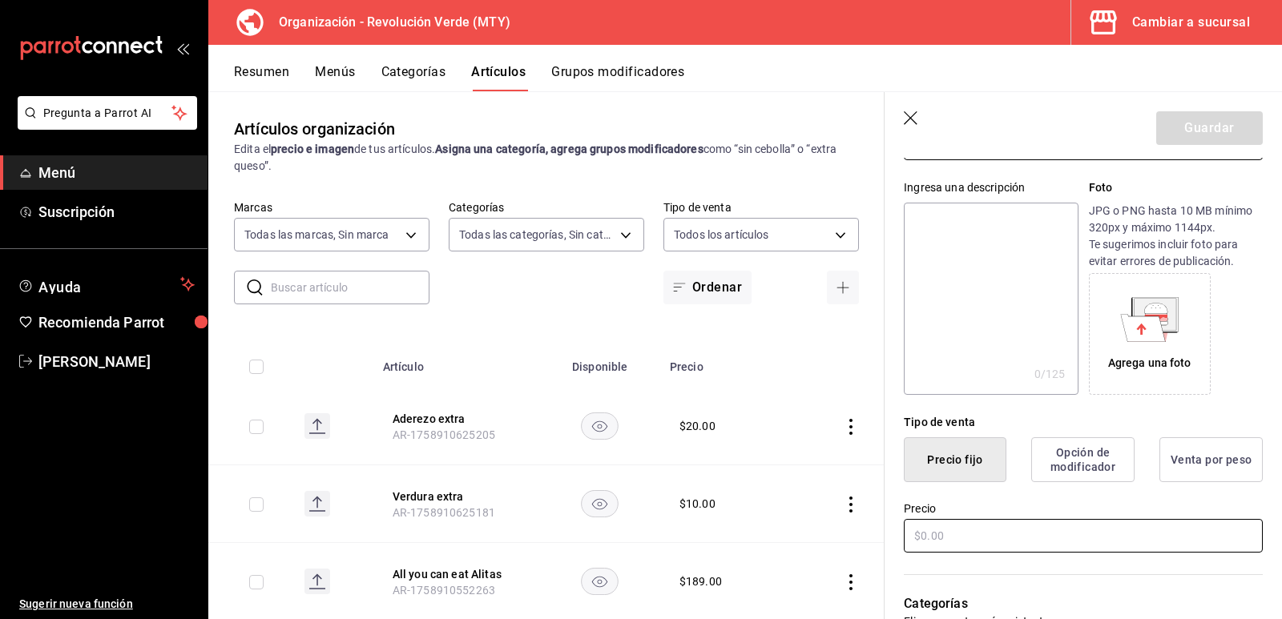
scroll to position [321, 0]
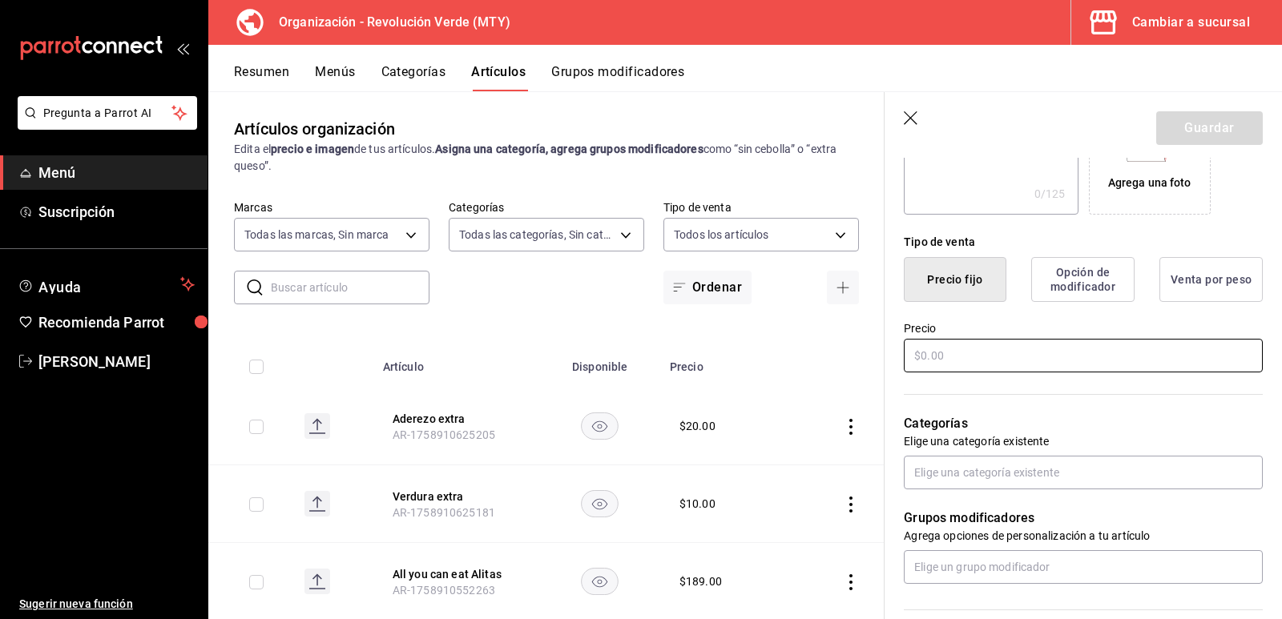
type input "[PERSON_NAME]"
click at [1025, 350] on input "text" at bounding box center [1083, 356] width 359 height 34
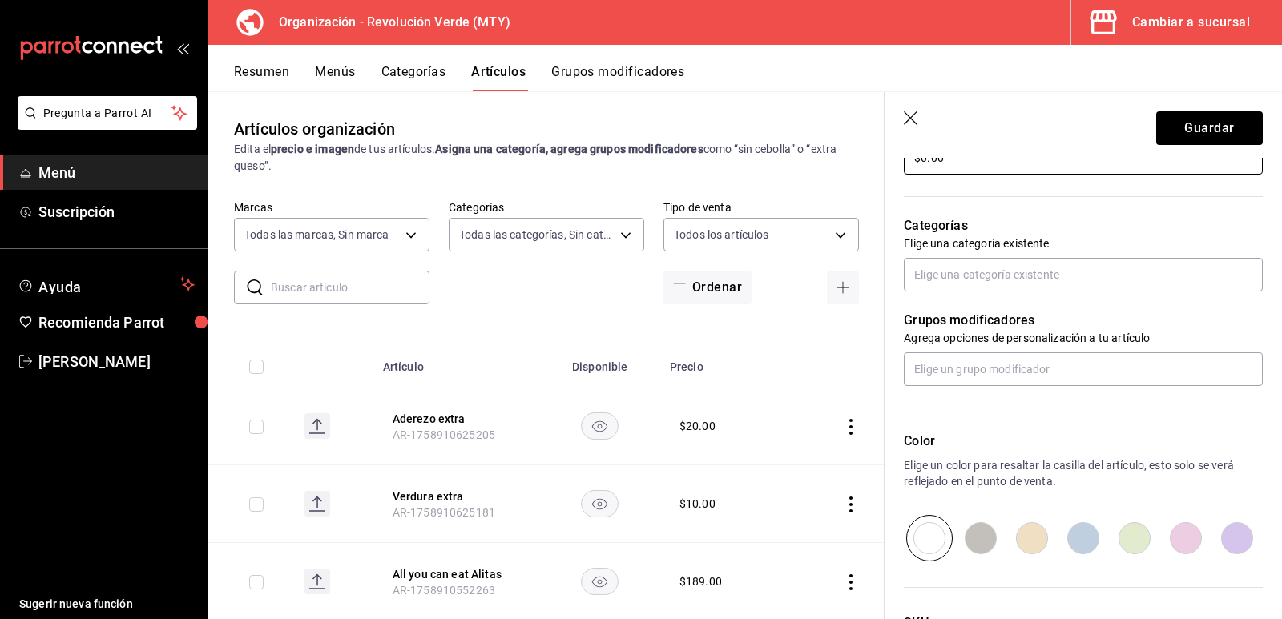
scroll to position [481, 0]
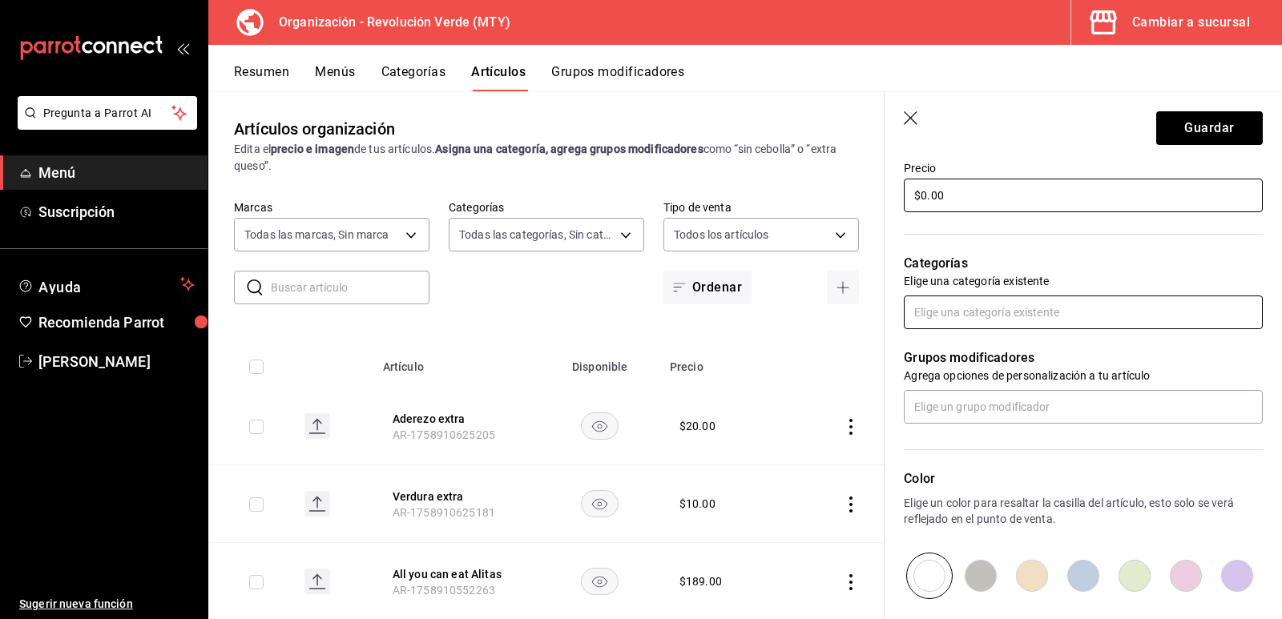
type input "$0.00"
click at [982, 314] on input "text" at bounding box center [1083, 313] width 359 height 34
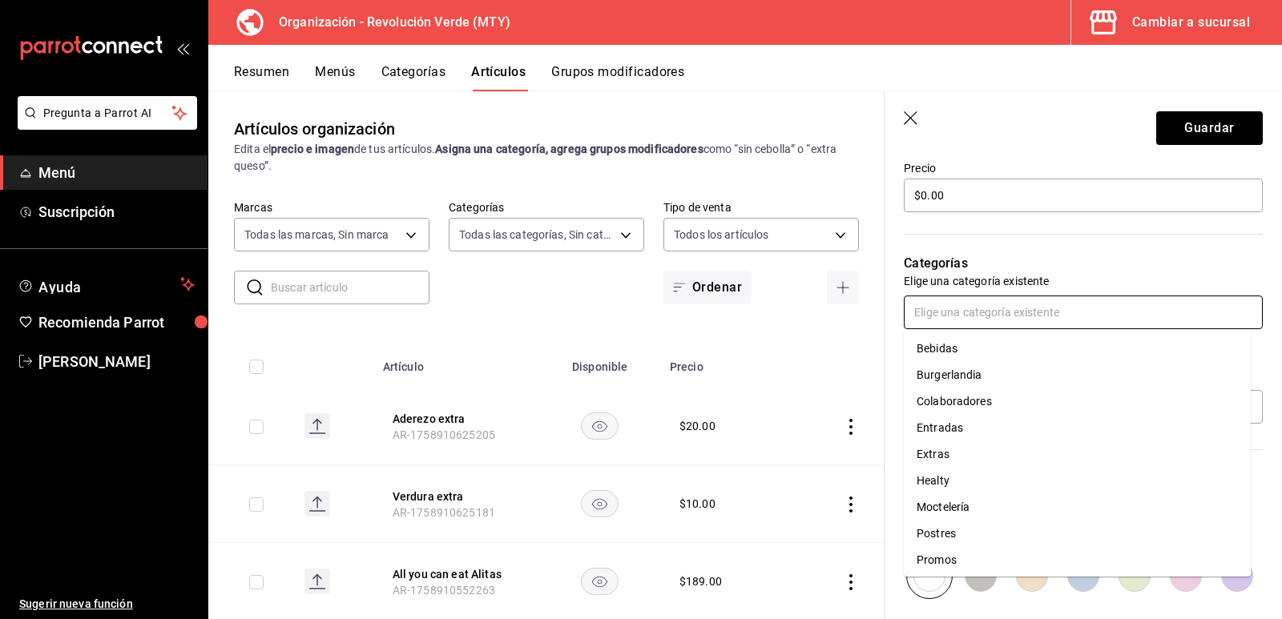
click at [954, 563] on li "Promos" at bounding box center [1077, 560] width 347 height 26
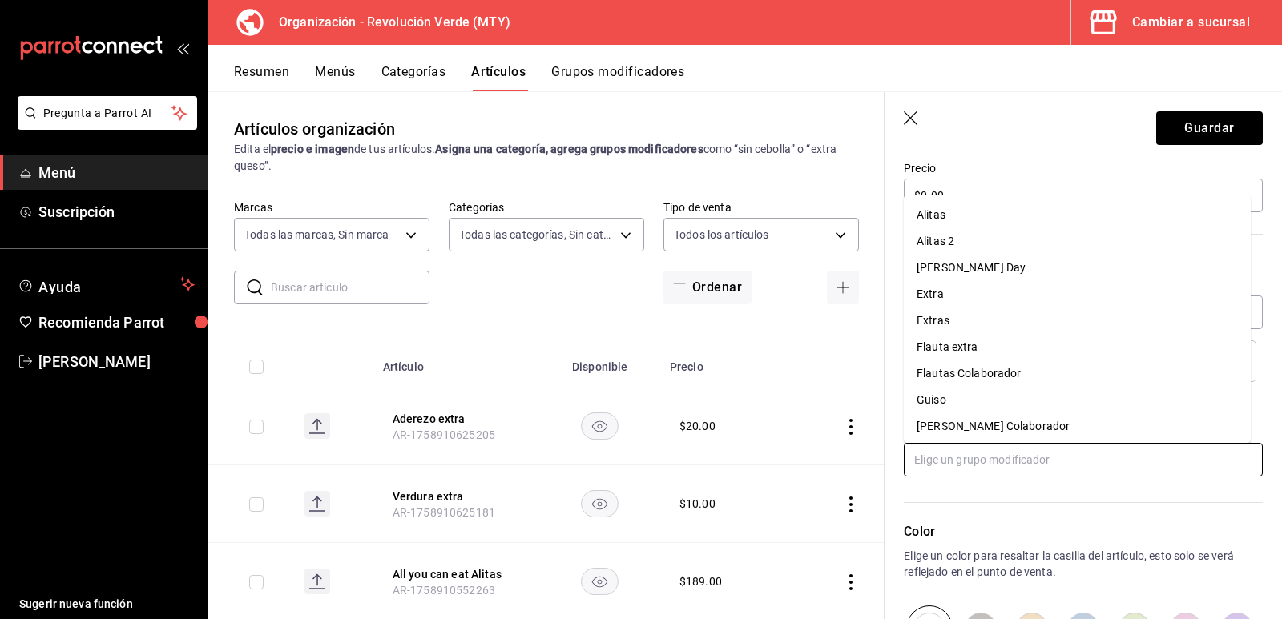
click at [974, 464] on input "text" at bounding box center [1083, 460] width 359 height 34
click at [956, 211] on li "Alitas" at bounding box center [1077, 215] width 347 height 26
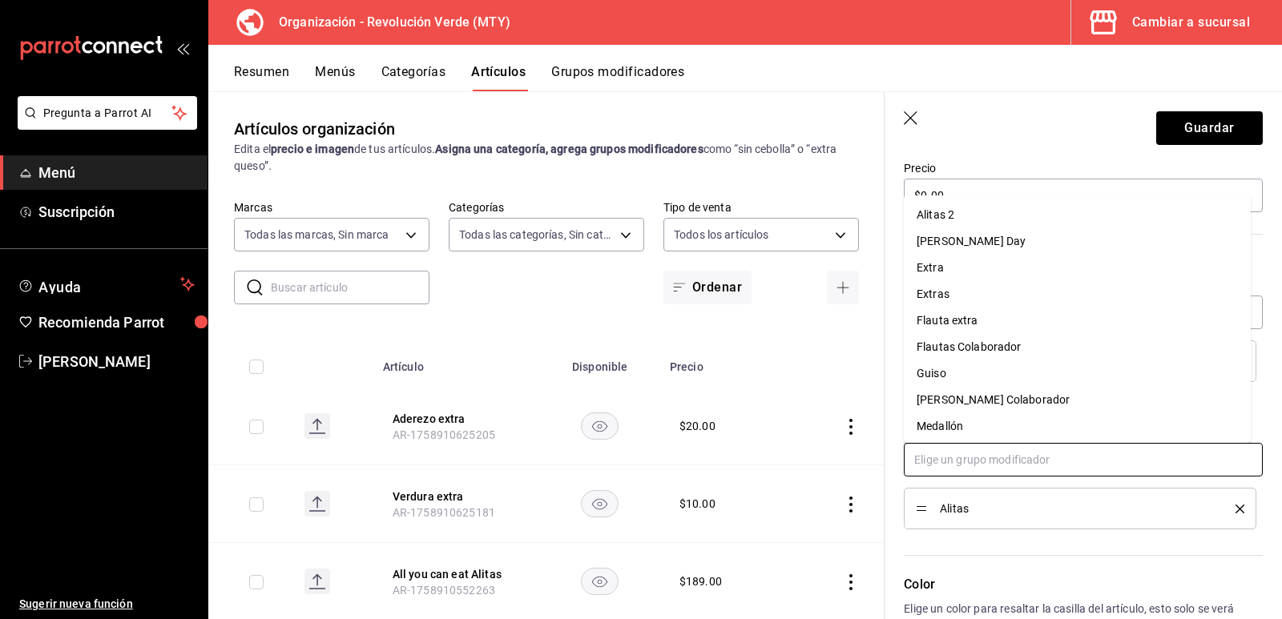
click at [970, 457] on input "text" at bounding box center [1083, 460] width 359 height 34
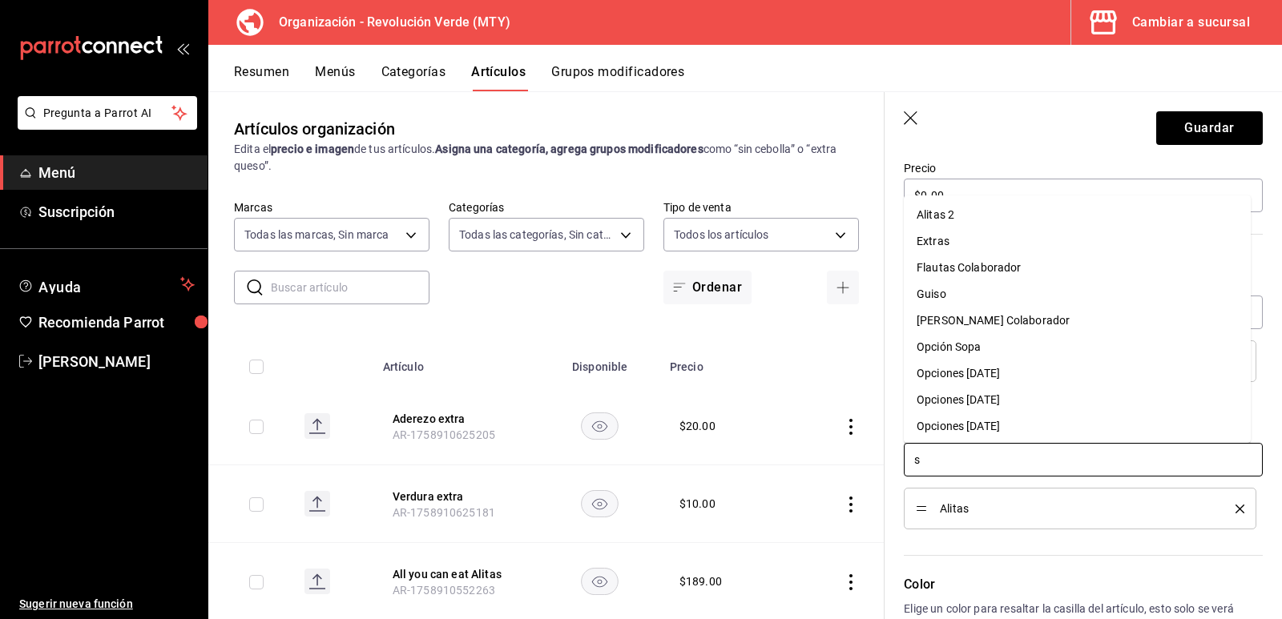
type input "sa"
click at [1004, 335] on li "Salsa para alitas" at bounding box center [1077, 344] width 347 height 26
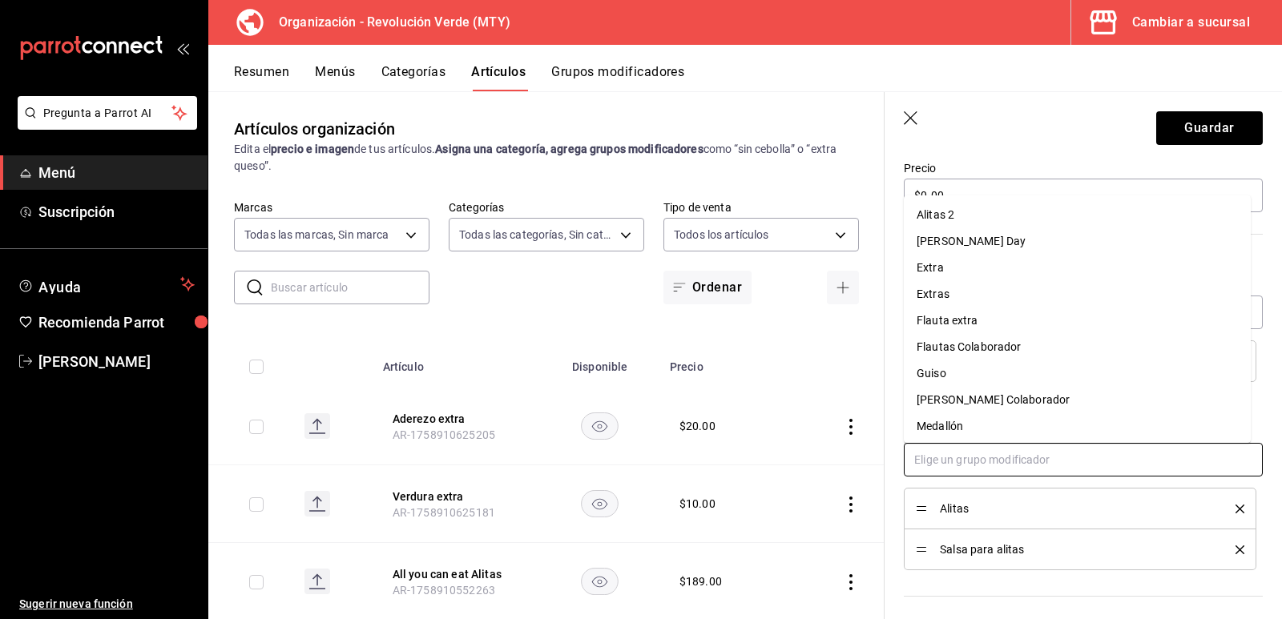
click at [998, 454] on input "text" at bounding box center [1083, 460] width 359 height 34
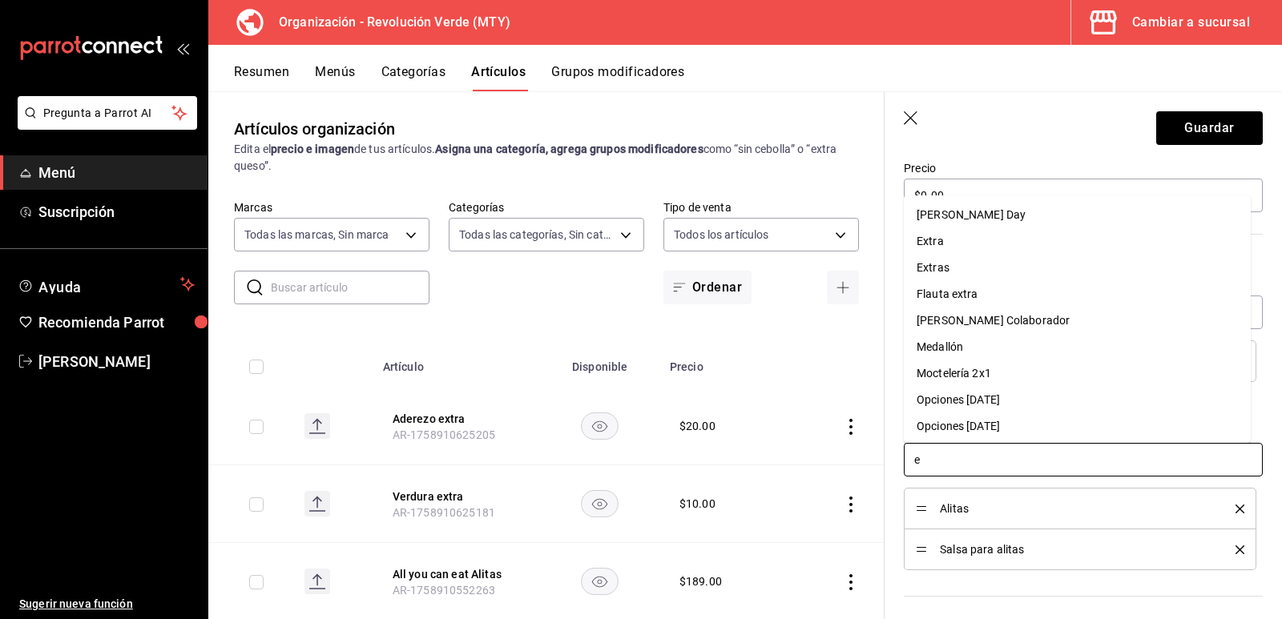
type input "ex"
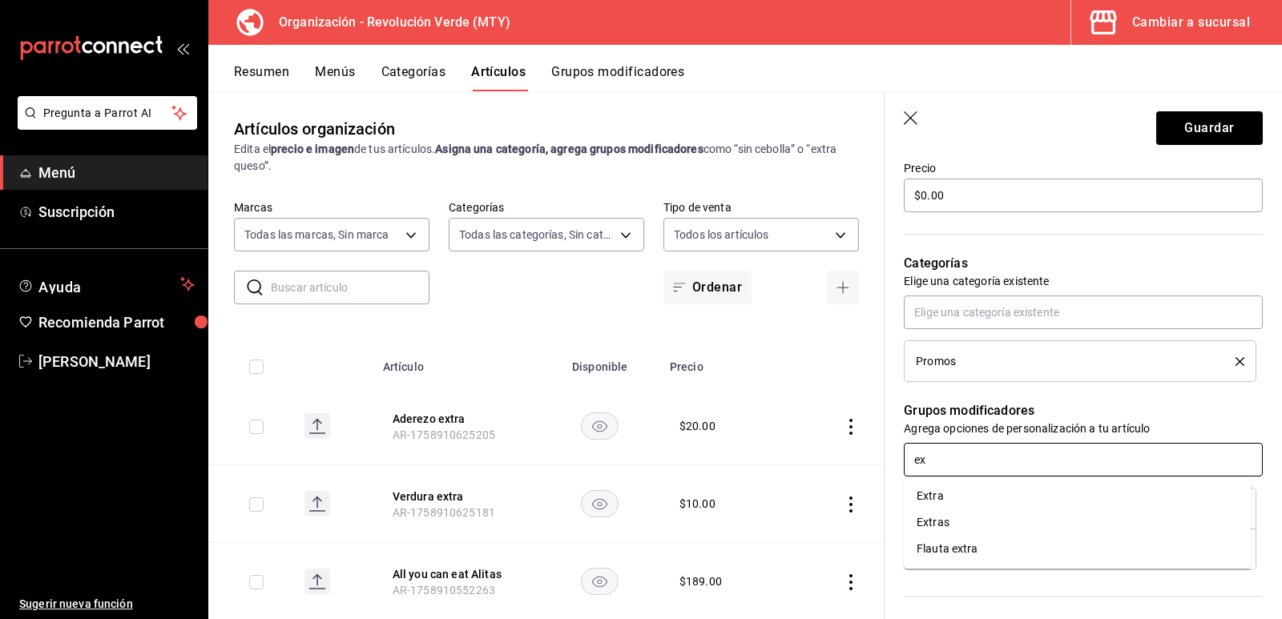
click at [975, 496] on li "Extra" at bounding box center [1077, 496] width 347 height 26
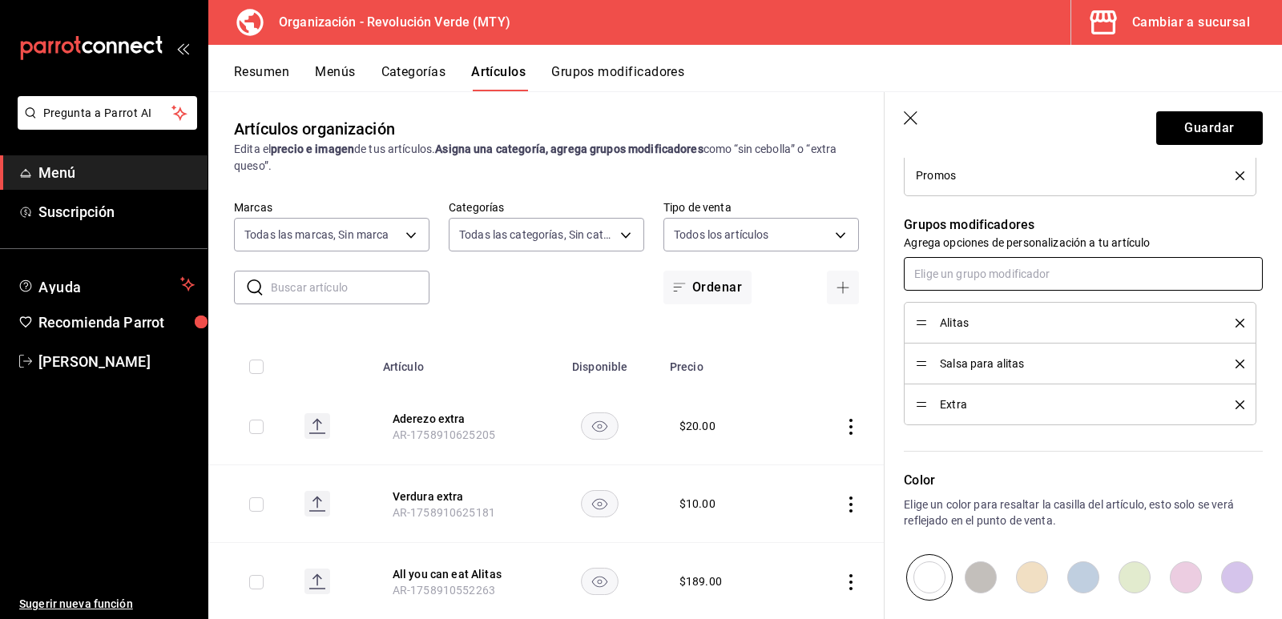
scroll to position [721, 0]
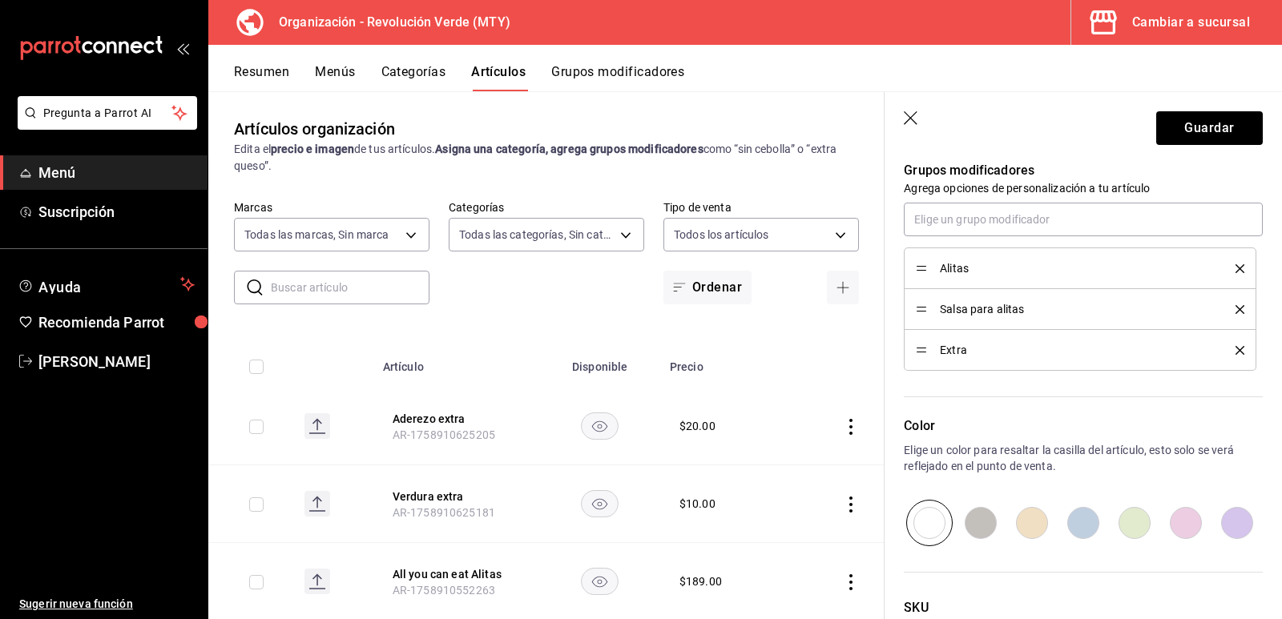
click at [1236, 353] on icon "delete" at bounding box center [1240, 350] width 9 height 9
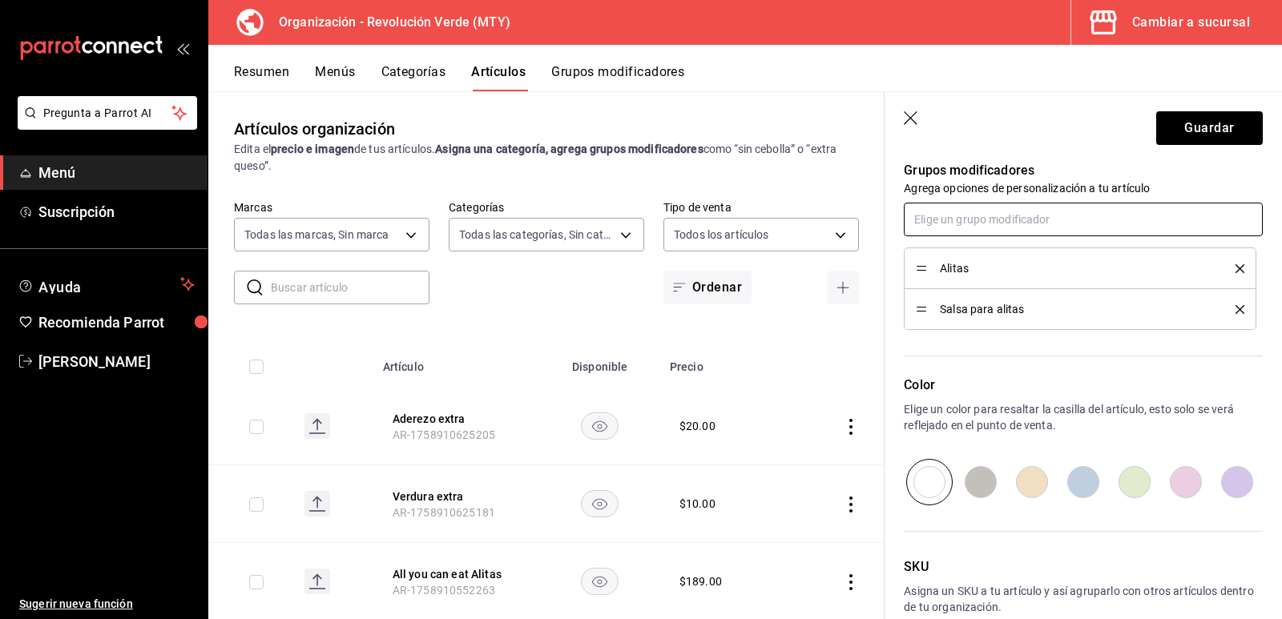
click at [936, 220] on input "text" at bounding box center [1083, 220] width 359 height 34
type input "extr"
click at [947, 277] on div "Extras" at bounding box center [933, 282] width 33 height 17
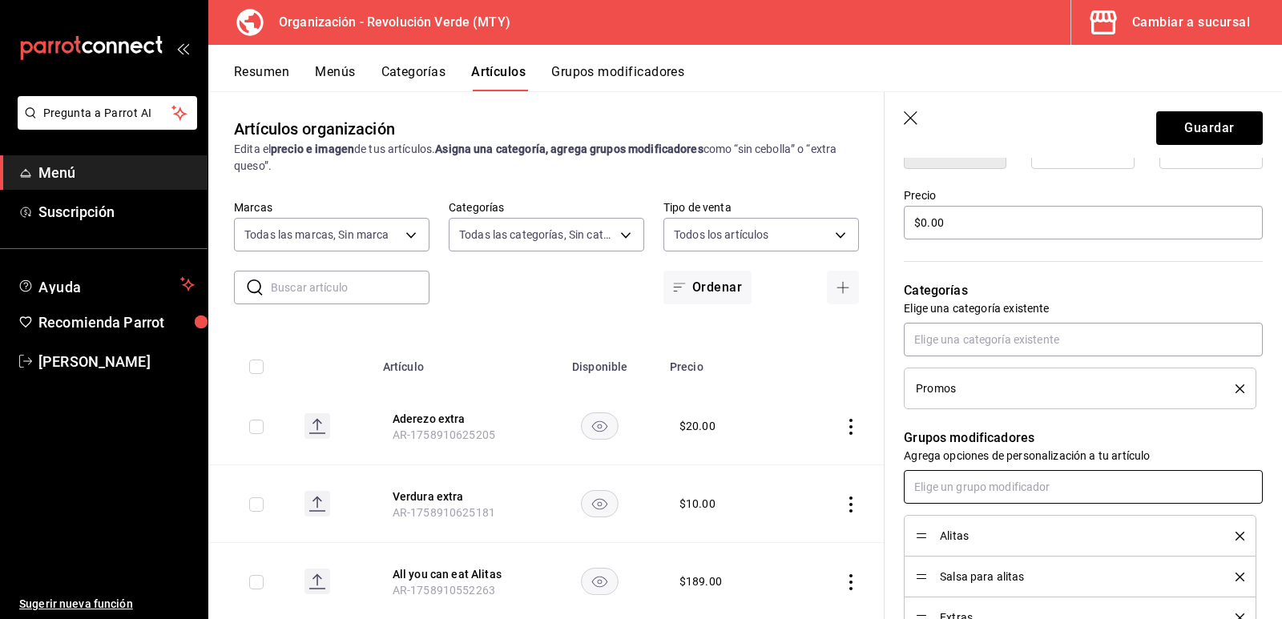
scroll to position [449, 0]
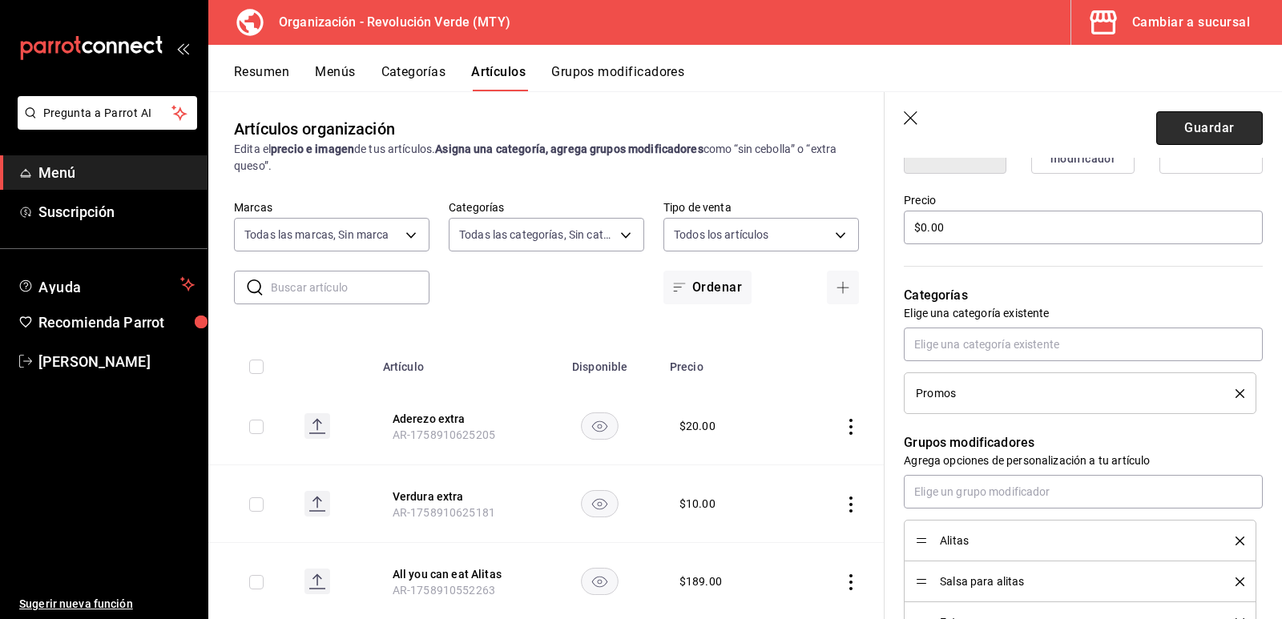
click at [1204, 113] on button "Guardar" at bounding box center [1209, 128] width 107 height 34
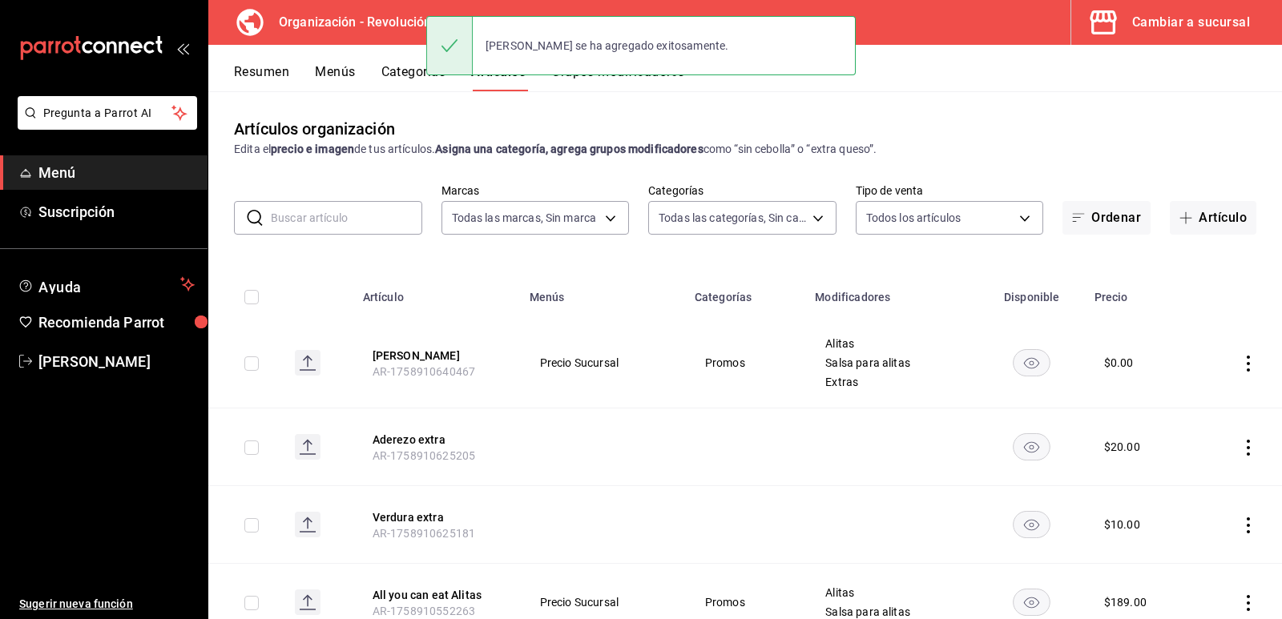
click at [340, 73] on button "Menús" at bounding box center [335, 77] width 40 height 27
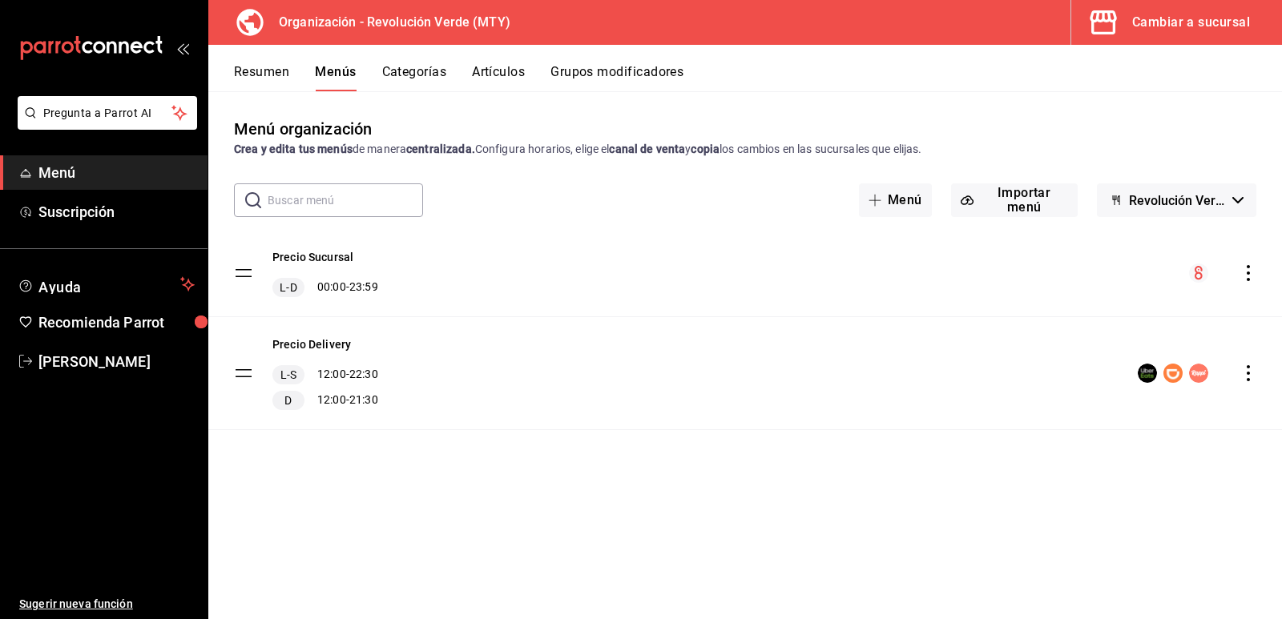
click at [1243, 272] on icon "actions" at bounding box center [1249, 273] width 16 height 16
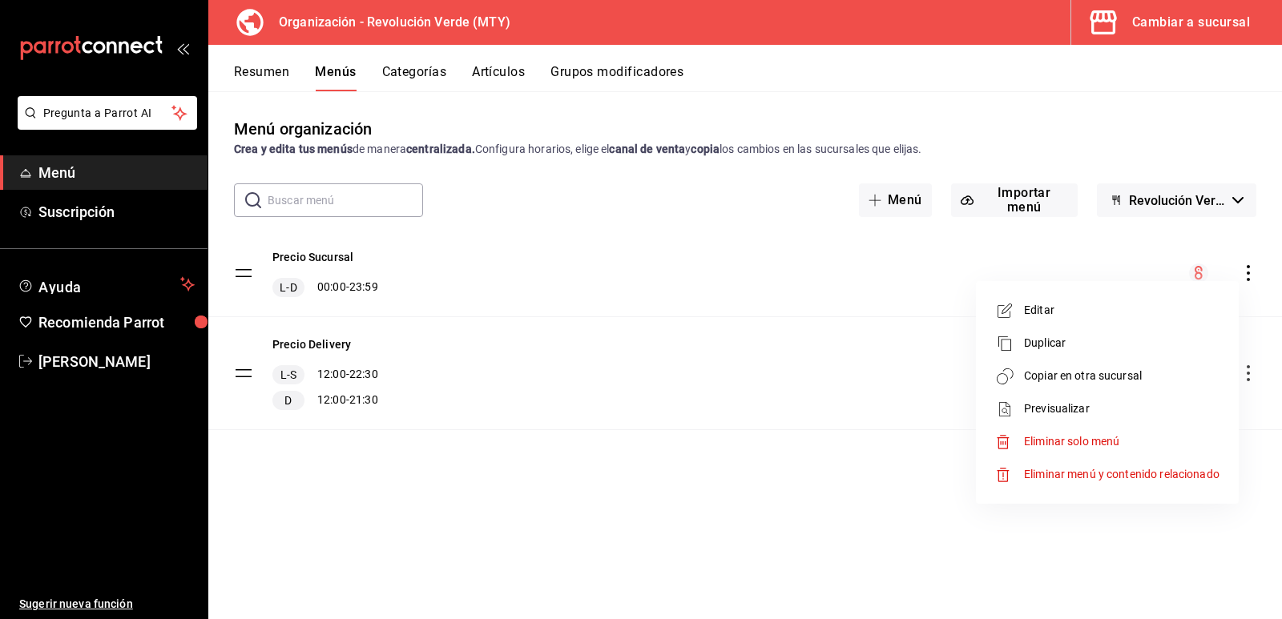
click at [1092, 414] on span "Previsualizar" at bounding box center [1122, 409] width 196 height 17
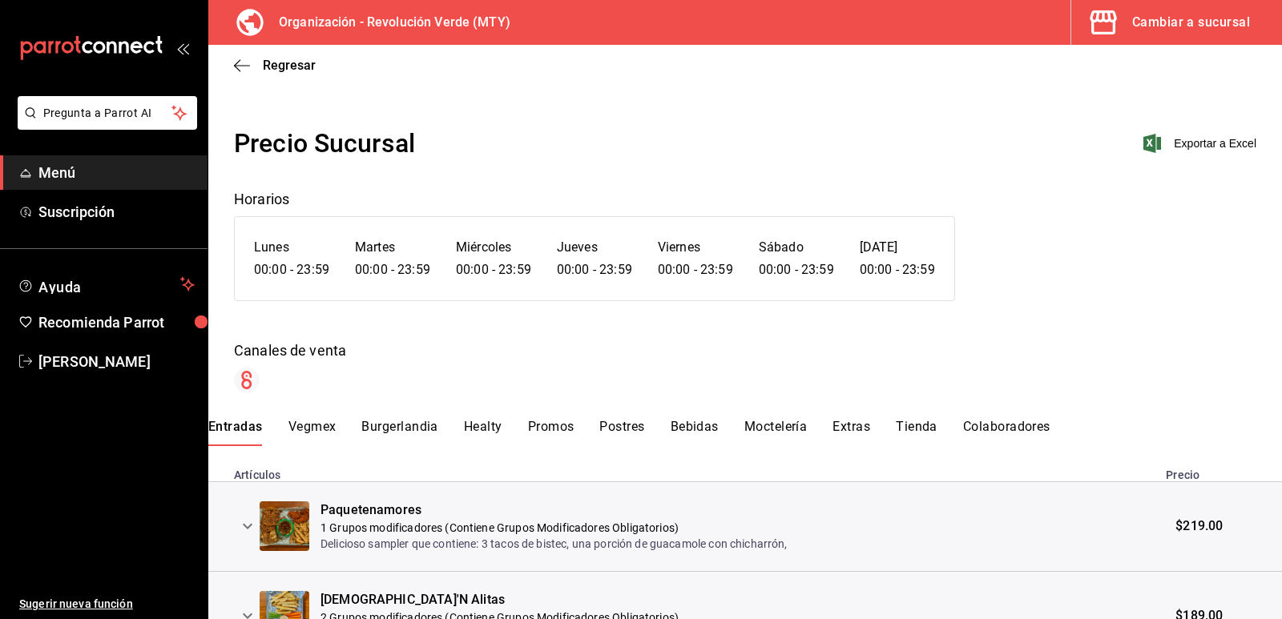
click at [549, 426] on button "Promos" at bounding box center [551, 432] width 46 height 27
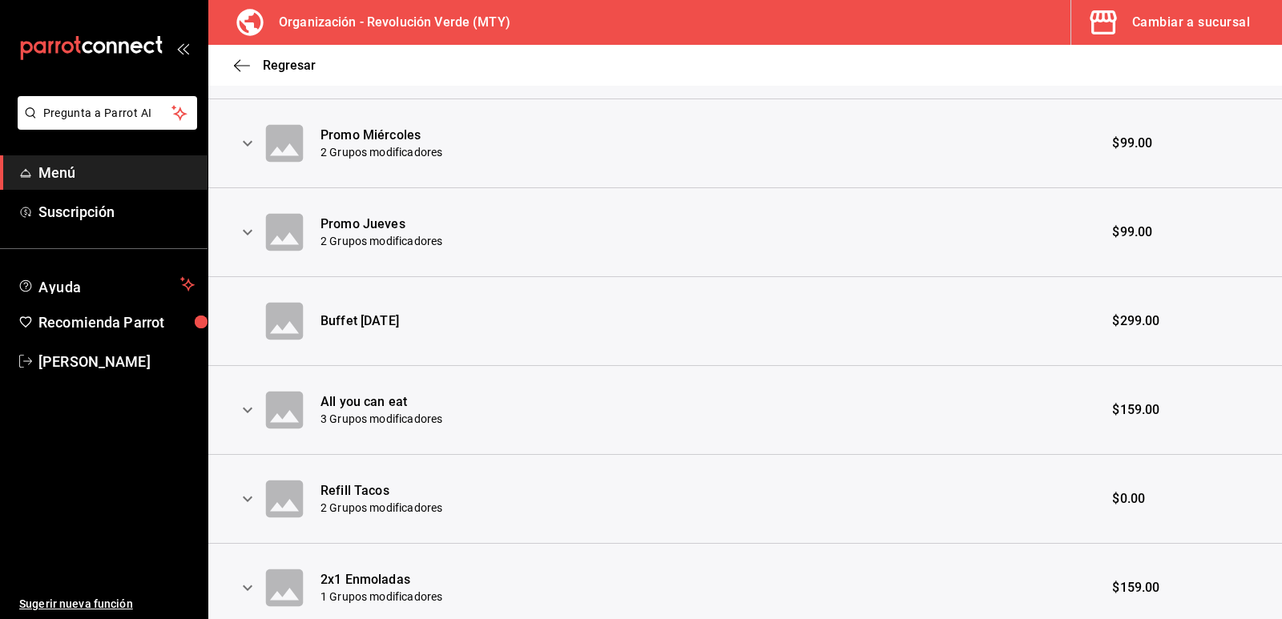
scroll to position [882, 0]
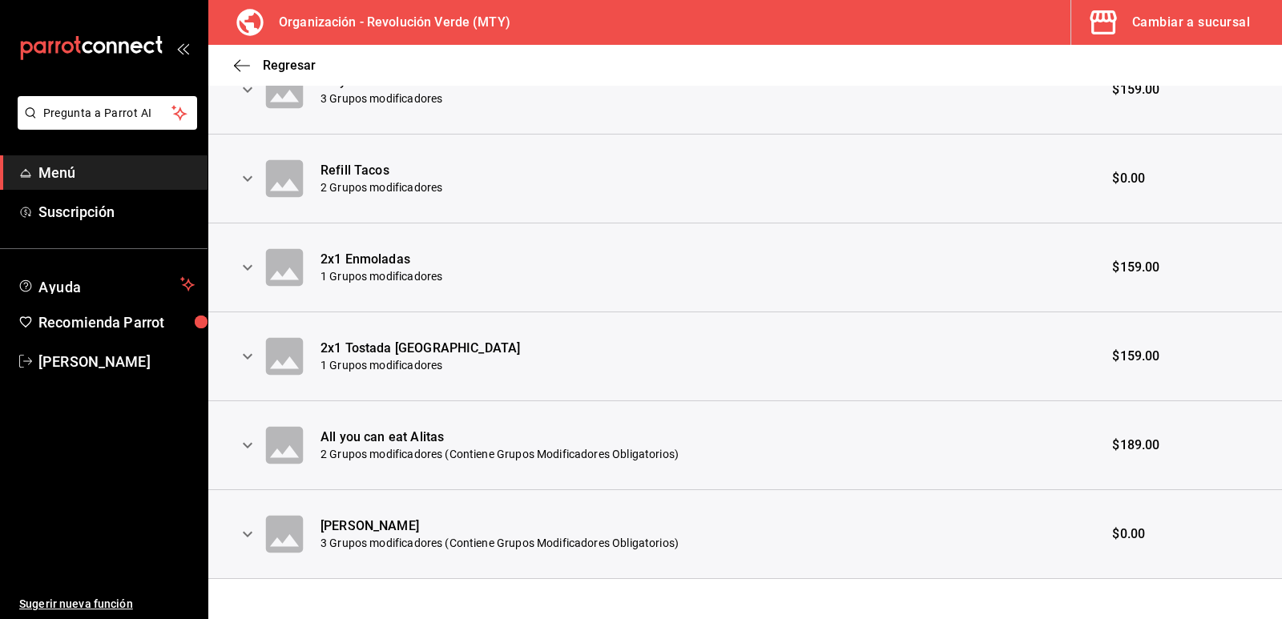
click at [245, 537] on icon "expand row" at bounding box center [247, 534] width 19 height 19
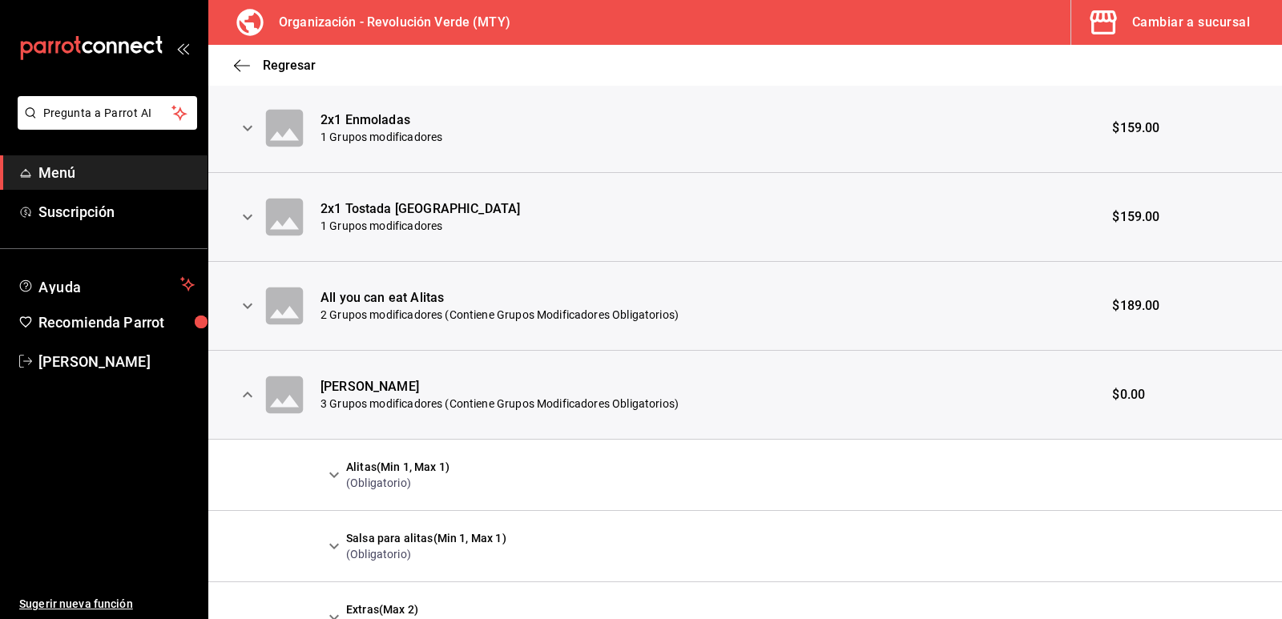
scroll to position [1108, 0]
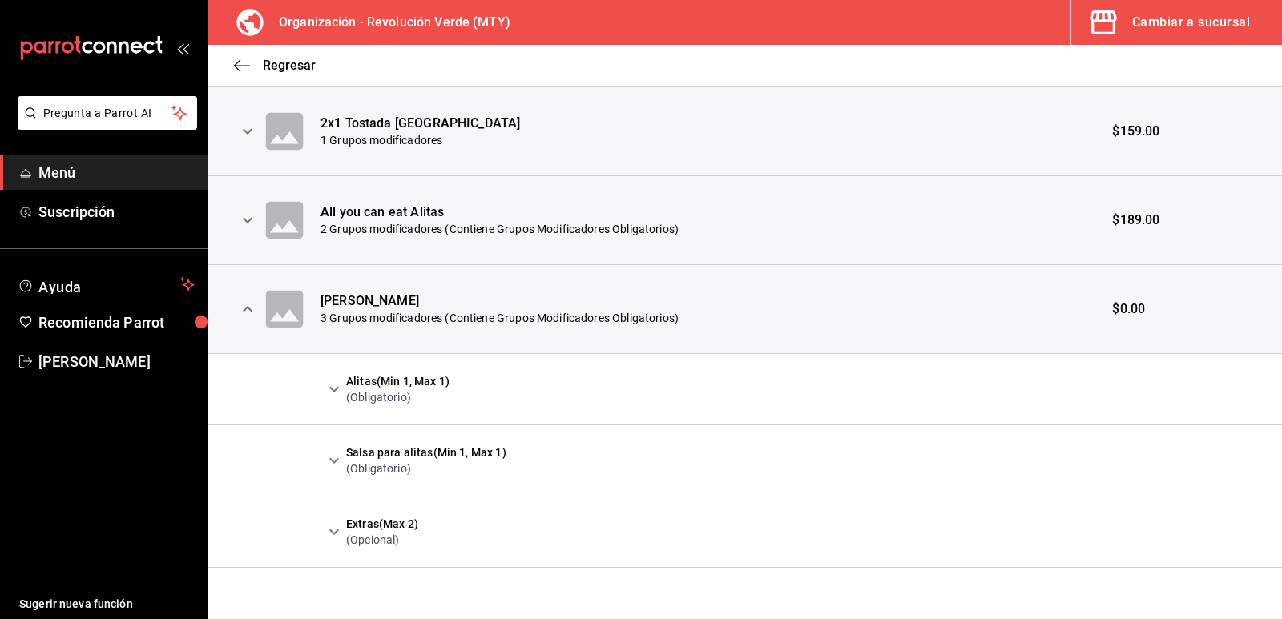
click at [336, 531] on icon "expand row" at bounding box center [334, 532] width 19 height 19
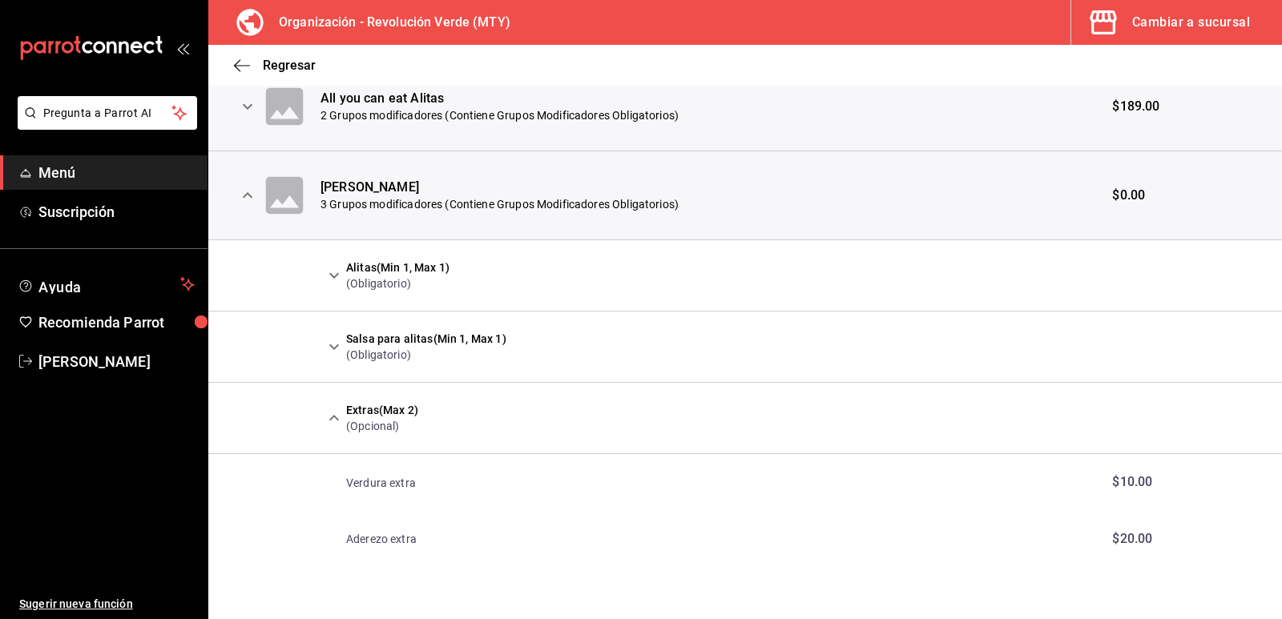
click at [328, 420] on icon "expand row" at bounding box center [334, 418] width 19 height 19
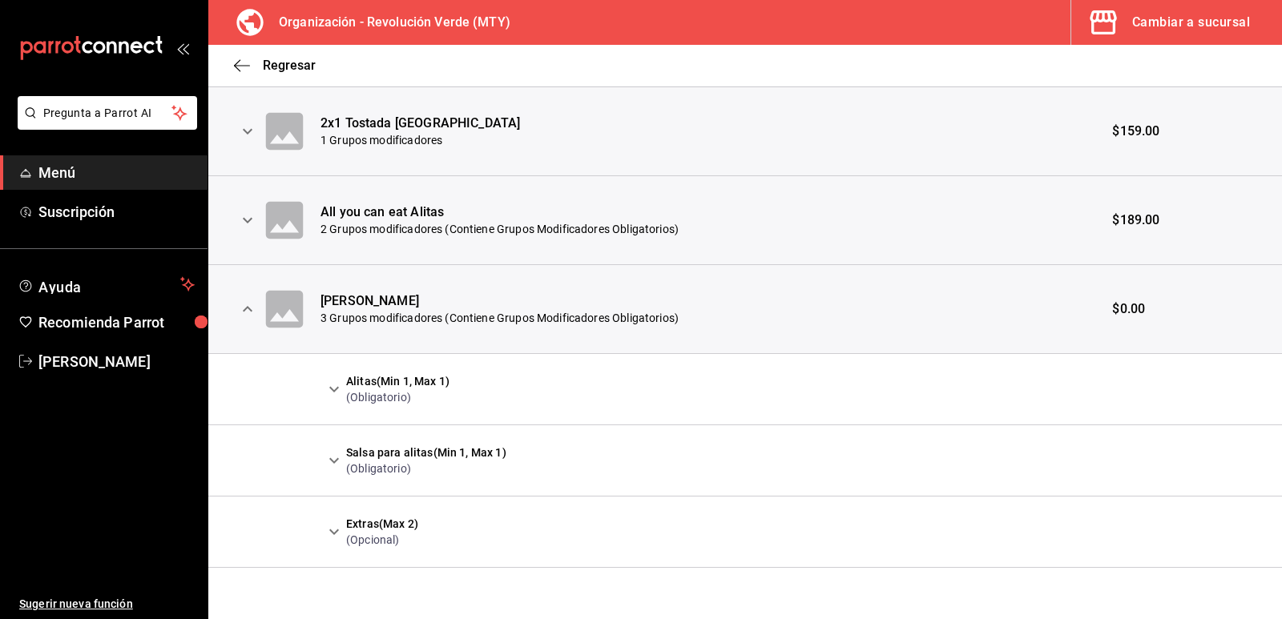
click at [336, 450] on button "expand row" at bounding box center [334, 460] width 27 height 27
click at [336, 450] on button "expand row" at bounding box center [334, 459] width 27 height 27
click at [330, 389] on icon "expand row" at bounding box center [334, 390] width 10 height 6
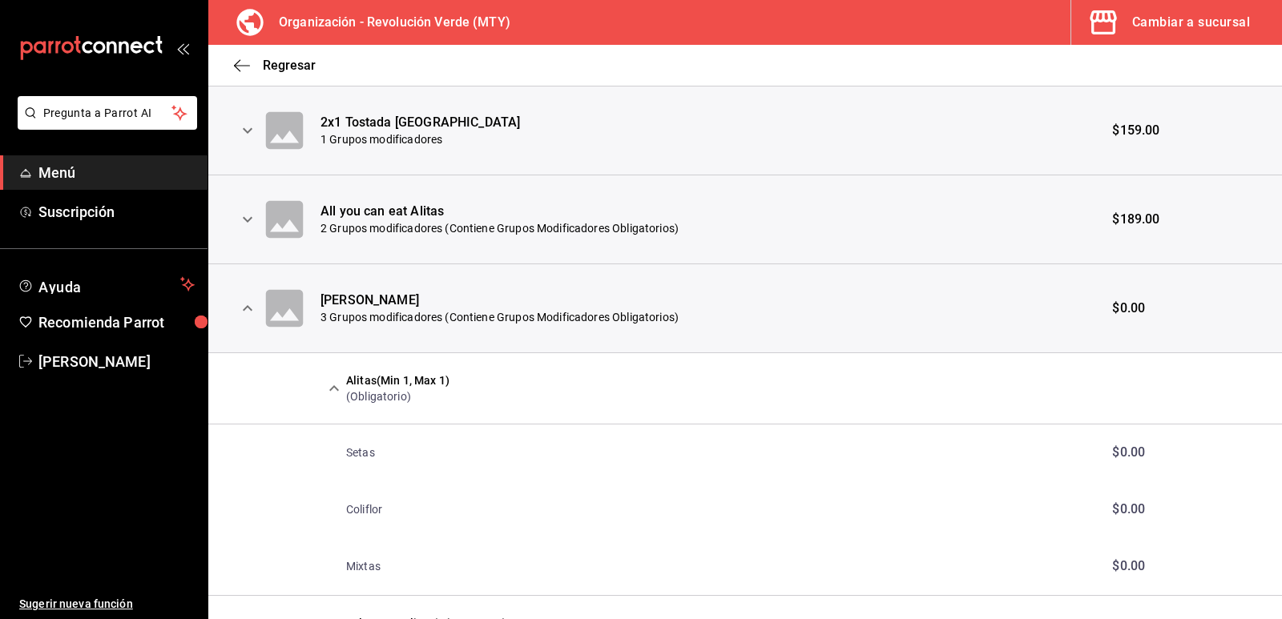
click at [330, 389] on icon "expand row" at bounding box center [334, 388] width 19 height 19
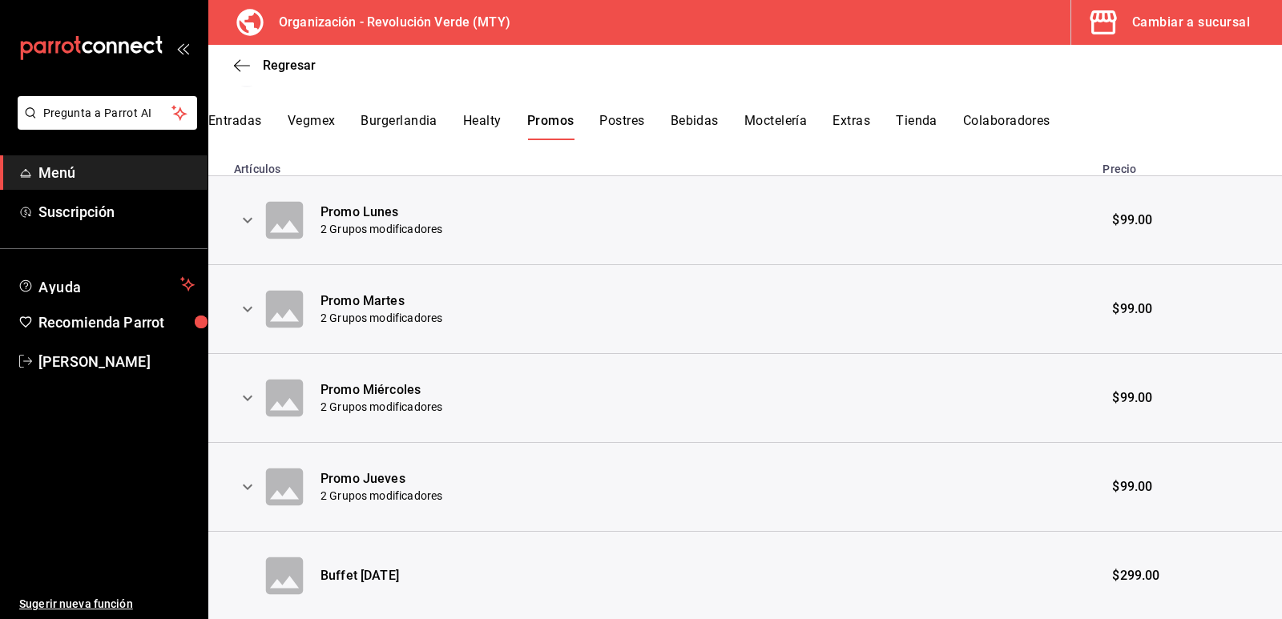
scroll to position [0, 0]
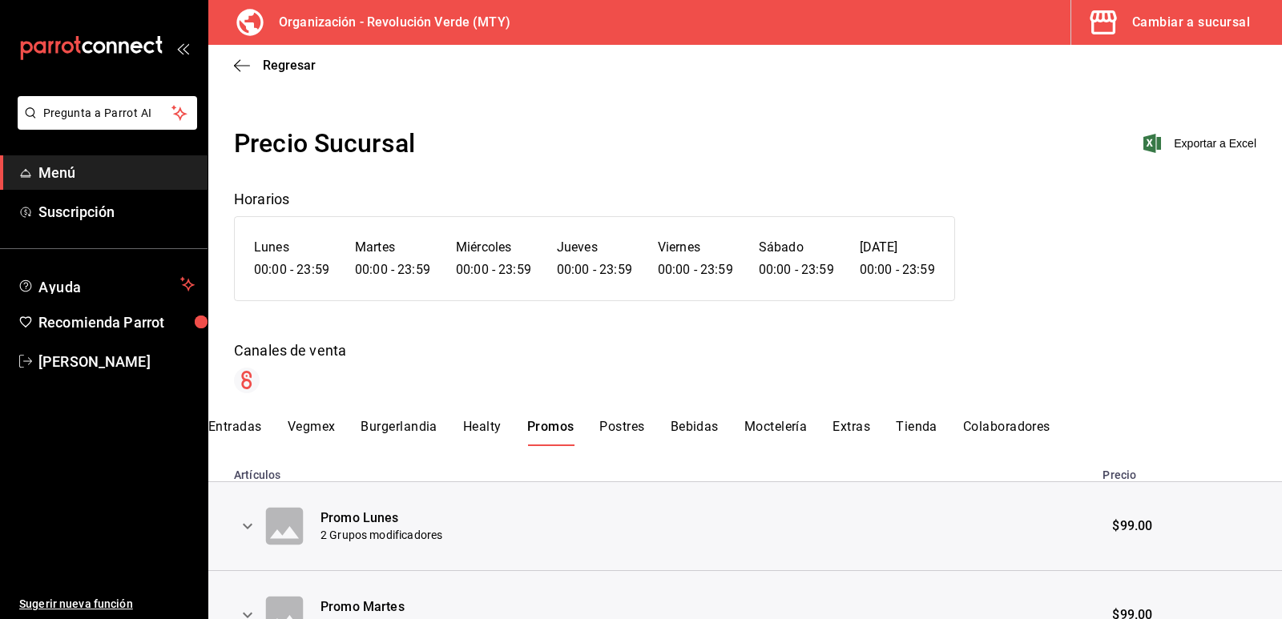
click at [245, 57] on div "Regresar" at bounding box center [745, 65] width 1074 height 41
click at [238, 64] on icon "button" at bounding box center [242, 66] width 16 height 14
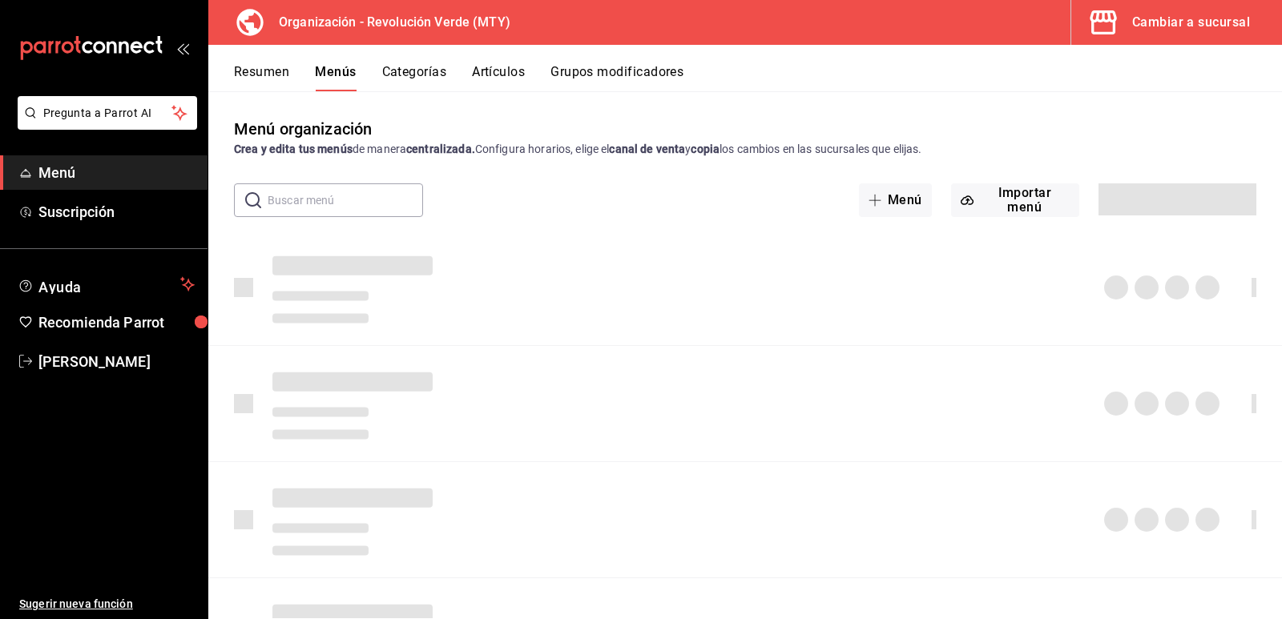
click at [264, 72] on button "Resumen" at bounding box center [261, 77] width 55 height 27
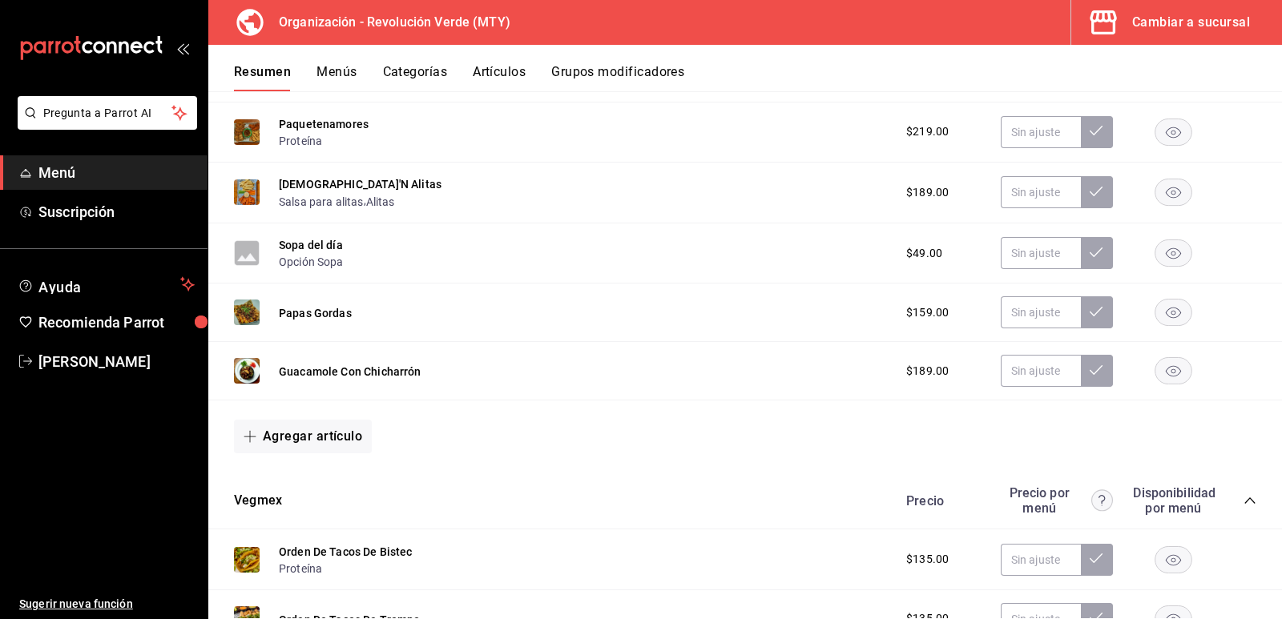
scroll to position [80, 0]
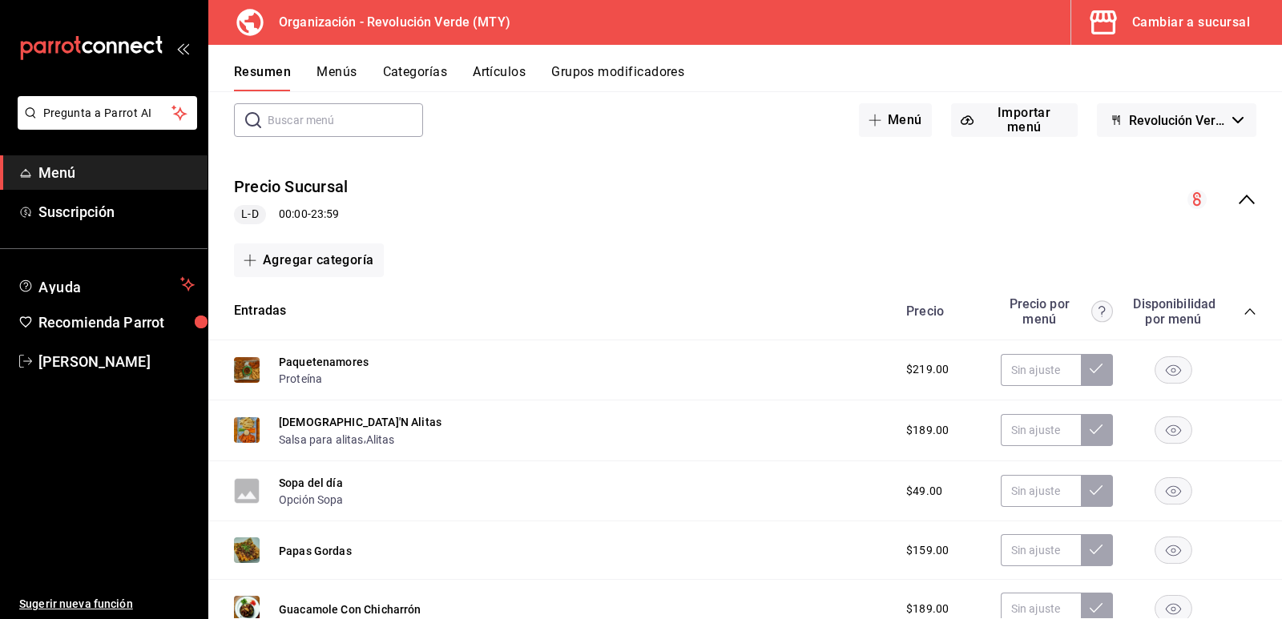
click at [1244, 311] on icon "collapse-category-row" at bounding box center [1250, 311] width 13 height 13
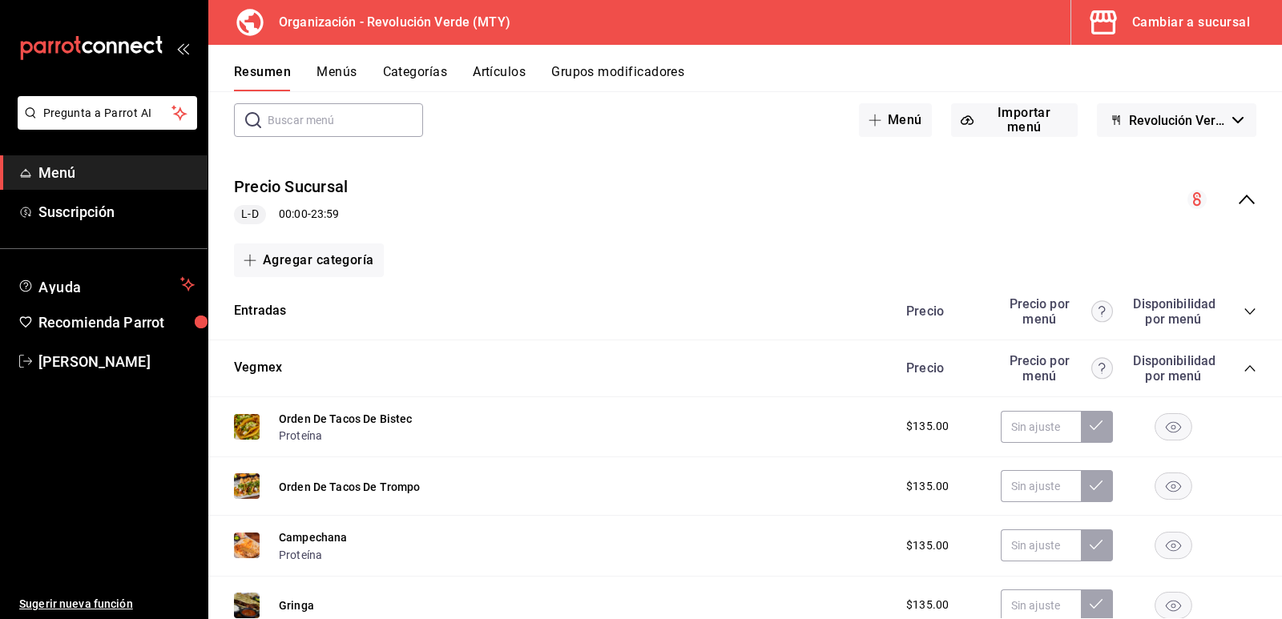
scroll to position [160, 0]
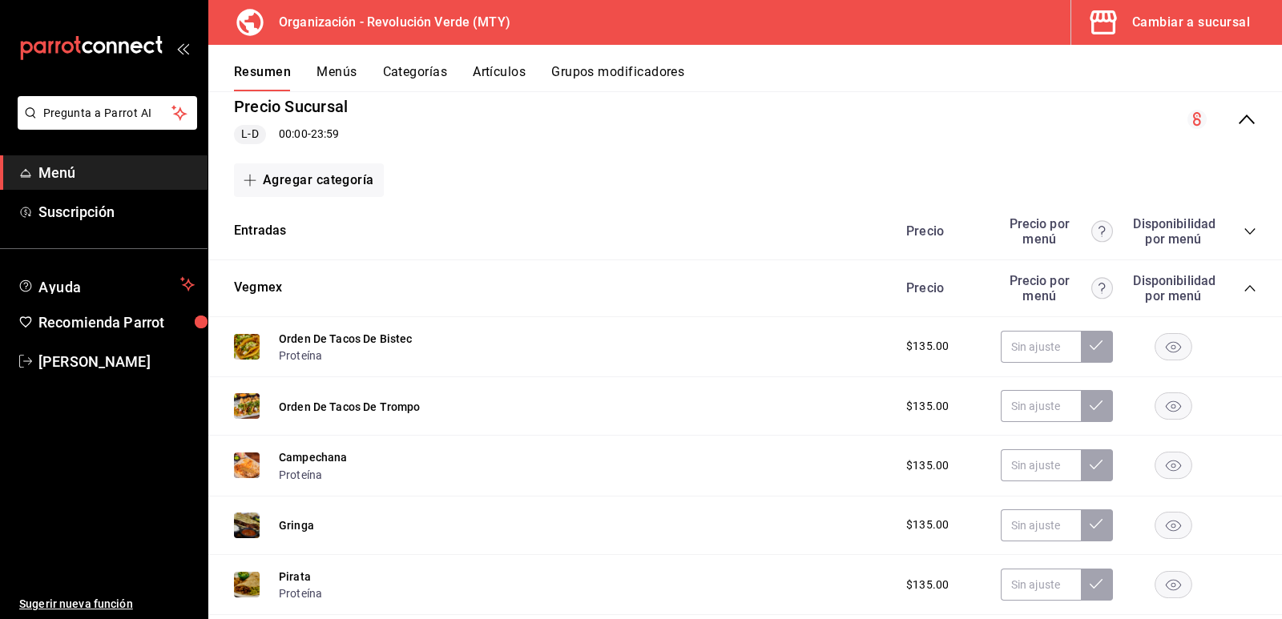
click at [1244, 285] on icon "collapse-category-row" at bounding box center [1250, 288] width 13 height 13
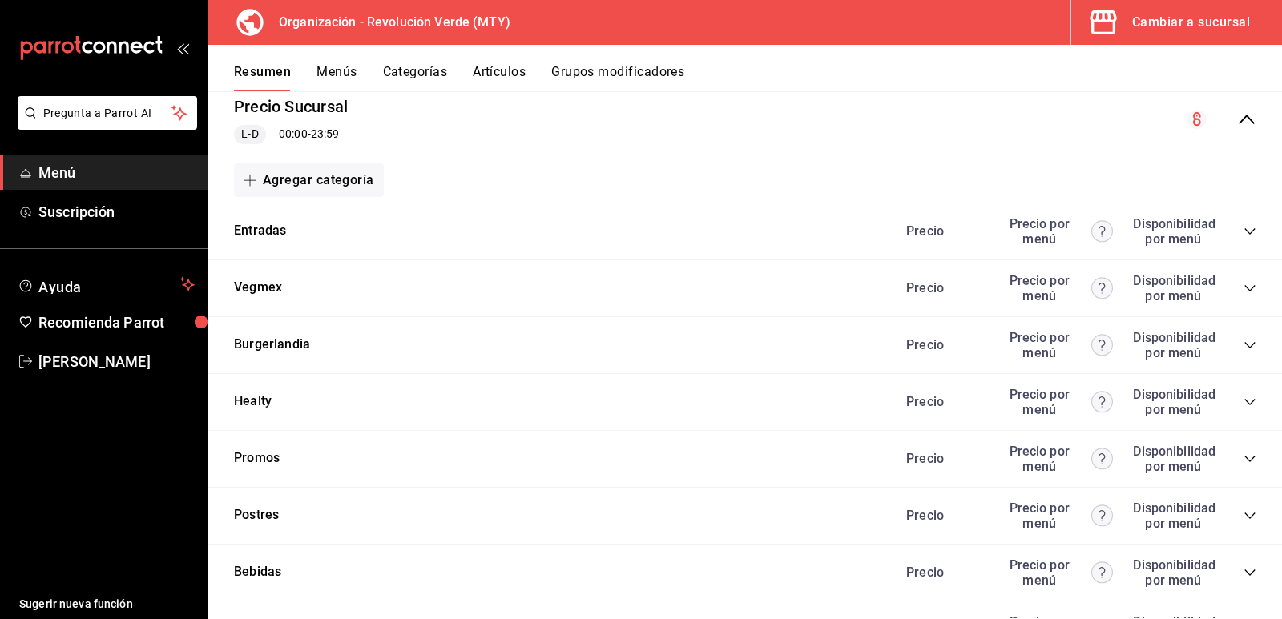
scroll to position [240, 0]
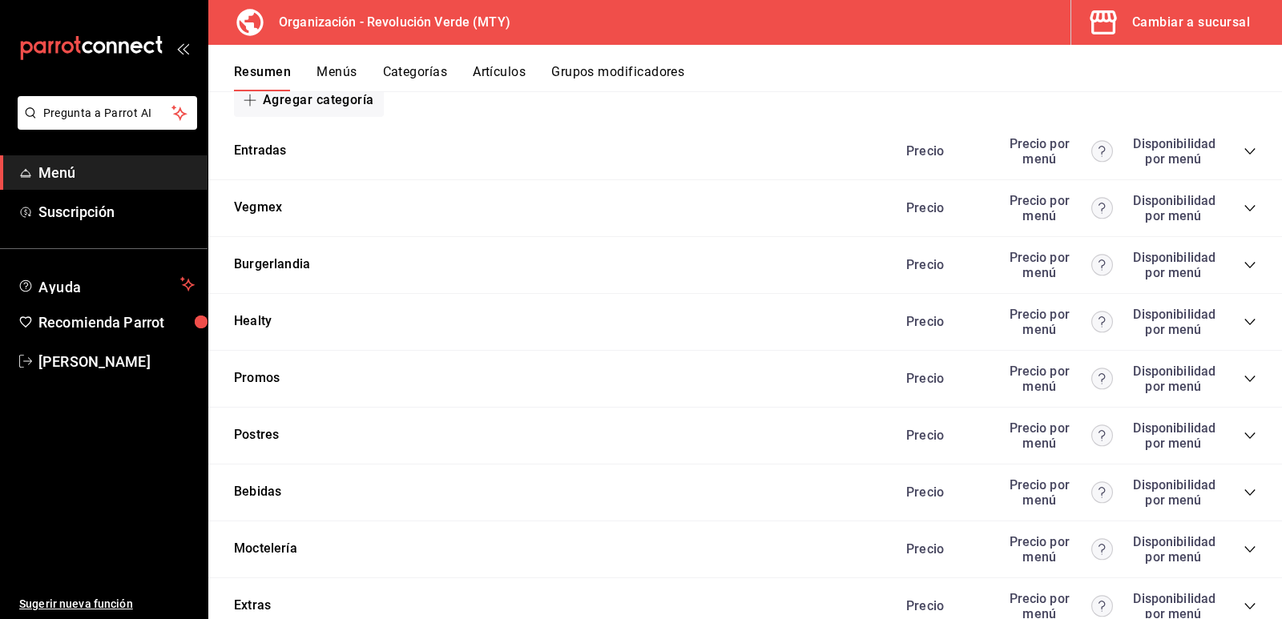
click at [1244, 375] on icon "collapse-category-row" at bounding box center [1250, 379] width 13 height 13
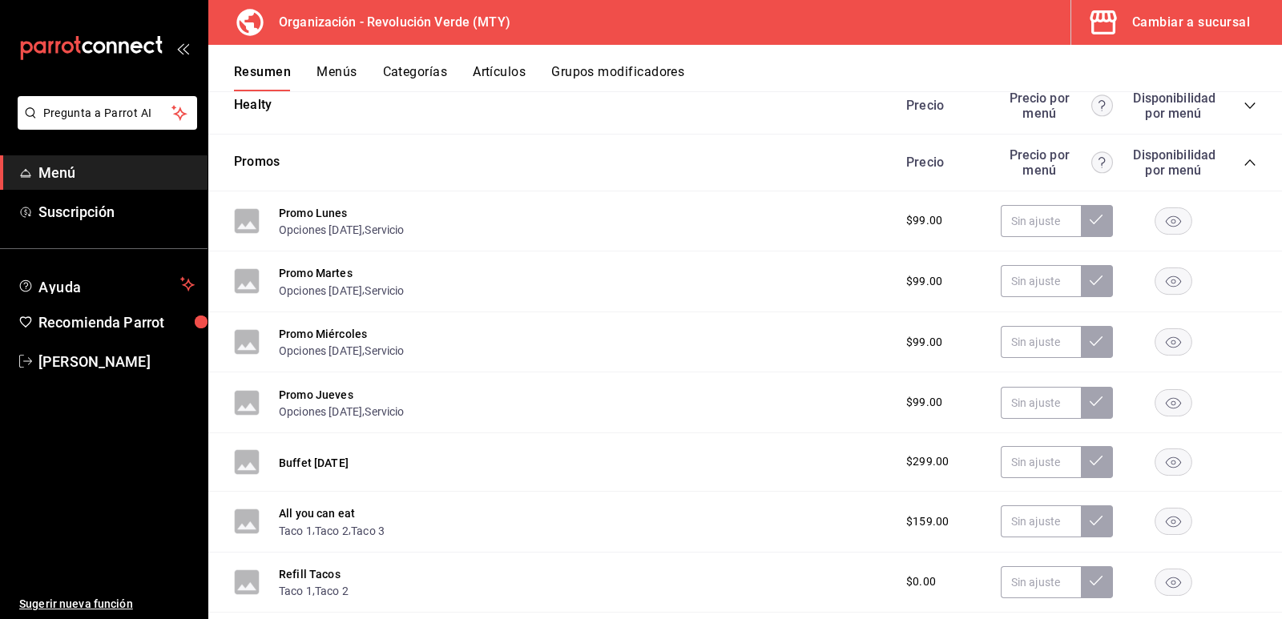
scroll to position [561, 0]
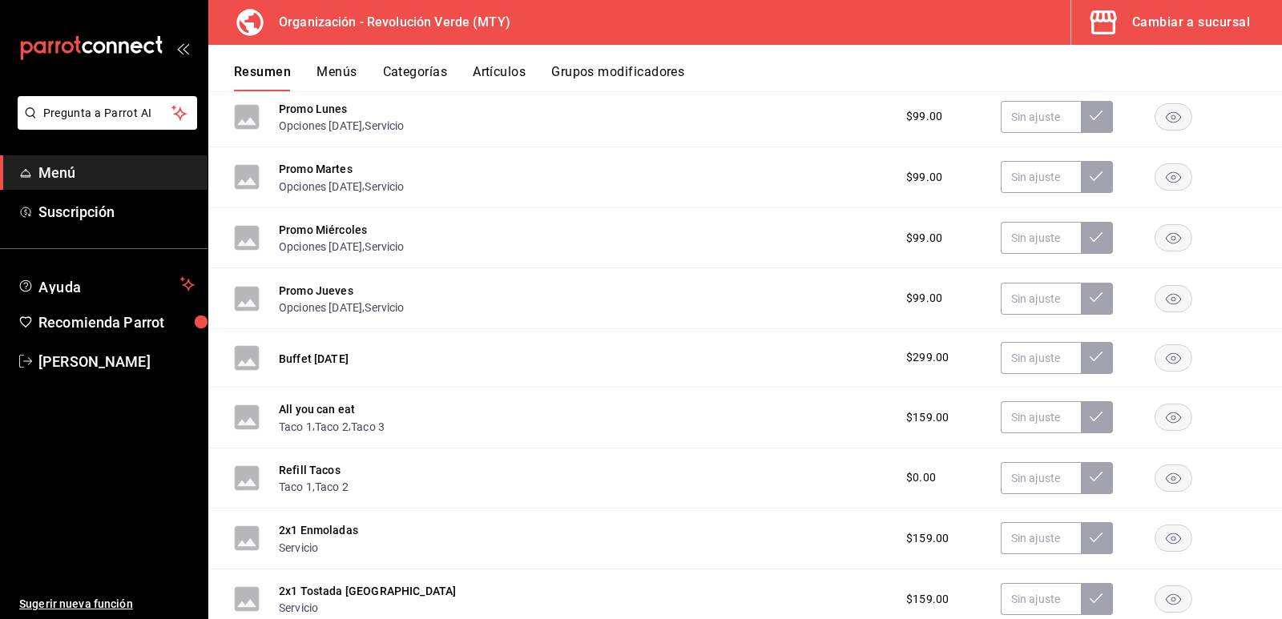
click at [1156, 422] on rect "button" at bounding box center [1174, 418] width 37 height 26
click at [1164, 478] on rect "button" at bounding box center [1174, 478] width 37 height 26
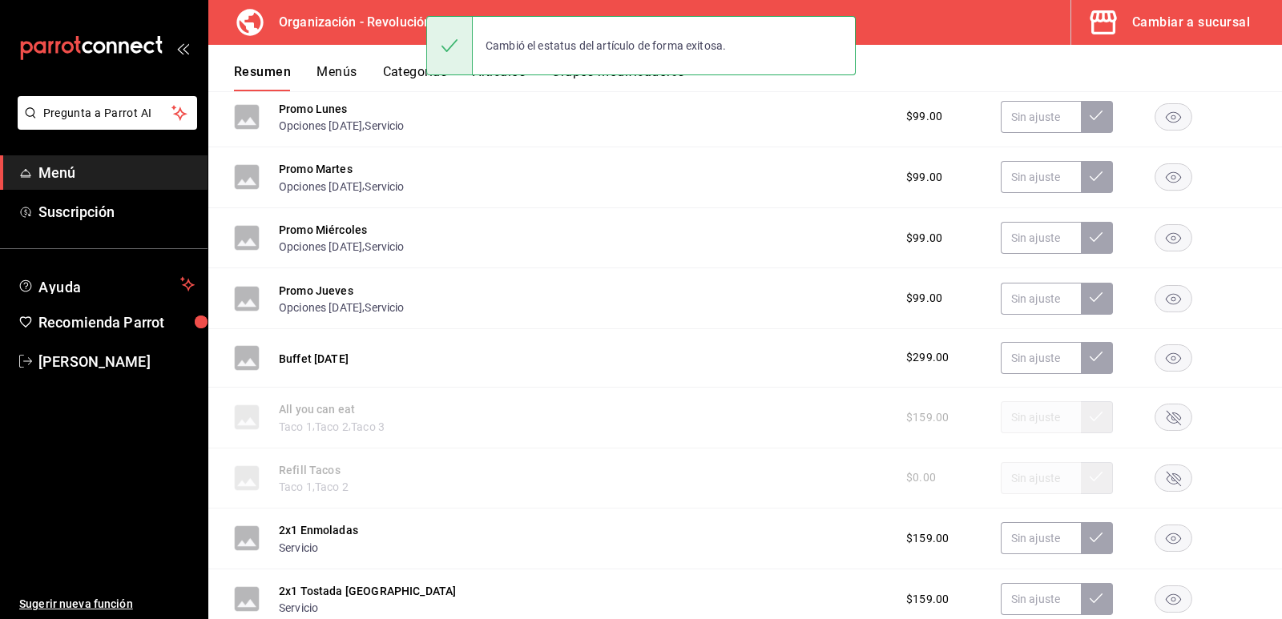
click at [1167, 535] on rect "button" at bounding box center [1174, 539] width 37 height 26
click at [1166, 599] on icon "button" at bounding box center [1173, 600] width 15 height 11
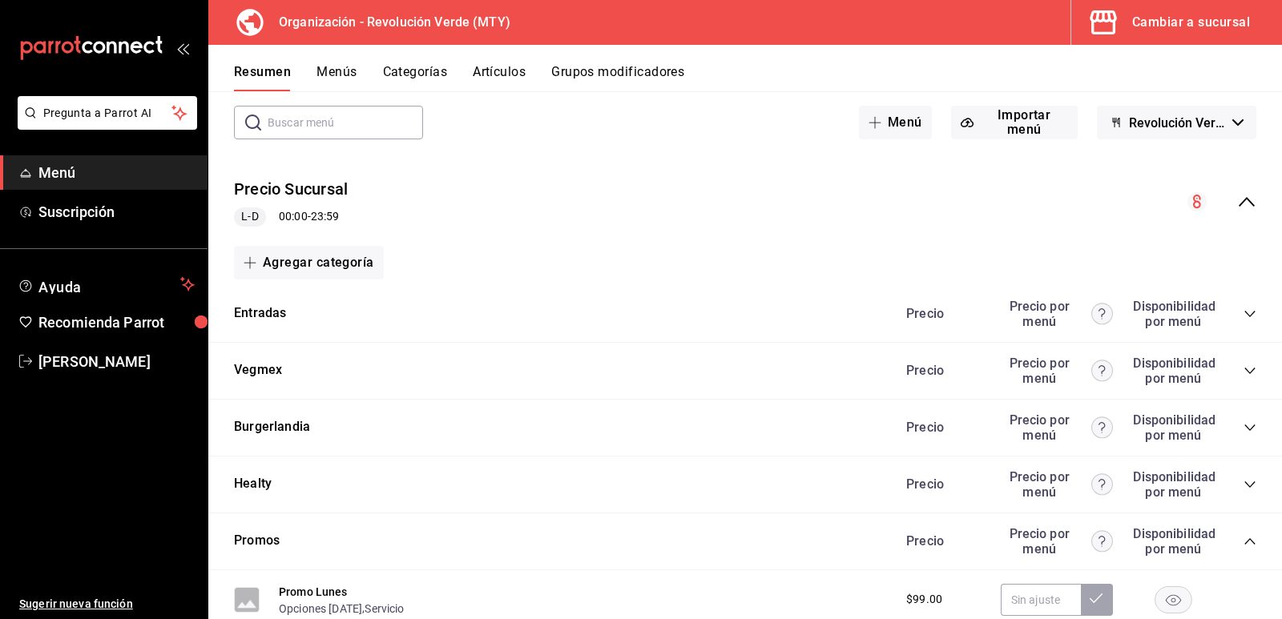
scroll to position [0, 0]
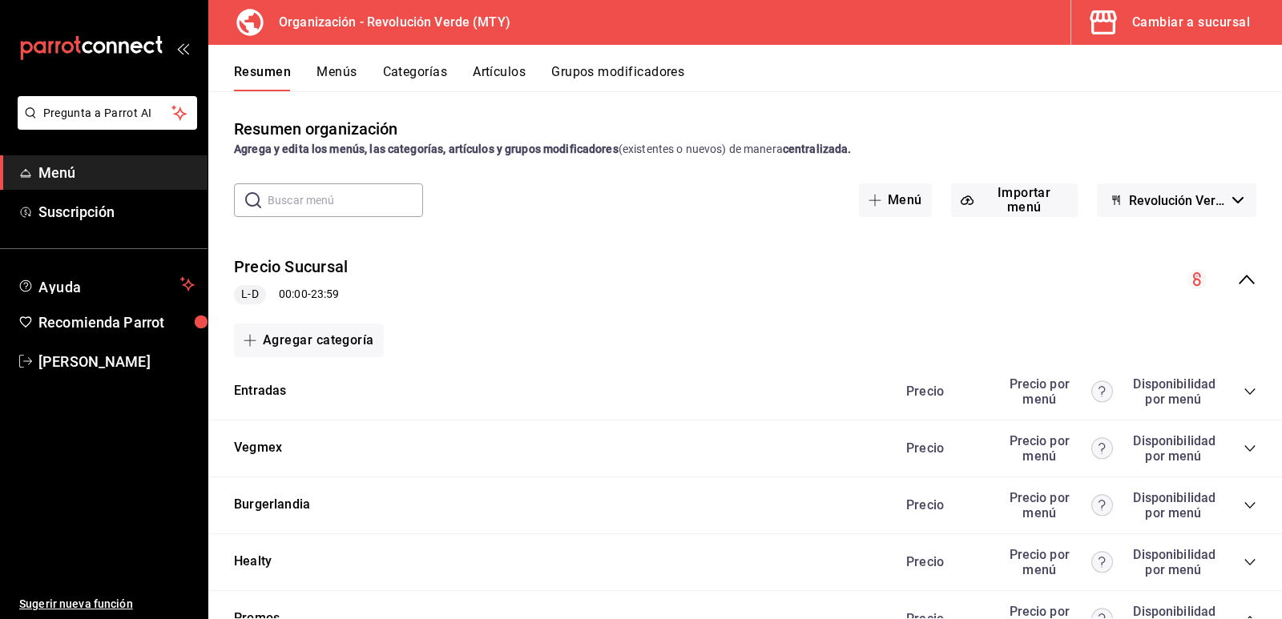
click at [338, 68] on button "Menús" at bounding box center [337, 77] width 40 height 27
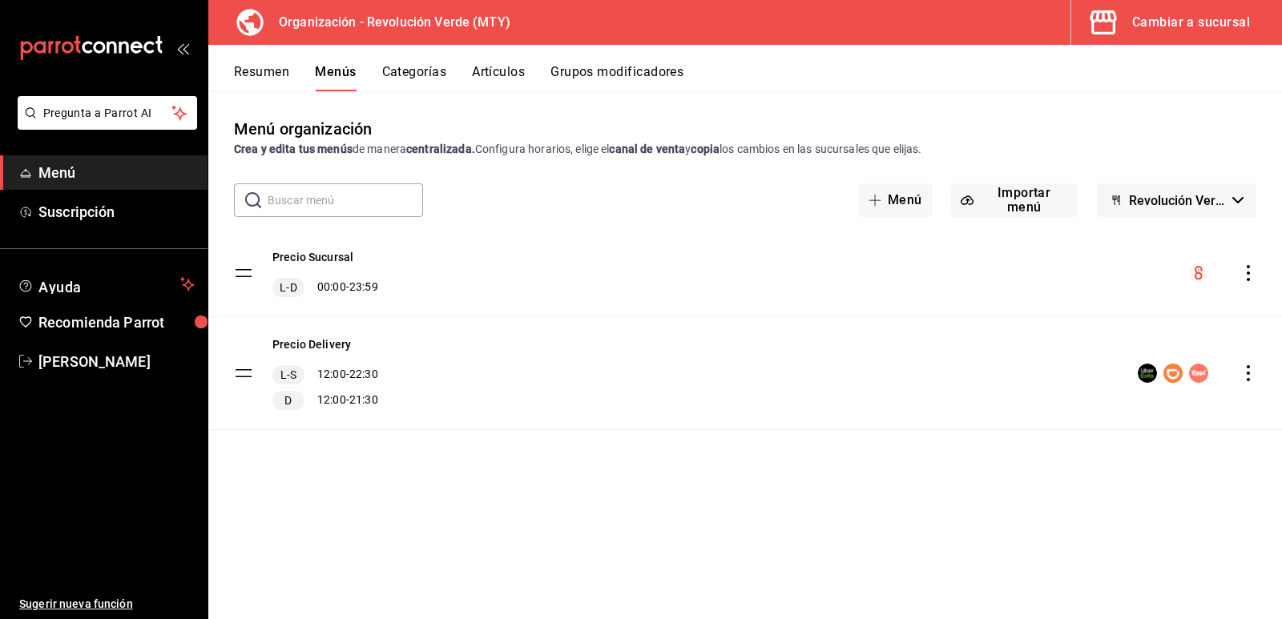
click at [1249, 276] on icon "actions" at bounding box center [1249, 273] width 16 height 16
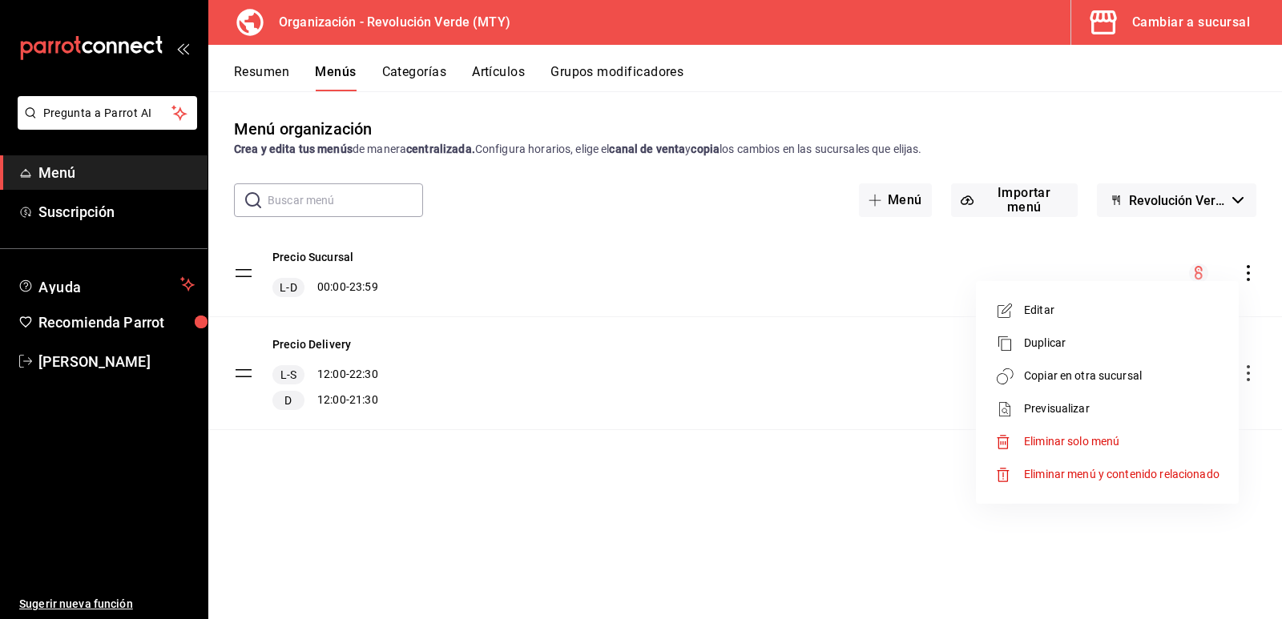
click at [1096, 369] on span "Copiar en otra sucursal" at bounding box center [1122, 376] width 196 height 17
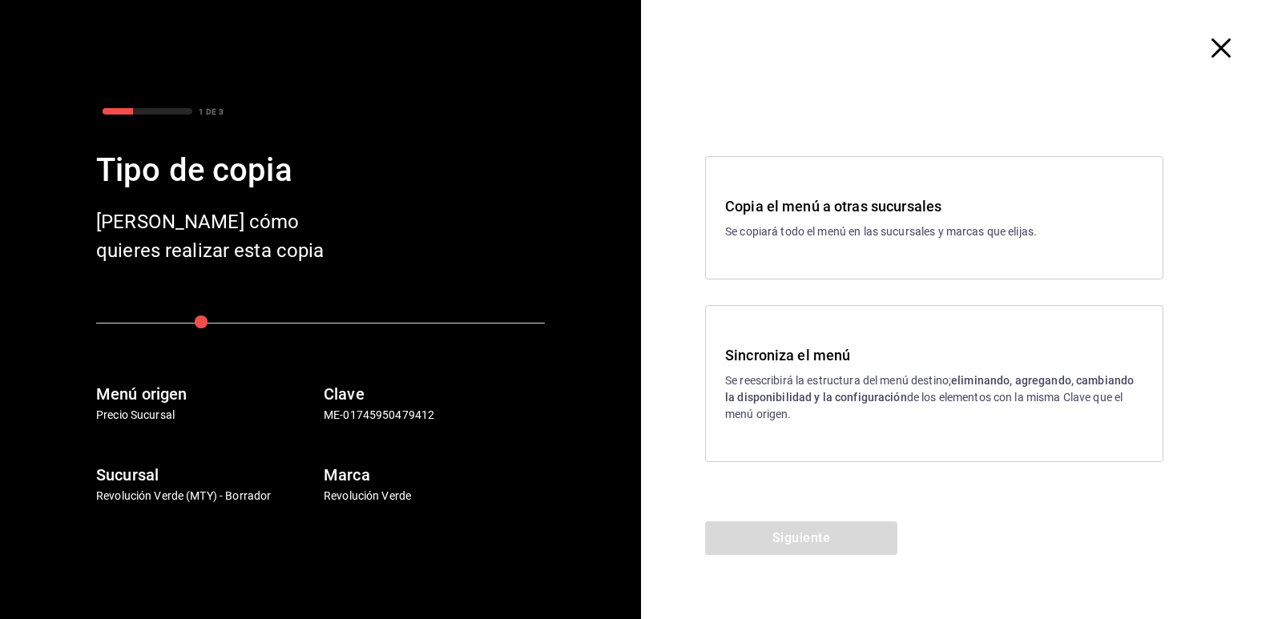
click at [878, 391] on strong "eliminando, agregando, cambiando la disponibilidad y la configuración" at bounding box center [929, 389] width 409 height 30
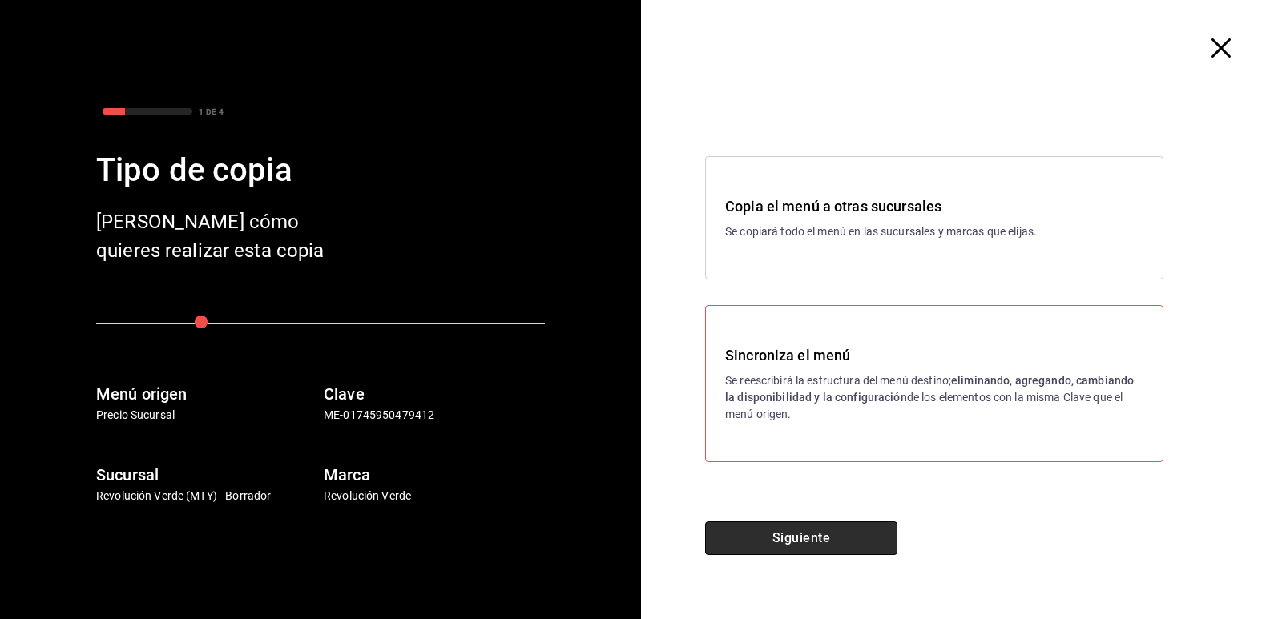
click at [850, 544] on button "Siguiente" at bounding box center [801, 539] width 192 height 34
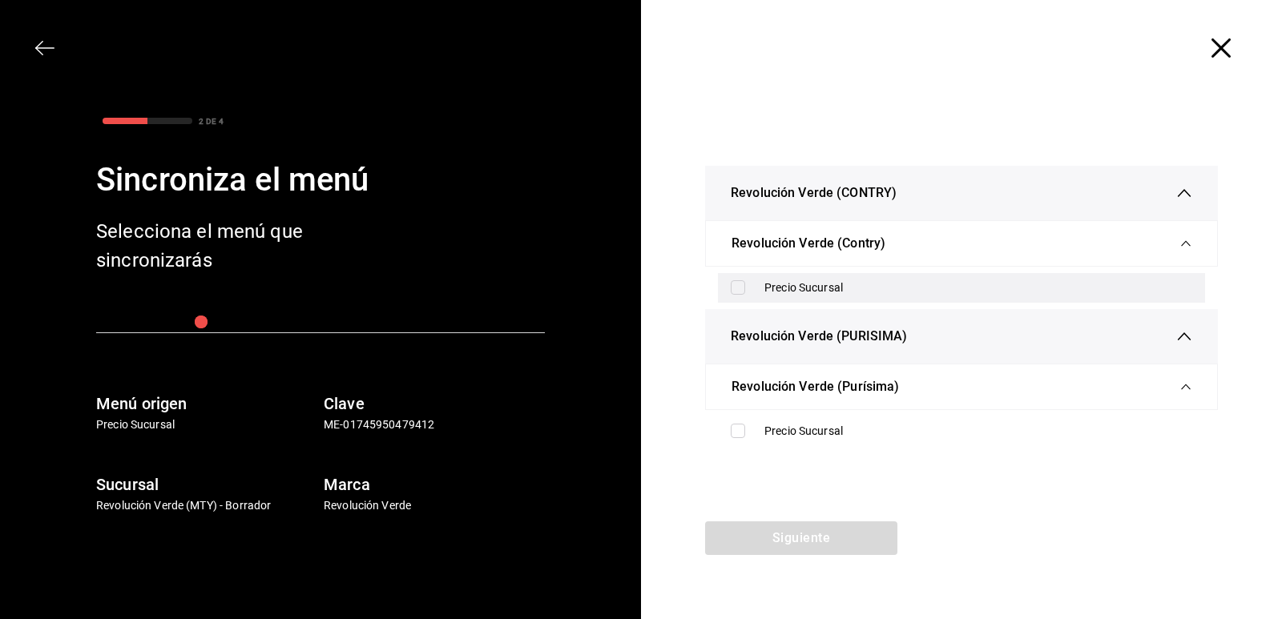
click at [887, 284] on div "Precio Sucursal" at bounding box center [979, 288] width 428 height 17
checkbox input "true"
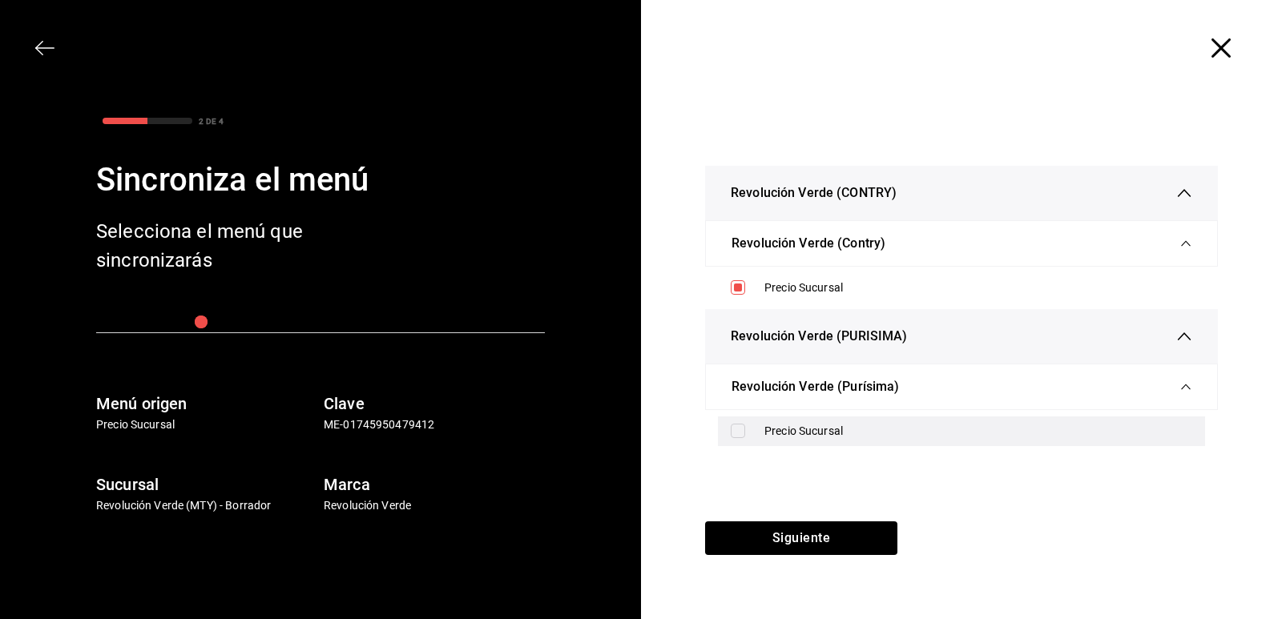
click at [829, 433] on div "Precio Sucursal" at bounding box center [979, 431] width 428 height 17
checkbox input "true"
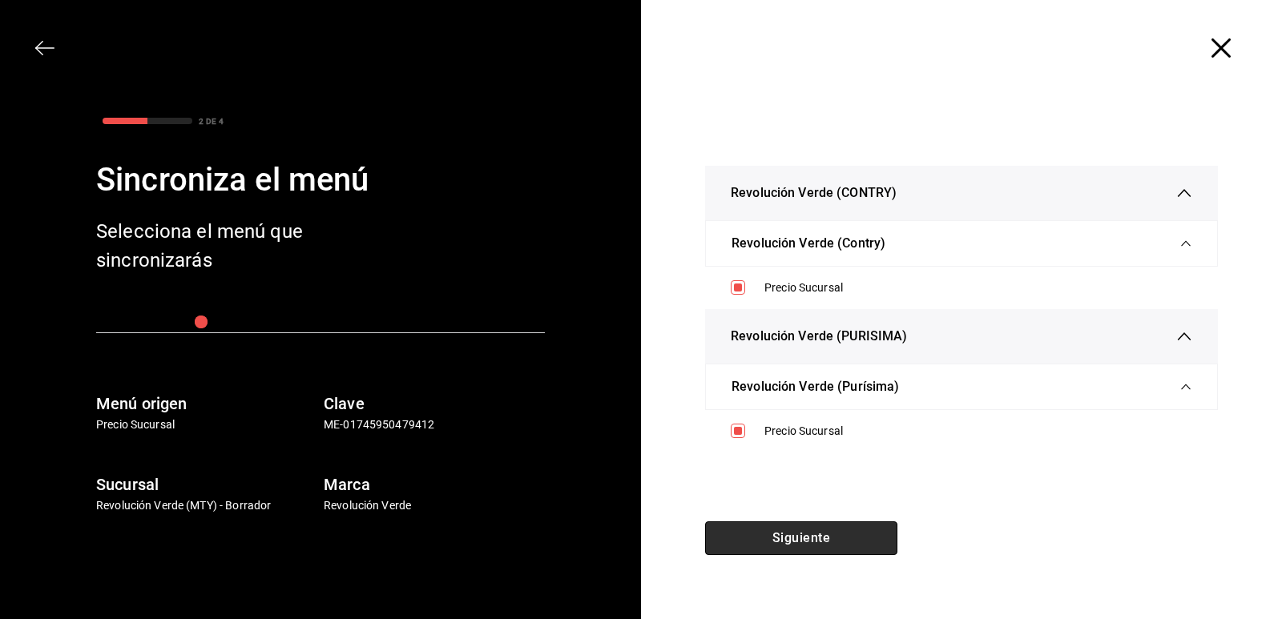
click at [817, 537] on button "Siguiente" at bounding box center [801, 539] width 192 height 34
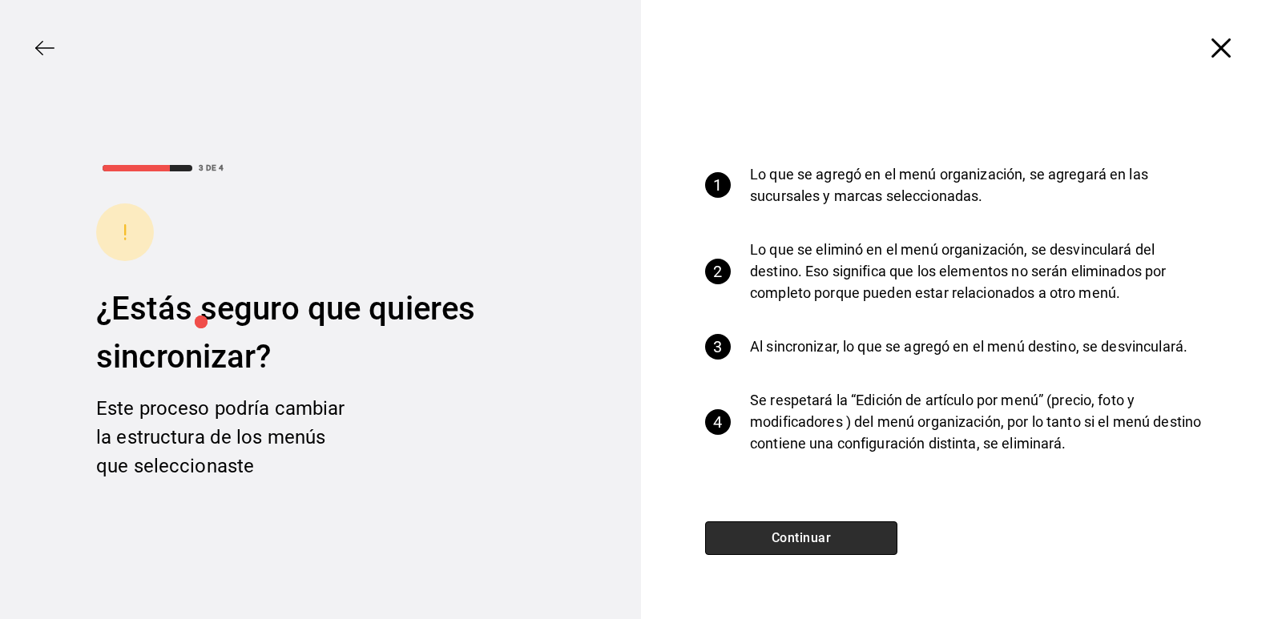
click at [804, 533] on button "Continuar" at bounding box center [801, 539] width 192 height 34
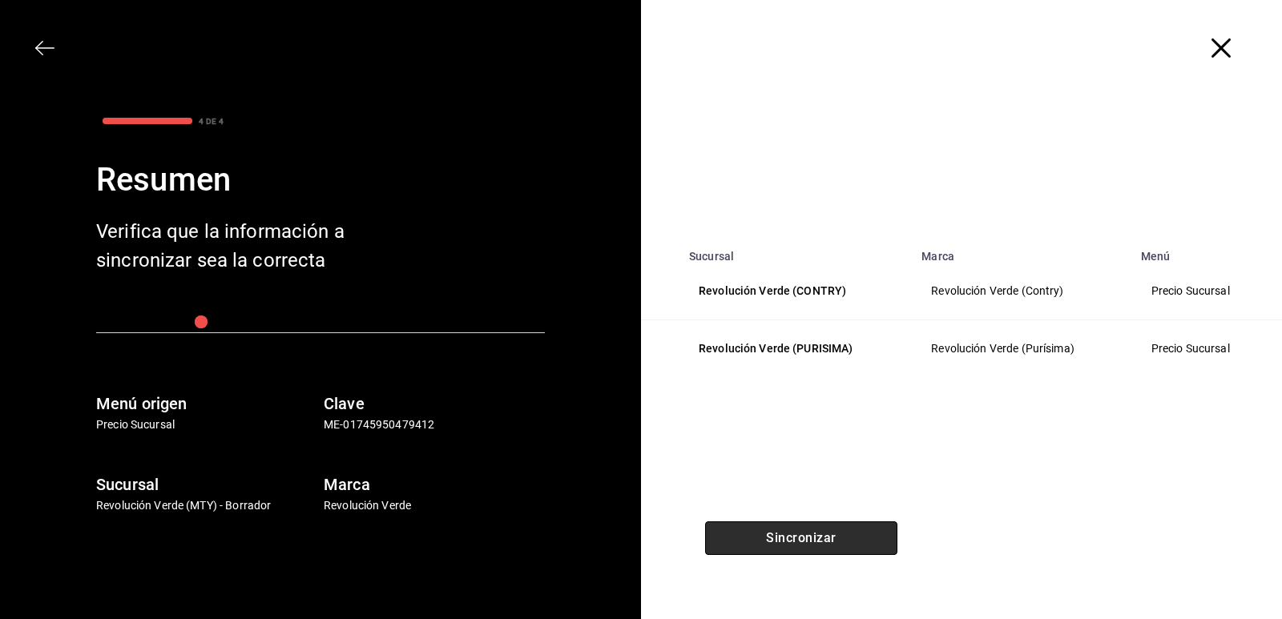
click at [804, 533] on button "Sincronizar" at bounding box center [801, 539] width 192 height 34
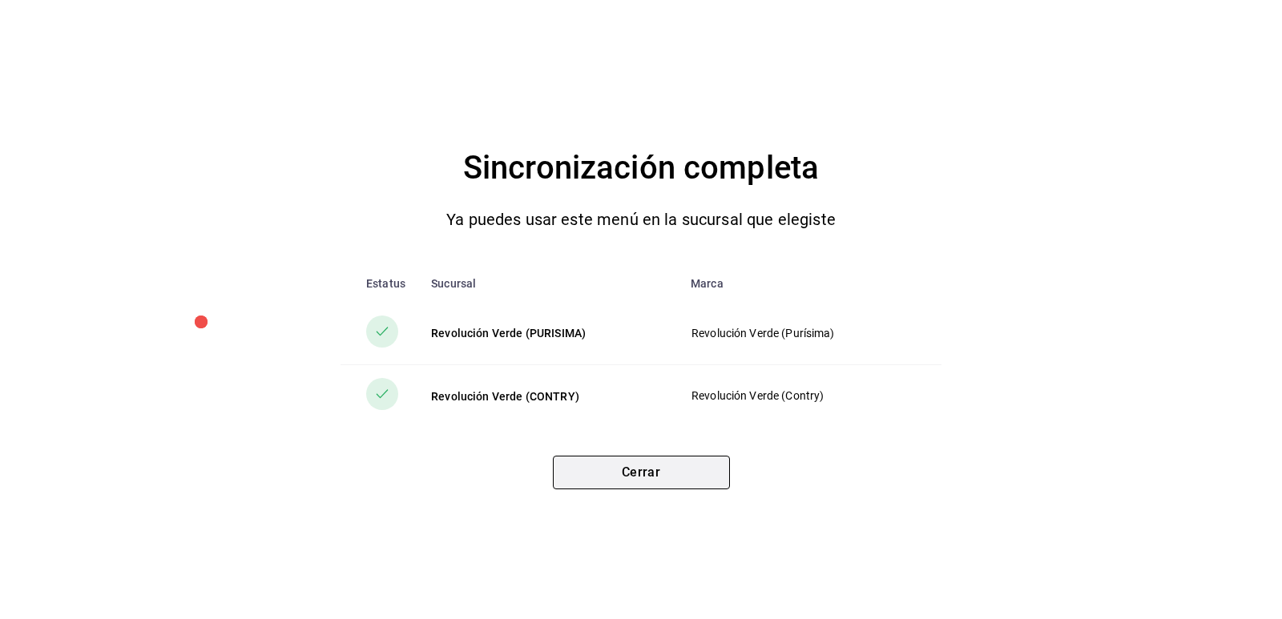
click at [645, 485] on button "Cerrar" at bounding box center [641, 473] width 177 height 34
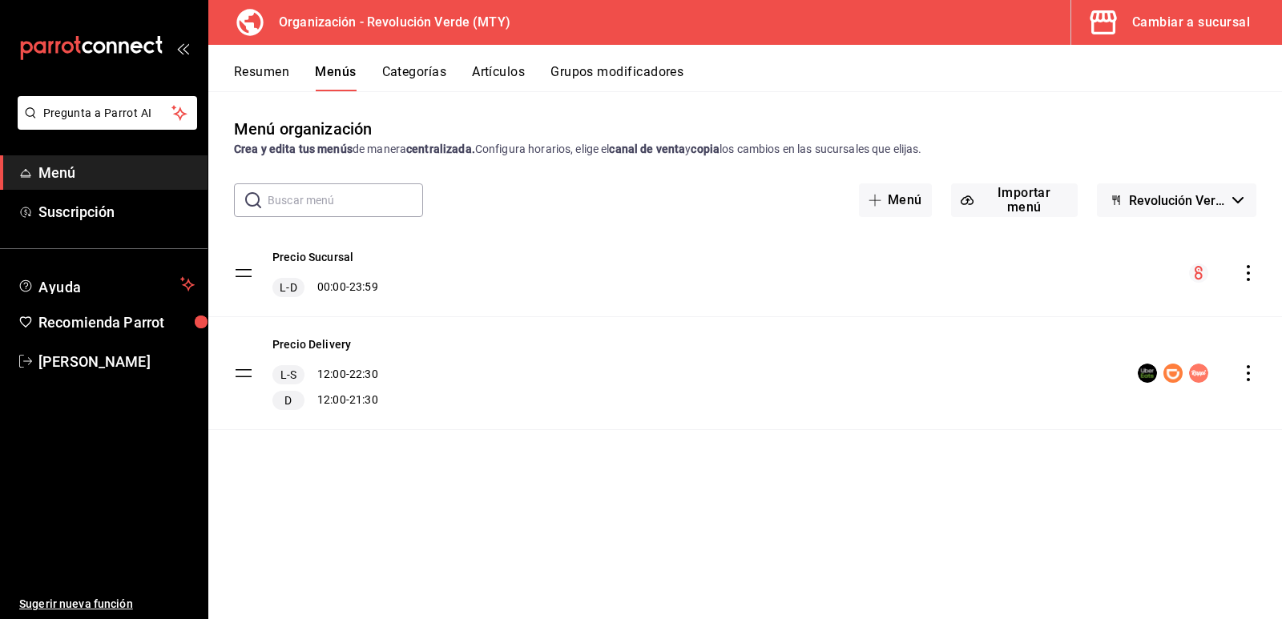
click at [1245, 275] on icon "actions" at bounding box center [1249, 273] width 16 height 16
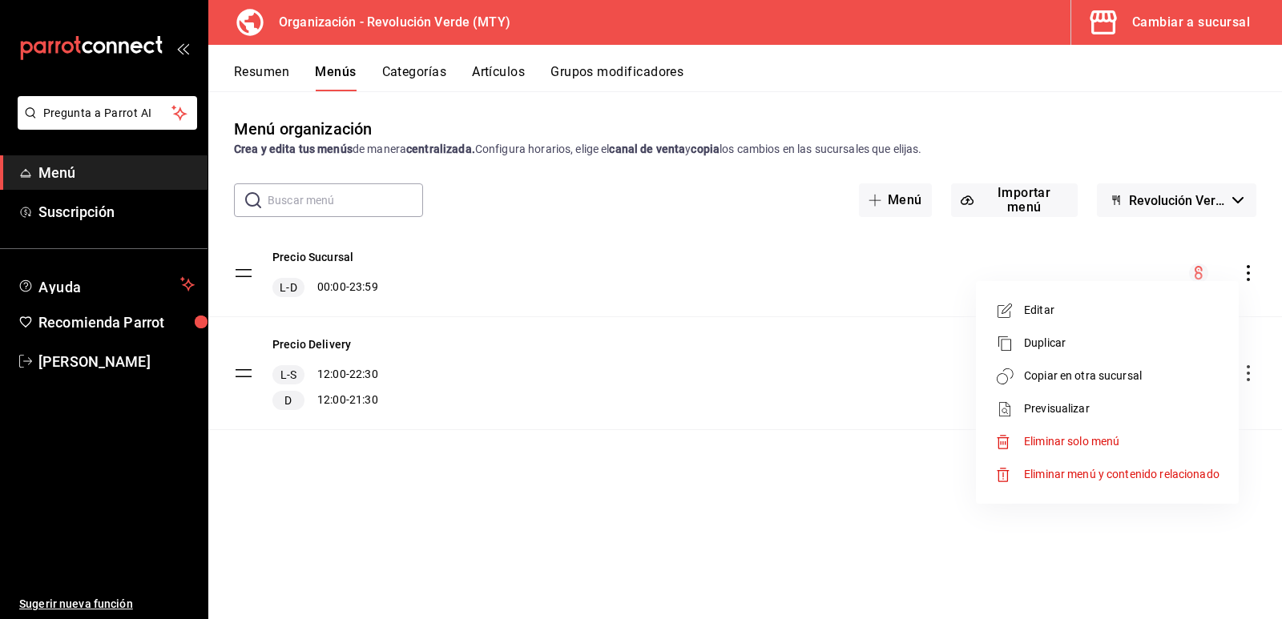
click at [1083, 405] on span "Previsualizar" at bounding box center [1122, 409] width 196 height 17
